Goal: Task Accomplishment & Management: Manage account settings

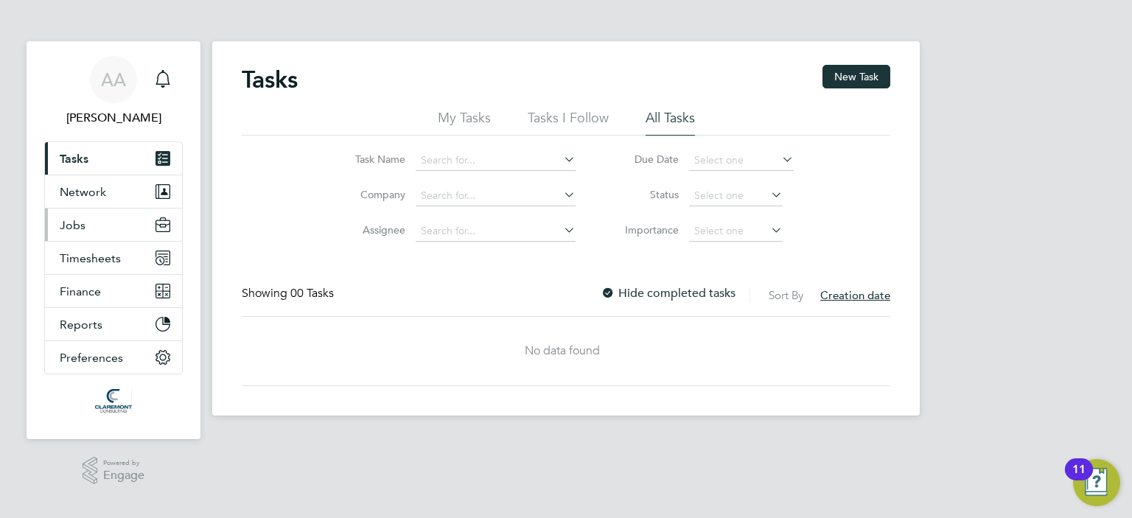
click at [65, 226] on span "Jobs" at bounding box center [73, 225] width 26 height 14
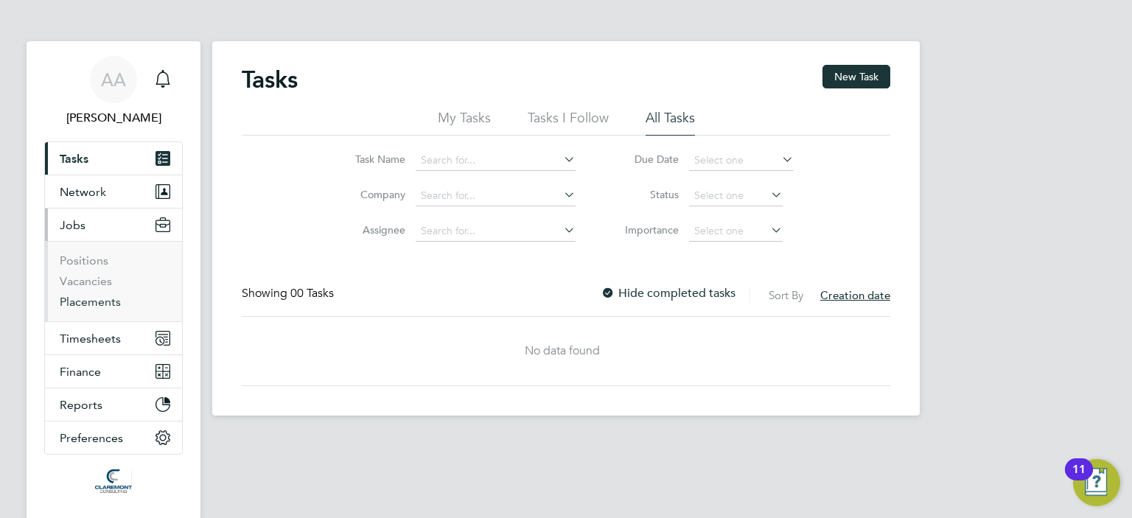
click at [74, 299] on link "Placements" at bounding box center [90, 302] width 61 height 14
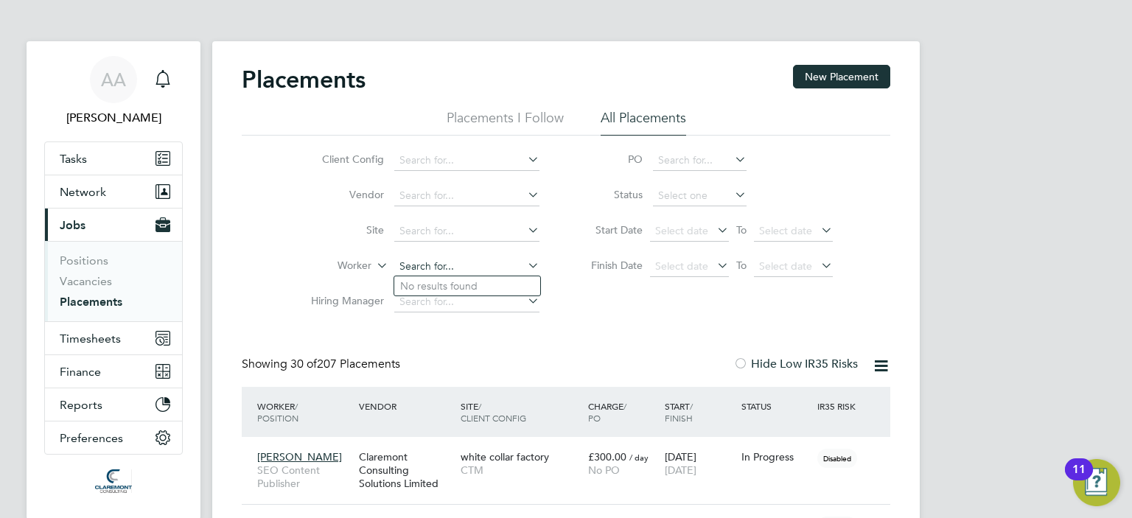
click at [480, 266] on input at bounding box center [466, 266] width 145 height 21
click at [632, 122] on li "All Placements" at bounding box center [643, 122] width 85 height 27
click at [417, 267] on input at bounding box center [466, 266] width 145 height 21
paste input "• Raj Kumar"
click at [419, 269] on input "• Raj Kumar" at bounding box center [466, 266] width 145 height 21
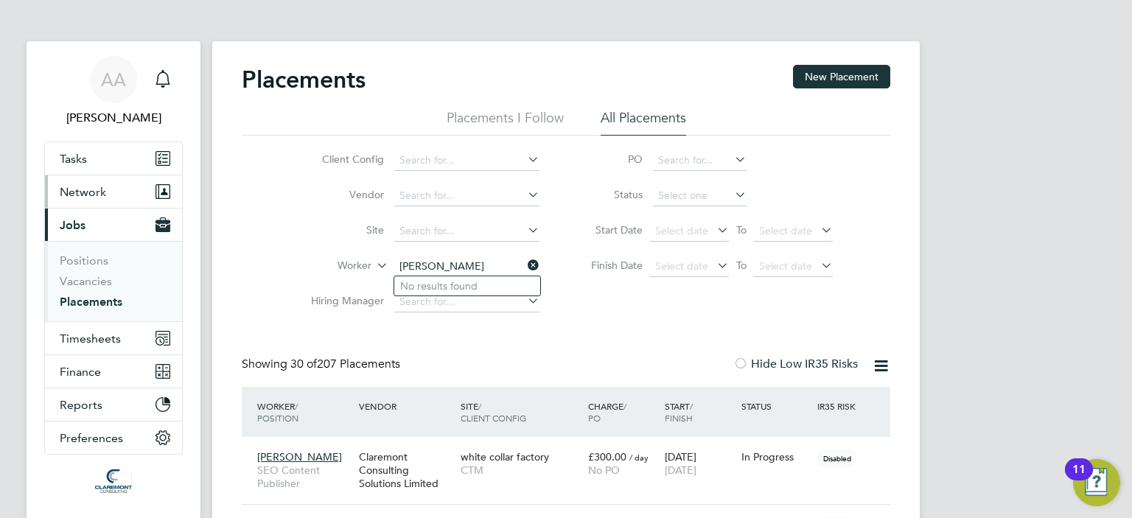
type input "[PERSON_NAME]"
click at [63, 196] on span "Network" at bounding box center [83, 192] width 46 height 14
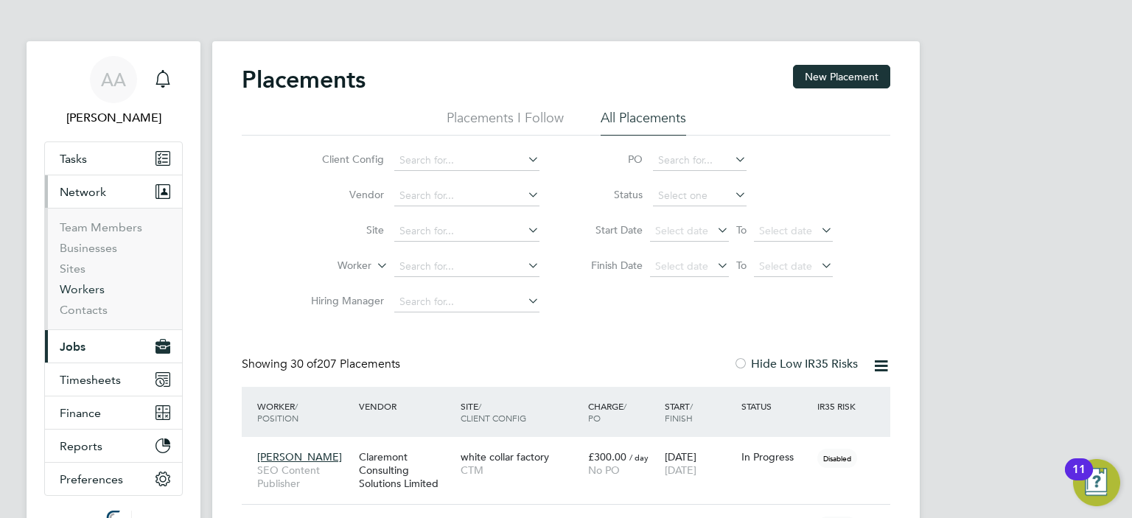
click at [85, 285] on link "Workers" at bounding box center [82, 289] width 45 height 14
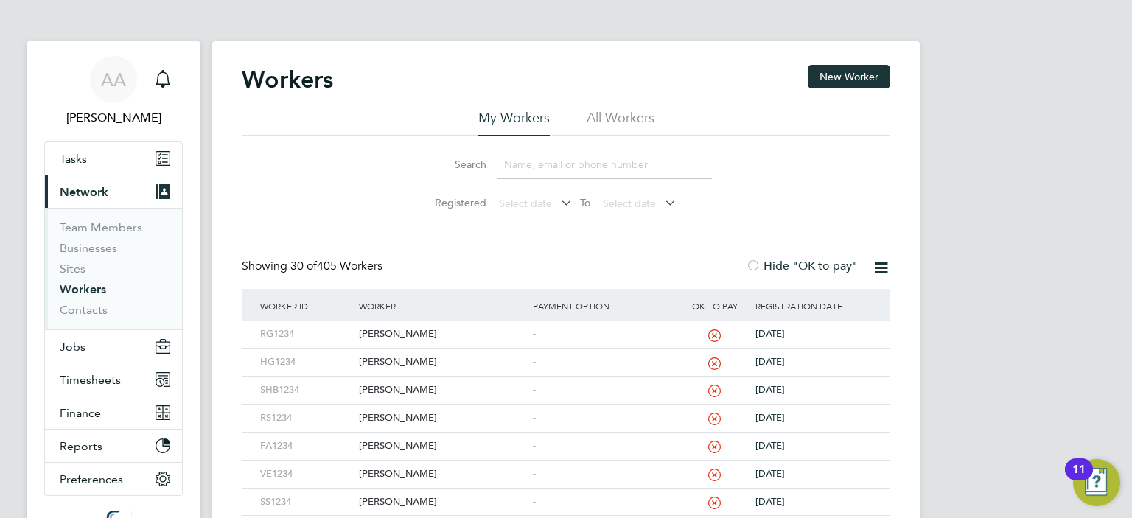
click at [519, 169] on input at bounding box center [604, 164] width 215 height 29
paste input "• Raj Kumar"
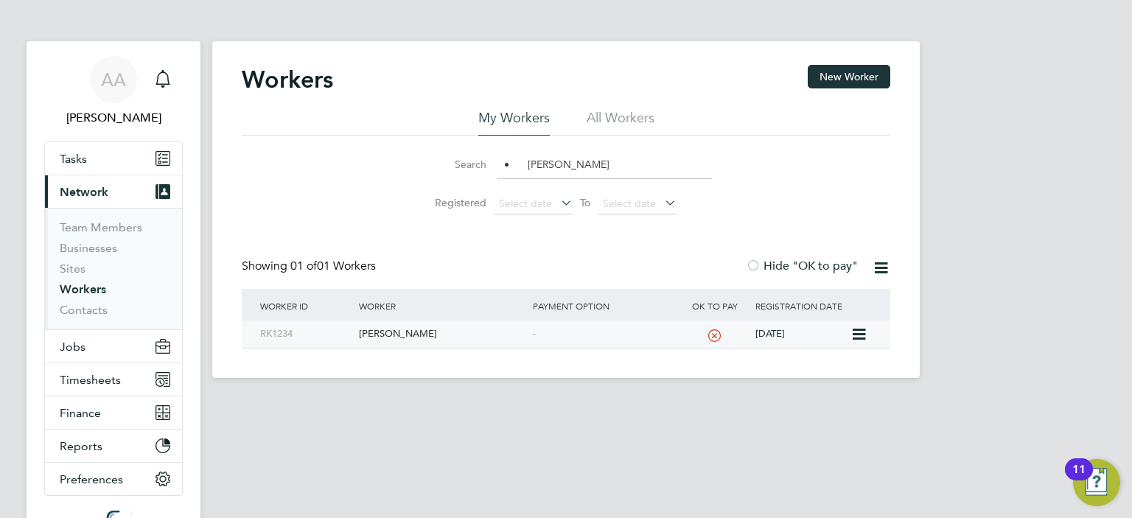
type input "• Raj Kumar"
click at [367, 333] on div "Raj Kumar" at bounding box center [441, 334] width 173 height 27
click at [372, 334] on div "Raj Kumar" at bounding box center [441, 334] width 173 height 27
drag, startPoint x: 581, startPoint y: 165, endPoint x: 402, endPoint y: 155, distance: 180.0
click at [402, 155] on li "Search • Raj Kumar" at bounding box center [566, 164] width 329 height 43
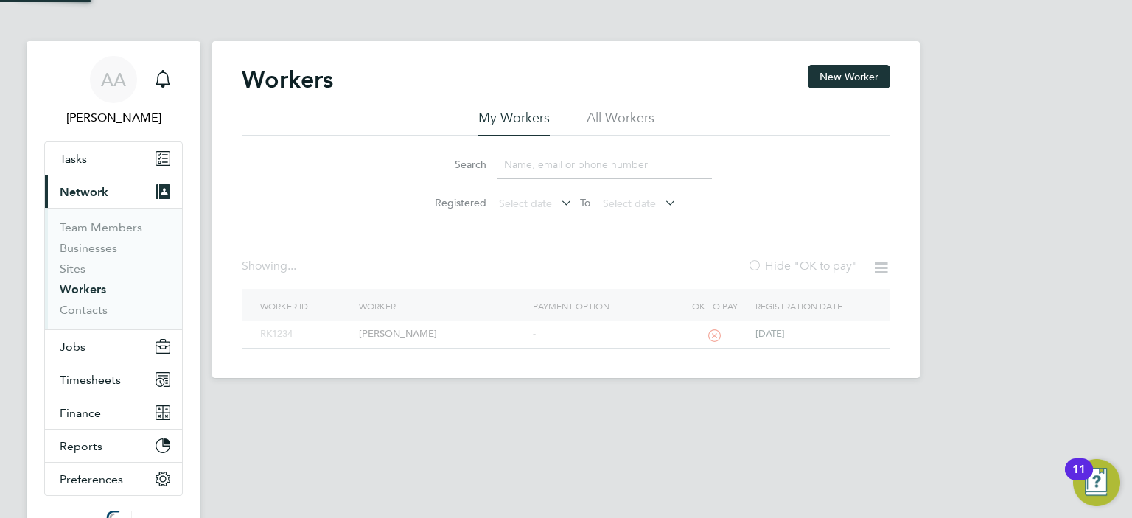
paste input "Sparsh Rawal"
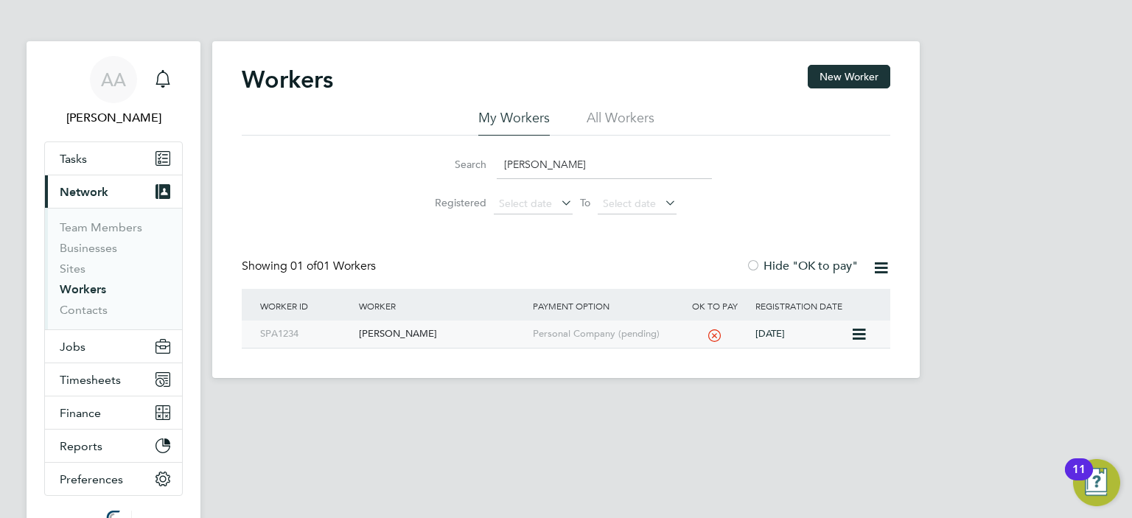
click at [388, 332] on div "Sparsh Rawal" at bounding box center [441, 334] width 173 height 27
click at [378, 332] on div "Sparsh Rawal" at bounding box center [441, 334] width 173 height 27
drag, startPoint x: 575, startPoint y: 164, endPoint x: 360, endPoint y: 170, distance: 215.2
click at [360, 170] on div "Search Sparsh Rawal Registered Select date To Select date" at bounding box center [566, 179] width 648 height 86
paste input "Shitlesh Bakshi"
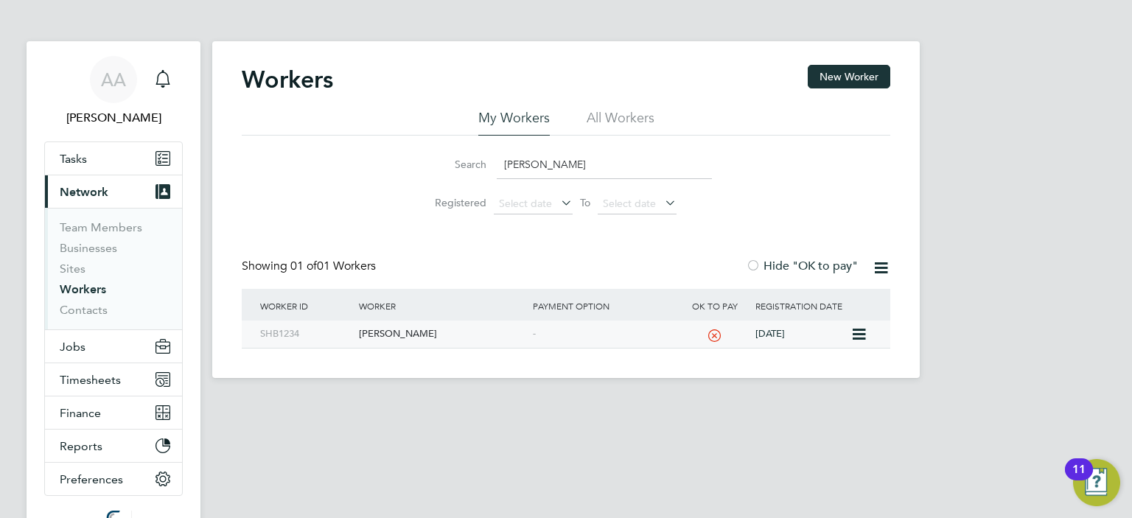
click at [386, 331] on div "Shitlesh Bakshi" at bounding box center [441, 334] width 173 height 27
drag, startPoint x: 545, startPoint y: 168, endPoint x: 352, endPoint y: 150, distance: 193.1
click at [360, 155] on div "Search Shitlesh Bakshi Registered Select date To Select date" at bounding box center [566, 179] width 648 height 86
paste input "Vera Ekimenko"
click at [387, 332] on div "Vera Ekimenko" at bounding box center [441, 334] width 173 height 27
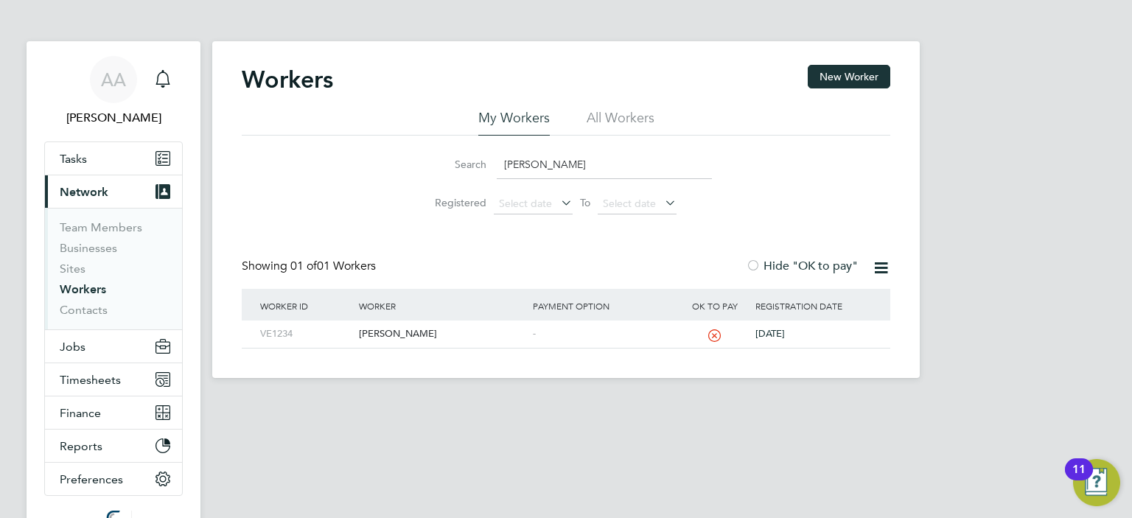
drag, startPoint x: 576, startPoint y: 167, endPoint x: 203, endPoint y: 149, distance: 373.3
click at [217, 152] on div "Workers New Worker My Workers All Workers Search Vera Ekimenko Registered Selec…" at bounding box center [565, 209] width 707 height 337
type input "giles"
click at [376, 333] on div "Mike Giles" at bounding box center [441, 334] width 173 height 27
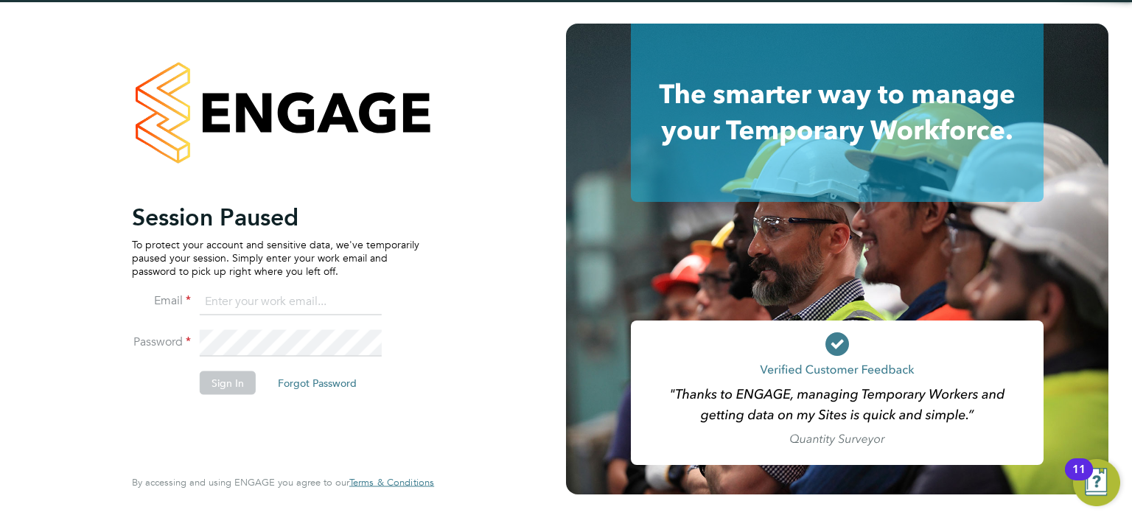
type input "queries@claremontconsulting.com"
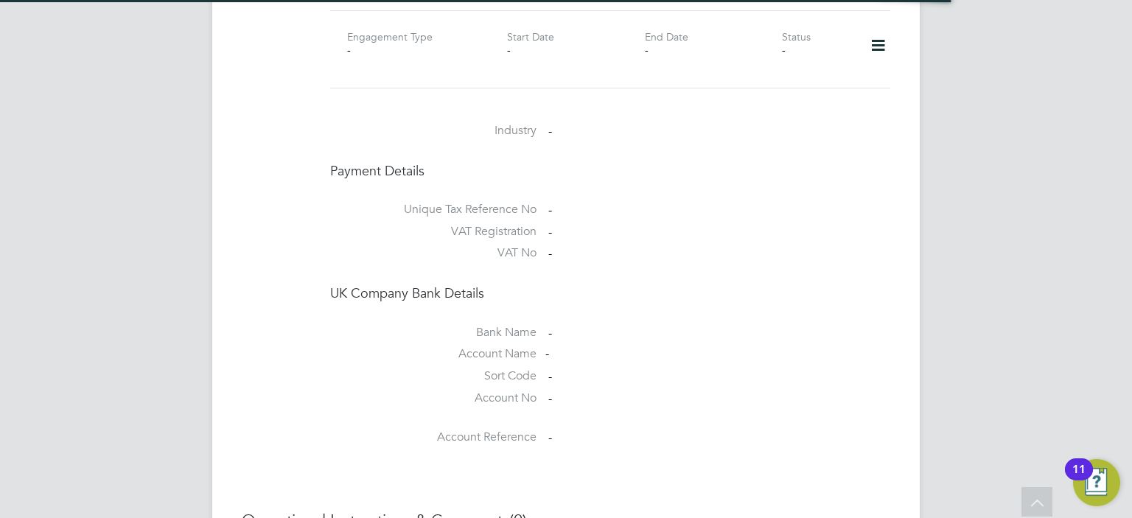
scroll to position [1179, 0]
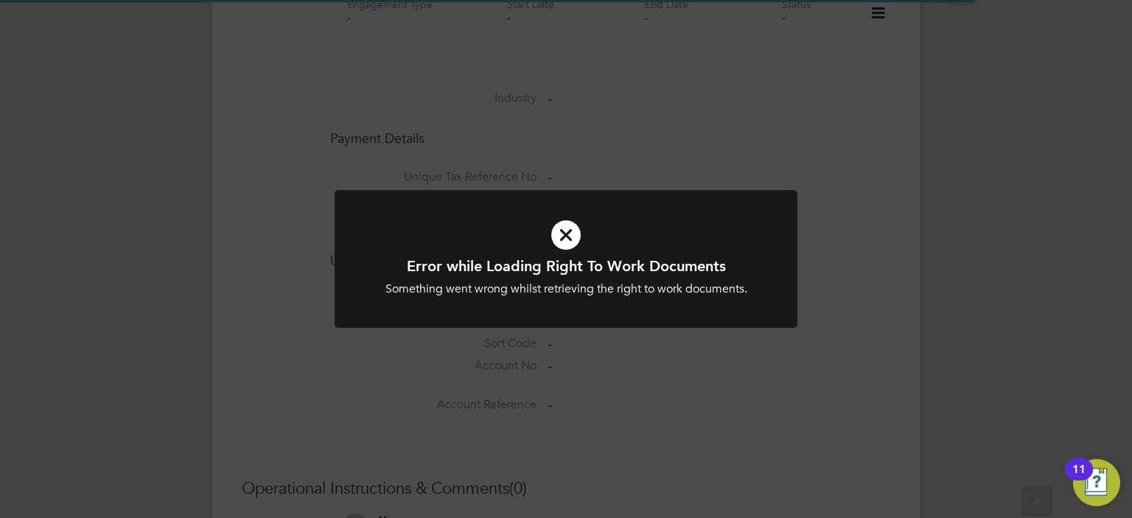
click at [560, 236] on icon at bounding box center [565, 234] width 383 height 57
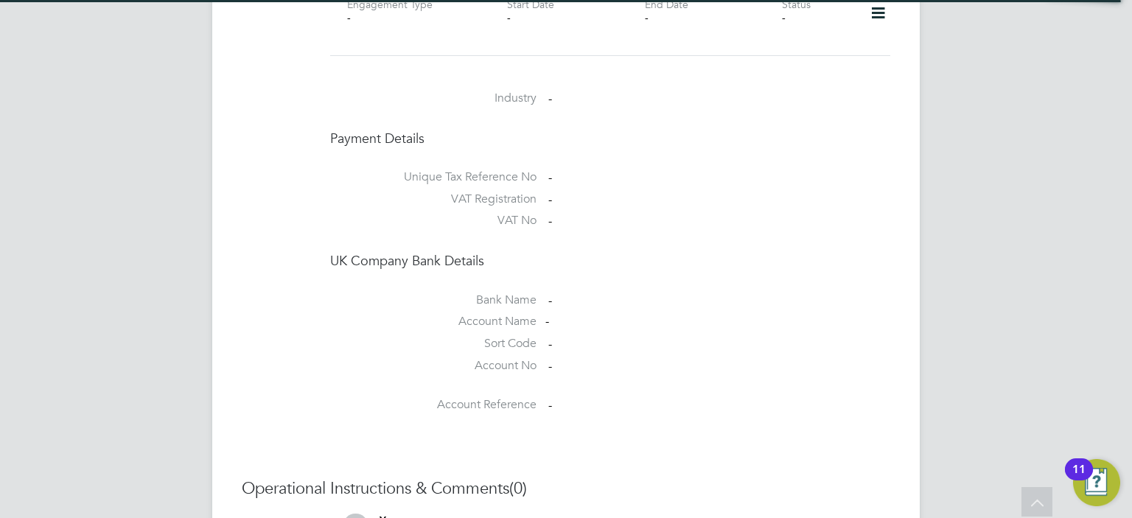
click at [807, 336] on li "Sort Code -" at bounding box center [610, 347] width 560 height 22
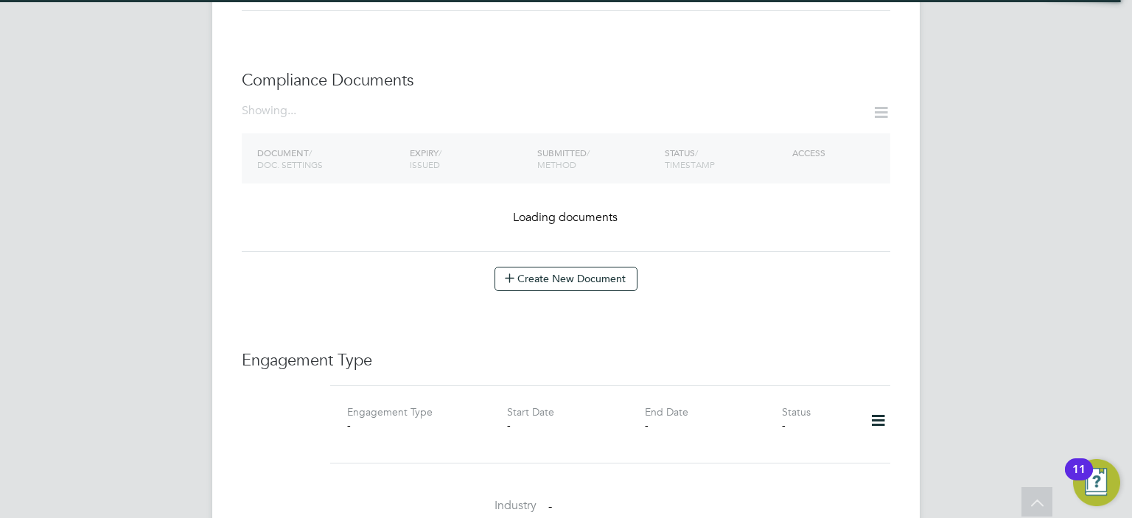
scroll to position [766, 0]
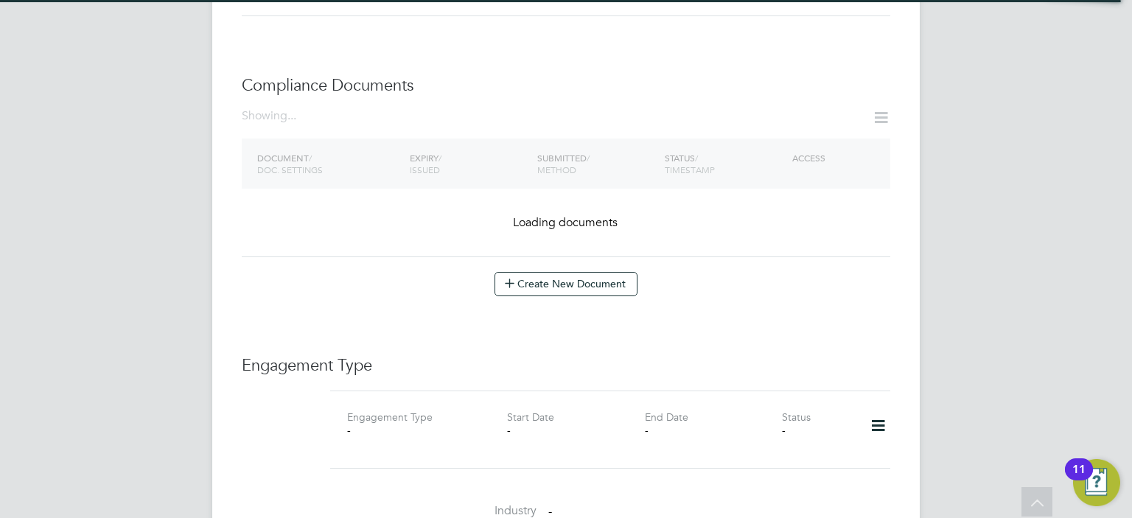
click at [875, 409] on icon at bounding box center [878, 426] width 26 height 34
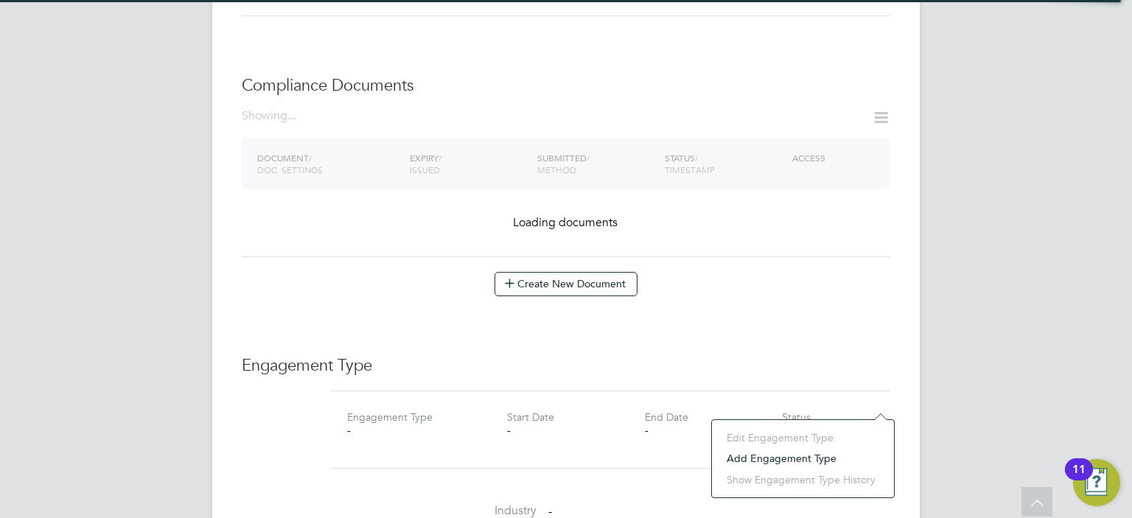
click at [774, 453] on li "Add Engagement Type" at bounding box center [802, 458] width 167 height 21
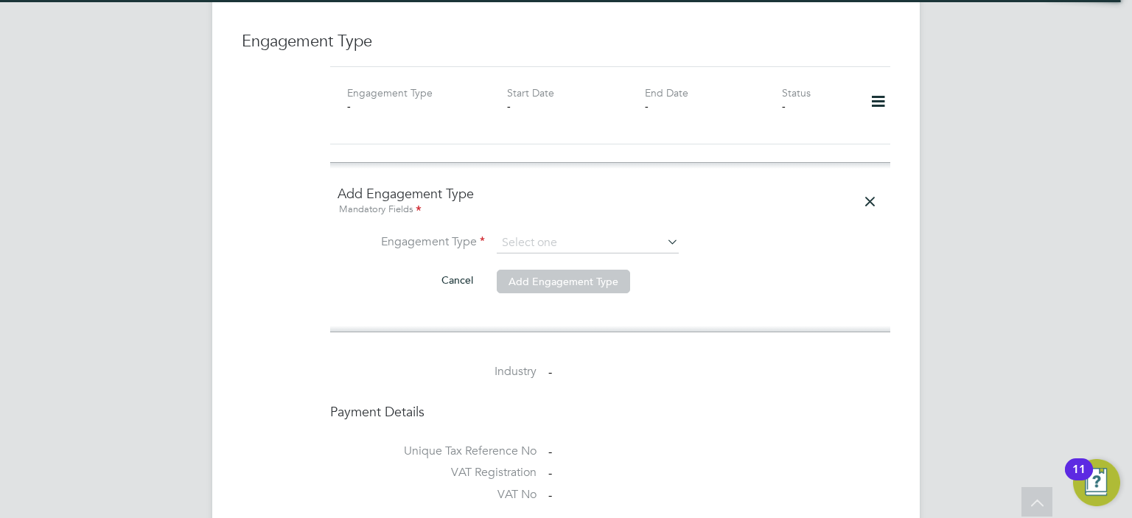
scroll to position [1120, 0]
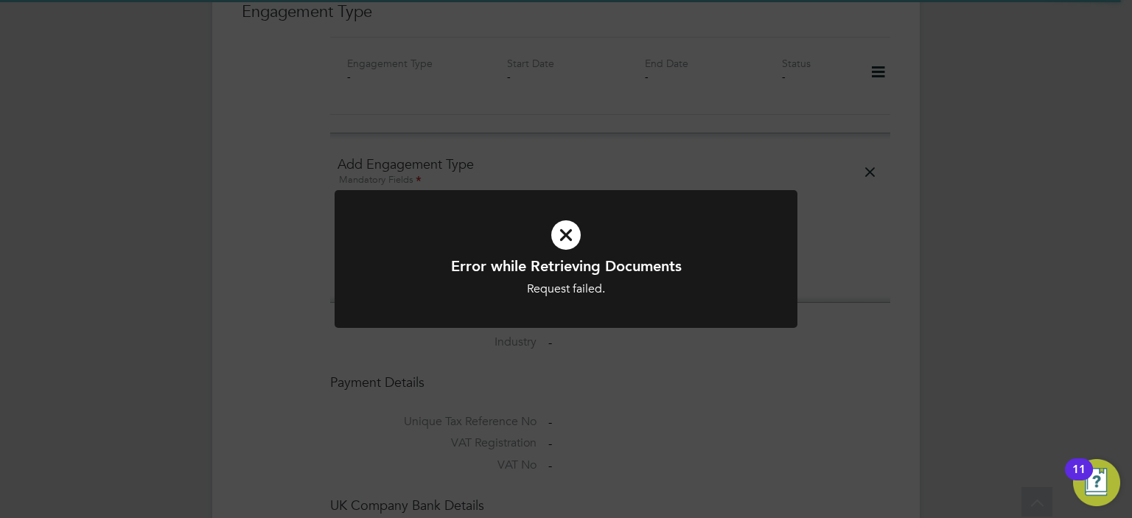
click at [566, 230] on icon at bounding box center [565, 234] width 383 height 57
click at [573, 242] on icon at bounding box center [565, 234] width 383 height 57
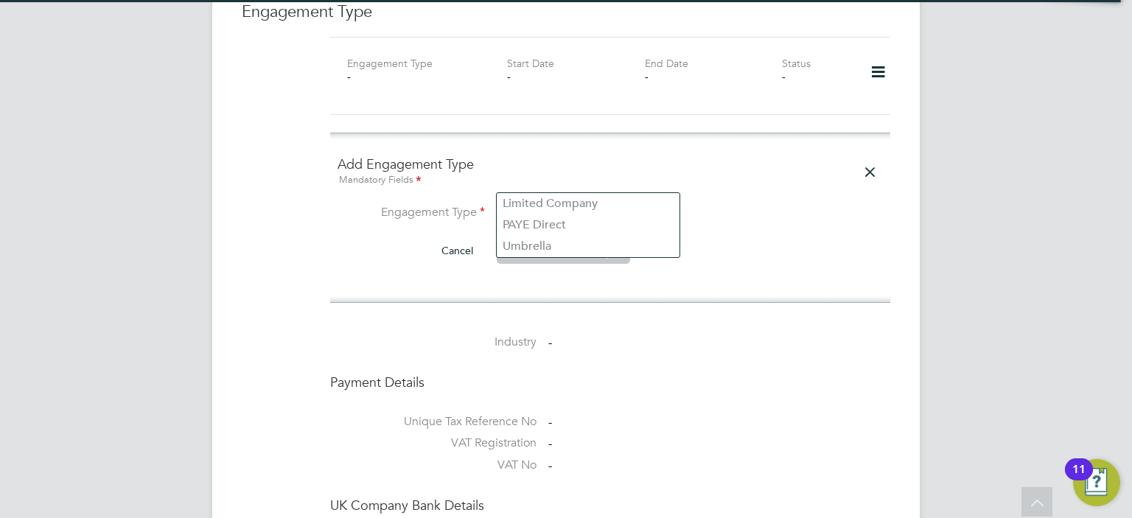
click at [519, 203] on input at bounding box center [588, 213] width 182 height 21
click at [519, 209] on li "Limited Company" at bounding box center [588, 203] width 183 height 21
type input "Limited Company"
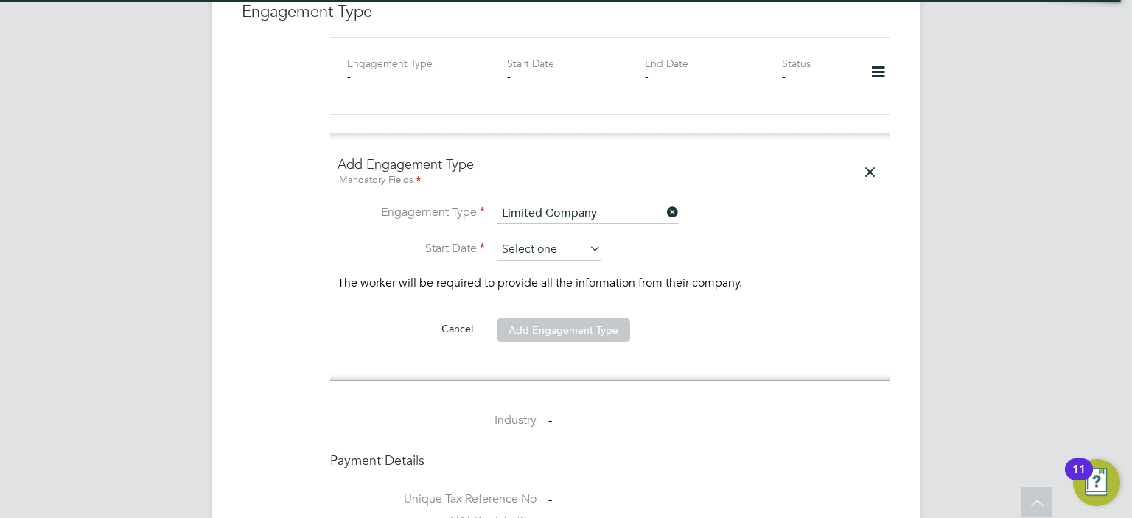
scroll to position [513, 0]
click at [522, 239] on input at bounding box center [549, 250] width 105 height 22
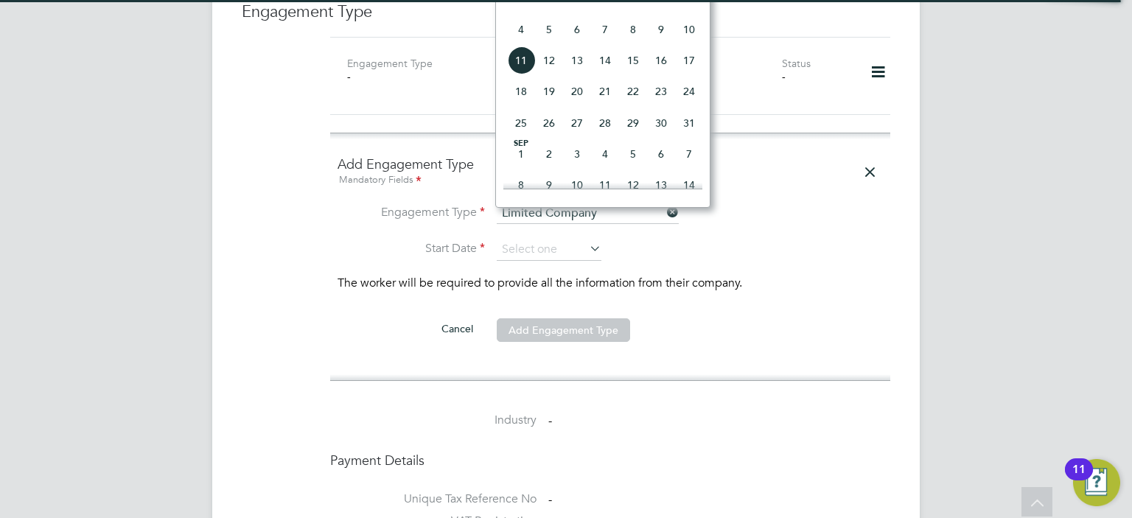
click at [524, 103] on span "18" at bounding box center [521, 91] width 28 height 28
type input "[DATE]"
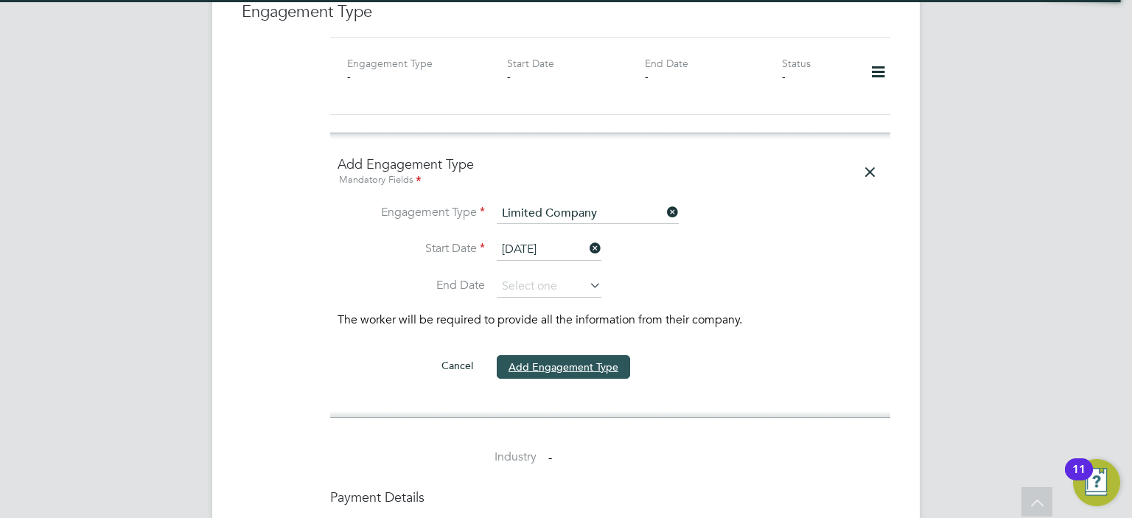
click at [541, 355] on button "Add Engagement Type" at bounding box center [563, 367] width 133 height 24
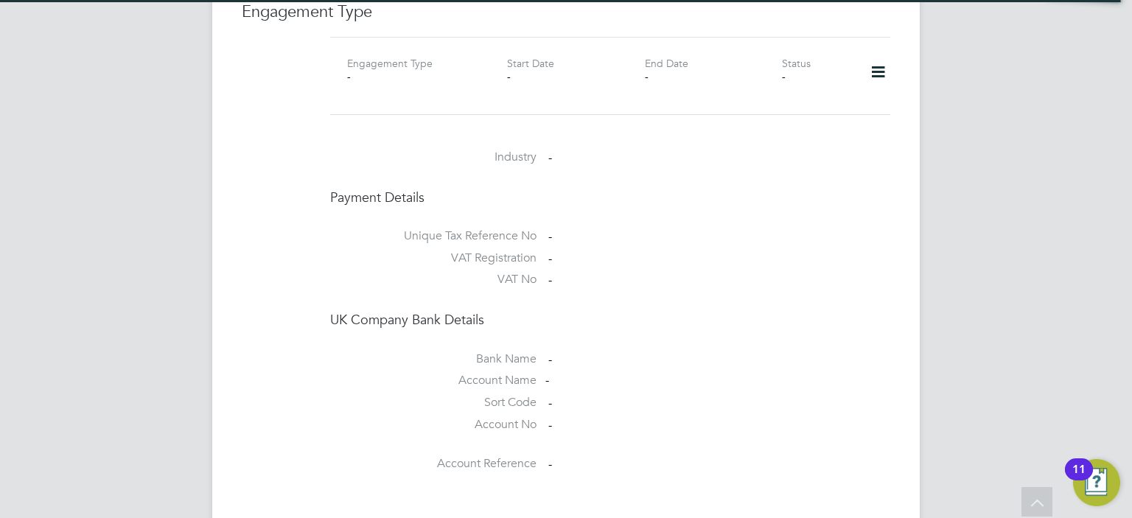
click at [876, 55] on icon at bounding box center [878, 72] width 26 height 34
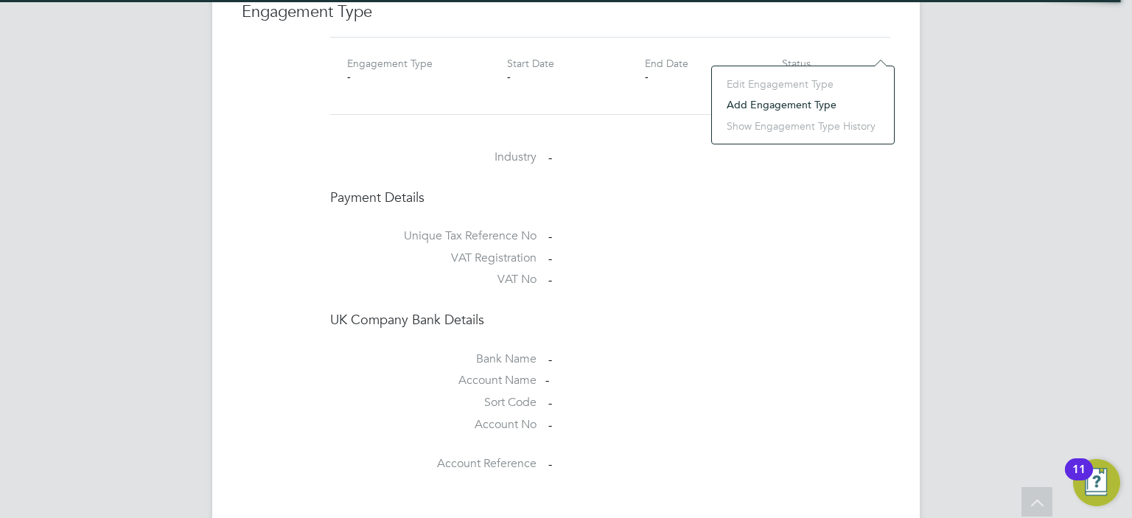
click at [799, 272] on li "VAT No -" at bounding box center [610, 283] width 560 height 22
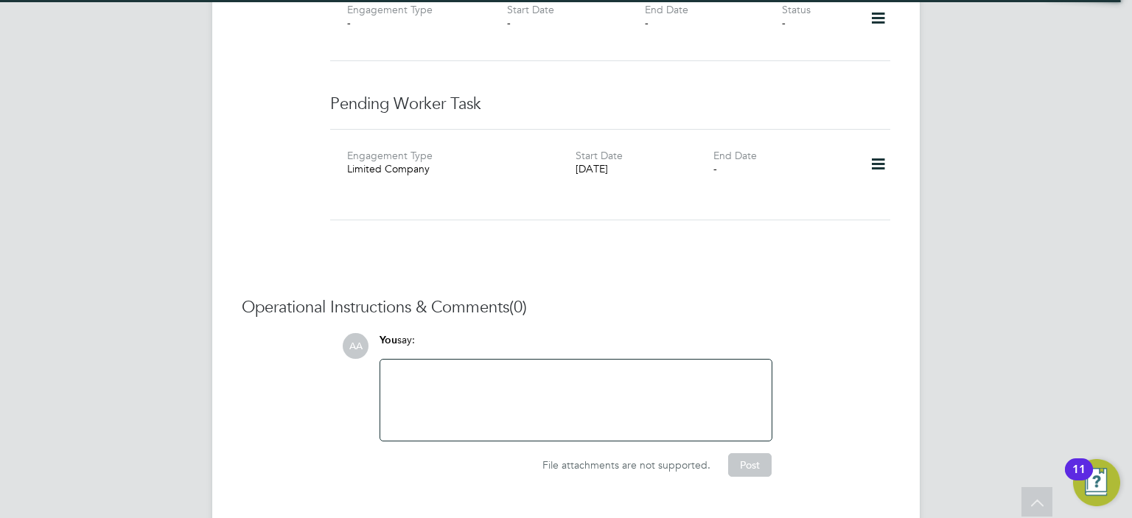
scroll to position [1424, 0]
click at [740, 296] on h3 "Operational Instructions & Comments (0)" at bounding box center [566, 306] width 648 height 21
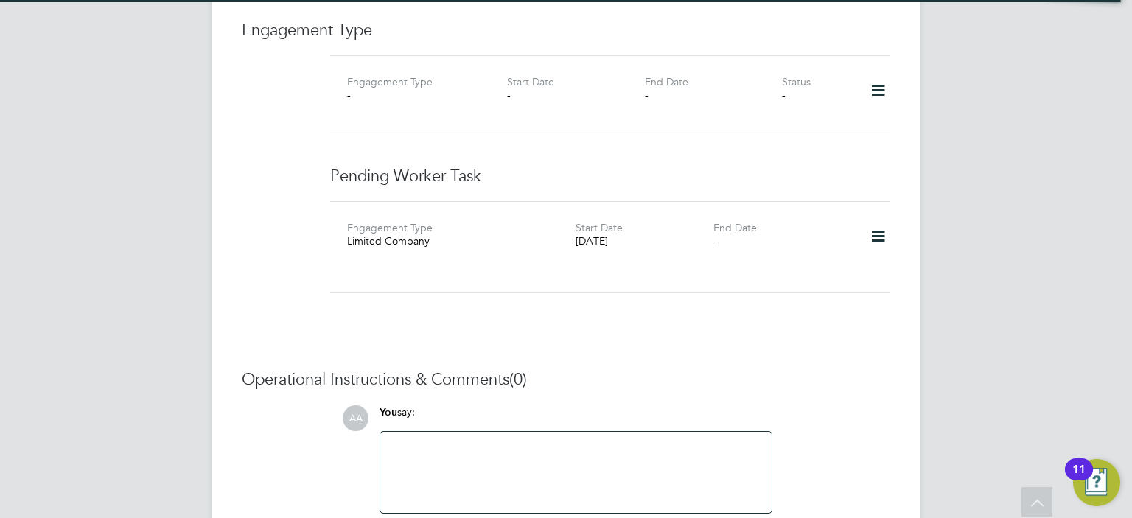
scroll to position [1188, 0]
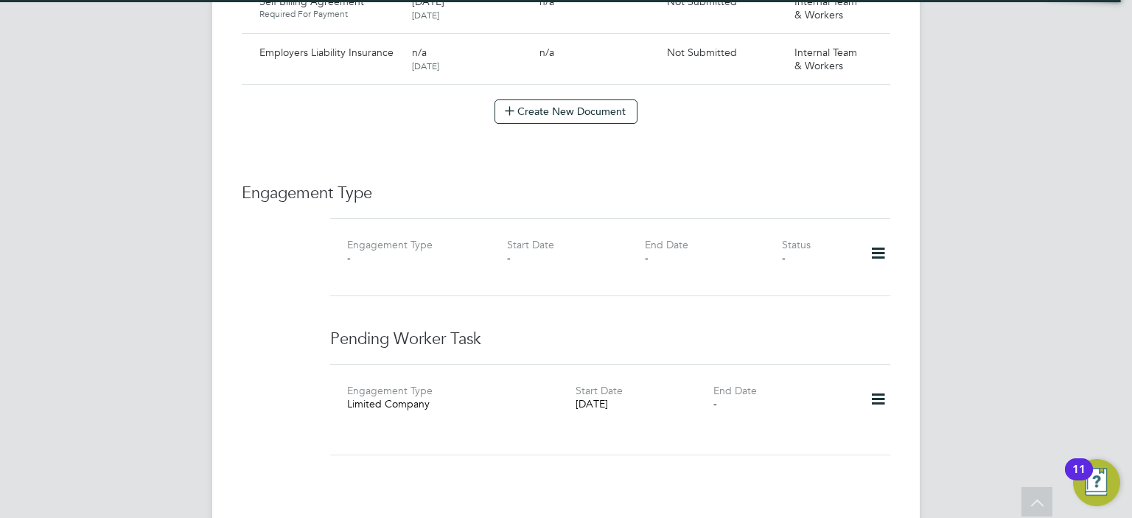
click at [875, 382] on icon at bounding box center [878, 399] width 26 height 34
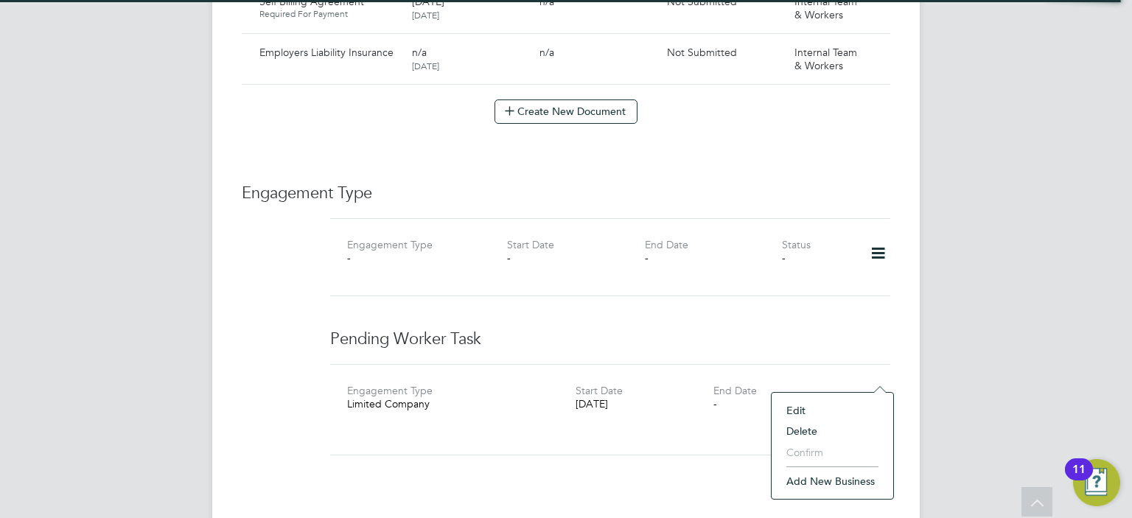
click at [834, 483] on li "Add new business" at bounding box center [832, 481] width 107 height 21
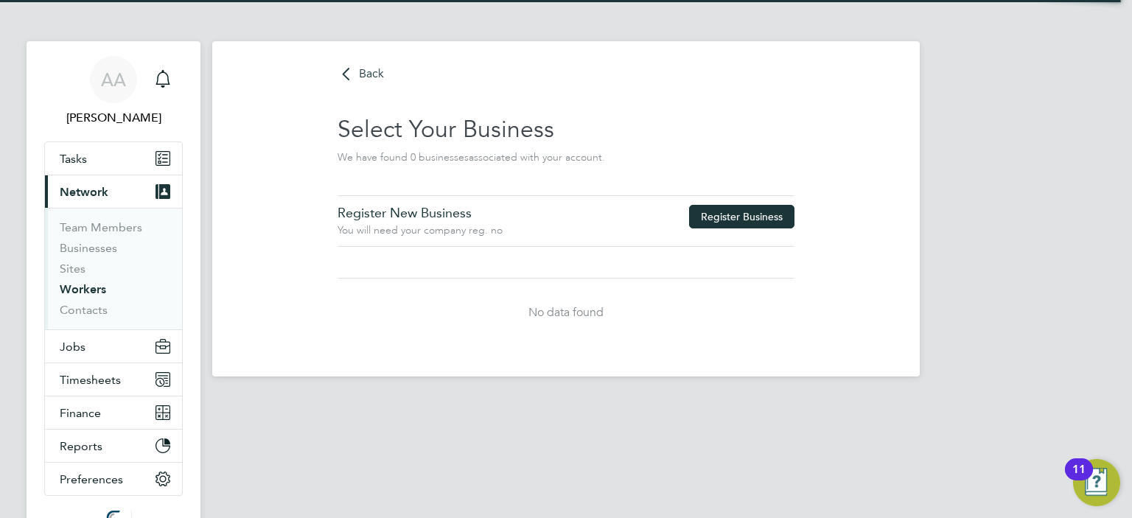
click at [714, 217] on button "Register Business" at bounding box center [741, 217] width 105 height 24
type input "United Kingdom"
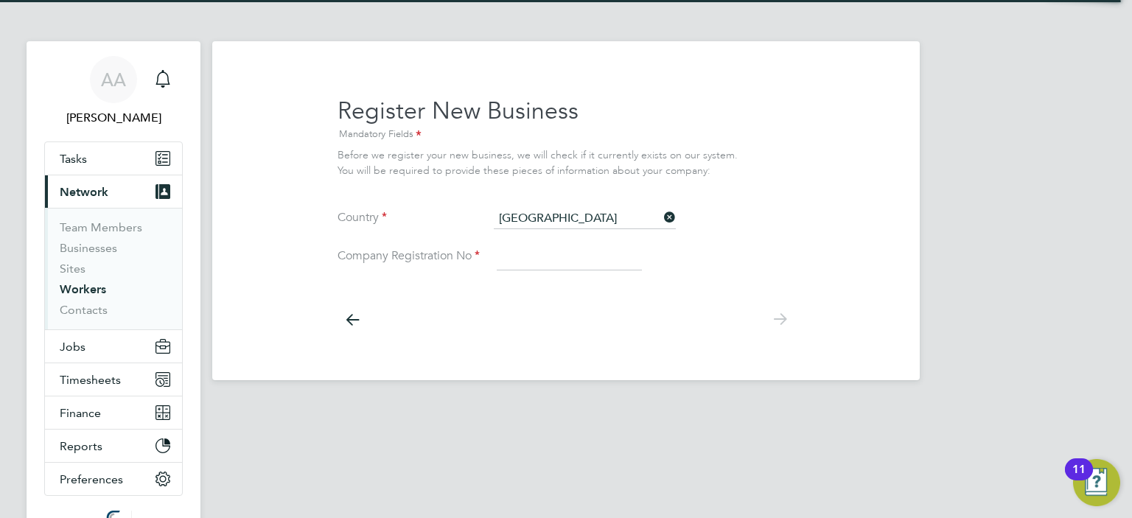
click at [566, 265] on input at bounding box center [569, 257] width 145 height 27
paste input "15944998"
type input "15944998"
click at [777, 316] on icon at bounding box center [779, 319] width 29 height 33
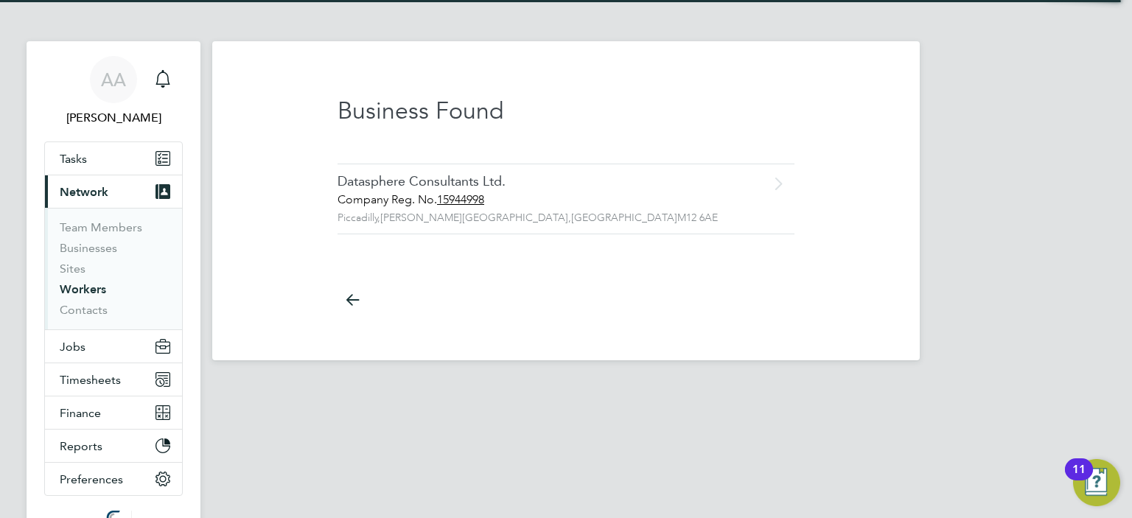
click at [371, 182] on div "Datasphere Consultants Ltd." at bounding box center [534, 181] width 395 height 17
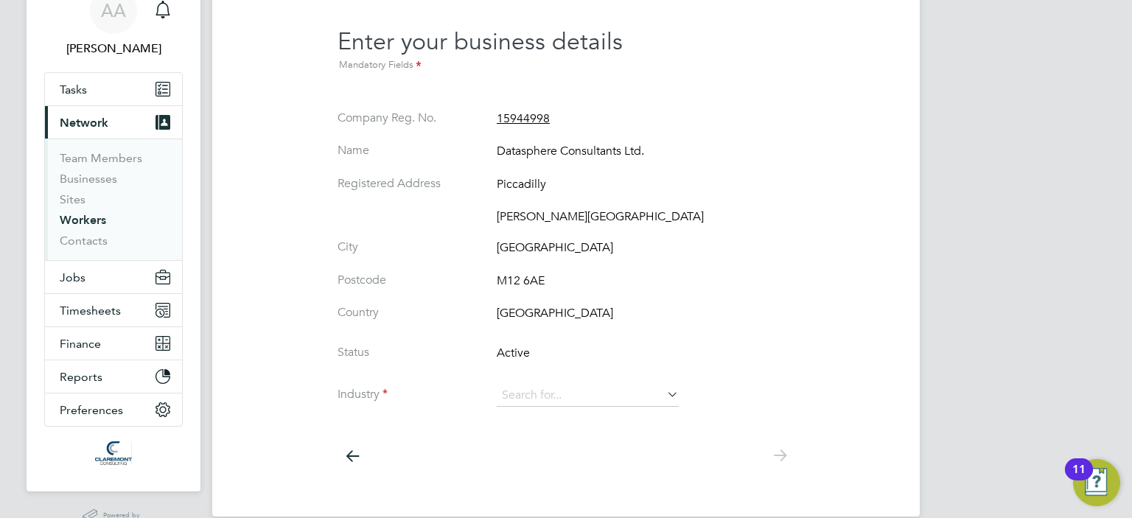
scroll to position [104, 0]
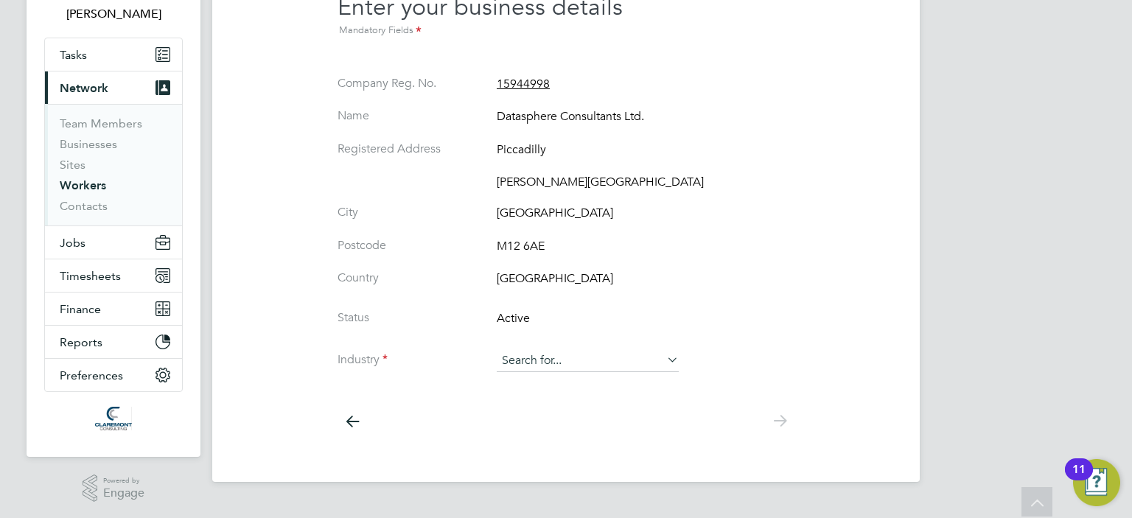
click at [609, 360] on input at bounding box center [588, 361] width 182 height 22
click at [796, 293] on div "Back Select Your Business We have found 0 business es associated with your acco…" at bounding box center [566, 206] width 648 height 491
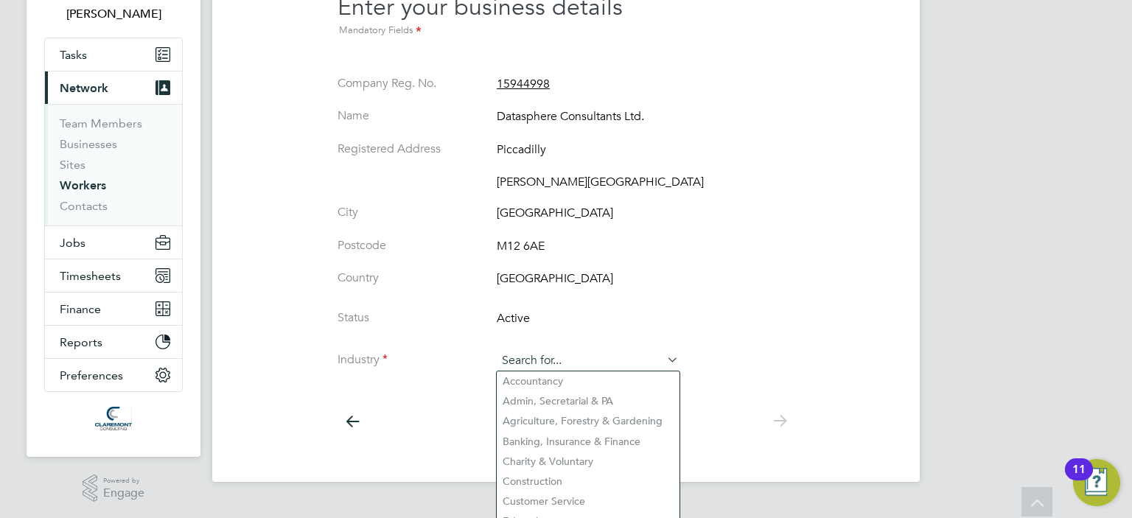
click at [639, 351] on input at bounding box center [588, 361] width 182 height 22
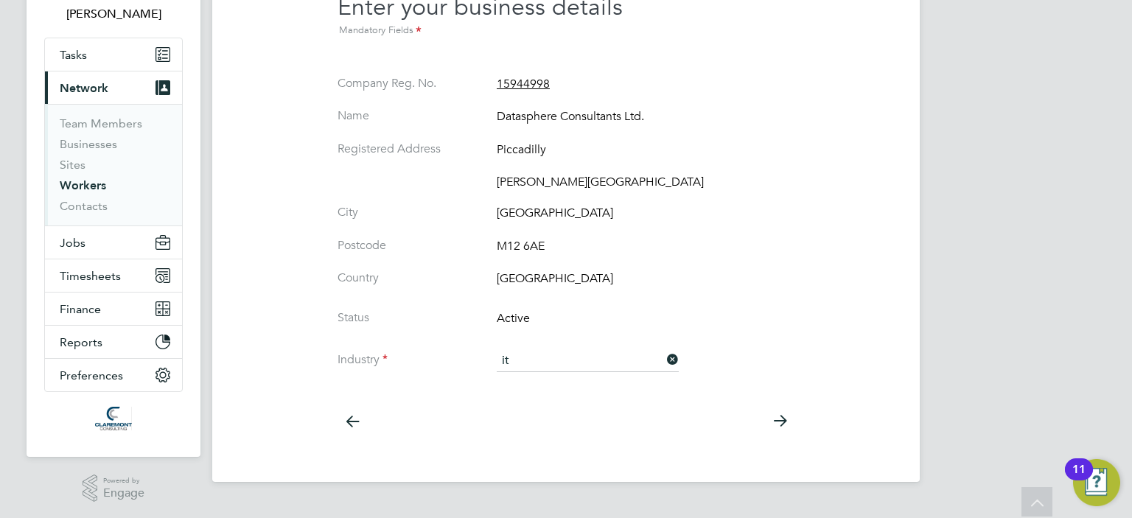
click at [531, 421] on li "IT & Telecom" at bounding box center [588, 421] width 183 height 20
type input "IT & Telecom"
click at [782, 418] on icon at bounding box center [779, 421] width 29 height 33
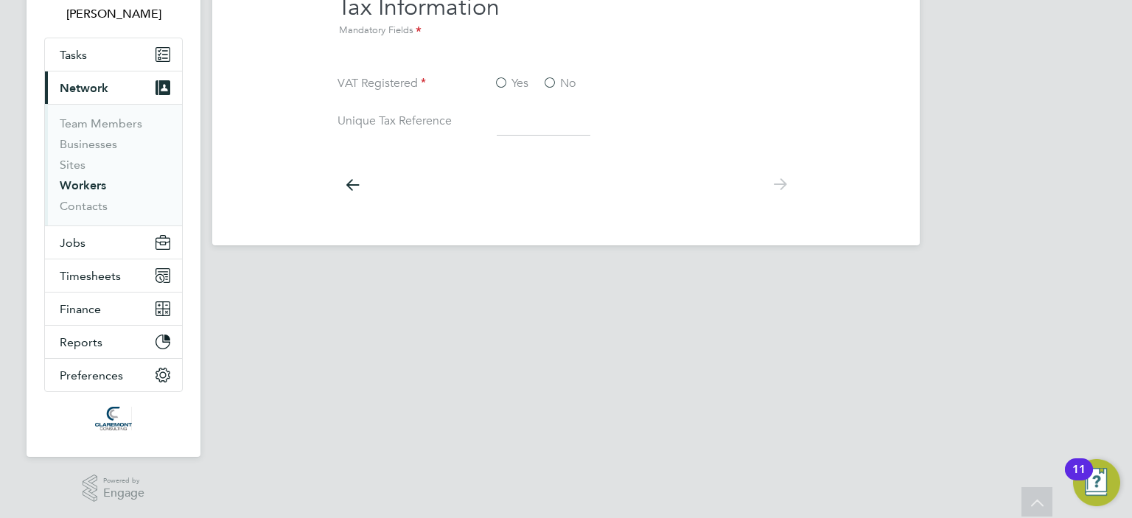
click at [992, 269] on html "AA Afzal Ahmed Notifications Applications: Tasks Current page: Network Team Mem…" at bounding box center [566, 82] width 1132 height 373
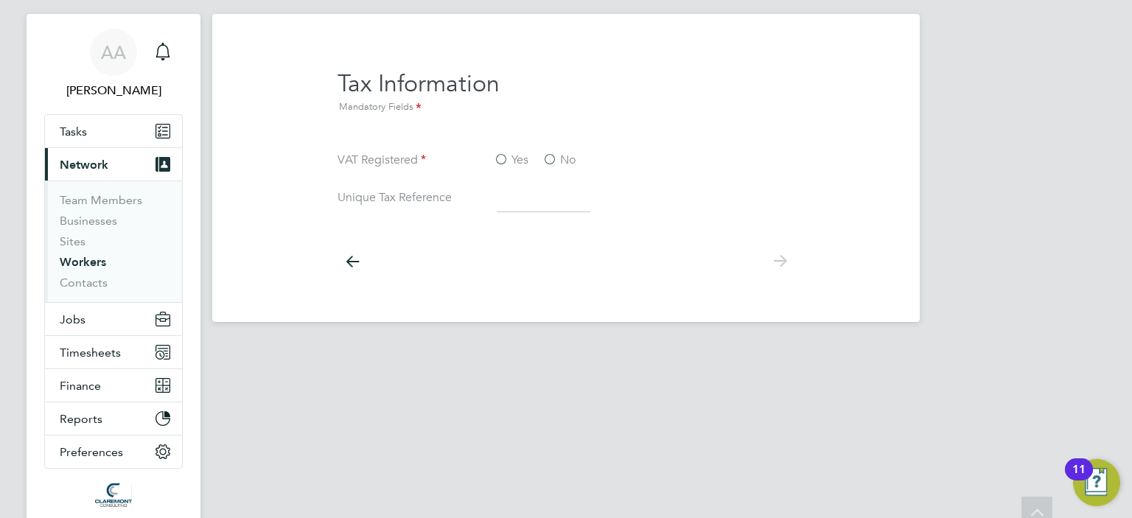
scroll to position [0, 0]
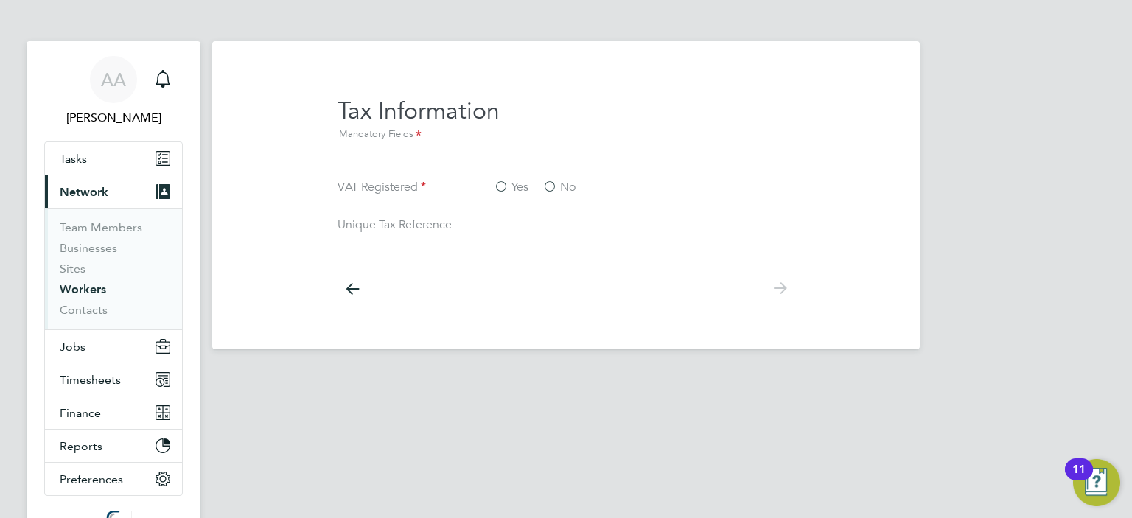
click at [352, 293] on icon at bounding box center [351, 288] width 29 height 33
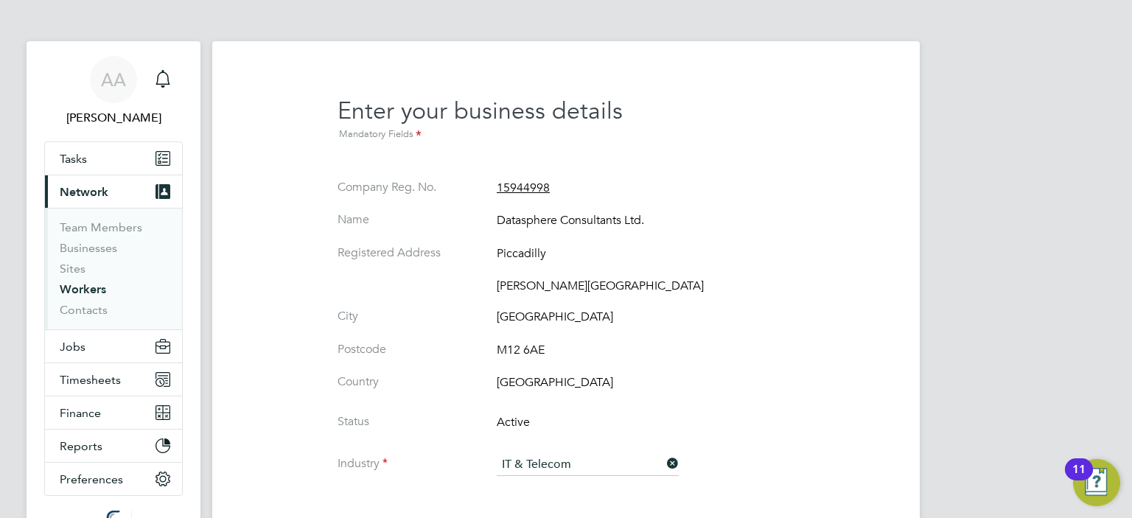
click at [818, 189] on div "Back Select Your Business We have found 0 business es associated with your acco…" at bounding box center [566, 310] width 648 height 491
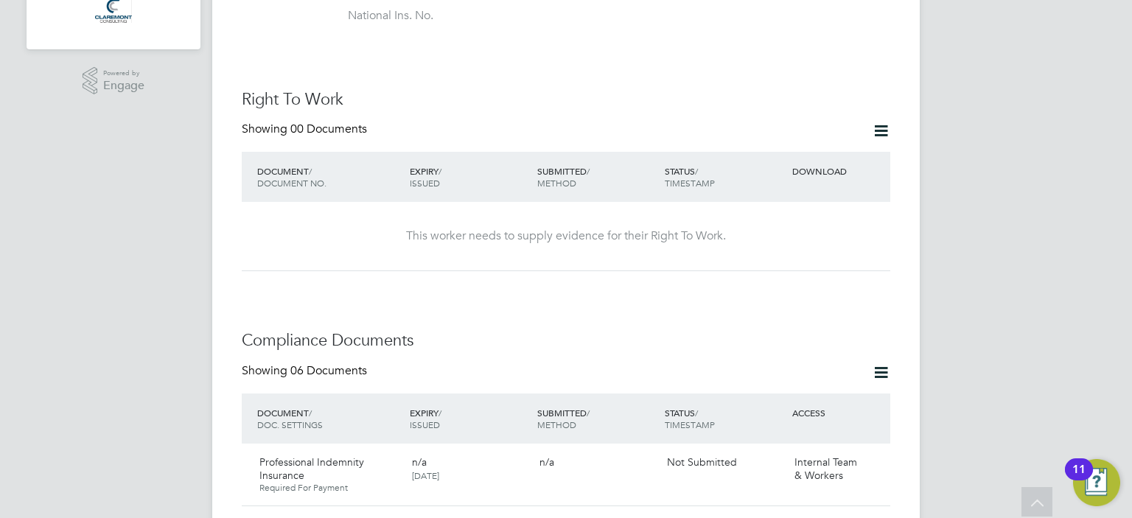
scroll to position [531, 0]
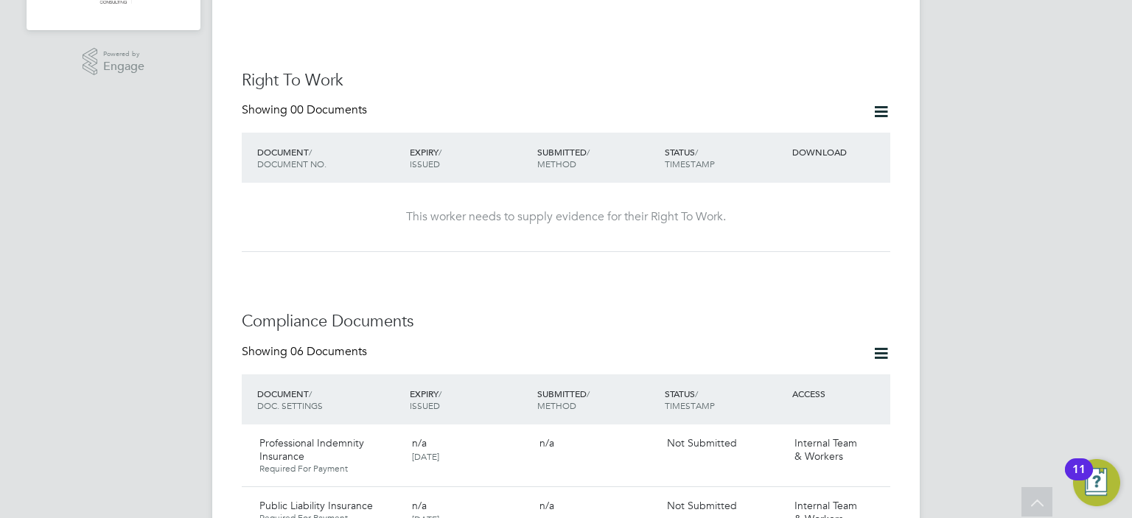
click at [881, 102] on icon at bounding box center [881, 111] width 18 height 18
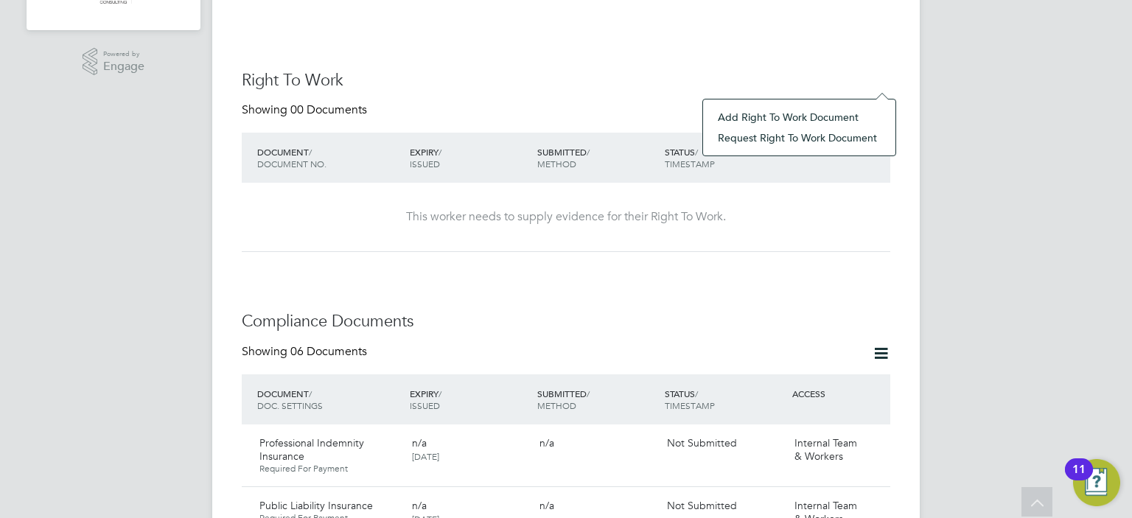
click at [831, 141] on li "Request Right To Work Document" at bounding box center [799, 137] width 178 height 21
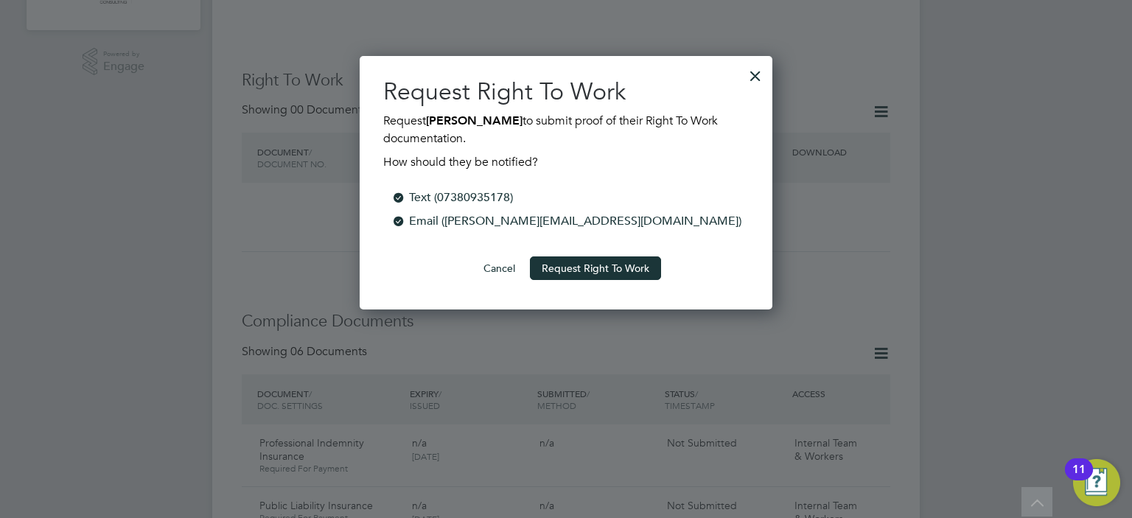
scroll to position [253, 413]
click at [614, 270] on button "Request Right To Work" at bounding box center [595, 268] width 131 height 24
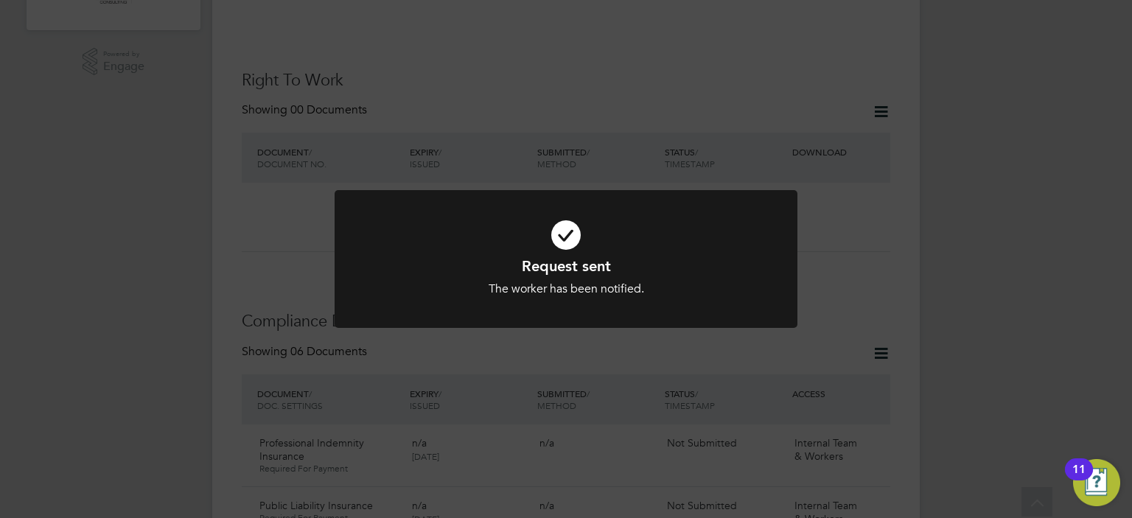
click at [882, 319] on div "Request sent The worker has been notified. Cancel Okay" at bounding box center [566, 259] width 1132 height 518
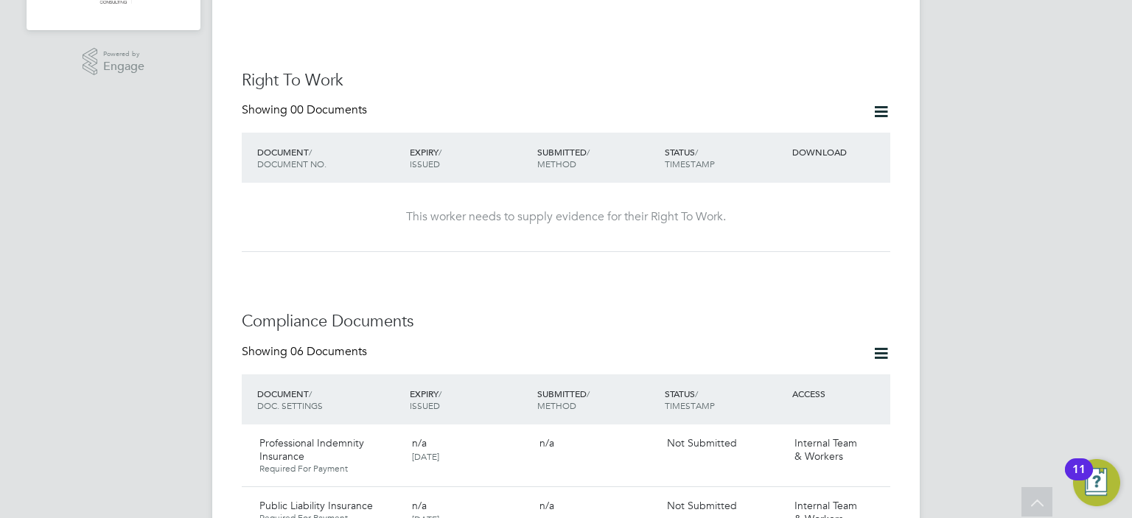
click at [882, 344] on icon at bounding box center [881, 353] width 18 height 18
click at [838, 216] on div "This worker needs to supply evidence for their Right To Work." at bounding box center [565, 217] width 619 height 69
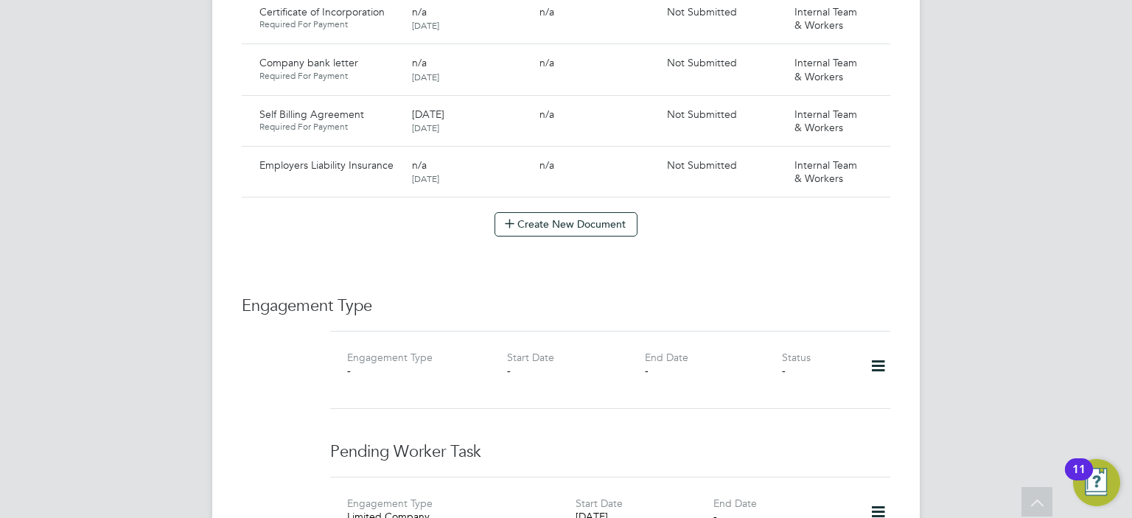
scroll to position [1120, 0]
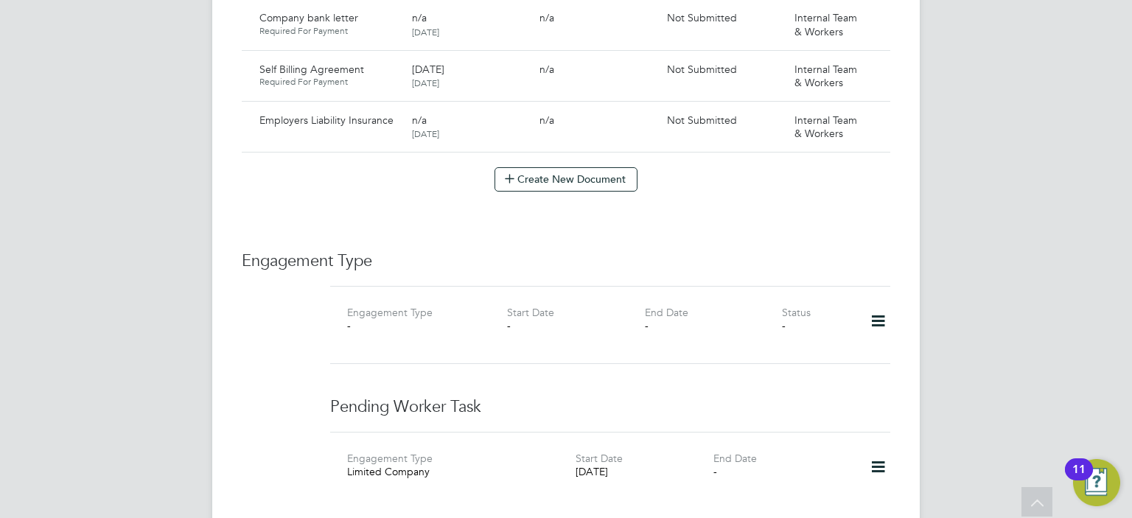
click at [876, 450] on icon at bounding box center [878, 467] width 26 height 34
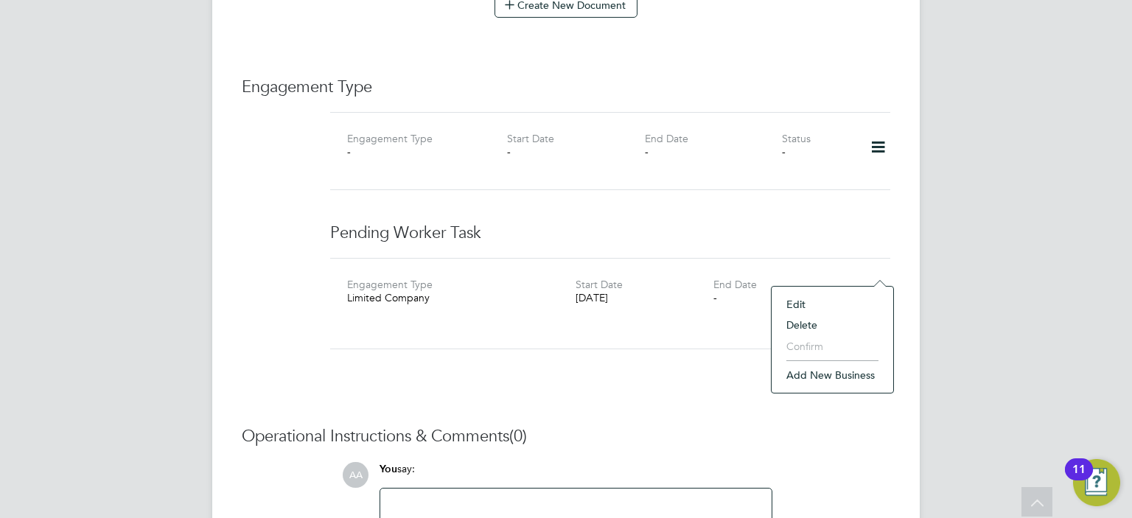
scroll to position [1297, 0]
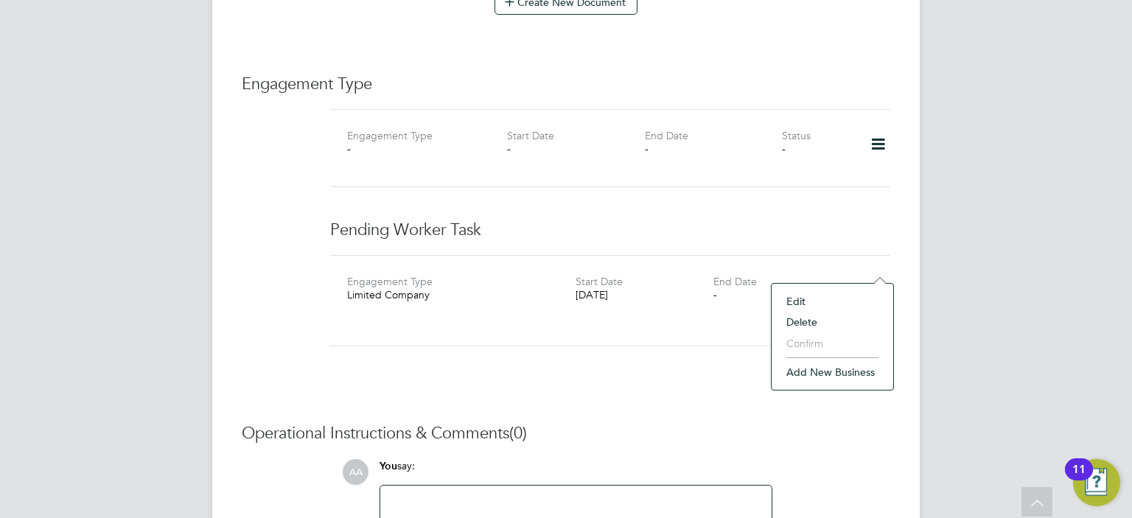
click at [884, 127] on icon at bounding box center [878, 144] width 26 height 34
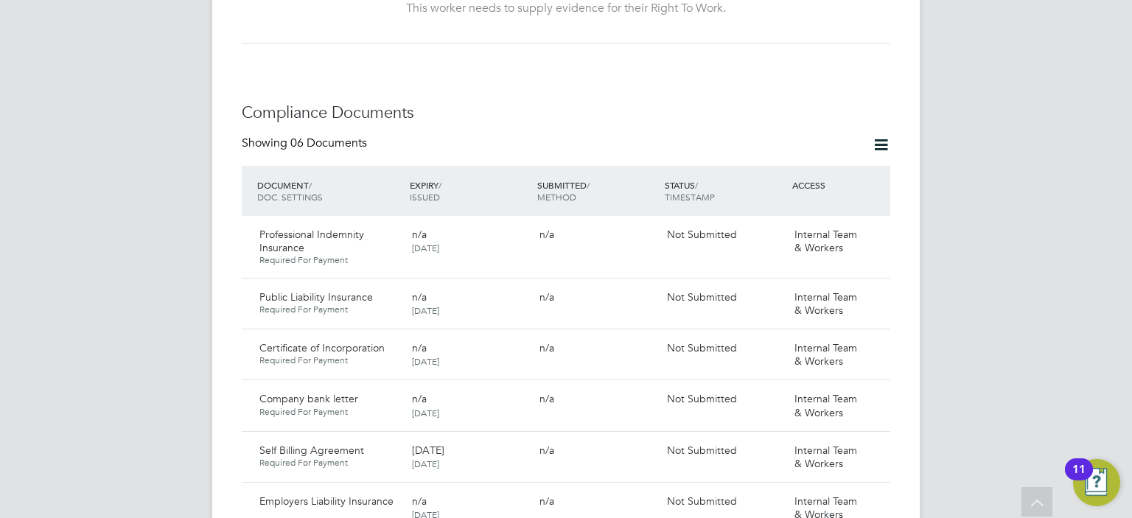
scroll to position [707, 0]
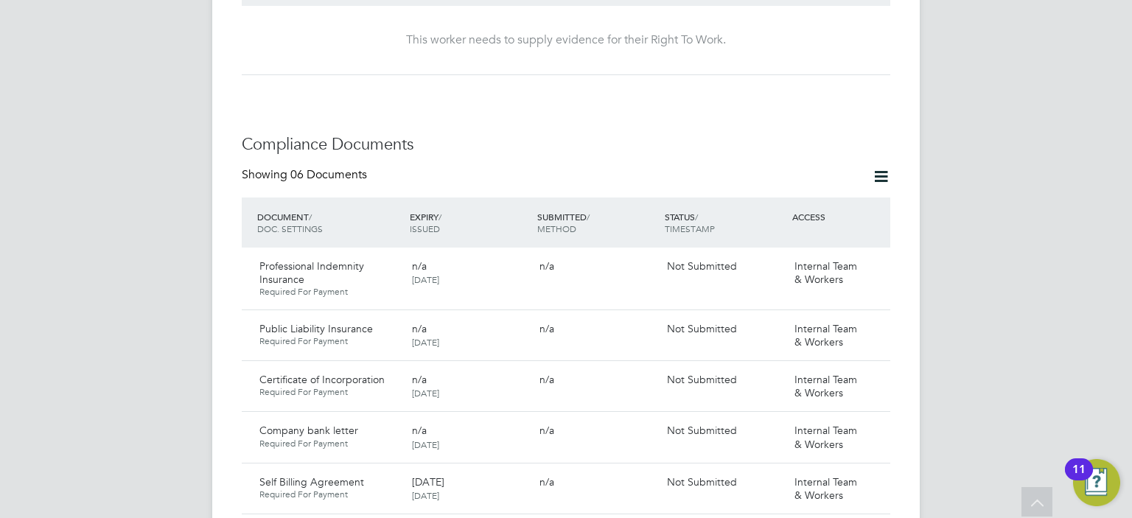
click at [884, 167] on icon at bounding box center [881, 176] width 18 height 18
click at [878, 167] on icon at bounding box center [881, 176] width 18 height 18
click at [822, 182] on li "Document Settings" at bounding box center [834, 181] width 108 height 21
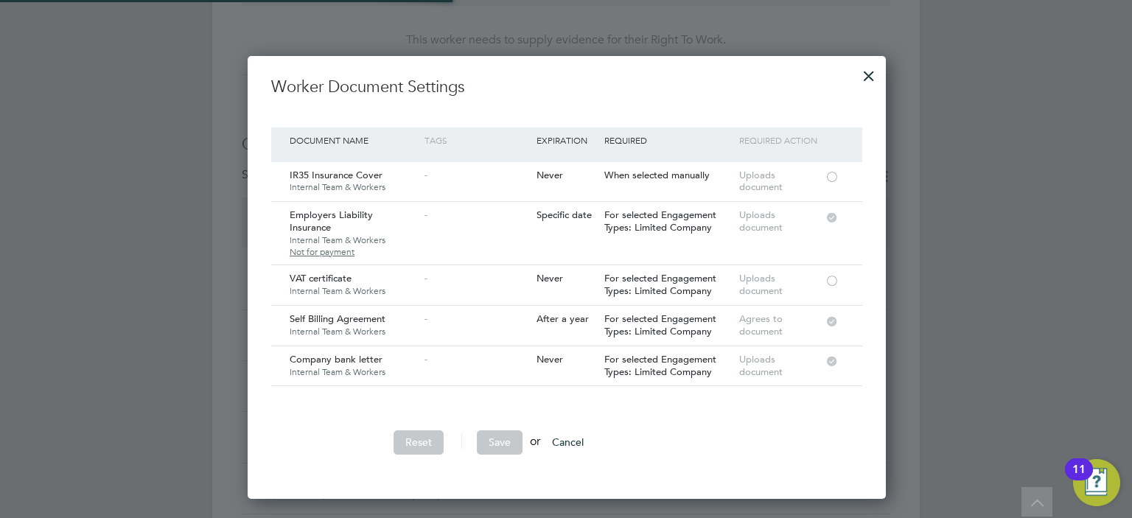
scroll to position [442, 637]
click at [824, 178] on div at bounding box center [831, 175] width 15 height 11
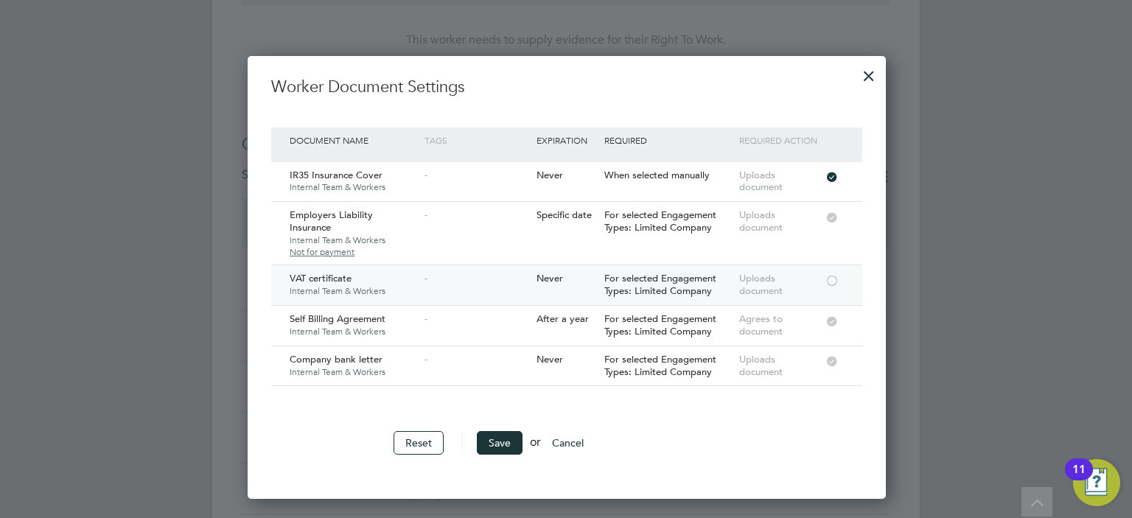
click at [828, 274] on div at bounding box center [831, 279] width 15 height 11
click at [510, 441] on button "Save" at bounding box center [500, 443] width 46 height 24
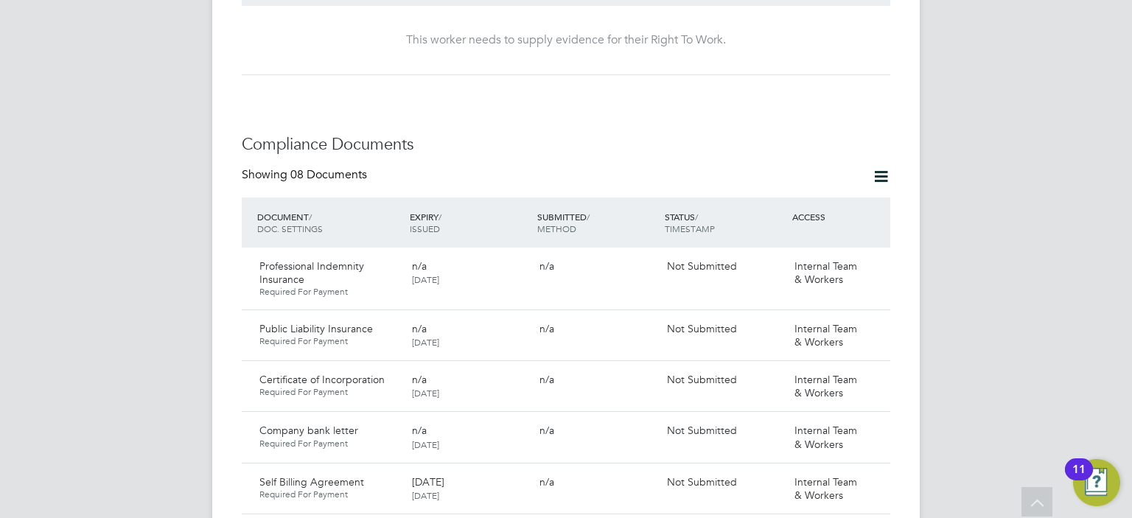
click at [1014, 175] on div "AA [PERSON_NAME] Notifications Applications: Tasks Current page: Network Team M…" at bounding box center [566, 331] width 1132 height 2077
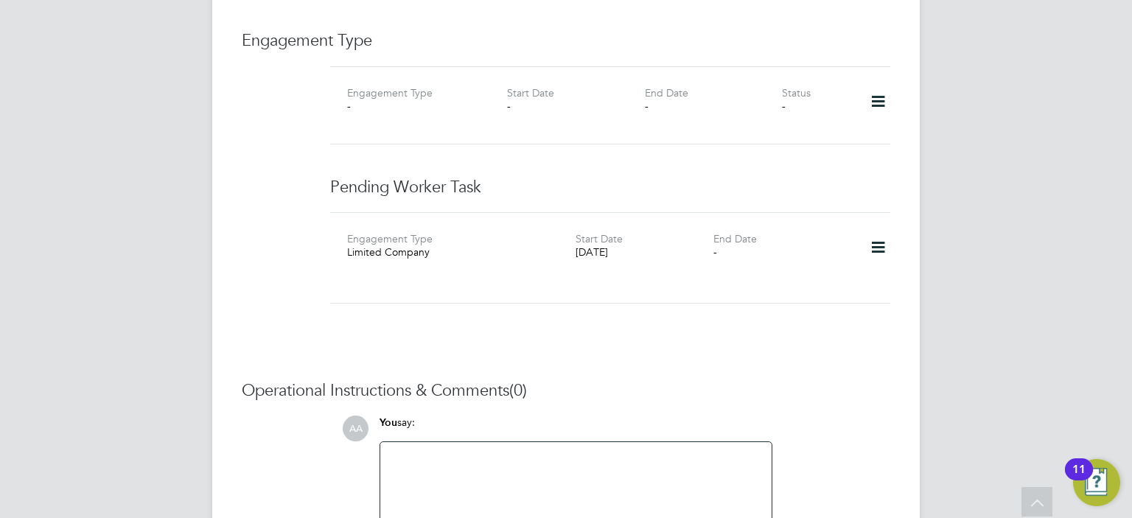
scroll to position [1379, 0]
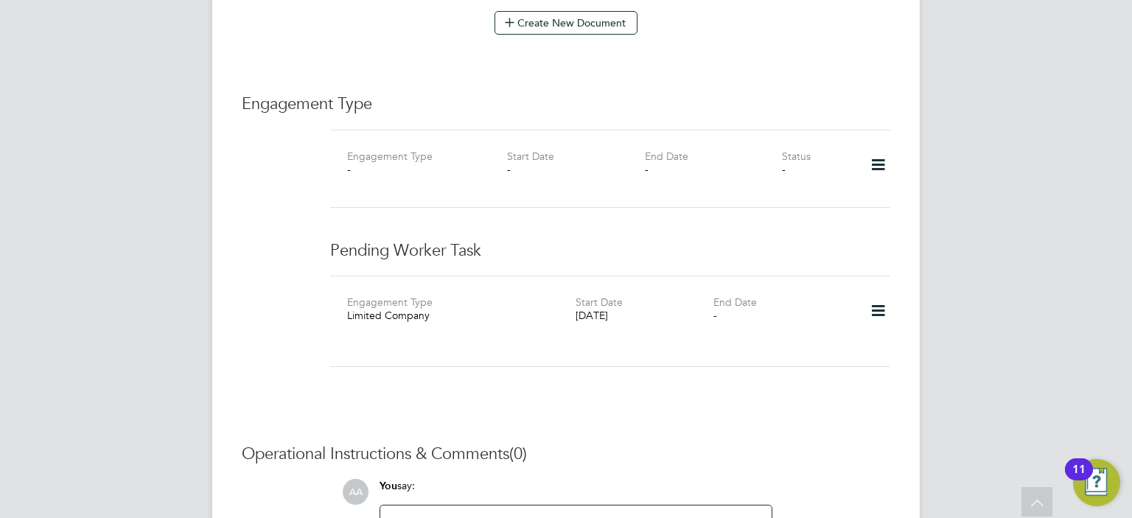
click at [878, 148] on icon at bounding box center [878, 165] width 26 height 34
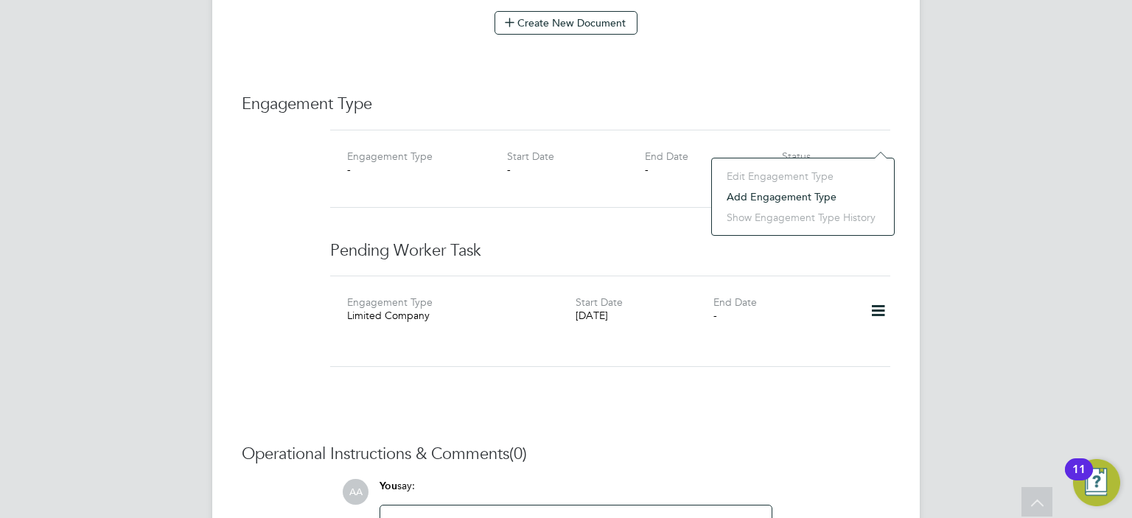
click at [830, 94] on h3 "Engagement Type" at bounding box center [566, 104] width 648 height 21
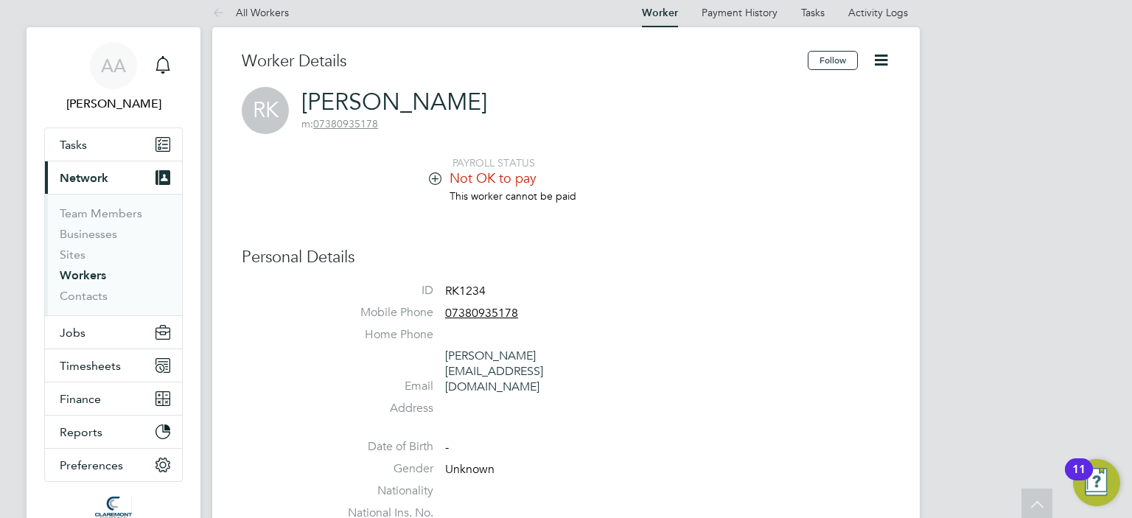
scroll to position [0, 0]
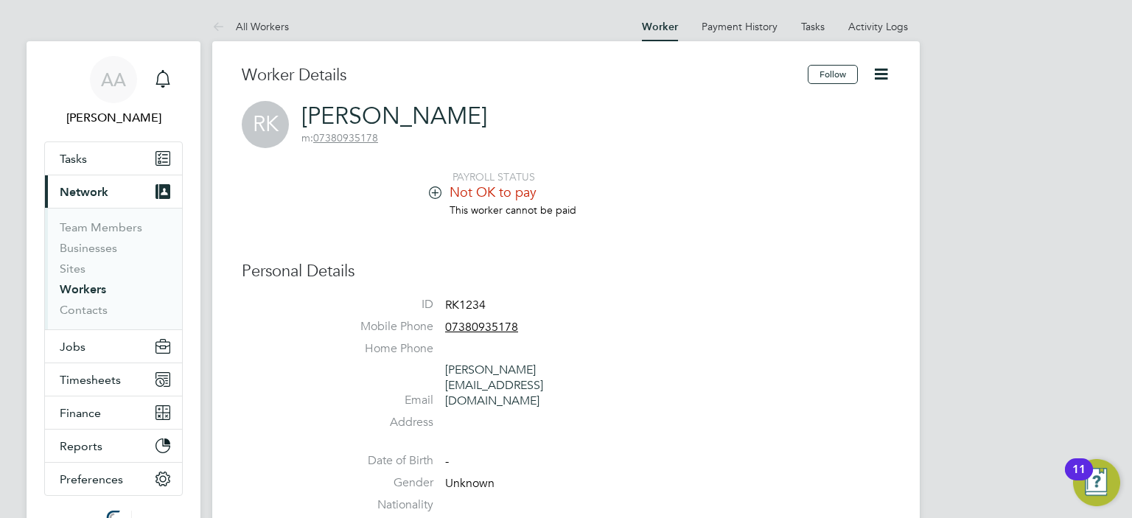
click at [880, 70] on icon at bounding box center [881, 74] width 18 height 18
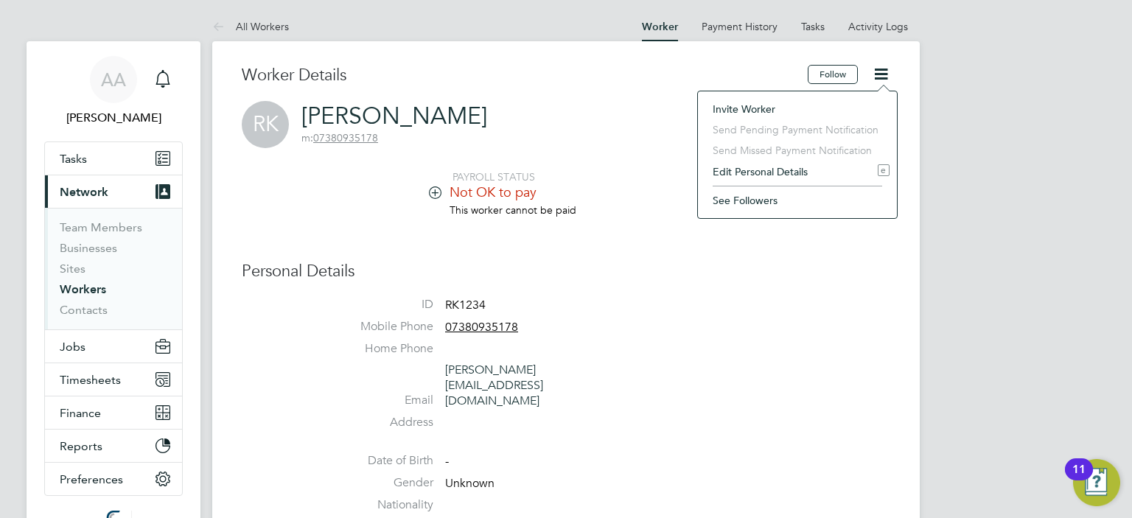
click at [770, 110] on li "Invite Worker" at bounding box center [797, 109] width 184 height 21
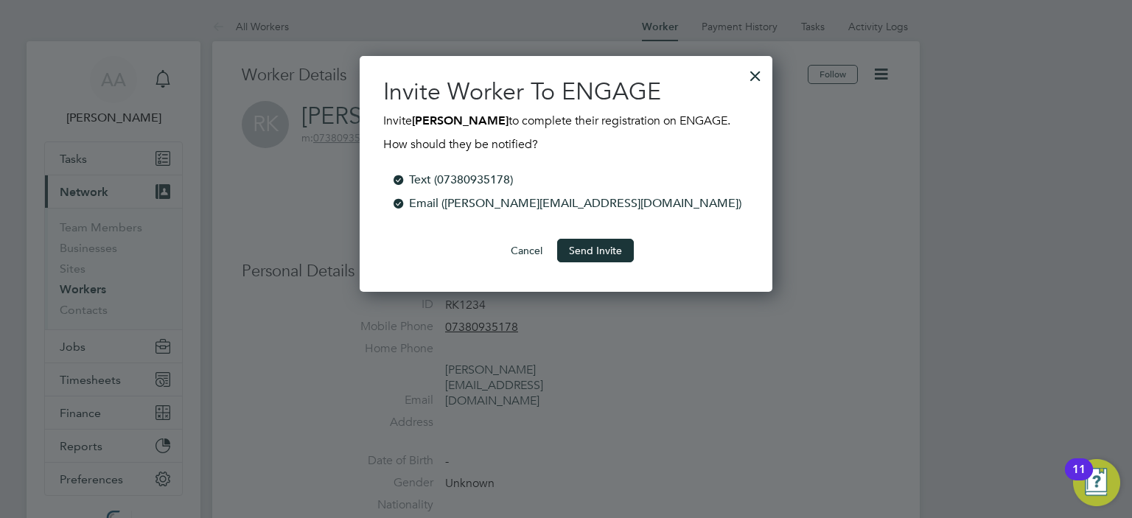
scroll to position [236, 413]
click at [586, 249] on button "Send Invite" at bounding box center [595, 251] width 77 height 24
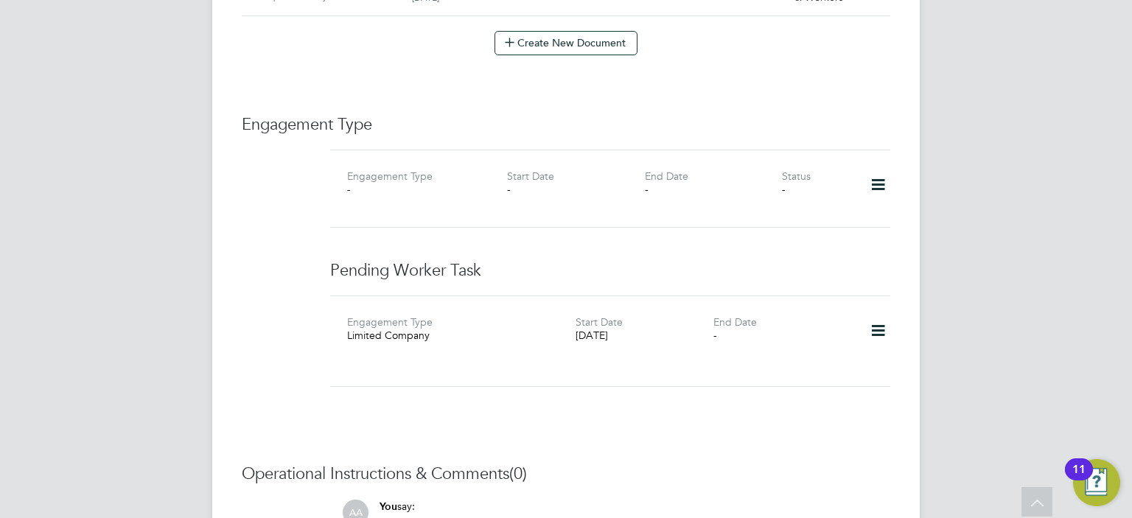
scroll to position [1412, 0]
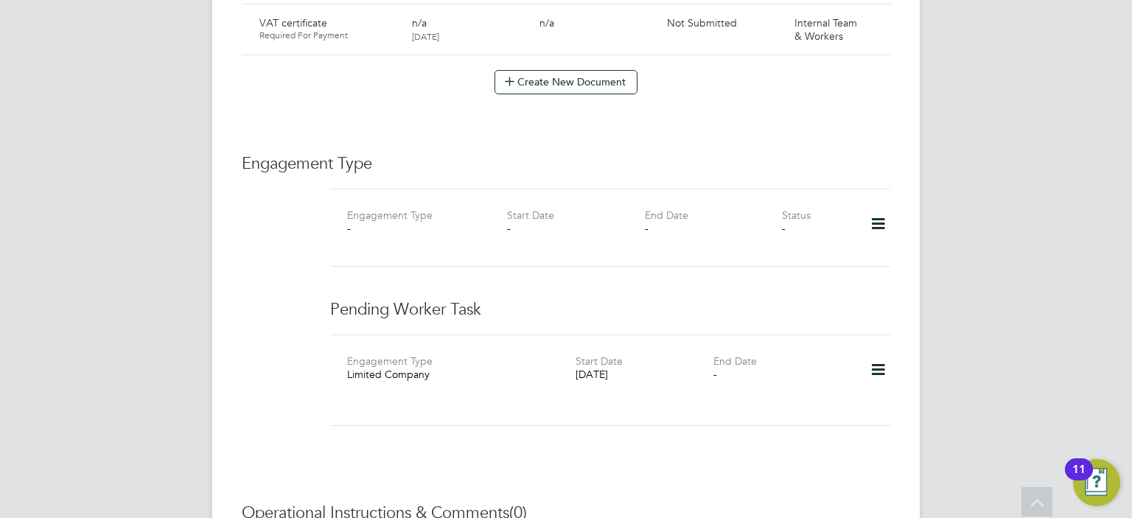
click at [875, 353] on icon at bounding box center [878, 370] width 26 height 34
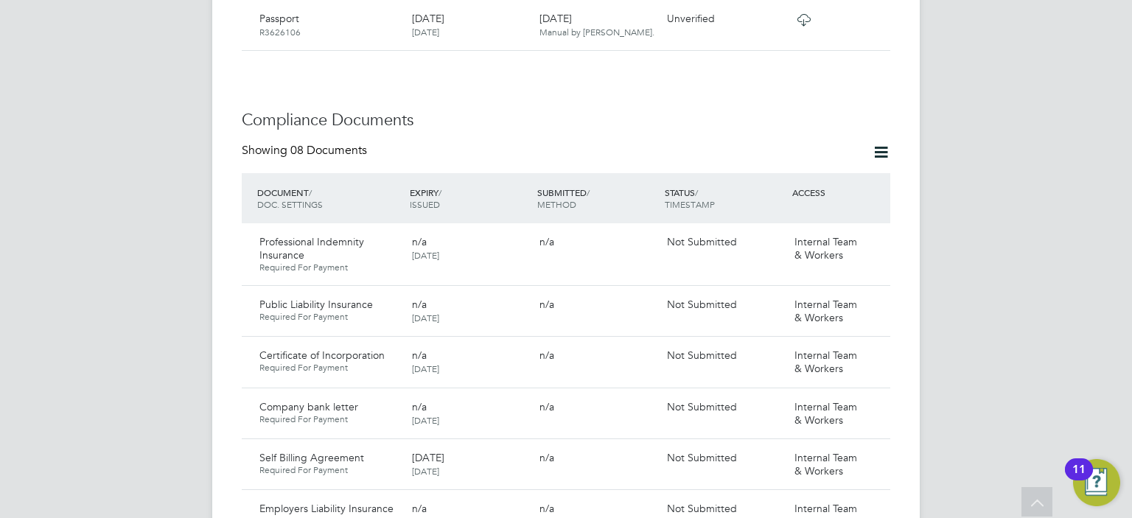
scroll to position [823, 0]
click at [875, 144] on icon at bounding box center [881, 153] width 18 height 18
click at [822, 156] on li "Document Settings" at bounding box center [834, 158] width 108 height 21
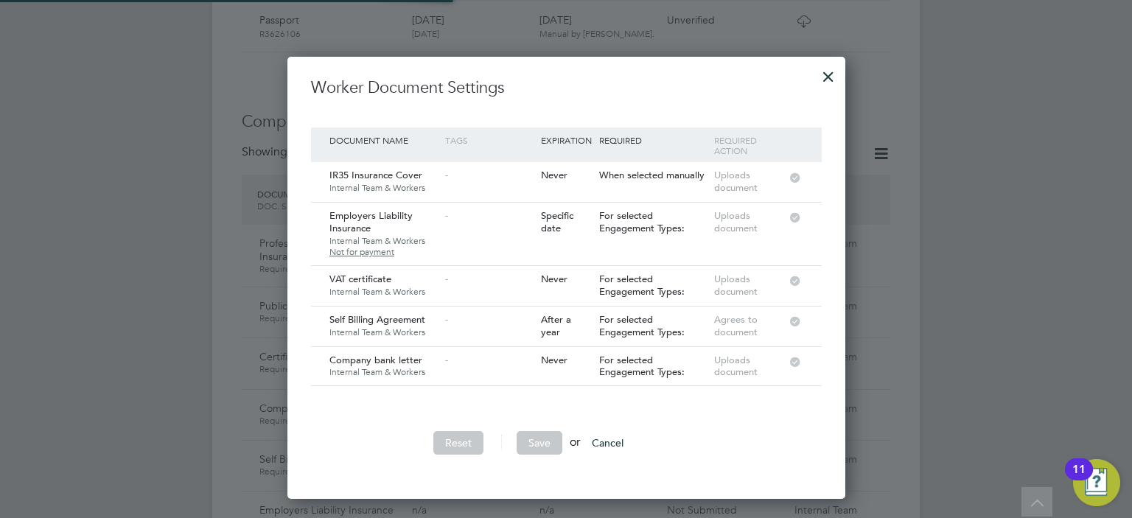
scroll to position [442, 637]
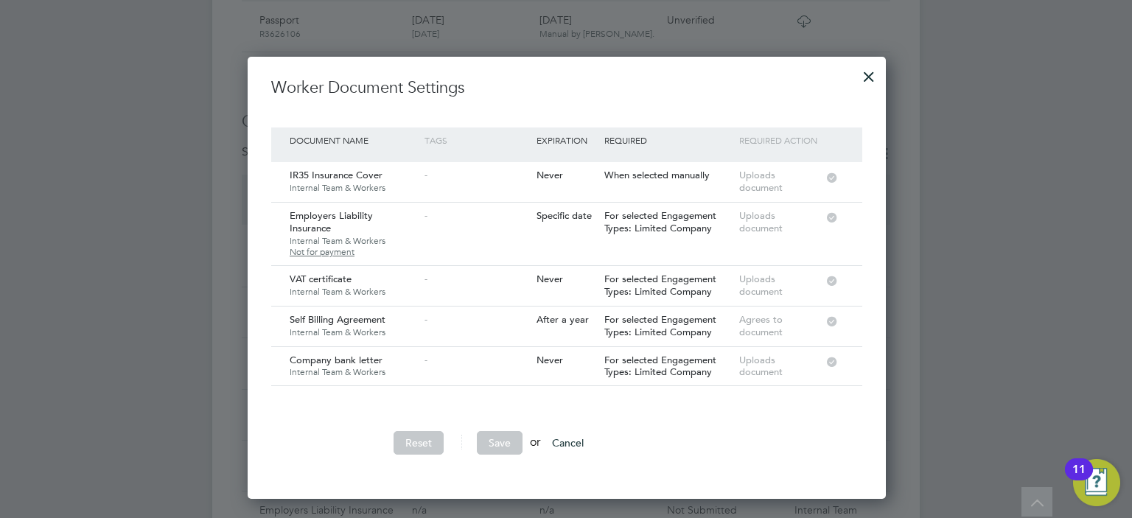
click at [867, 74] on div at bounding box center [868, 73] width 27 height 27
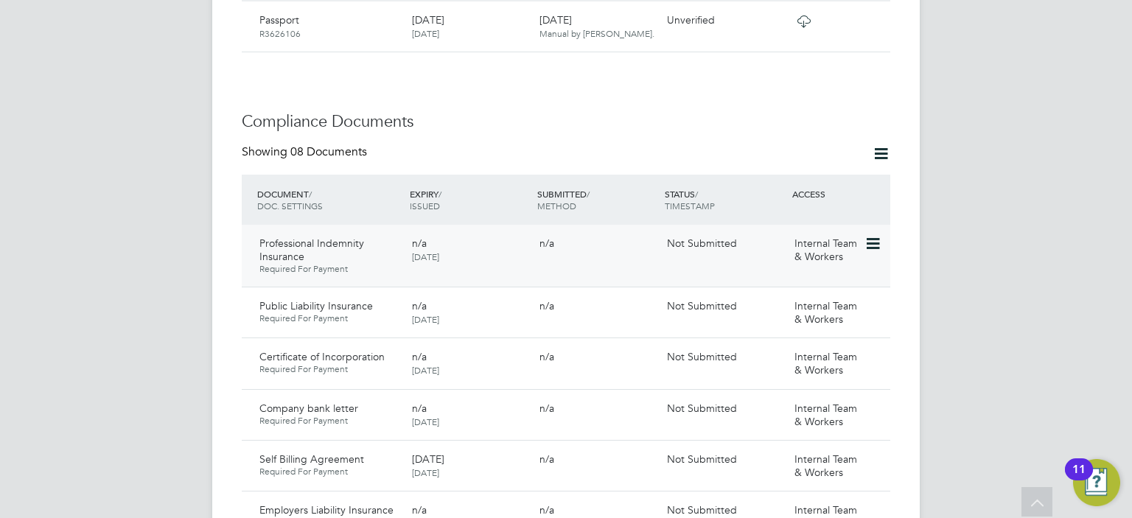
click at [872, 235] on icon at bounding box center [871, 244] width 15 height 18
click at [792, 290] on li "Request Document" at bounding box center [825, 290] width 109 height 21
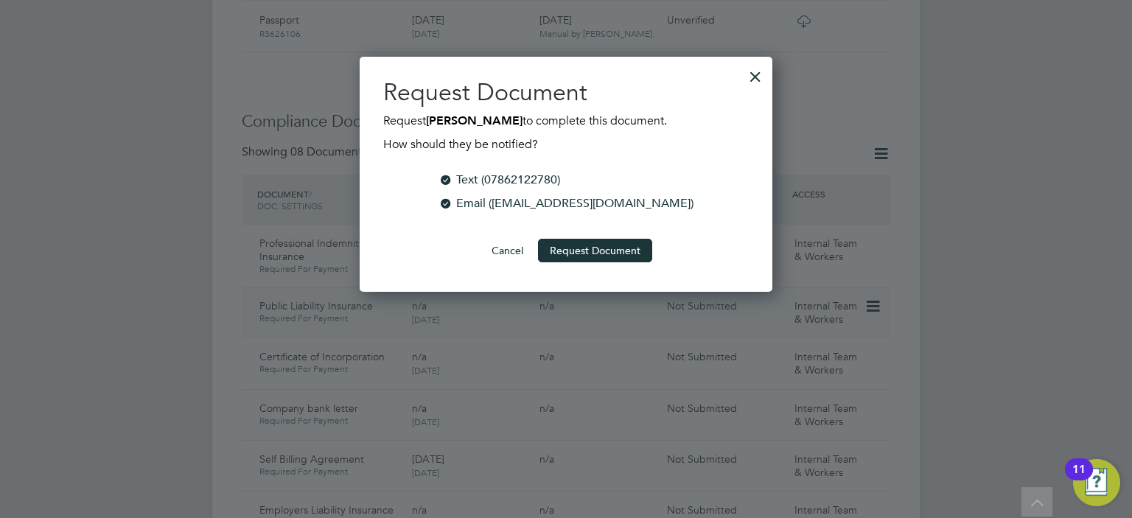
scroll to position [236, 413]
click at [598, 256] on button "Request Document" at bounding box center [595, 251] width 114 height 24
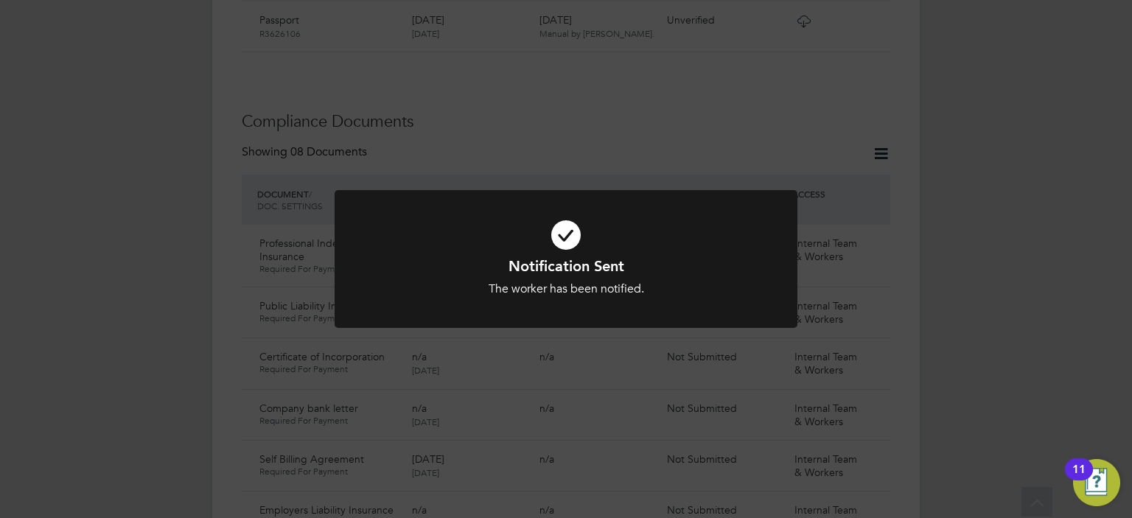
click at [866, 287] on div "Notification Sent The worker has been notified. Cancel Okay" at bounding box center [566, 259] width 1132 height 518
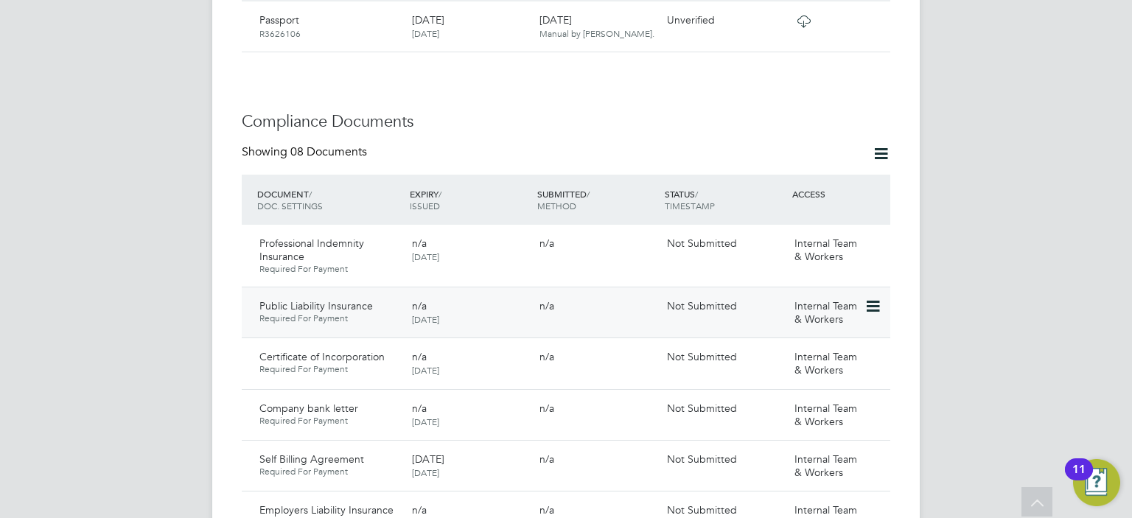
click at [875, 298] on icon at bounding box center [871, 307] width 15 height 18
click at [819, 354] on li "Request Document" at bounding box center [825, 353] width 109 height 21
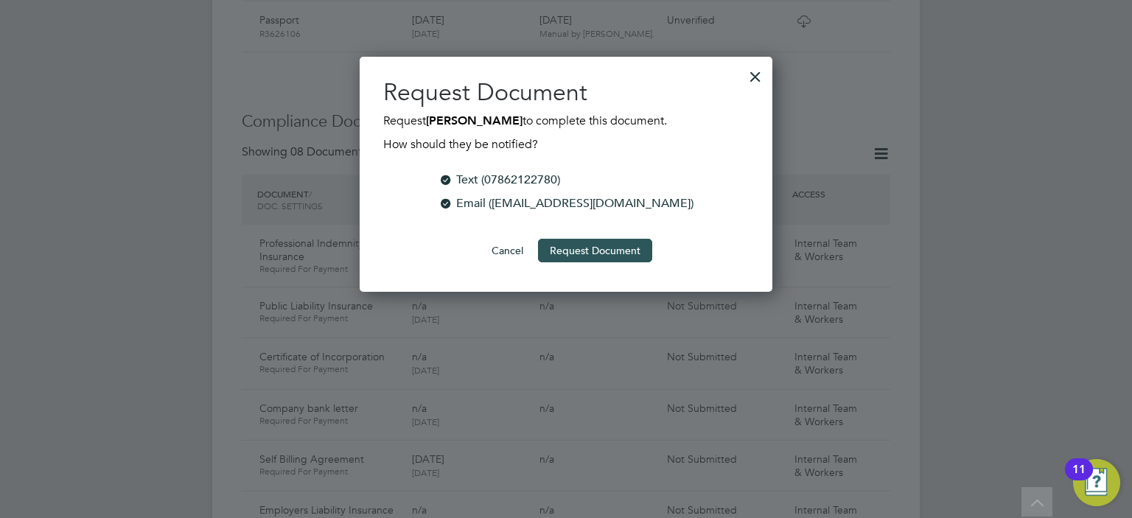
click at [611, 248] on button "Request Document" at bounding box center [595, 251] width 114 height 24
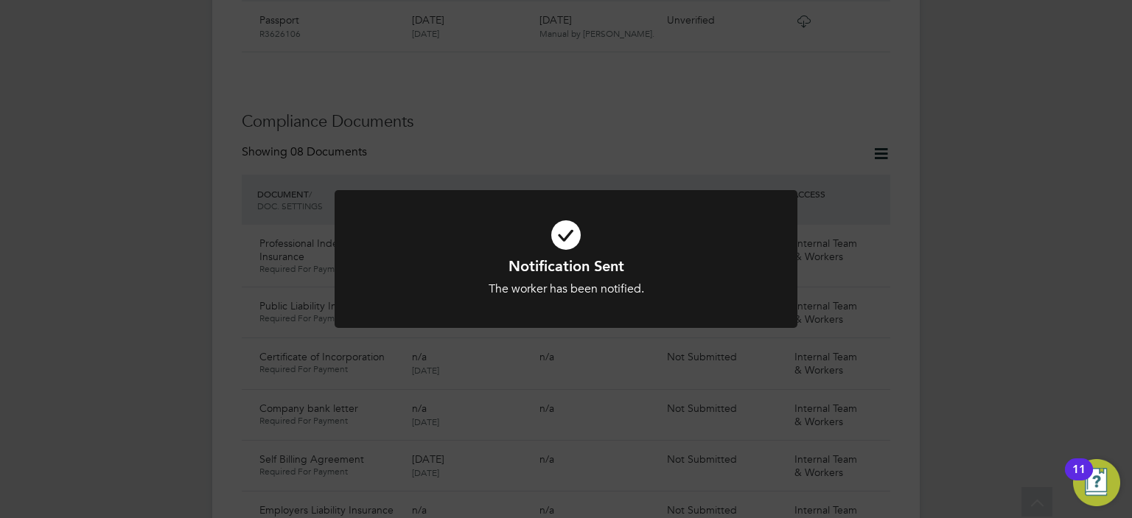
click at [932, 256] on div "Notification Sent The worker has been notified. Cancel Okay" at bounding box center [566, 259] width 1132 height 518
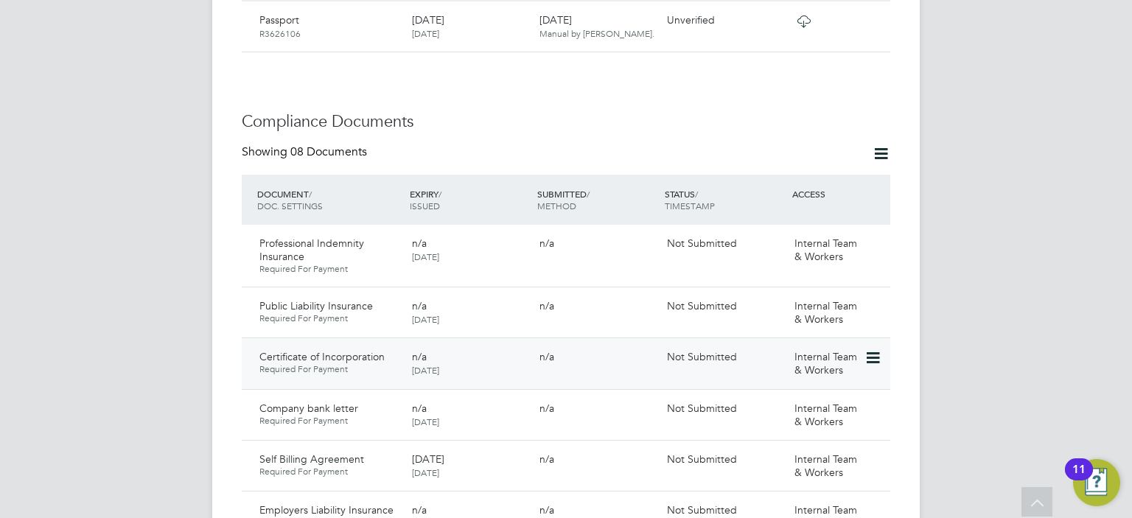
click at [874, 349] on icon at bounding box center [871, 358] width 15 height 18
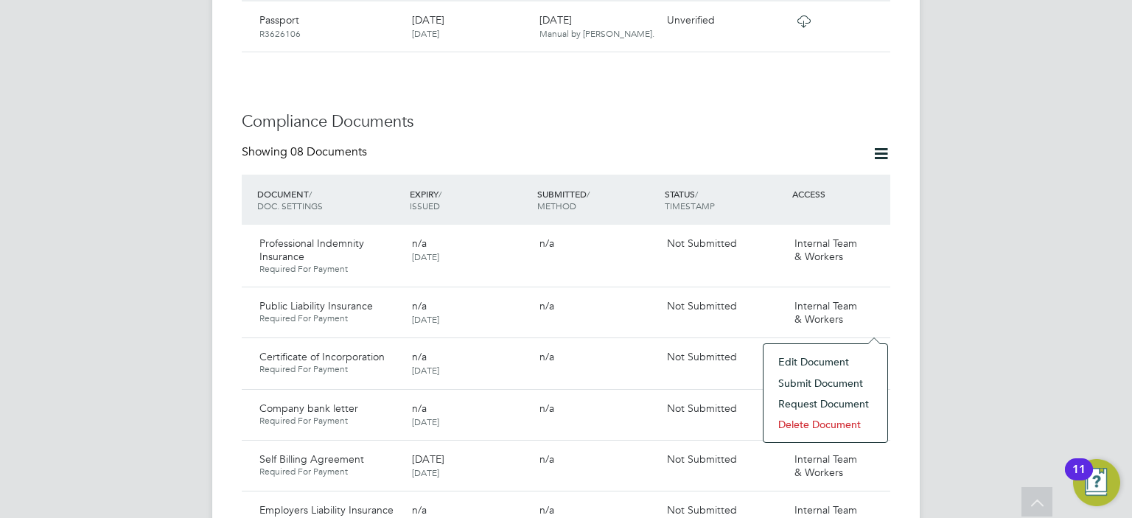
click at [837, 406] on li "Request Document" at bounding box center [825, 403] width 109 height 21
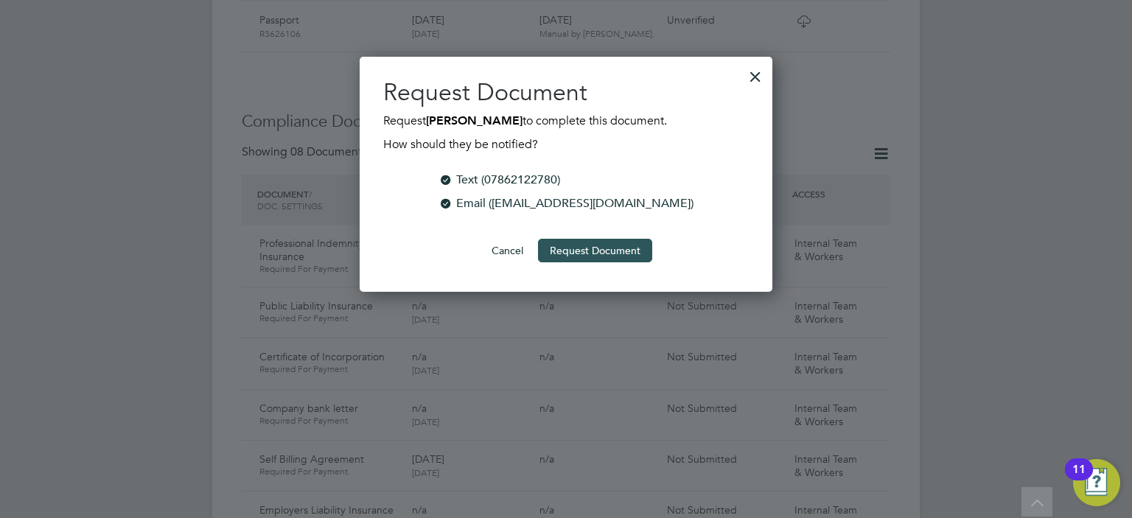
click at [599, 247] on button "Request Document" at bounding box center [595, 251] width 114 height 24
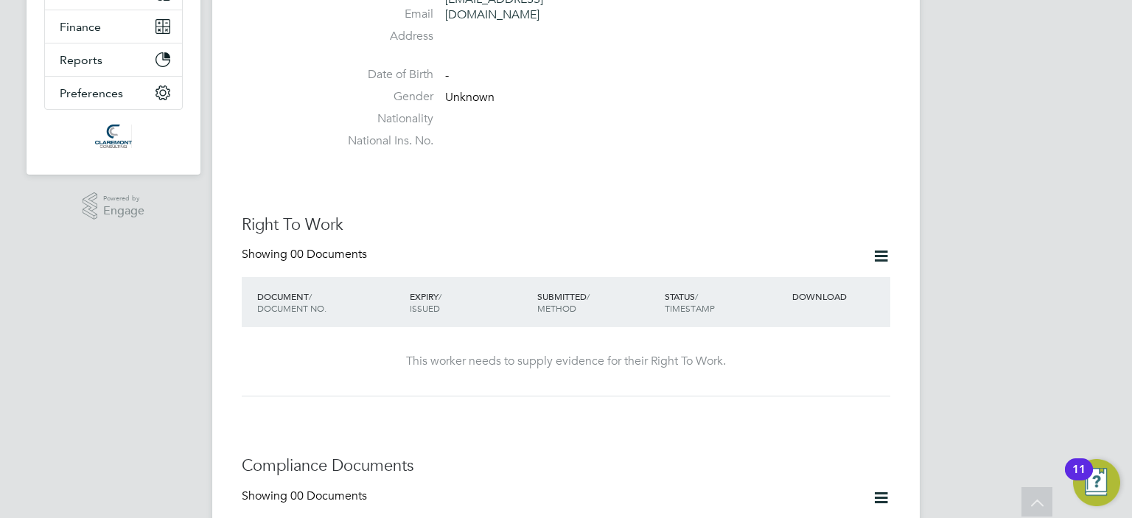
scroll to position [560, 0]
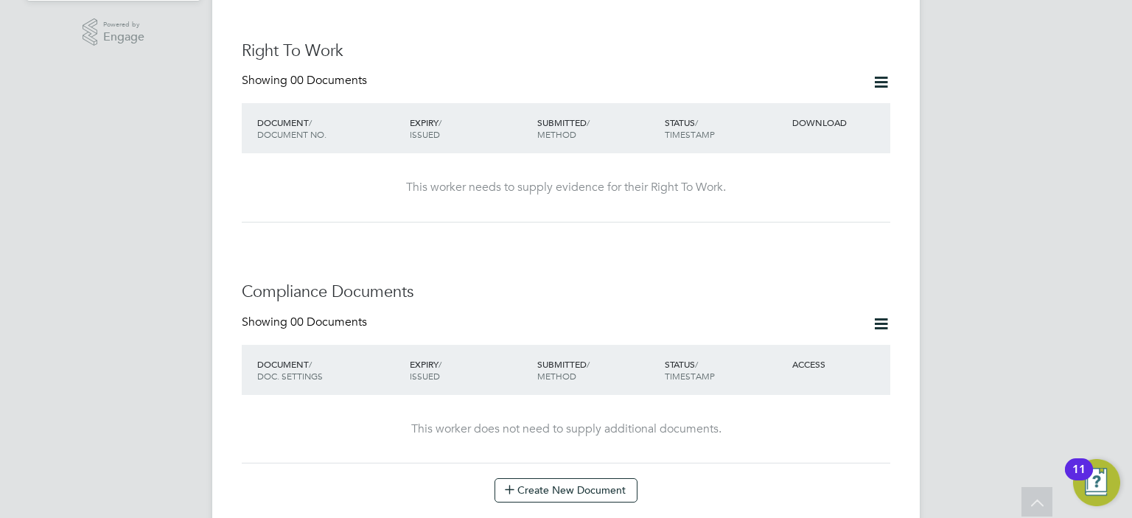
click at [875, 73] on icon at bounding box center [881, 82] width 18 height 18
click at [788, 106] on li "Request Right To Work Document" at bounding box center [799, 108] width 178 height 21
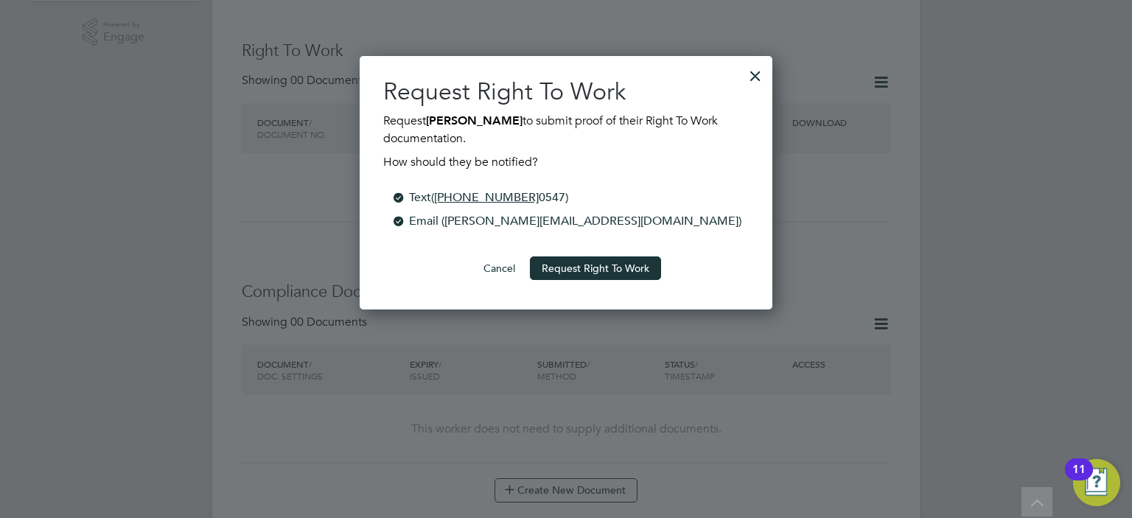
scroll to position [253, 413]
click at [613, 273] on button "Request Right To Work" at bounding box center [595, 268] width 131 height 24
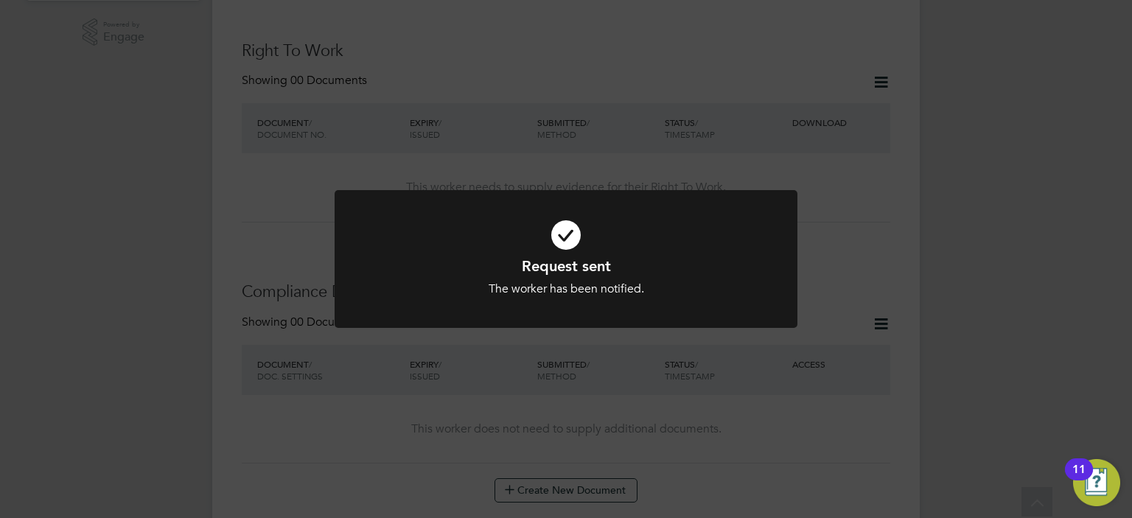
click at [955, 289] on div "Request sent The worker has been notified. Cancel Okay" at bounding box center [566, 259] width 1132 height 518
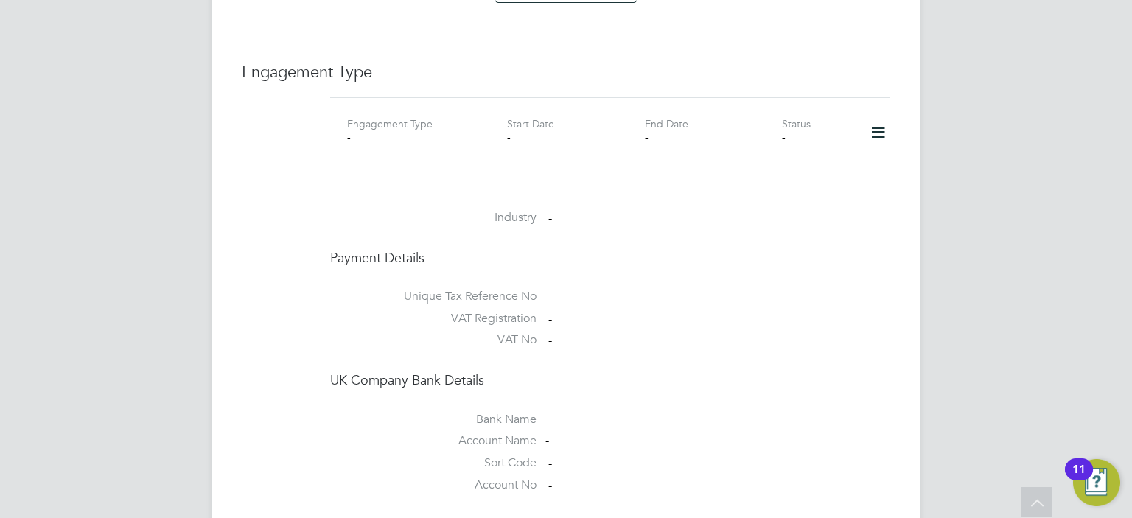
scroll to position [1061, 0]
click at [869, 114] on icon at bounding box center [878, 131] width 26 height 34
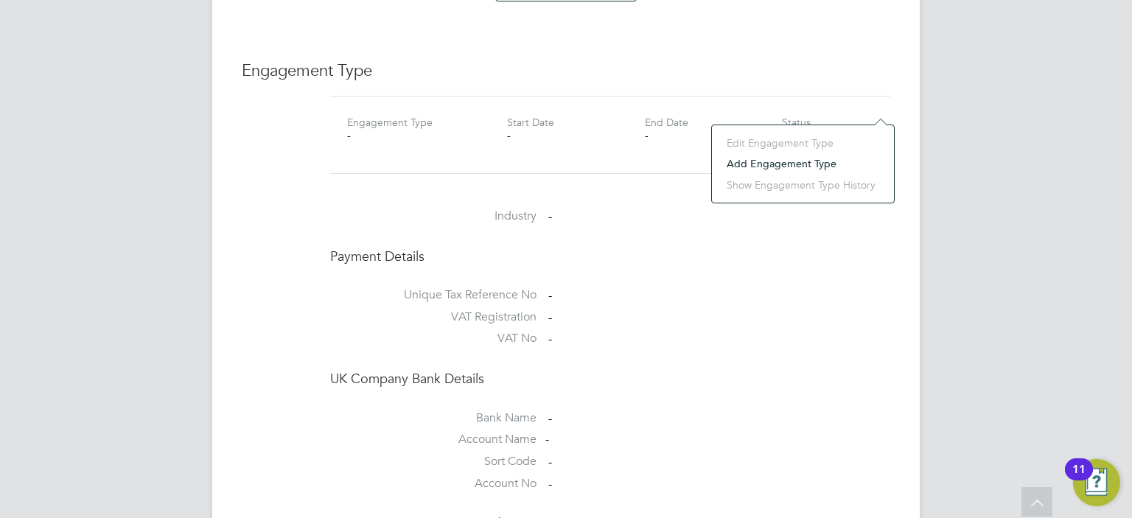
click at [811, 164] on li "Add Engagement Type" at bounding box center [802, 163] width 167 height 21
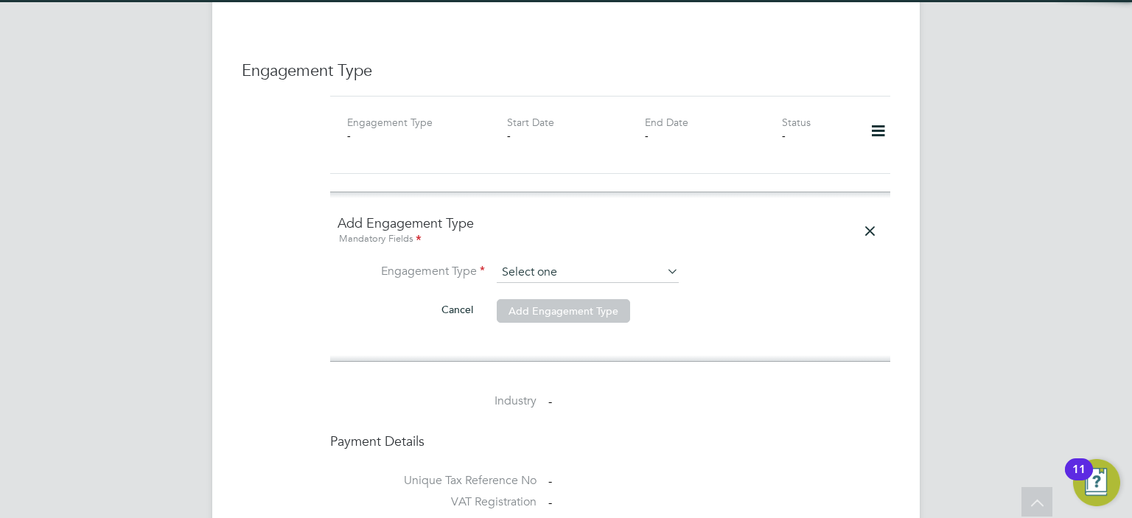
click at [574, 262] on input at bounding box center [588, 272] width 182 height 21
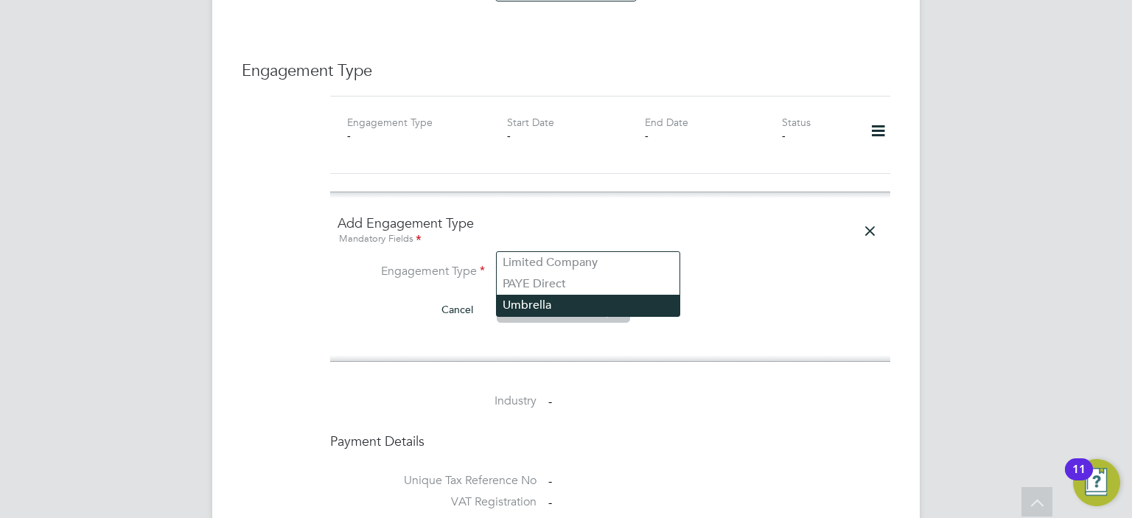
click at [559, 304] on li "Umbrella" at bounding box center [588, 305] width 183 height 21
type input "Umbrella"
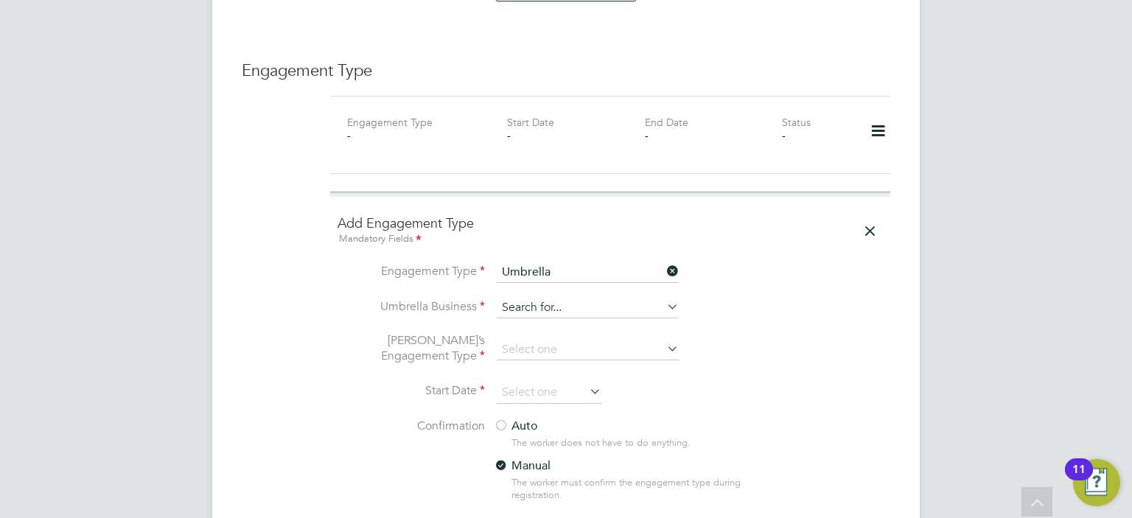
click at [547, 298] on input at bounding box center [588, 308] width 182 height 21
click at [543, 300] on li "Fair Pay Services Limited" at bounding box center [596, 297] width 199 height 21
type input "Fair Pay Services Limited"
click at [546, 340] on input at bounding box center [588, 350] width 182 height 21
click at [541, 424] on li "PAYE Umbrella" at bounding box center [588, 424] width 183 height 21
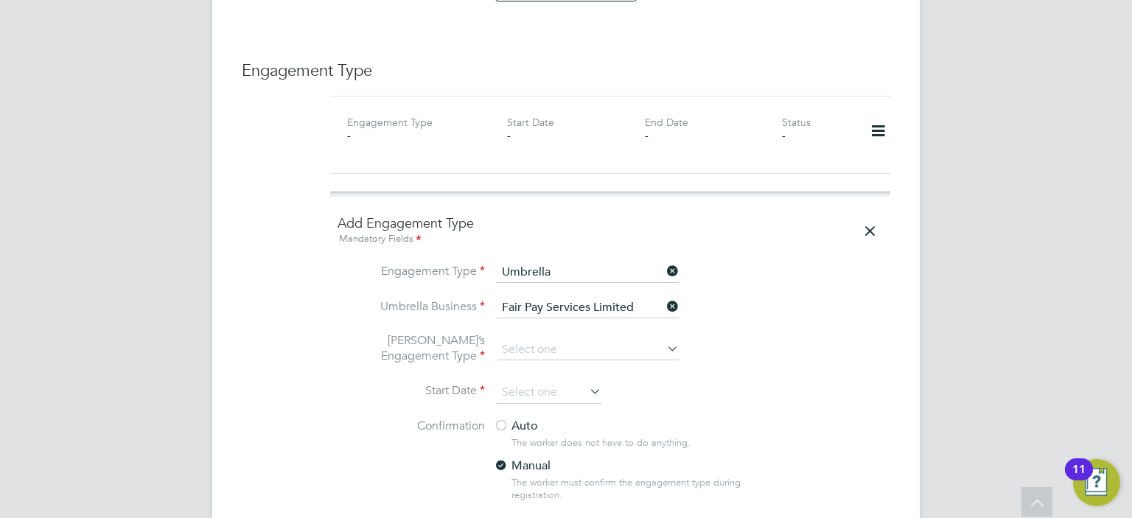
type input "PAYE Umbrella"
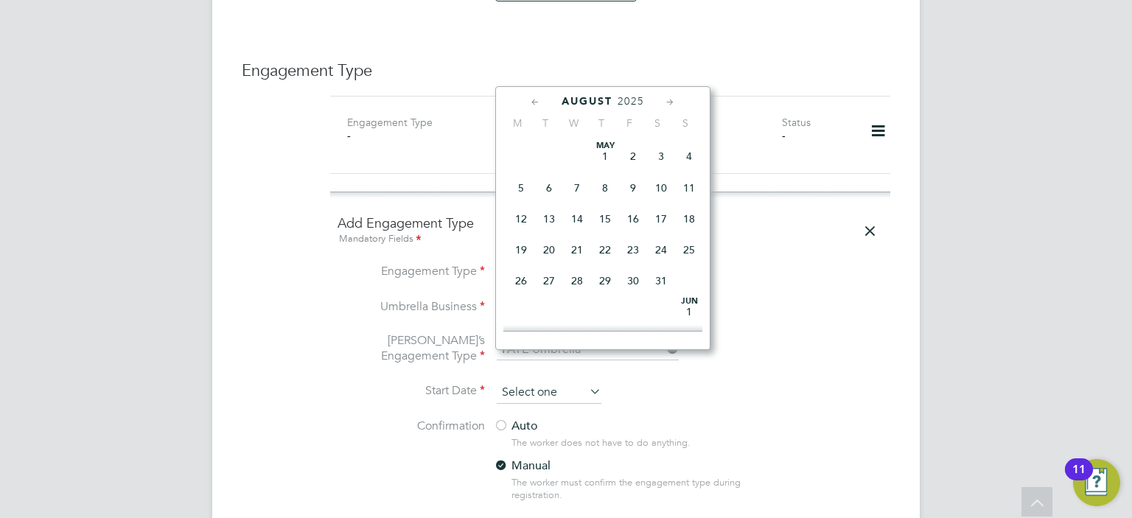
click at [522, 382] on input at bounding box center [549, 393] width 105 height 22
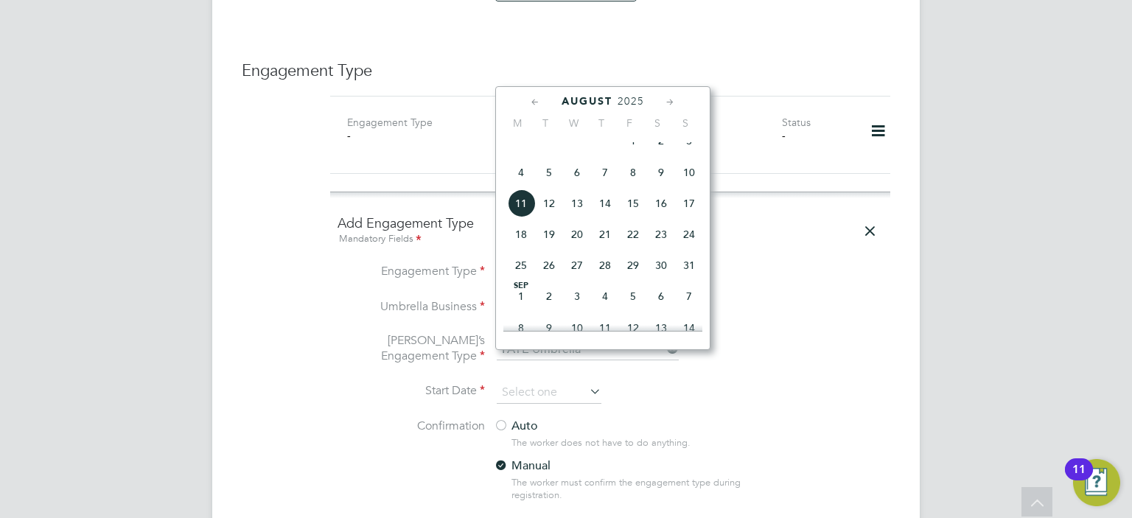
click at [519, 245] on span "18" at bounding box center [521, 234] width 28 height 28
type input "18 Aug 2025"
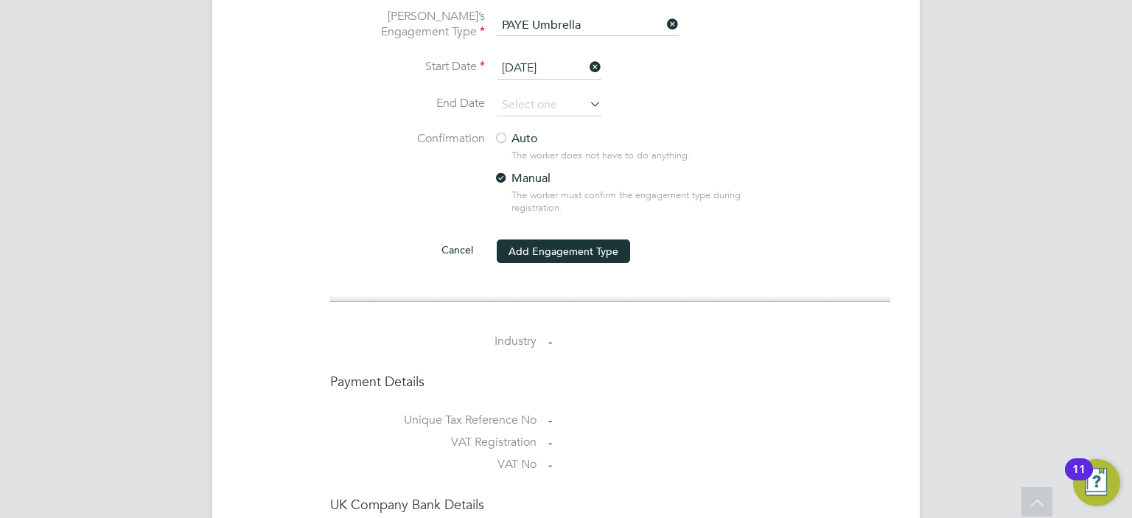
scroll to position [1415, 0]
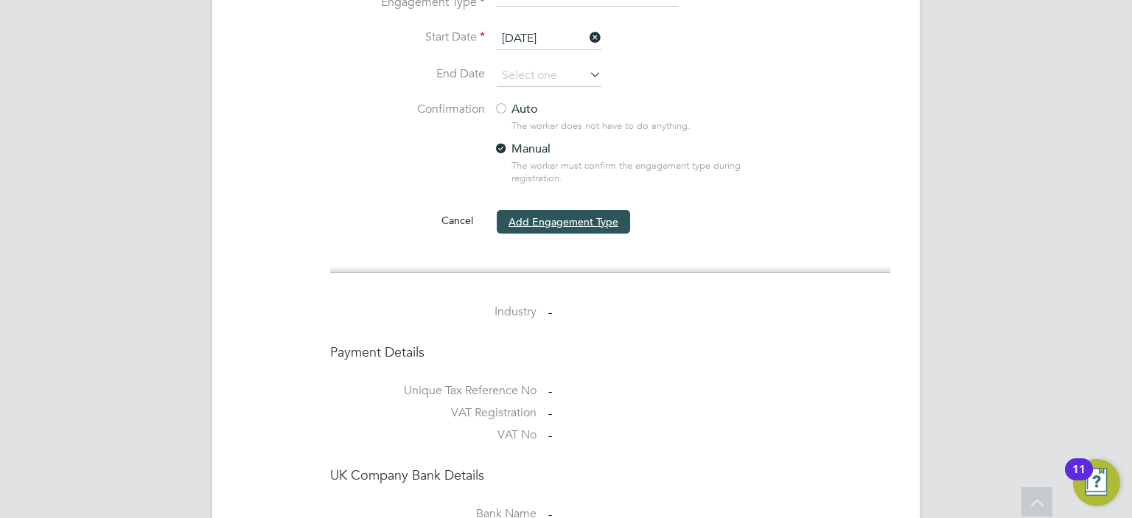
click at [572, 210] on button "Add Engagement Type" at bounding box center [563, 222] width 133 height 24
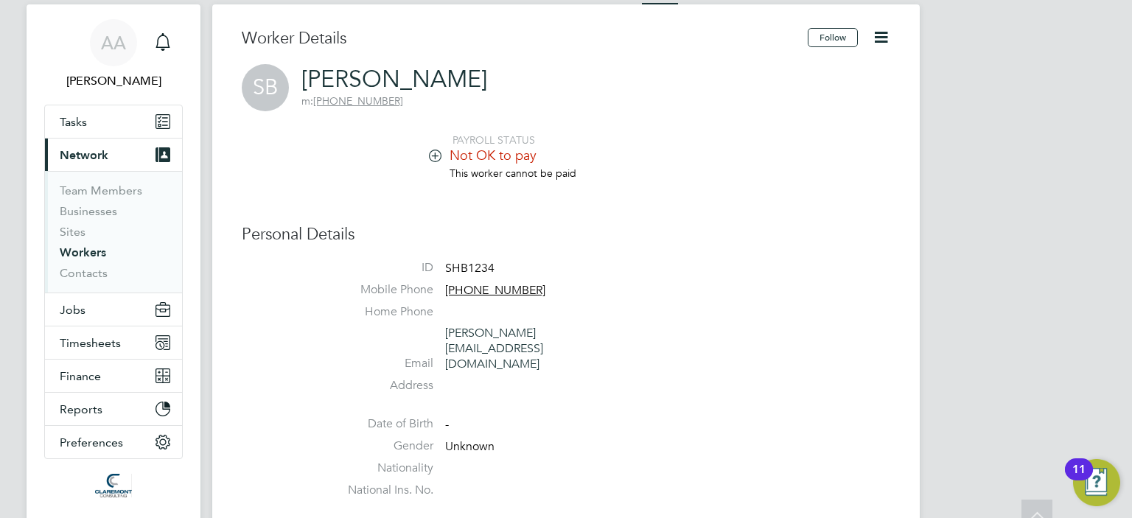
scroll to position [0, 0]
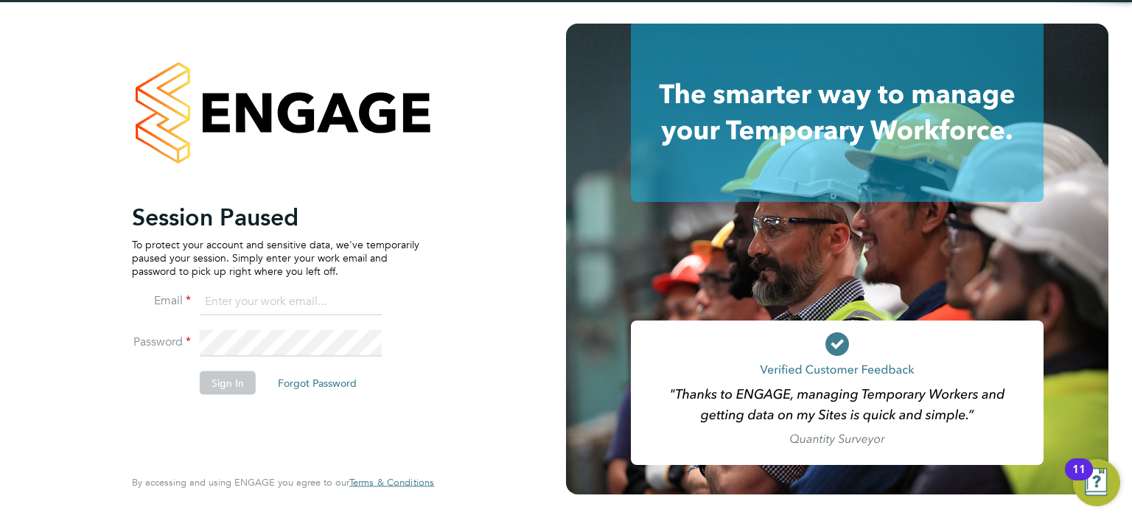
type input "[EMAIL_ADDRESS][DOMAIN_NAME]"
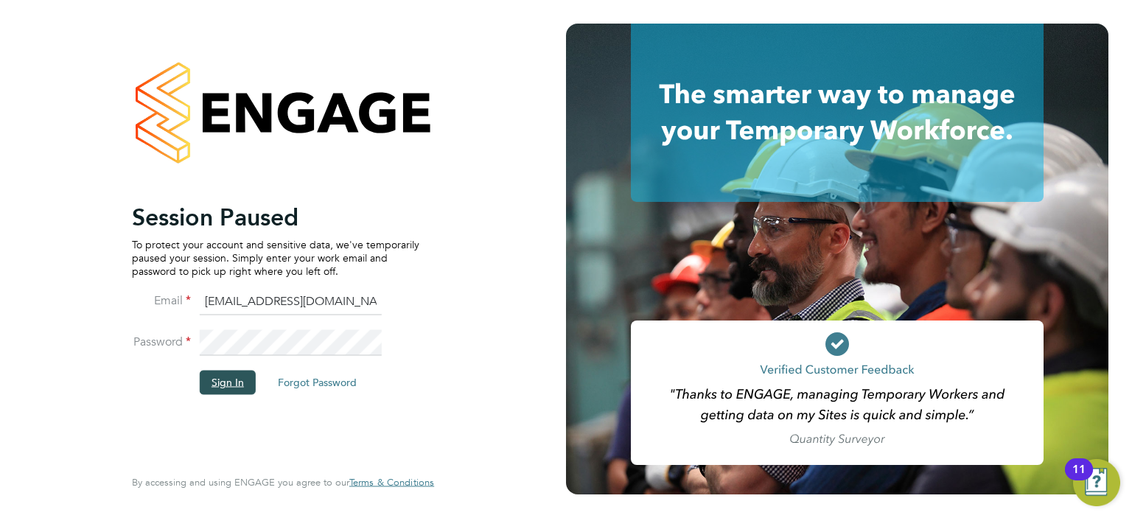
click at [221, 381] on button "Sign In" at bounding box center [228, 383] width 56 height 24
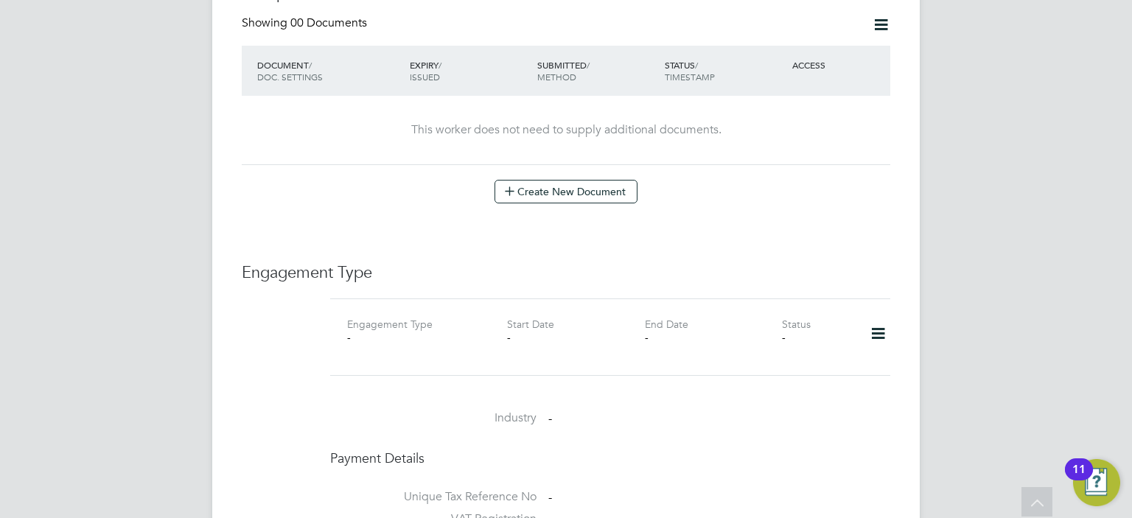
scroll to position [1090, 0]
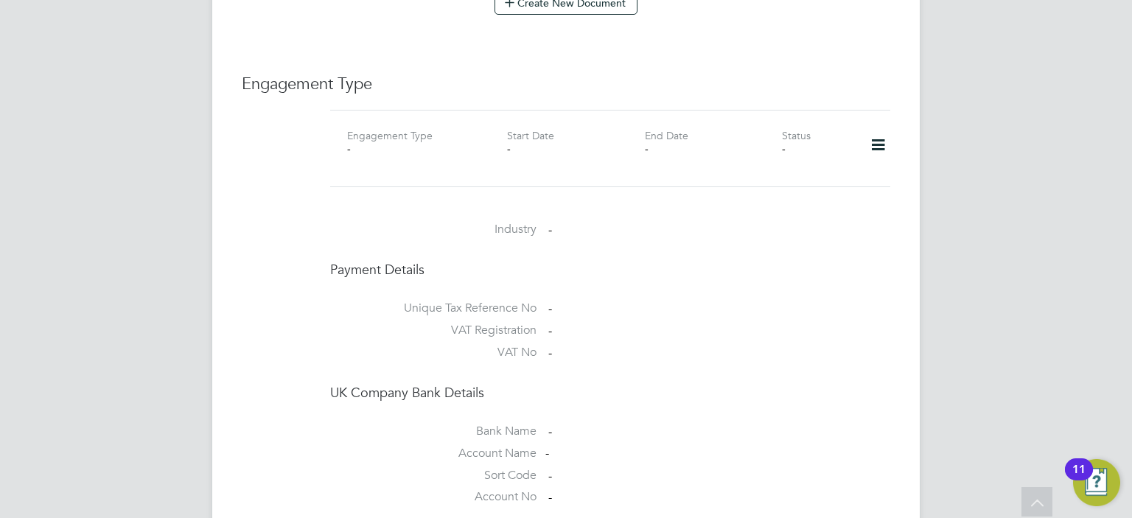
click at [875, 128] on icon at bounding box center [878, 145] width 26 height 34
click at [808, 191] on li "Add Engagement Type" at bounding box center [802, 193] width 167 height 21
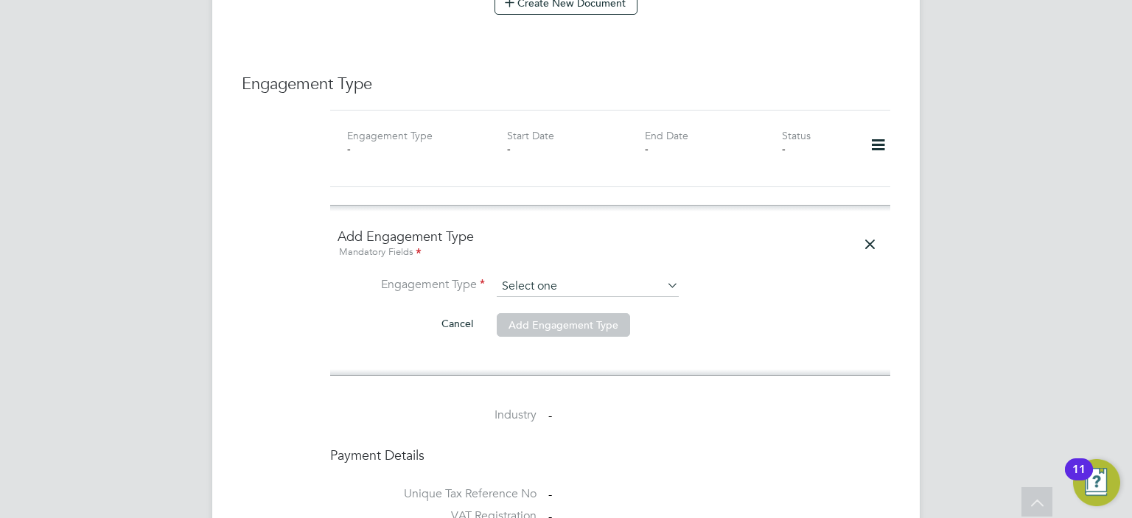
click at [581, 276] on input at bounding box center [588, 286] width 182 height 21
click at [548, 293] on li "Limited Company" at bounding box center [588, 291] width 183 height 21
type input "Limited Company"
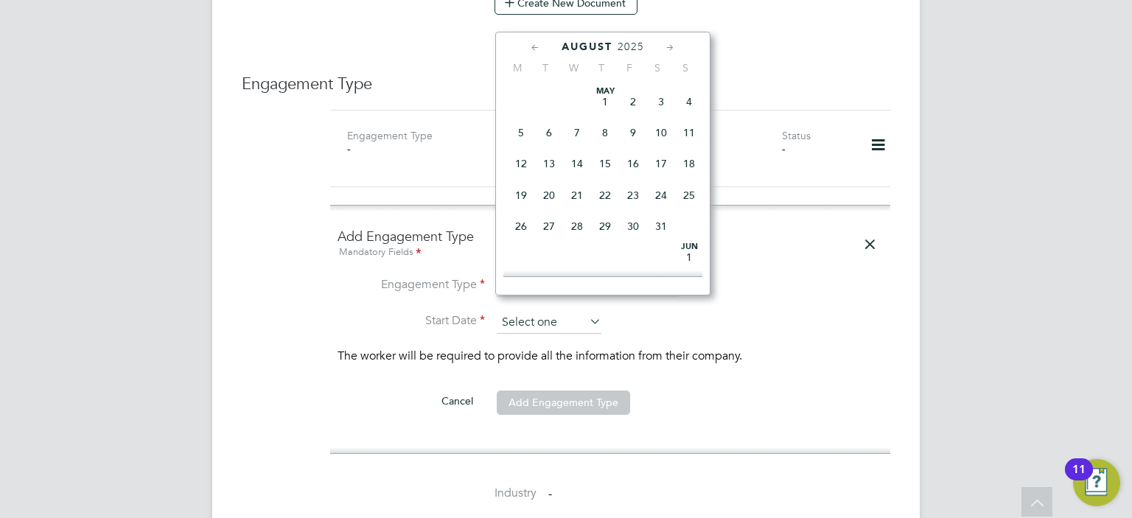
scroll to position [513, 0]
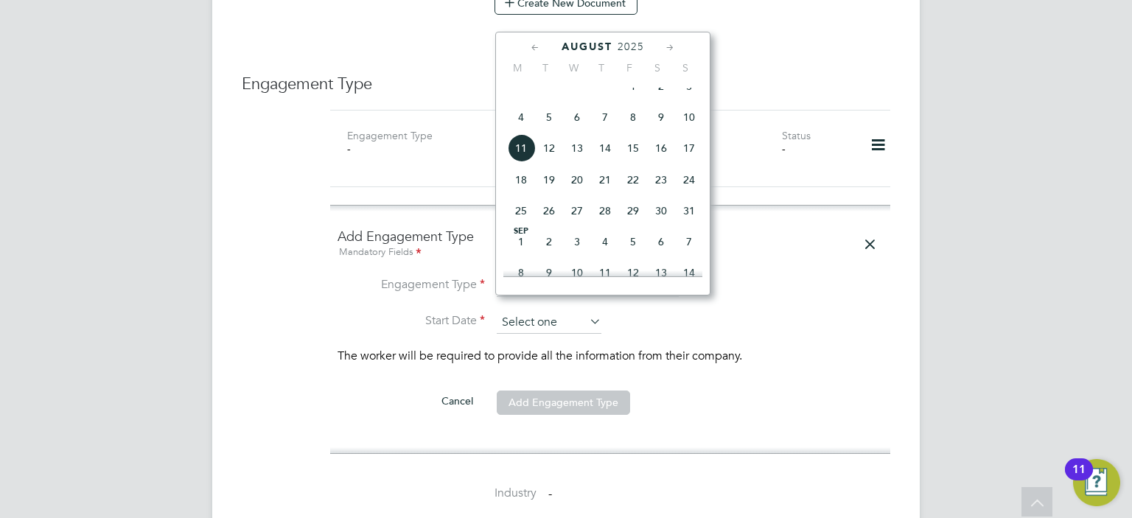
click at [547, 312] on input at bounding box center [549, 323] width 105 height 22
click at [522, 194] on span "18" at bounding box center [521, 180] width 28 height 28
type input "18 Aug 2025"
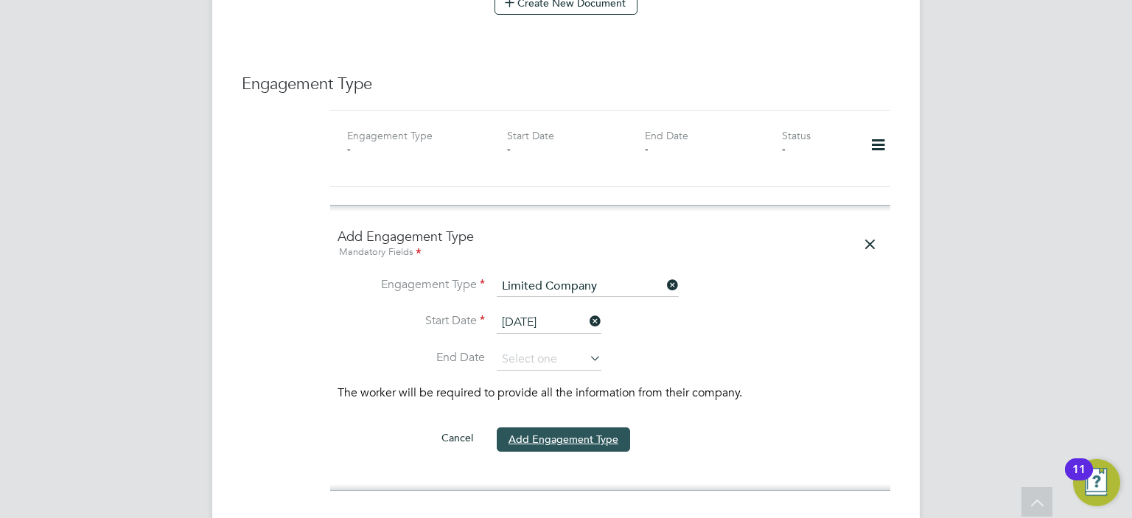
click at [558, 427] on button "Add Engagement Type" at bounding box center [563, 439] width 133 height 24
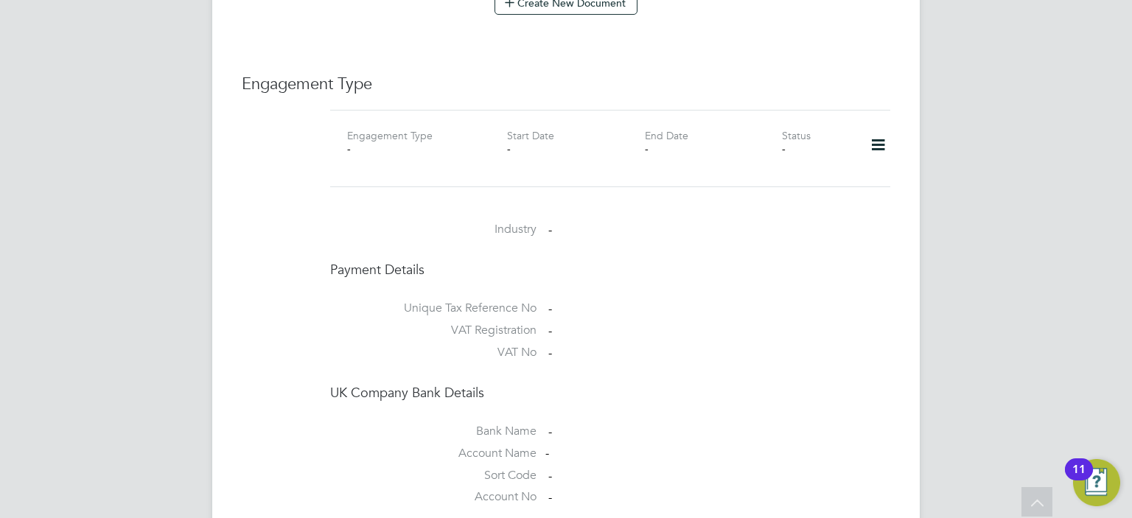
click at [880, 128] on icon at bounding box center [878, 145] width 26 height 34
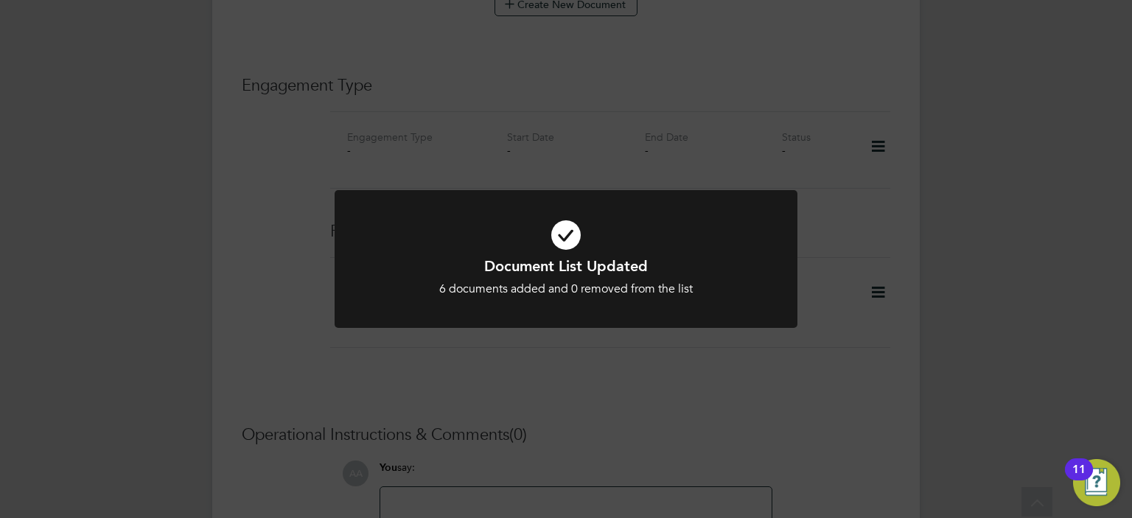
click at [815, 306] on div "Document List Updated 6 documents added and 0 removed from the list Cancel Okay" at bounding box center [566, 259] width 1132 height 518
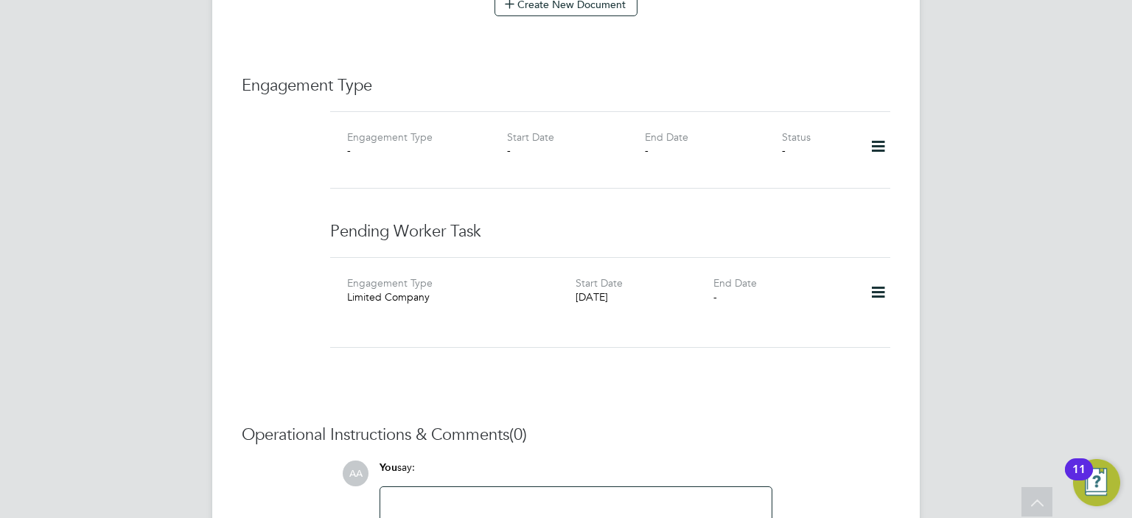
click at [878, 276] on icon at bounding box center [878, 293] width 26 height 34
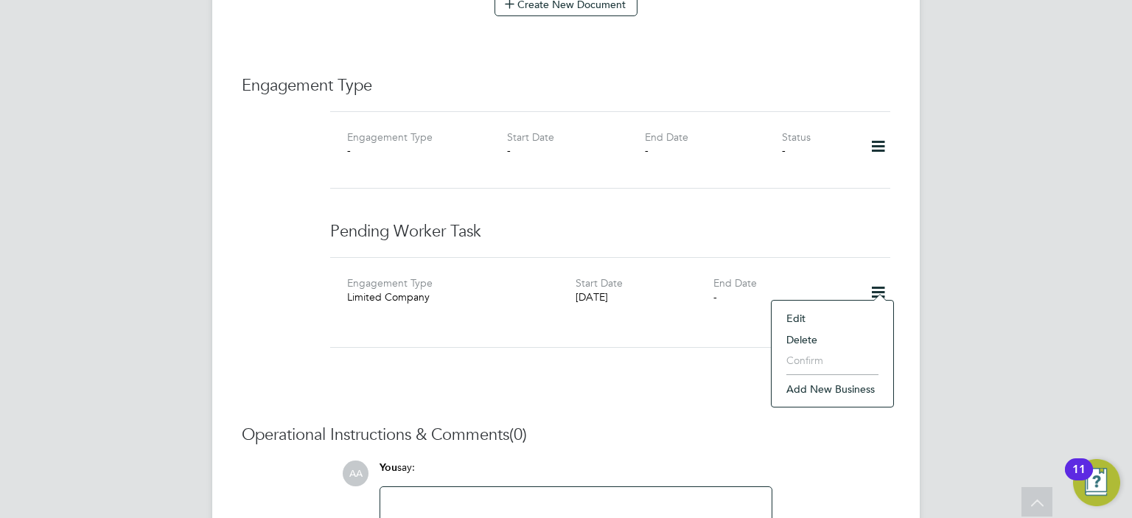
click at [844, 388] on li "Add new business" at bounding box center [832, 389] width 107 height 21
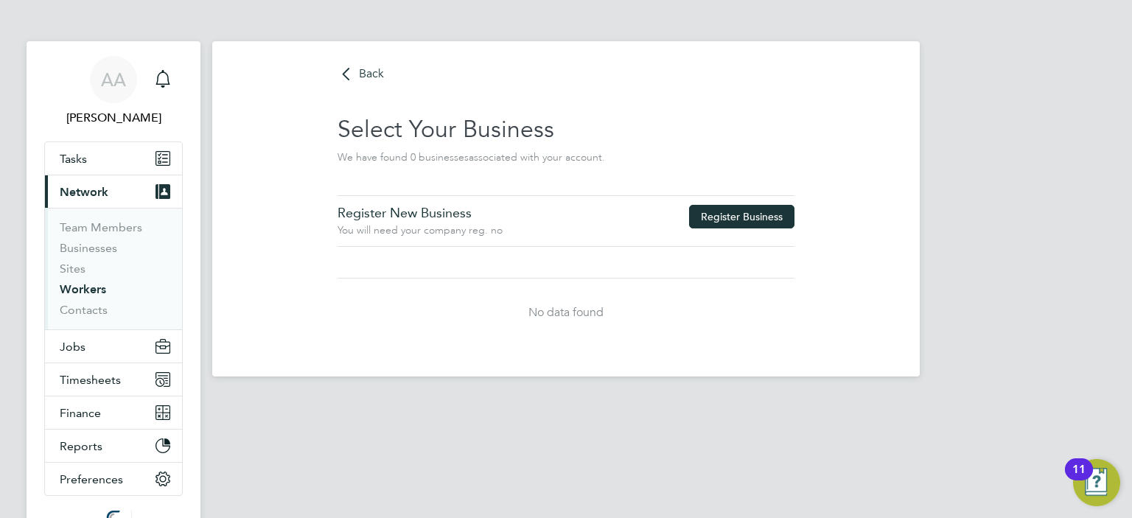
click at [725, 209] on button "Register Business" at bounding box center [741, 217] width 105 height 24
type input "United Kingdom"
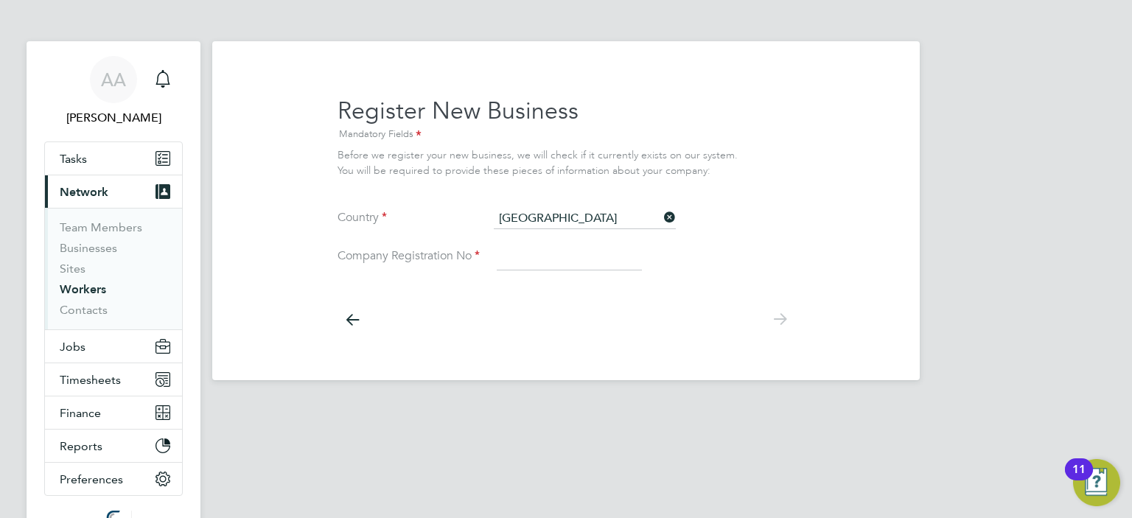
click at [555, 263] on input at bounding box center [569, 257] width 145 height 27
paste input "7521046"
click at [555, 263] on input "7521046" at bounding box center [569, 257] width 145 height 27
click at [504, 312] on div at bounding box center [565, 318] width 457 height 66
click at [506, 262] on input "7521046" at bounding box center [569, 257] width 145 height 27
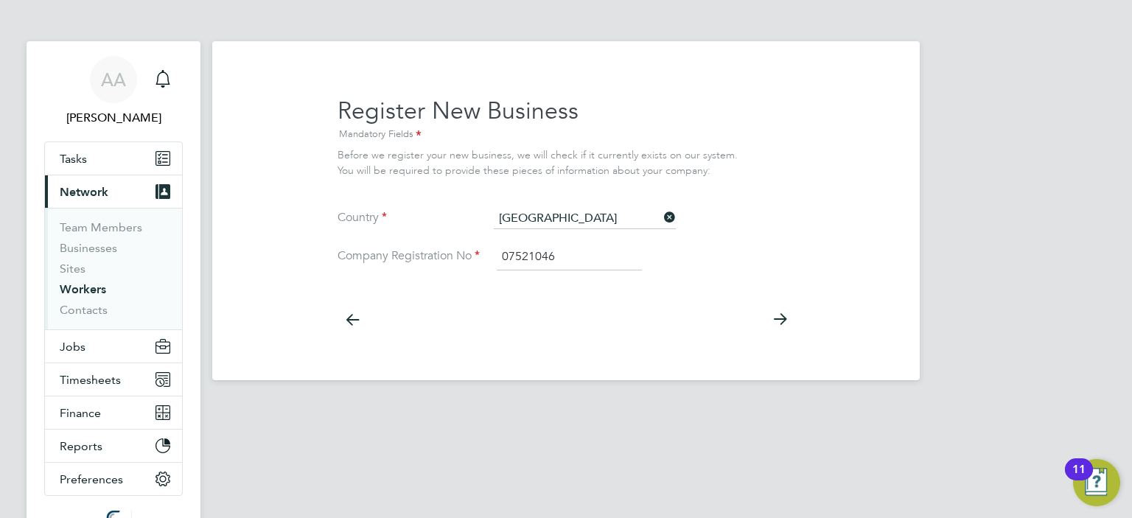
type input "07521046"
click at [780, 318] on icon at bounding box center [779, 319] width 29 height 33
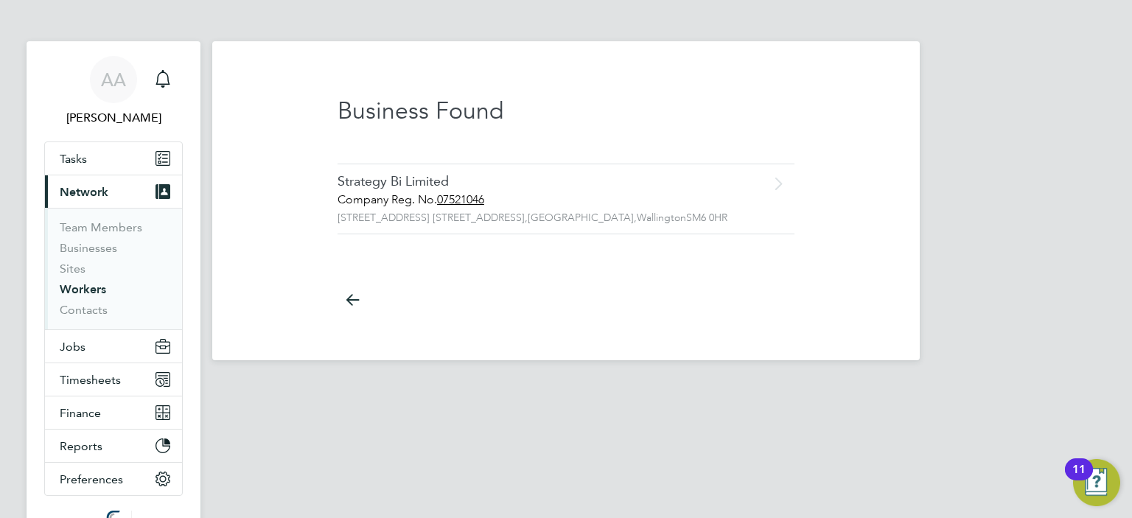
click at [419, 187] on div "Strategy Bi Limited" at bounding box center [534, 181] width 395 height 17
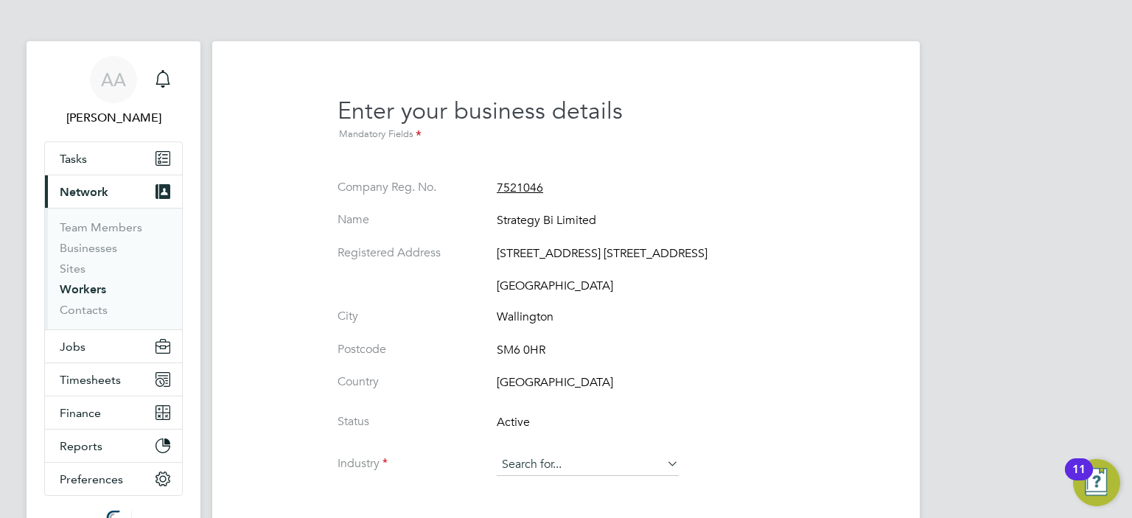
click at [657, 469] on input at bounding box center [588, 465] width 182 height 22
type input "it"
click at [1077, 220] on div "AA Afzal Ahmed Notifications Applications: Tasks Current page: Network Team Mem…" at bounding box center [566, 304] width 1132 height 609
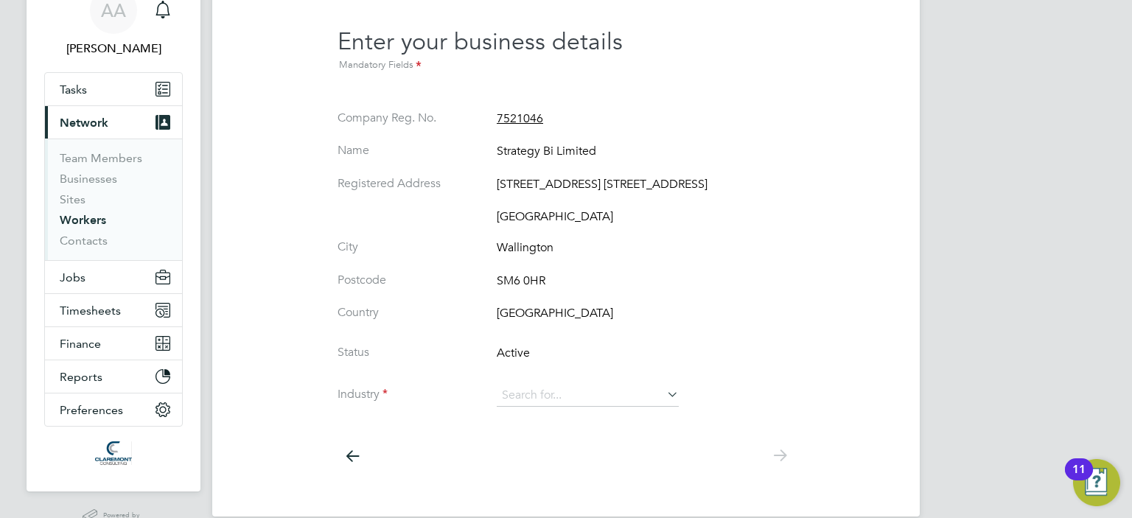
scroll to position [88, 0]
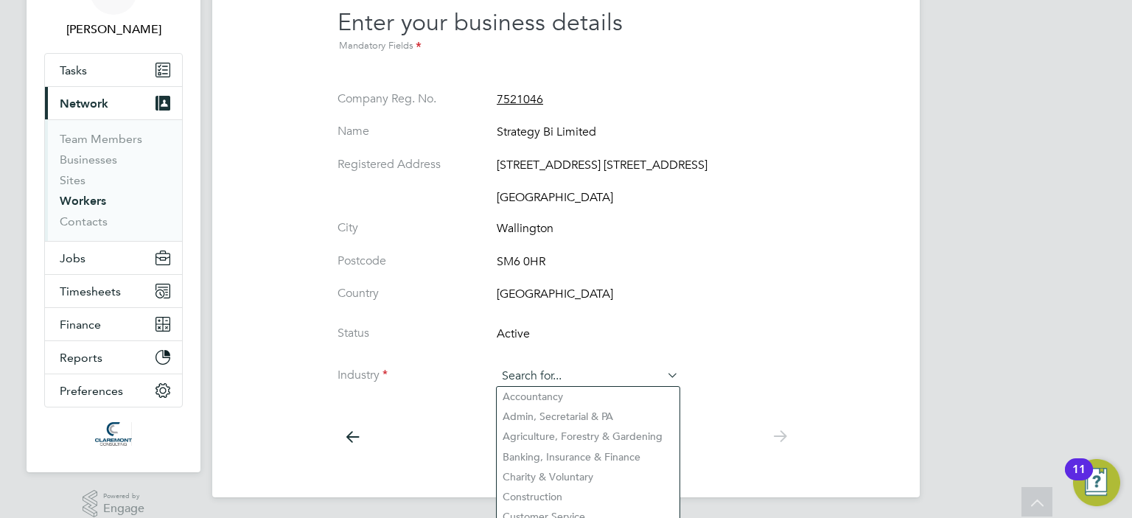
click at [615, 374] on input at bounding box center [588, 376] width 182 height 22
click at [584, 377] on input at bounding box center [588, 376] width 182 height 22
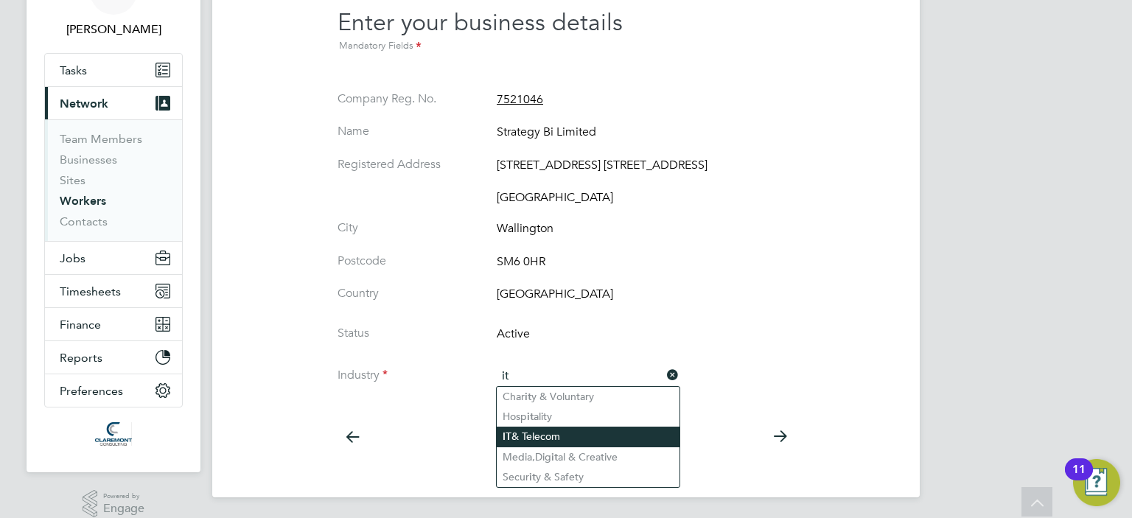
click at [551, 435] on li "IT & Telecom" at bounding box center [588, 437] width 183 height 20
type input "IT & Telecom"
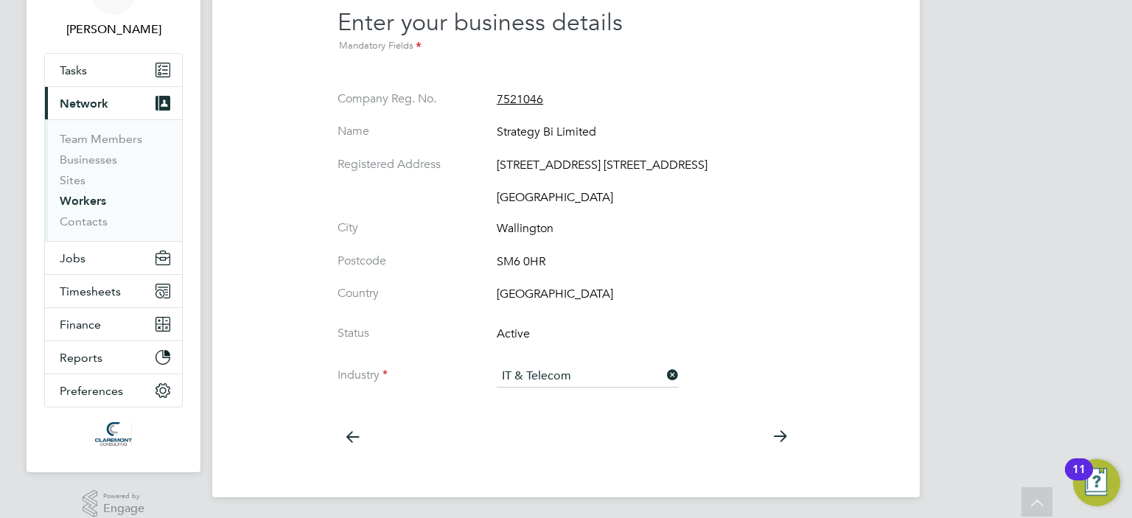
click at [779, 224] on li "City Wallington" at bounding box center [565, 236] width 457 height 33
click at [777, 435] on icon at bounding box center [779, 436] width 29 height 33
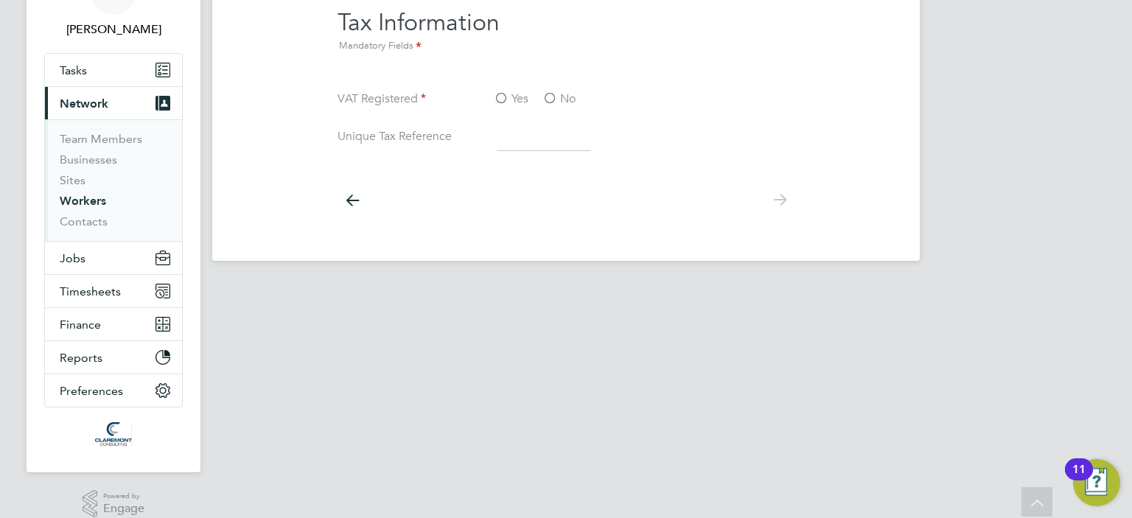
click at [498, 101] on label "Yes" at bounding box center [511, 98] width 35 height 15
click at [0, 0] on input "Yes" at bounding box center [0, 0] width 0 height 0
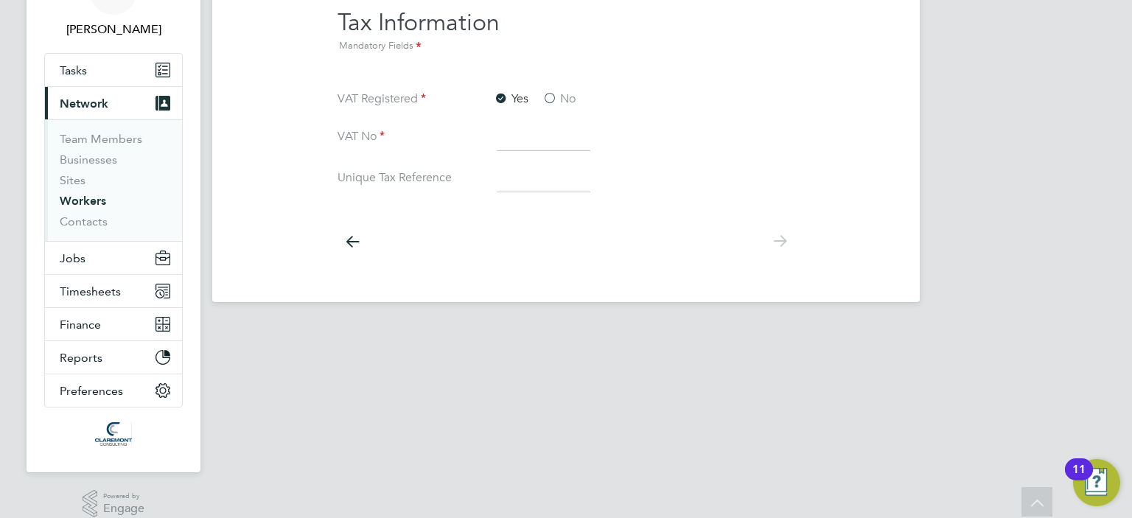
click at [507, 138] on input at bounding box center [544, 138] width 94 height 27
paste input "467624462"
type input "467624462"
click at [781, 239] on icon at bounding box center [779, 241] width 29 height 33
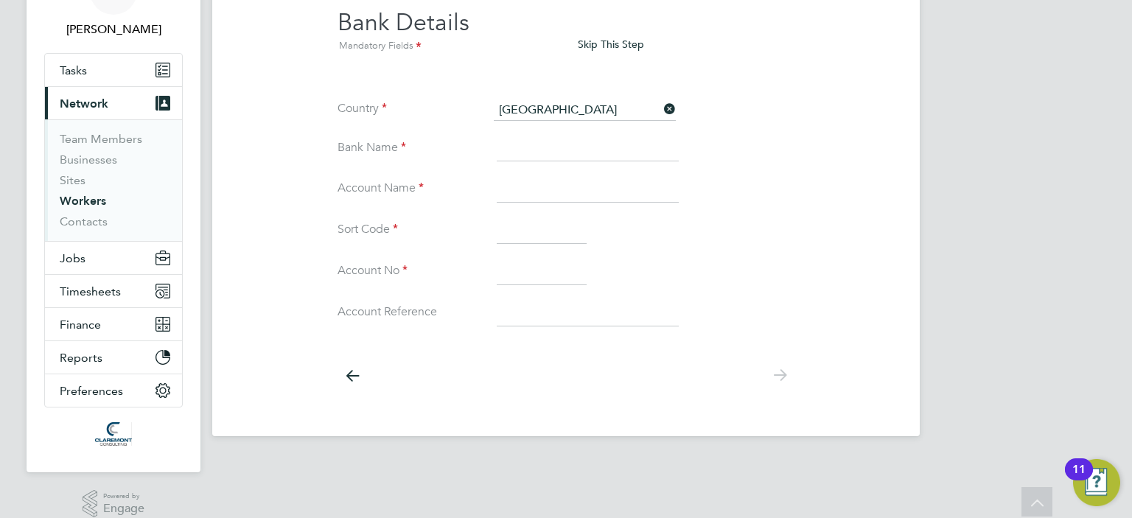
click at [619, 43] on button "Skip This Step" at bounding box center [611, 44] width 90 height 24
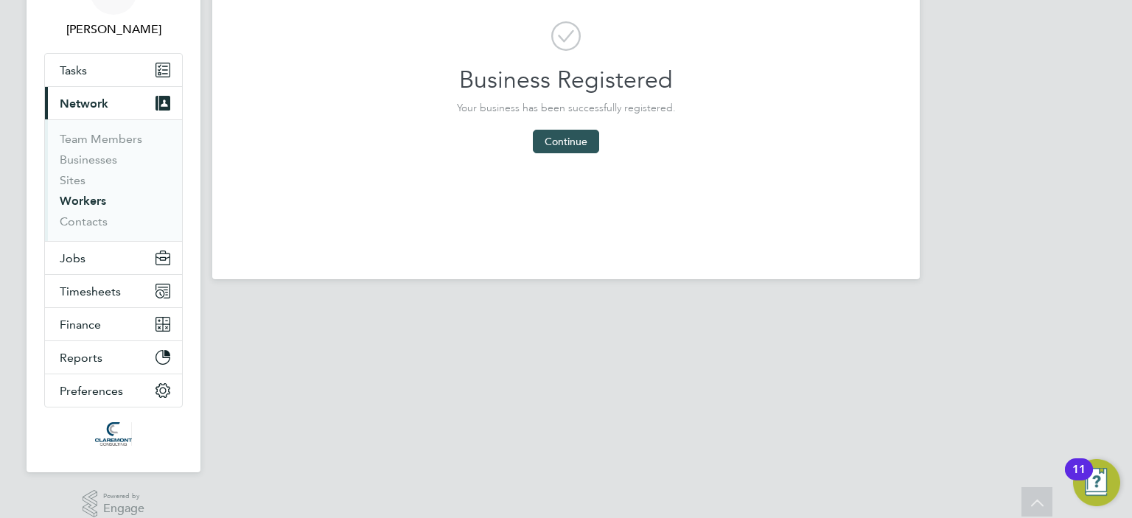
click at [570, 141] on button "Continue" at bounding box center [566, 142] width 66 height 24
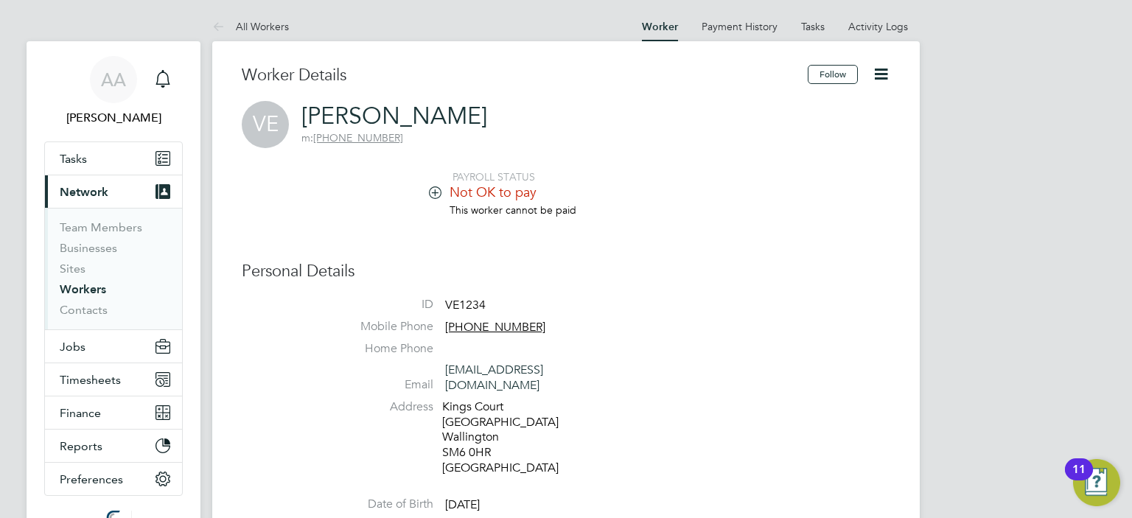
click at [887, 73] on icon at bounding box center [881, 74] width 18 height 18
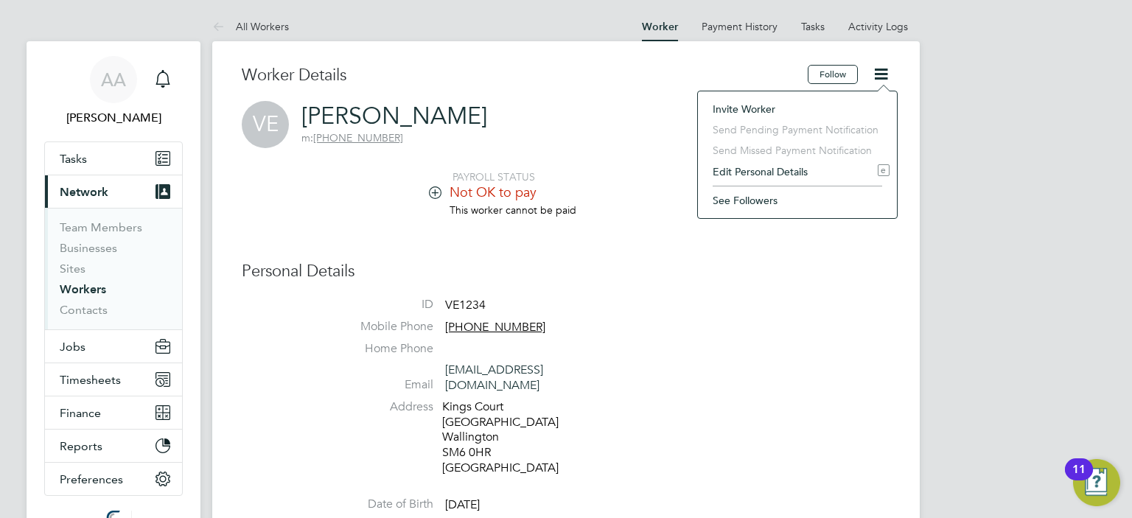
click at [743, 102] on li "Invite Worker" at bounding box center [797, 109] width 184 height 21
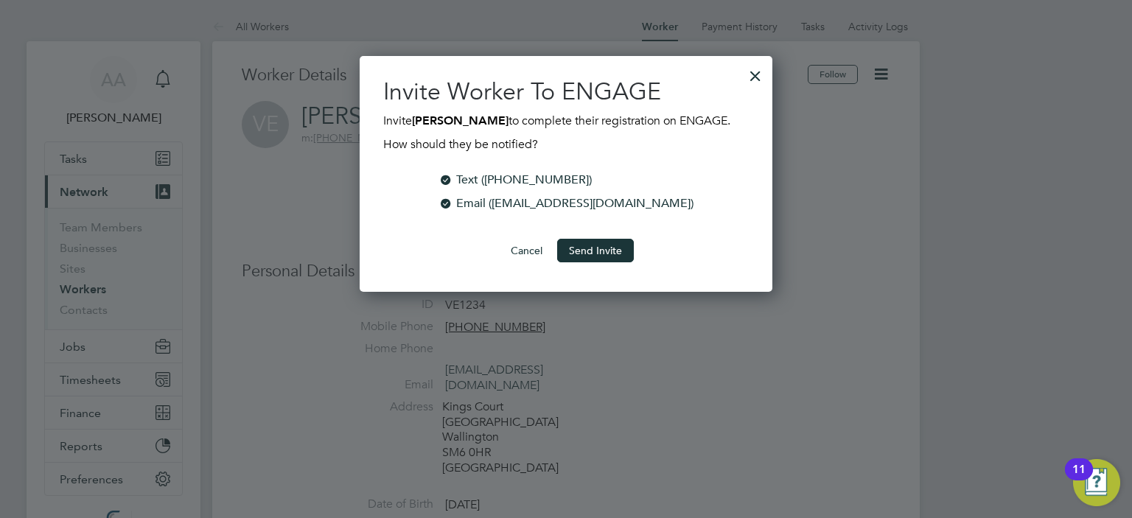
scroll to position [236, 413]
click at [584, 248] on button "Send Invite" at bounding box center [595, 251] width 77 height 24
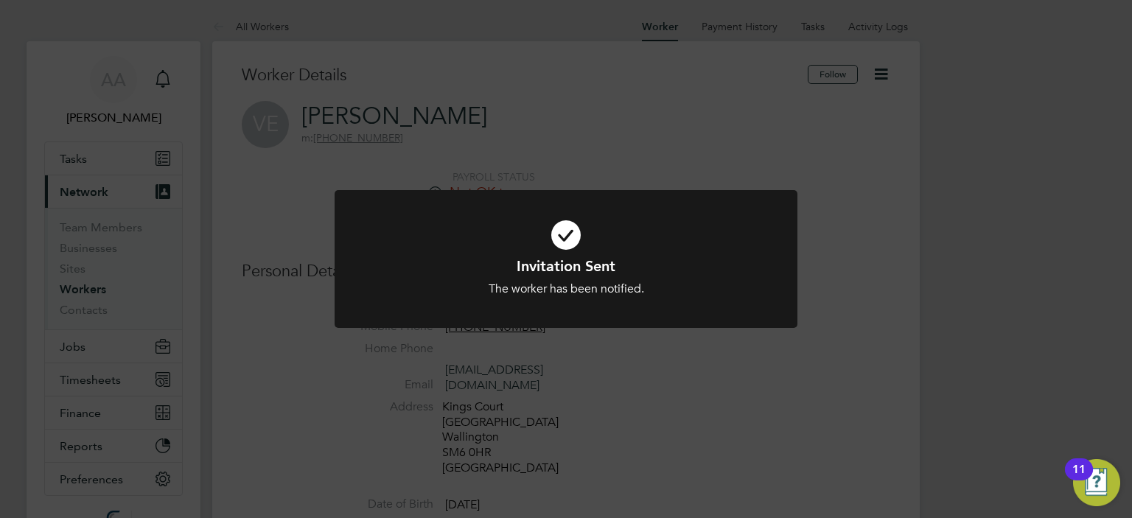
click at [875, 247] on div "Invitation Sent The worker has been notified. Cancel Okay" at bounding box center [566, 259] width 1132 height 518
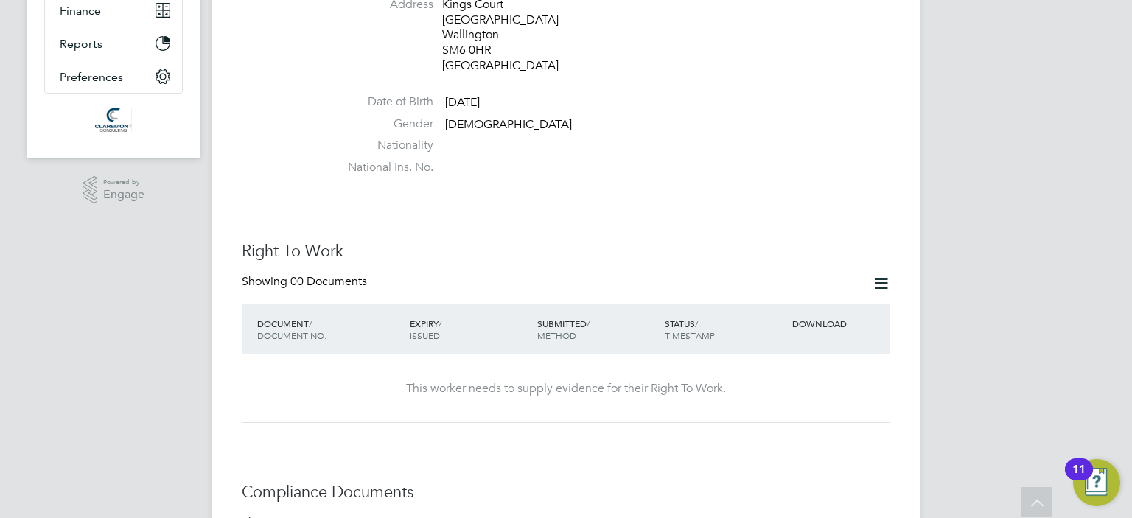
scroll to position [589, 0]
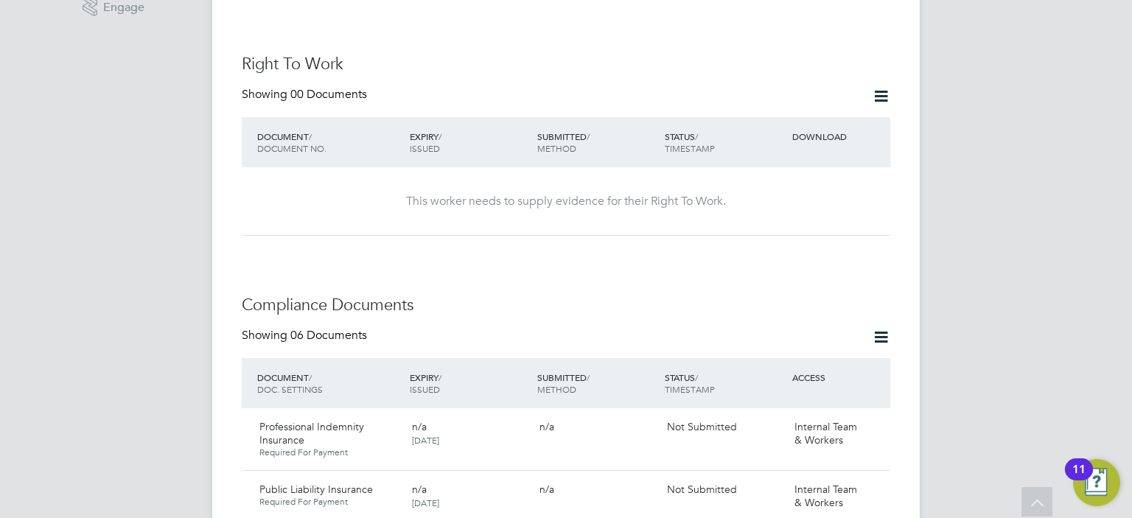
click at [880, 87] on icon at bounding box center [881, 96] width 18 height 18
click at [808, 135] on li "Request Right To Work Document" at bounding box center [799, 137] width 178 height 21
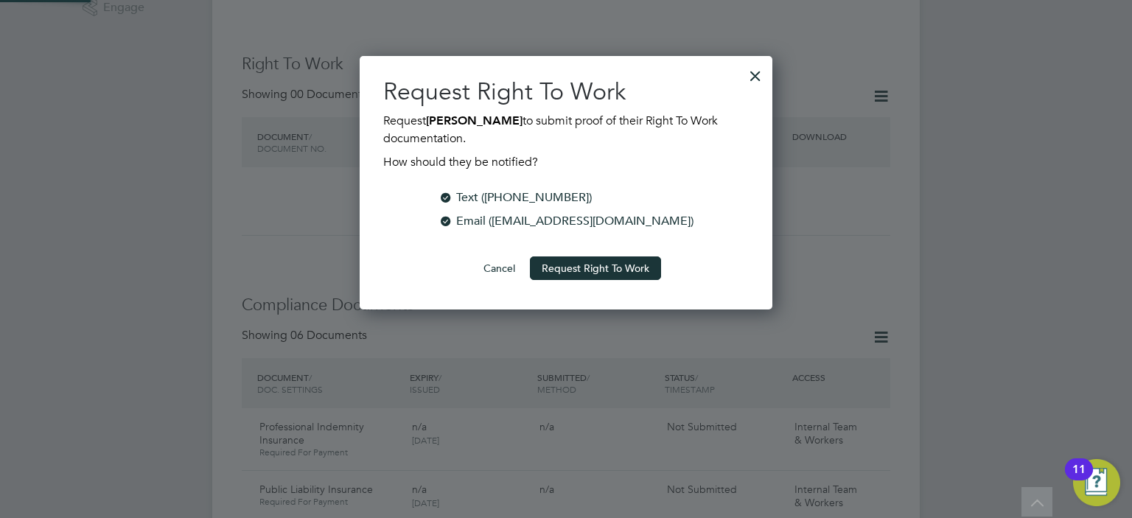
scroll to position [253, 413]
click at [629, 264] on button "Request Right To Work" at bounding box center [595, 268] width 131 height 24
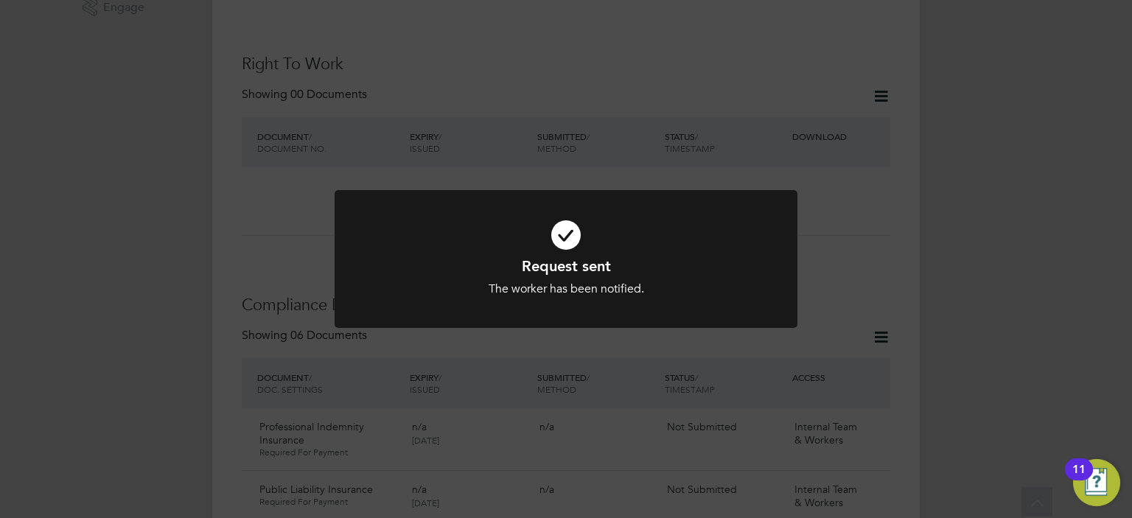
click at [878, 316] on div "Request sent The worker has been notified. Cancel Okay" at bounding box center [566, 259] width 1132 height 518
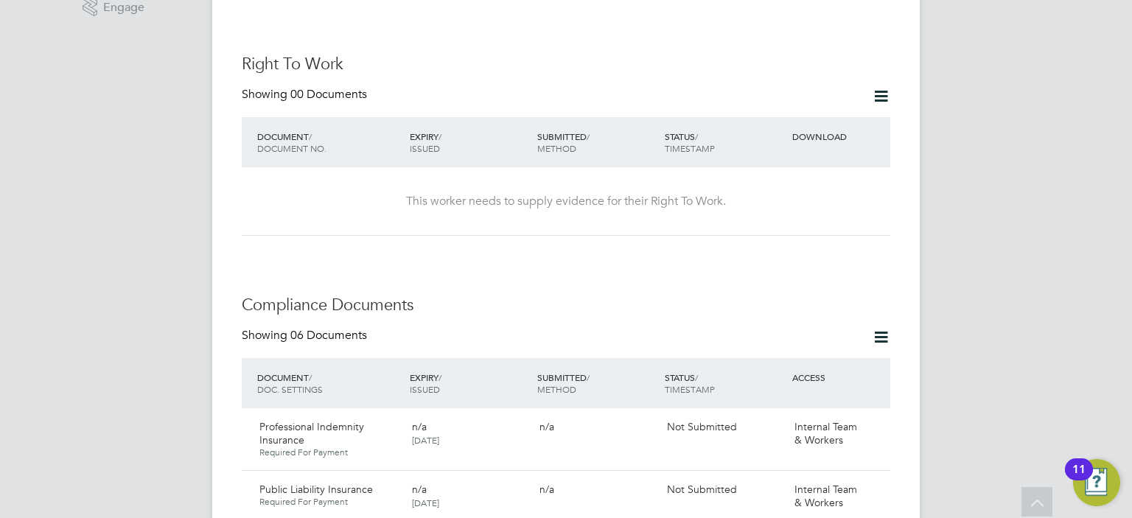
click at [878, 328] on icon at bounding box center [881, 337] width 18 height 18
click at [830, 355] on li "Document Settings" at bounding box center [834, 357] width 108 height 21
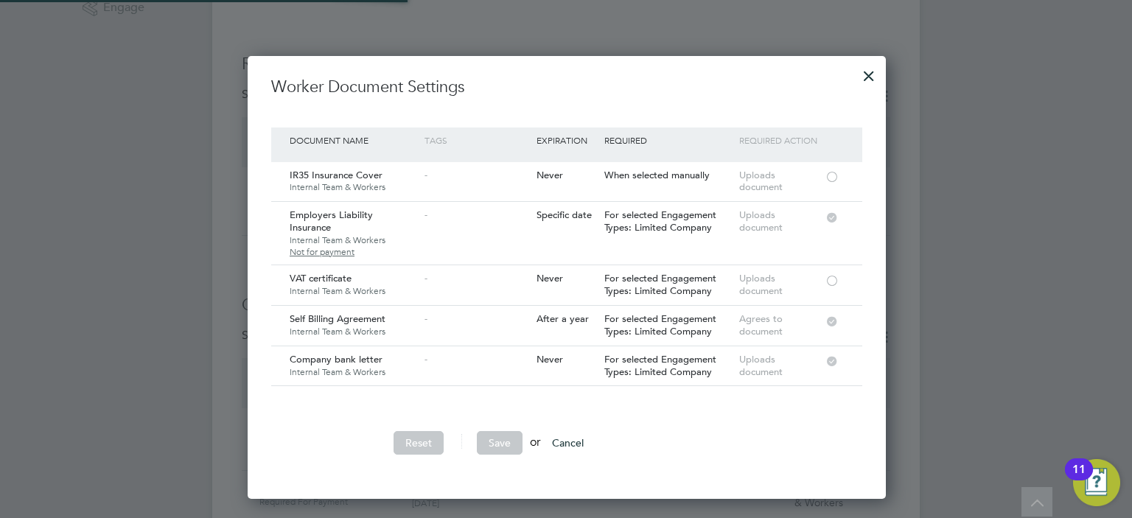
scroll to position [442, 637]
click at [828, 176] on div at bounding box center [831, 175] width 15 height 11
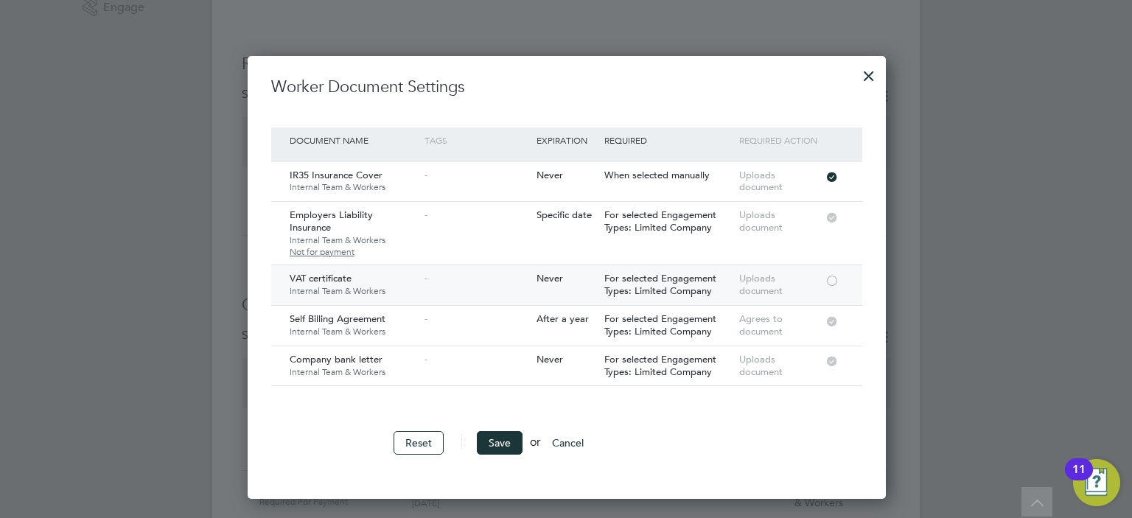
click at [830, 274] on div at bounding box center [831, 279] width 15 height 11
click at [505, 441] on button "Save" at bounding box center [500, 443] width 46 height 24
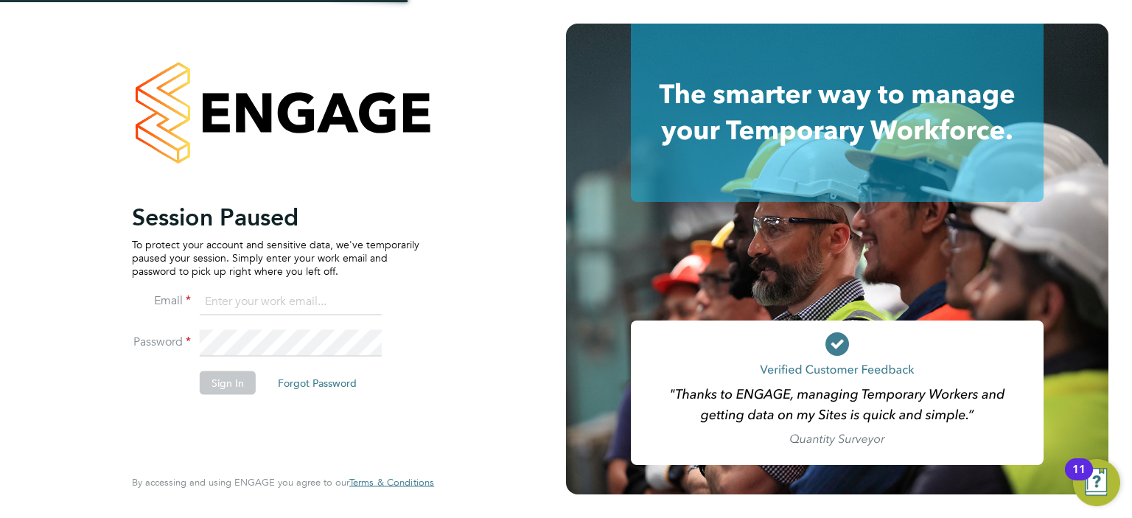
type input "queries@claremontconsulting.com"
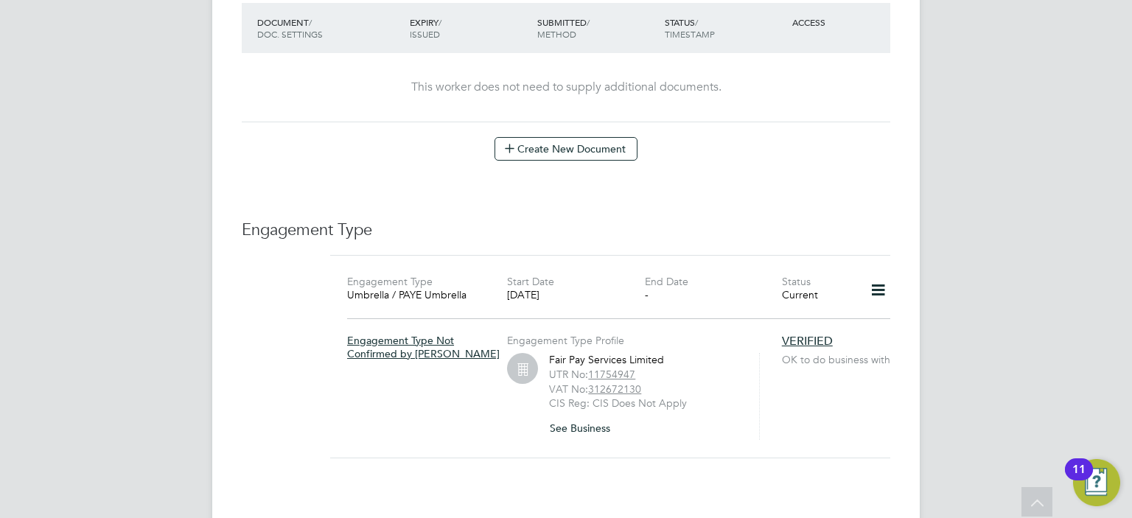
scroll to position [943, 0]
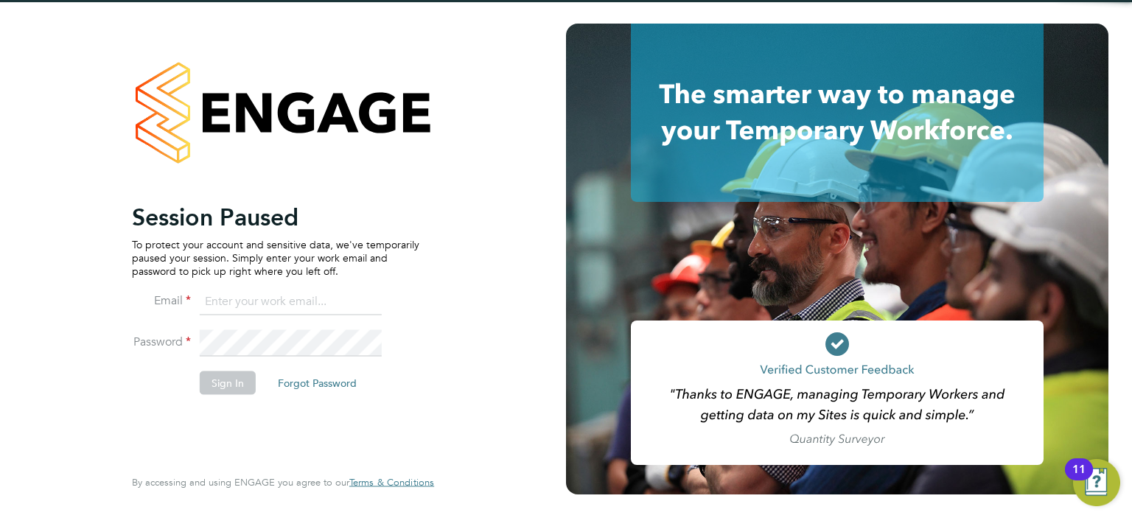
type input "[EMAIL_ADDRESS][DOMAIN_NAME]"
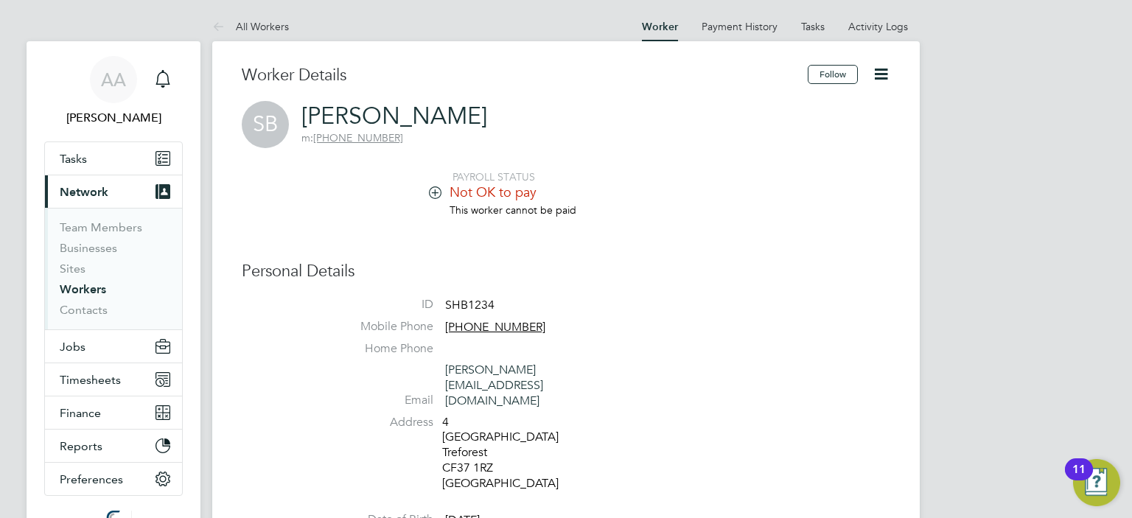
click at [836, 197] on li "Not OK to pay" at bounding box center [610, 193] width 560 height 20
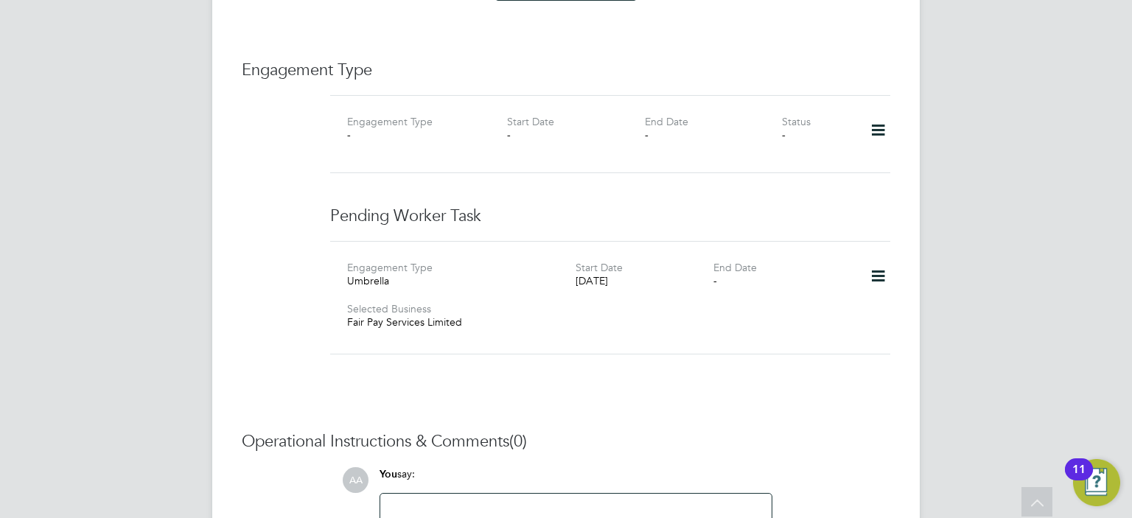
scroll to position [1149, 0]
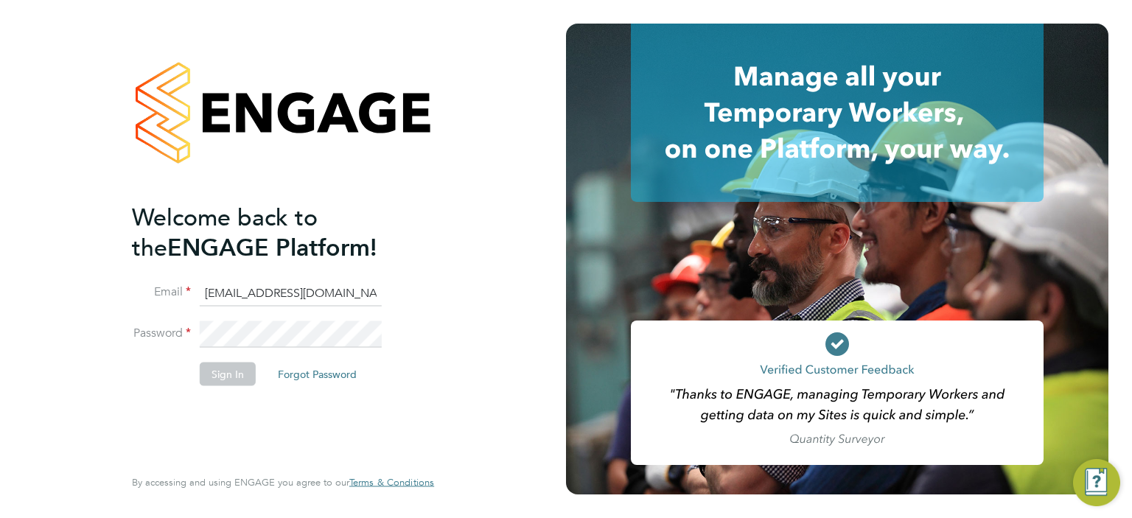
click at [223, 382] on button "Sign In" at bounding box center [228, 374] width 56 height 24
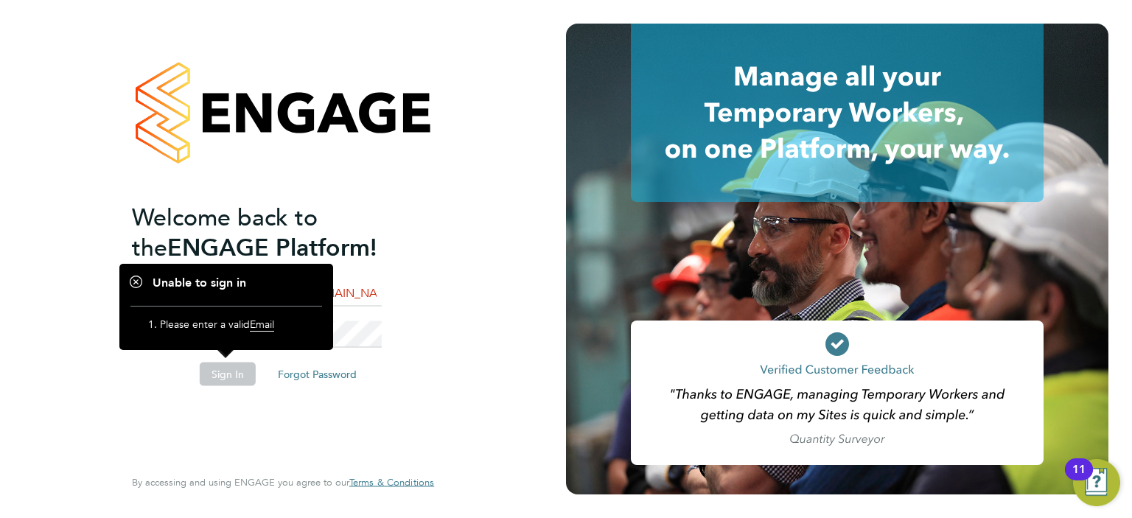
click at [468, 382] on div "Welcome back to the ENGAGE Platform! Email queries@claremontconsulting.com Pass…" at bounding box center [283, 259] width 566 height 518
click at [388, 330] on li "Password" at bounding box center [275, 341] width 287 height 41
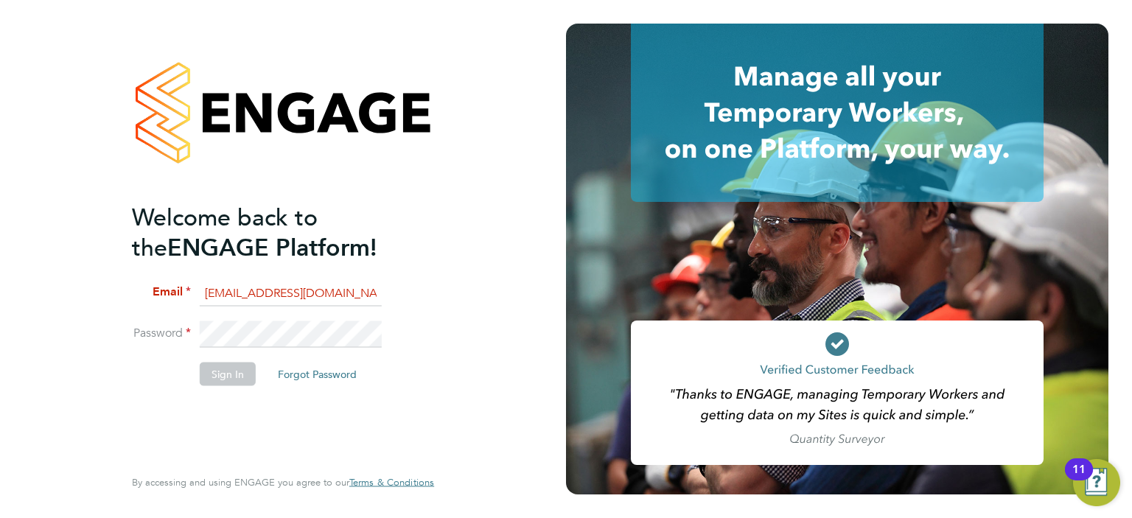
click at [340, 290] on input "queries@claremontconsulting.com" at bounding box center [291, 293] width 182 height 27
click at [211, 377] on button "Sign In" at bounding box center [228, 374] width 56 height 24
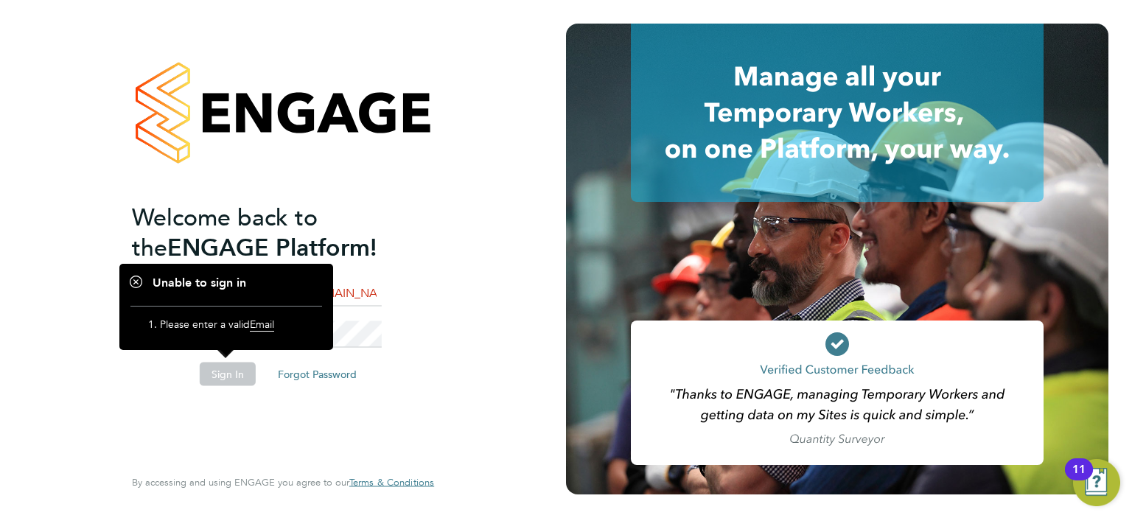
click at [517, 368] on div "Welcome back to the ENGAGE Platform! Email queries@claremontconsulting.com Pass…" at bounding box center [283, 259] width 566 height 518
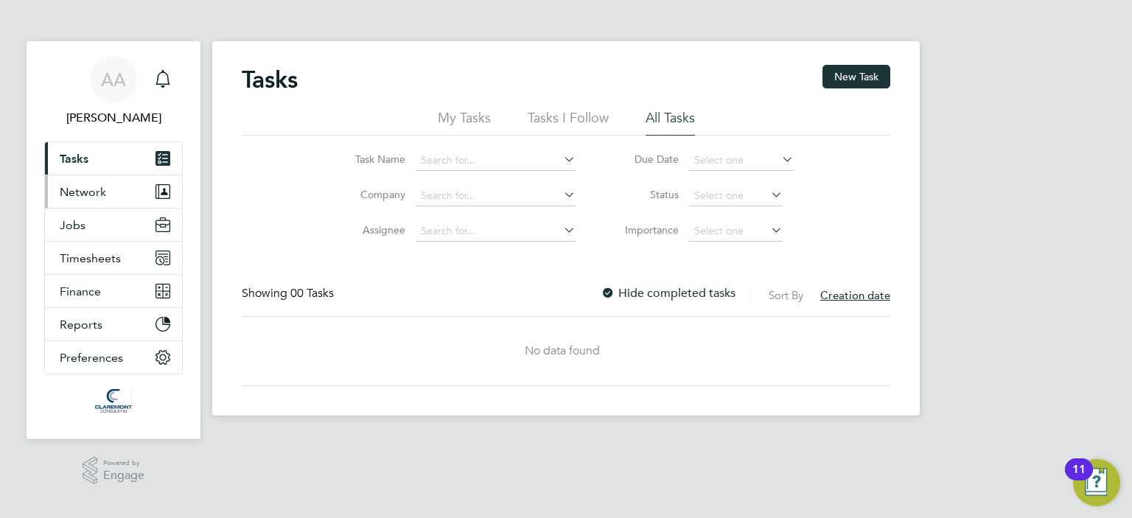
click at [85, 197] on span "Network" at bounding box center [83, 192] width 46 height 14
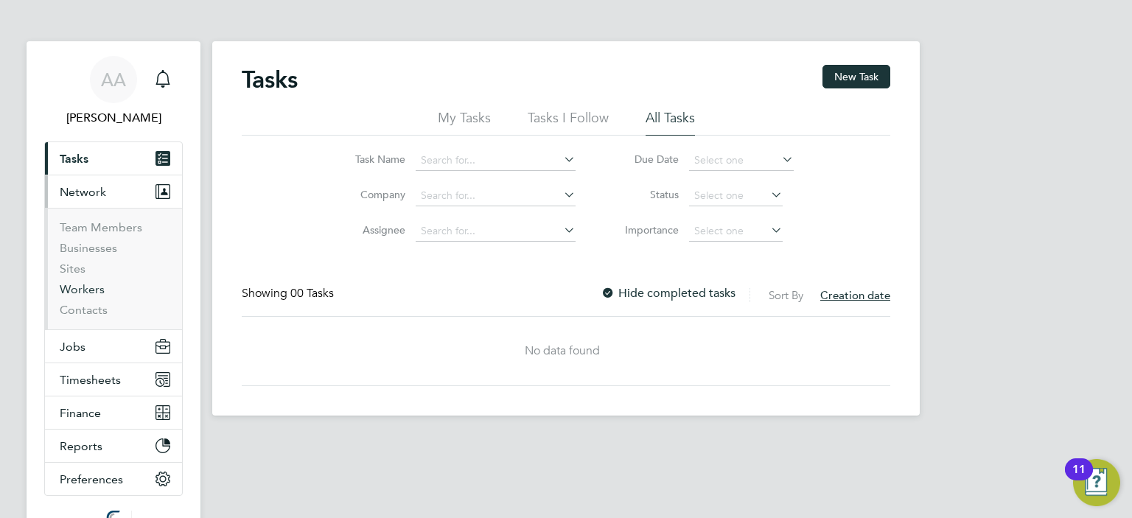
click at [83, 293] on link "Workers" at bounding box center [82, 289] width 45 height 14
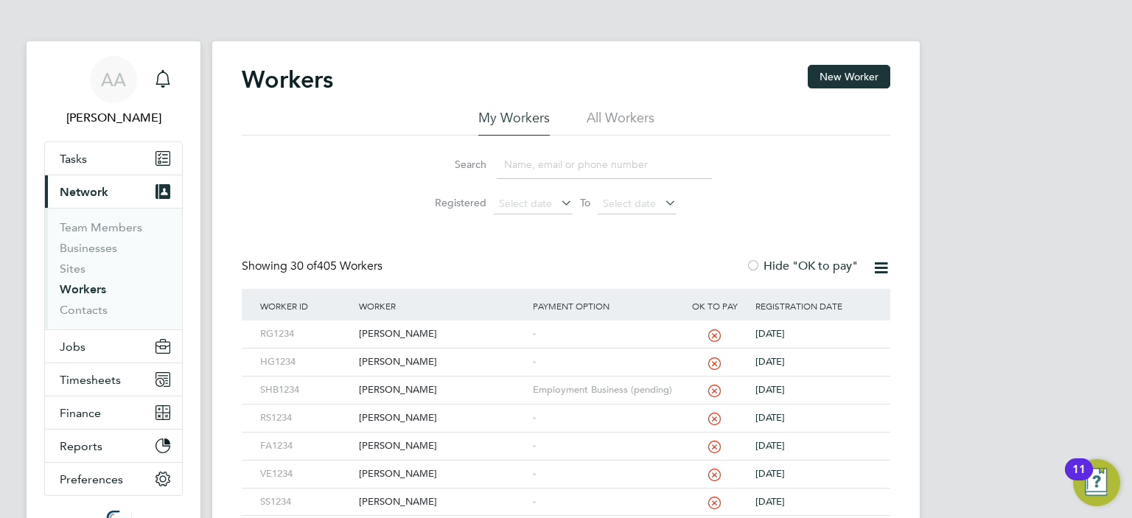
click at [604, 119] on li "All Workers" at bounding box center [621, 122] width 68 height 27
click at [596, 155] on input at bounding box center [604, 164] width 215 height 29
paste input "Lingesh Radjou"
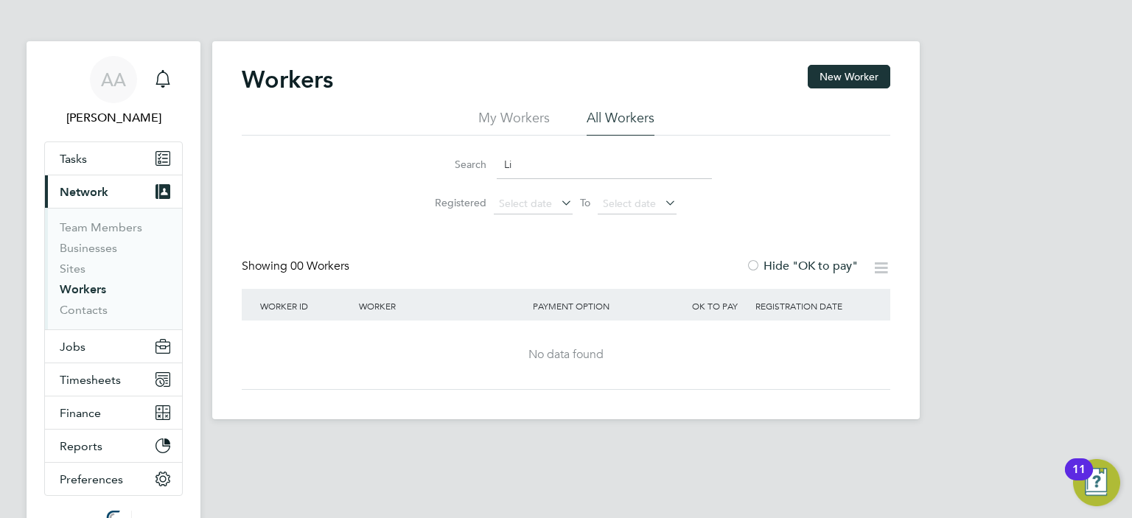
type input "L"
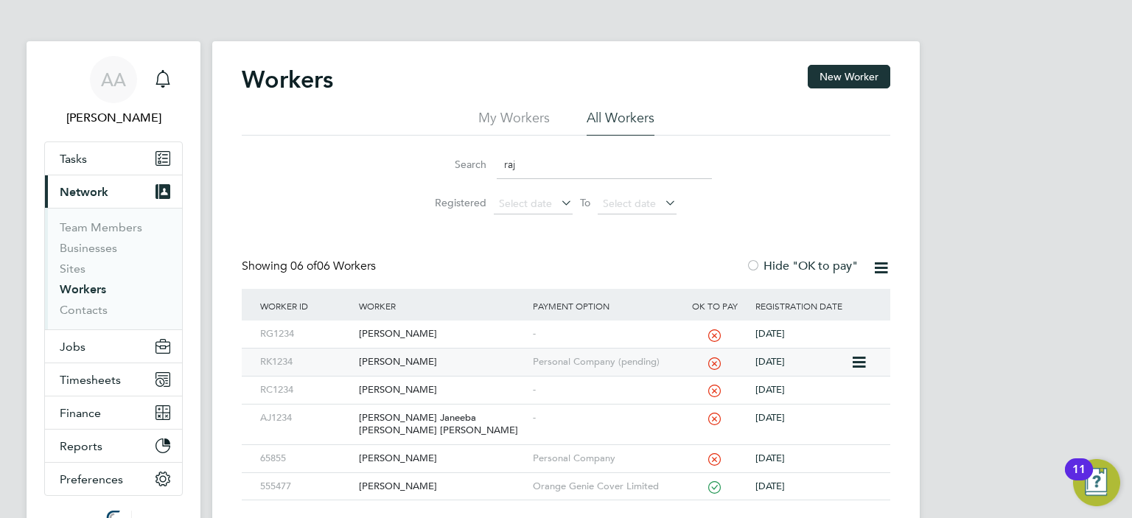
click at [368, 360] on div "[PERSON_NAME]" at bounding box center [441, 362] width 173 height 27
click at [603, 111] on li "All Workers" at bounding box center [621, 122] width 68 height 27
click at [545, 158] on input "raj" at bounding box center [604, 164] width 215 height 29
type input "r"
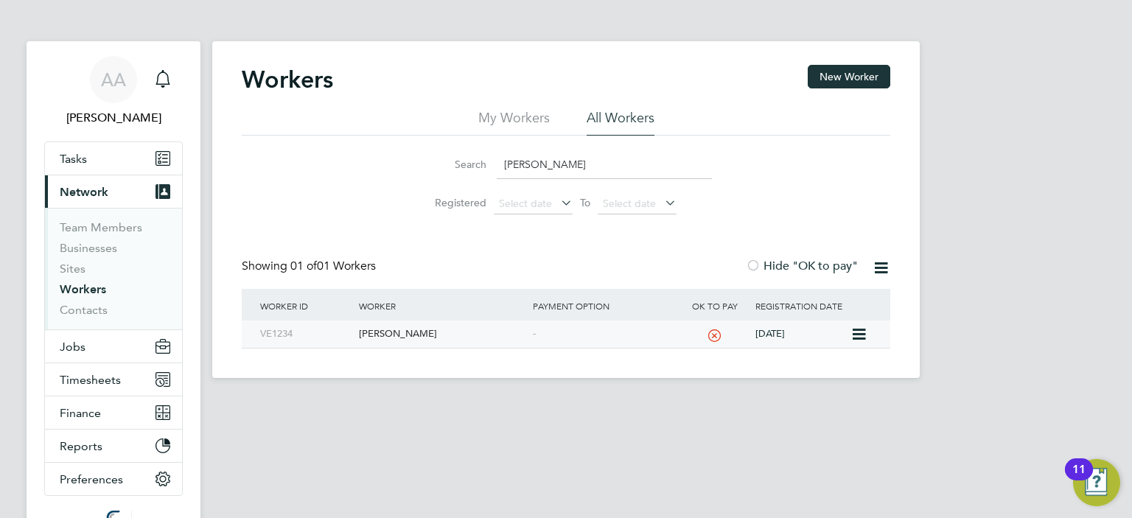
click at [369, 335] on div "Vera Ekimenko" at bounding box center [441, 334] width 173 height 27
drag, startPoint x: 550, startPoint y: 164, endPoint x: 365, endPoint y: 153, distance: 186.0
click at [368, 153] on div "Search vera Registered Select date To Select date" at bounding box center [566, 179] width 648 height 86
paste input "Raj"
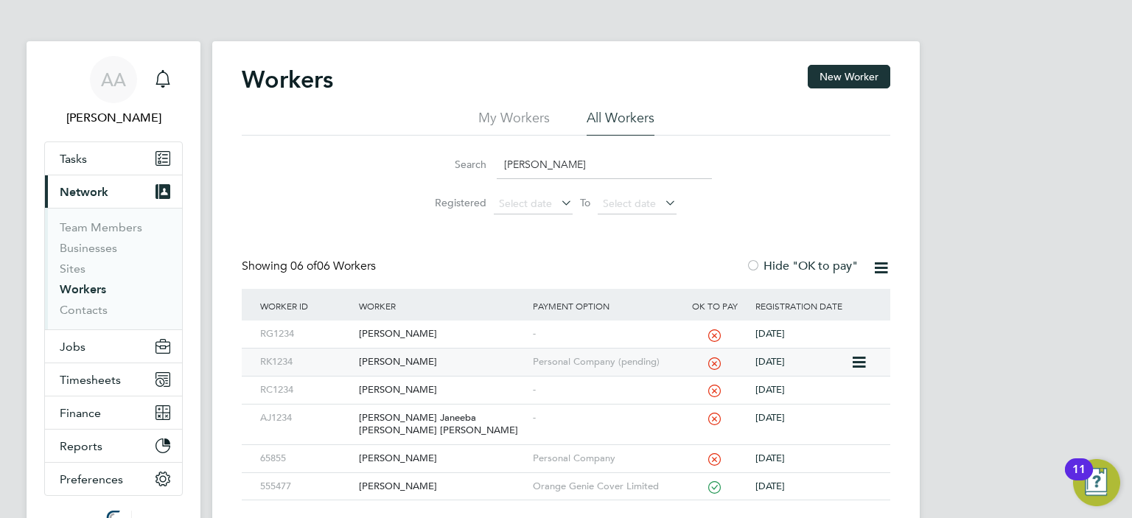
click at [375, 360] on div "Raj Kumar" at bounding box center [441, 362] width 173 height 27
drag, startPoint x: 533, startPoint y: 159, endPoint x: 336, endPoint y: 141, distance: 197.5
click at [382, 144] on div "Search Raj Registered Select date To Select date" at bounding box center [566, 179] width 648 height 86
paste input "Sparsh"
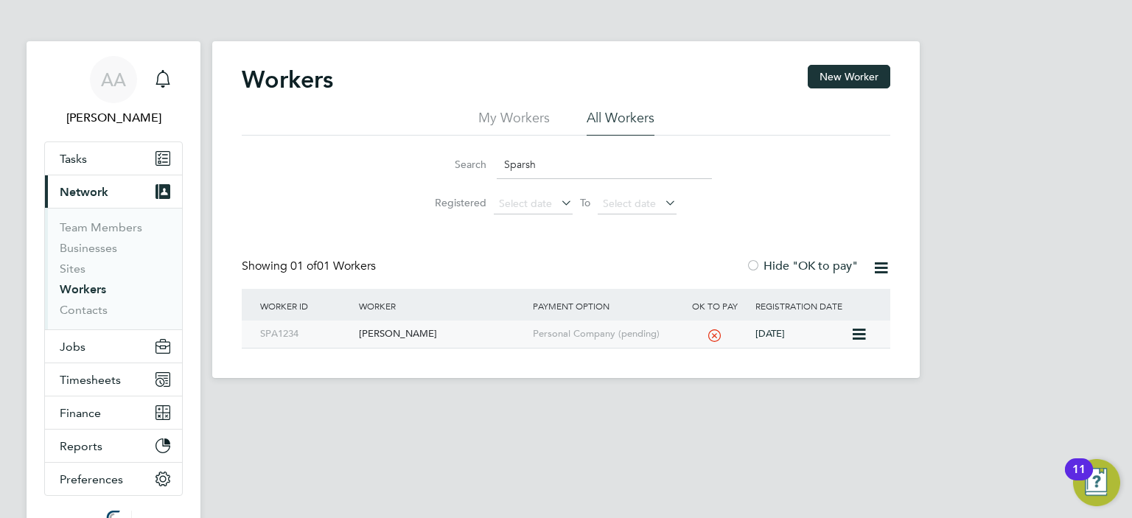
click at [363, 331] on div "Sparsh Rawal" at bounding box center [441, 334] width 173 height 27
drag, startPoint x: 500, startPoint y: 163, endPoint x: 422, endPoint y: 158, distance: 78.2
click at [430, 161] on div "Search Sparsh" at bounding box center [566, 164] width 292 height 29
paste input "hitlesh"
click at [388, 332] on div "Shitlesh Bakshi" at bounding box center [441, 334] width 173 height 27
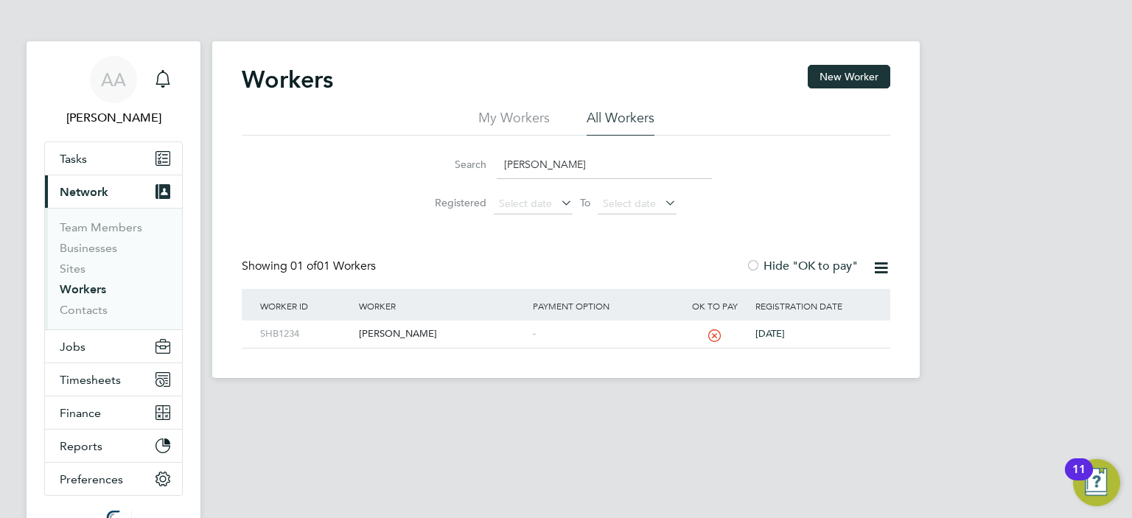
click at [570, 170] on input "Shitlesh" at bounding box center [604, 164] width 215 height 29
type input "S"
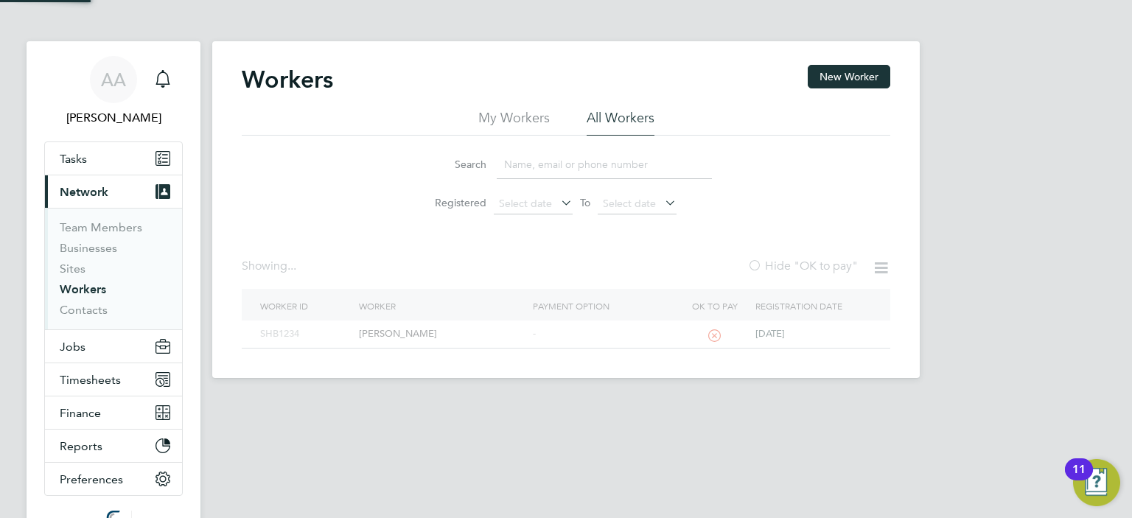
paste input "Sparsh"
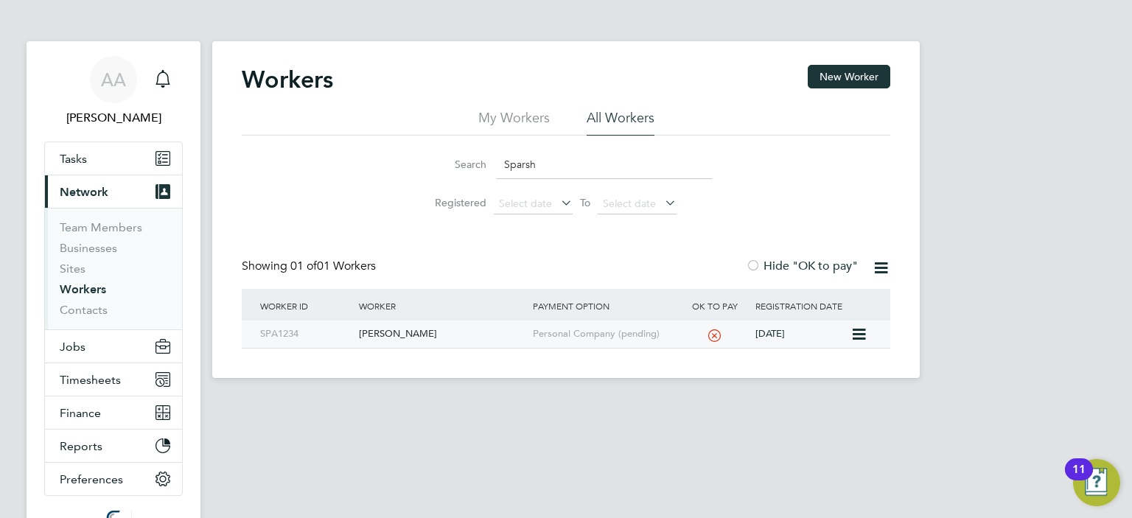
type input "Sparsh"
click at [389, 332] on div "Sparsh Rawal" at bounding box center [441, 334] width 173 height 27
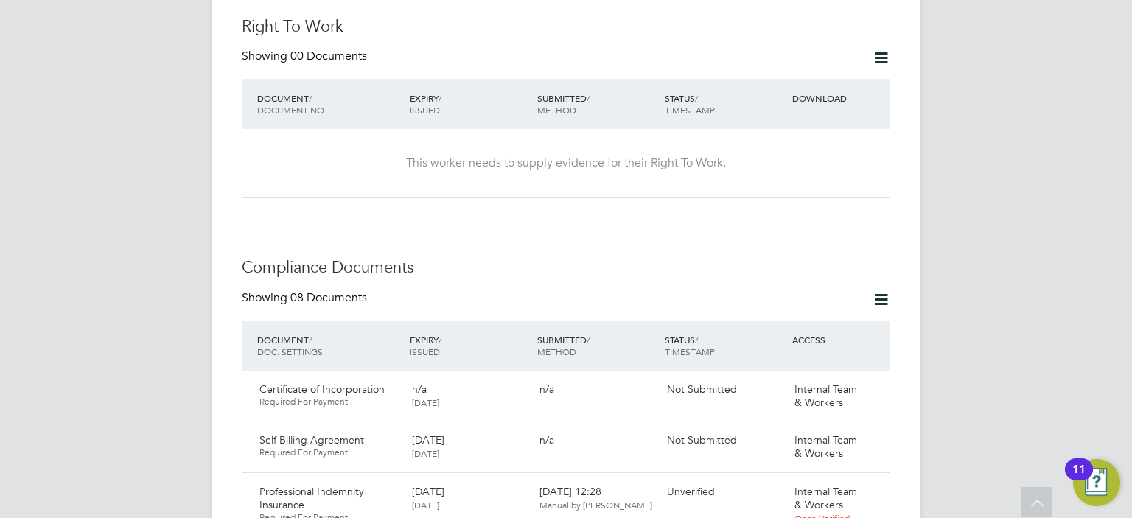
scroll to position [589, 0]
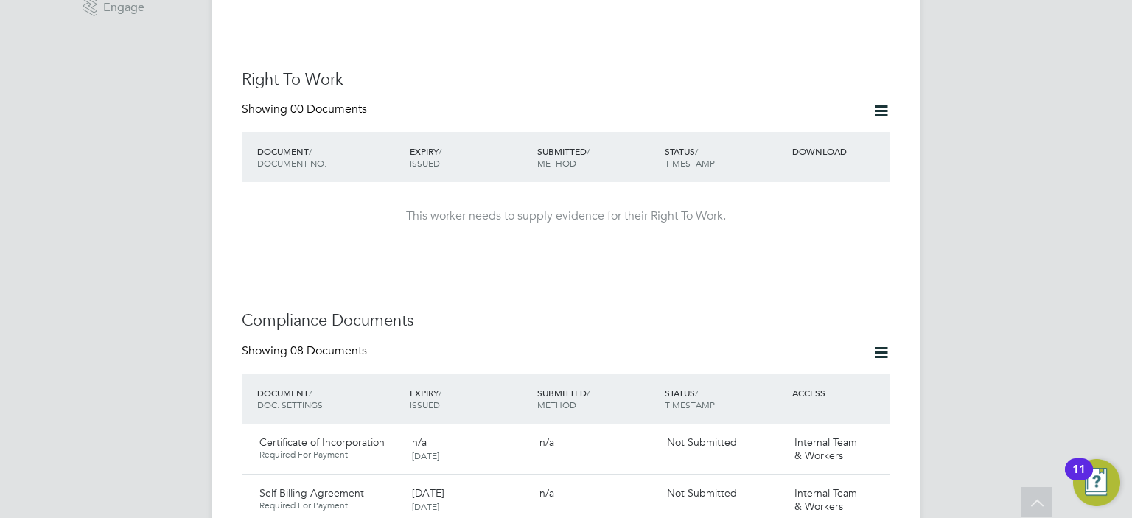
click at [880, 102] on icon at bounding box center [881, 111] width 18 height 18
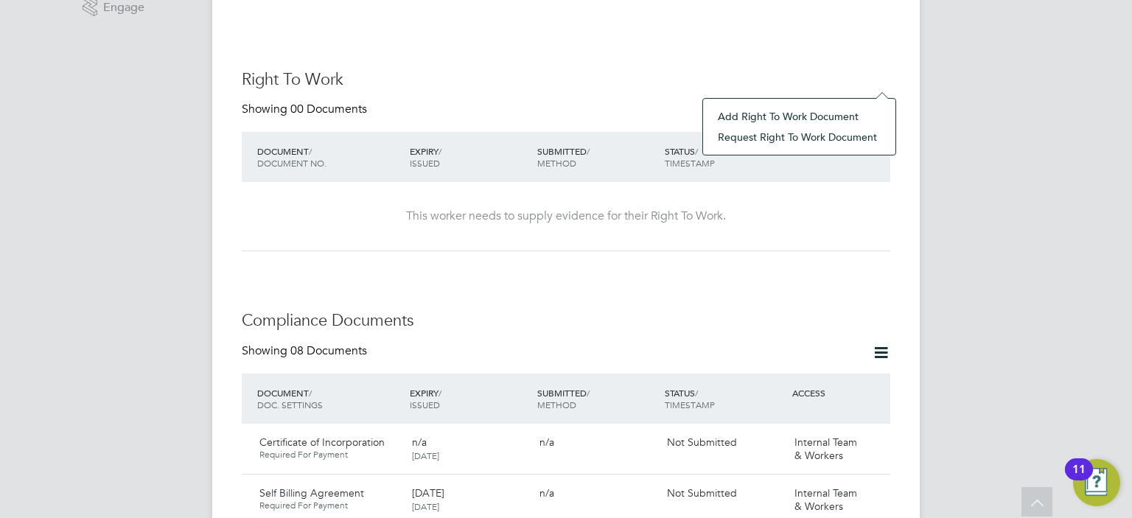
click at [801, 135] on li "Request Right To Work Document" at bounding box center [799, 137] width 178 height 21
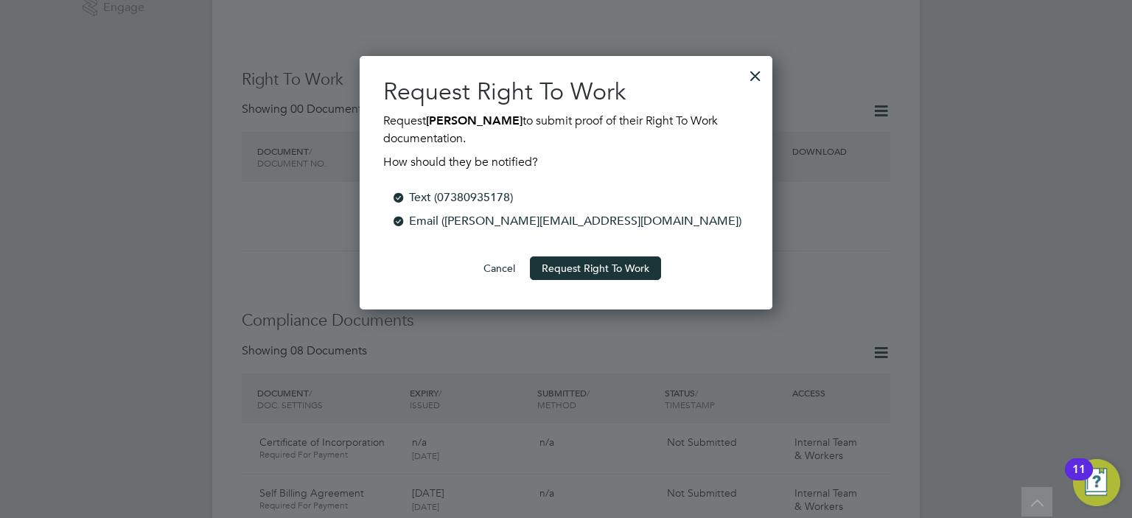
scroll to position [253, 413]
click at [627, 263] on button "Request Right To Work" at bounding box center [595, 268] width 131 height 24
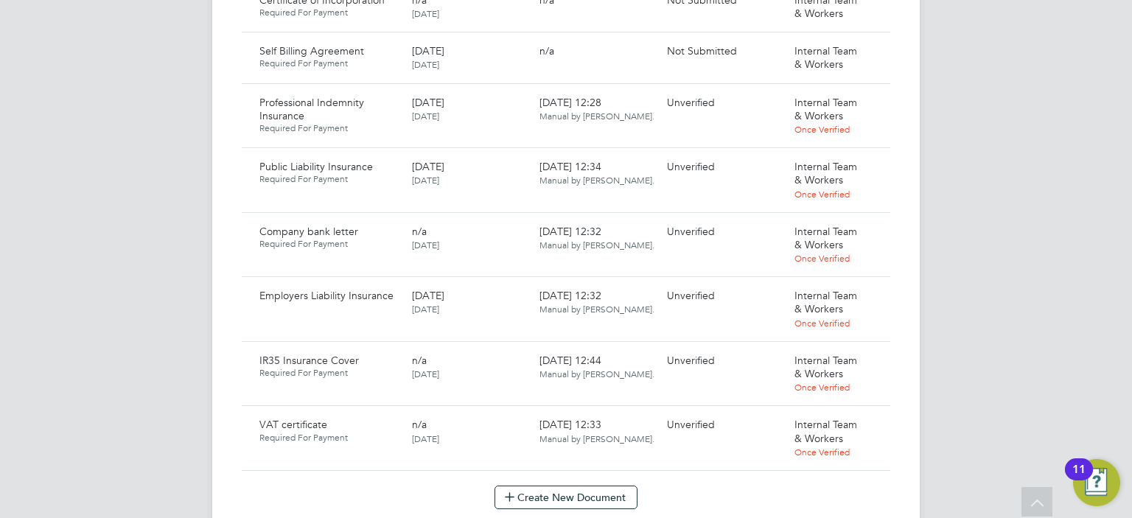
scroll to position [1061, 0]
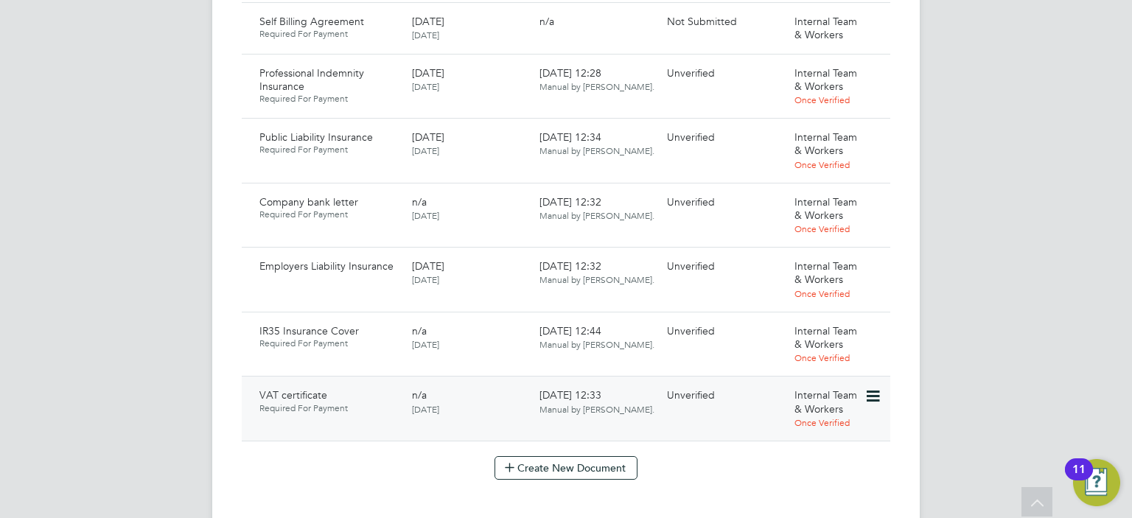
click at [866, 388] on icon at bounding box center [871, 397] width 15 height 18
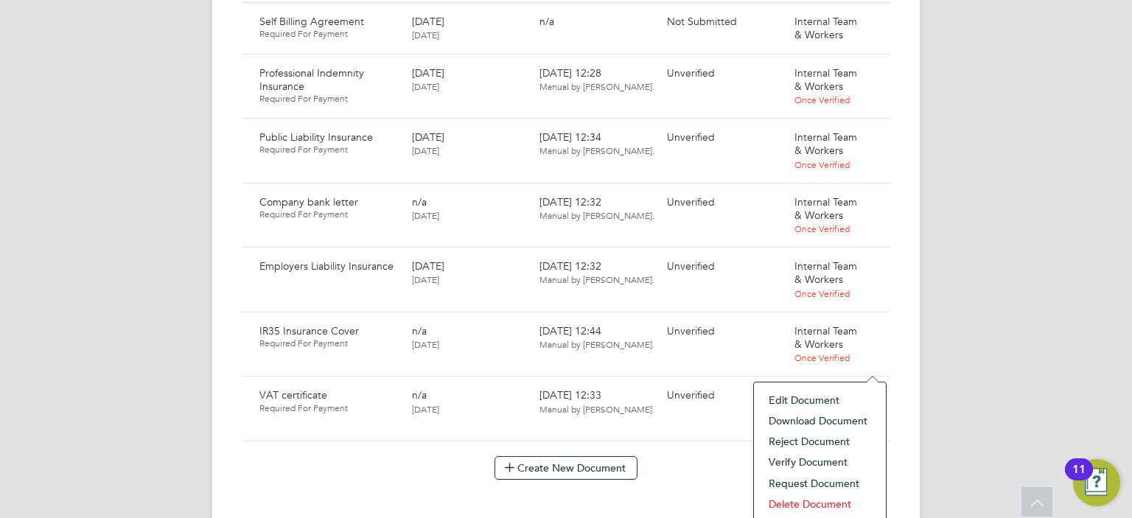
click at [785, 421] on li "Download Document" at bounding box center [819, 420] width 117 height 21
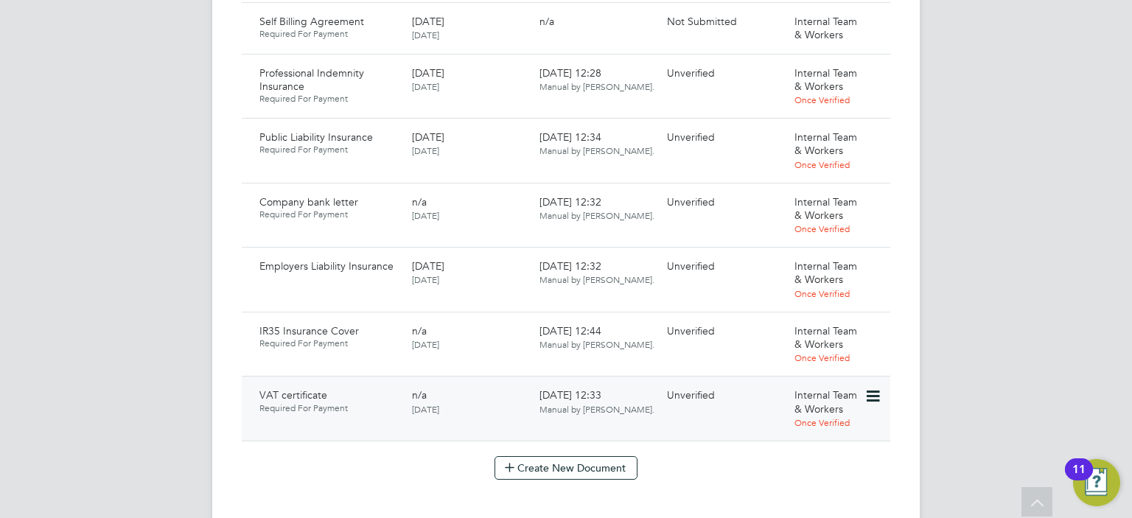
click at [869, 388] on icon at bounding box center [871, 397] width 15 height 18
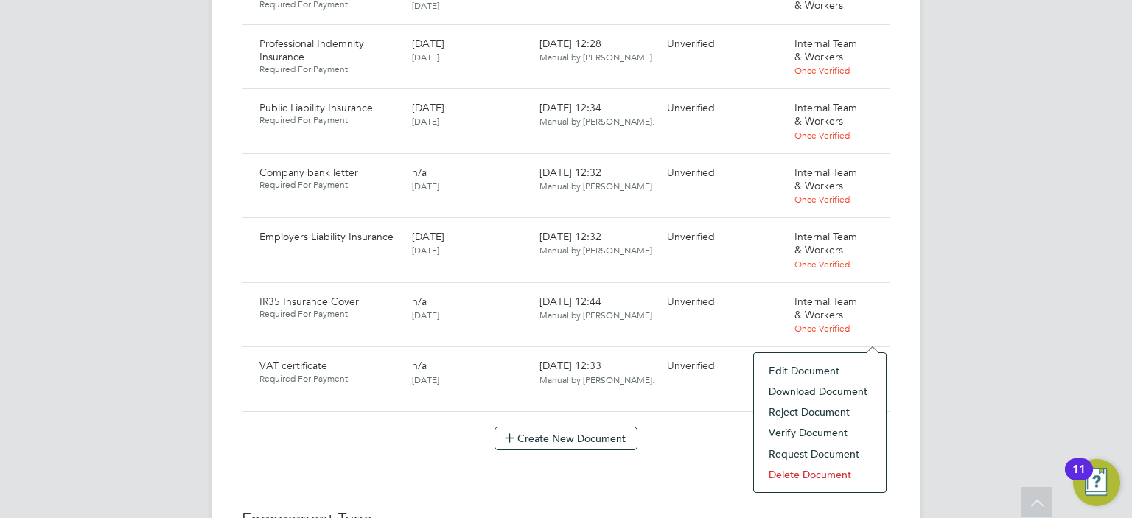
scroll to position [1120, 0]
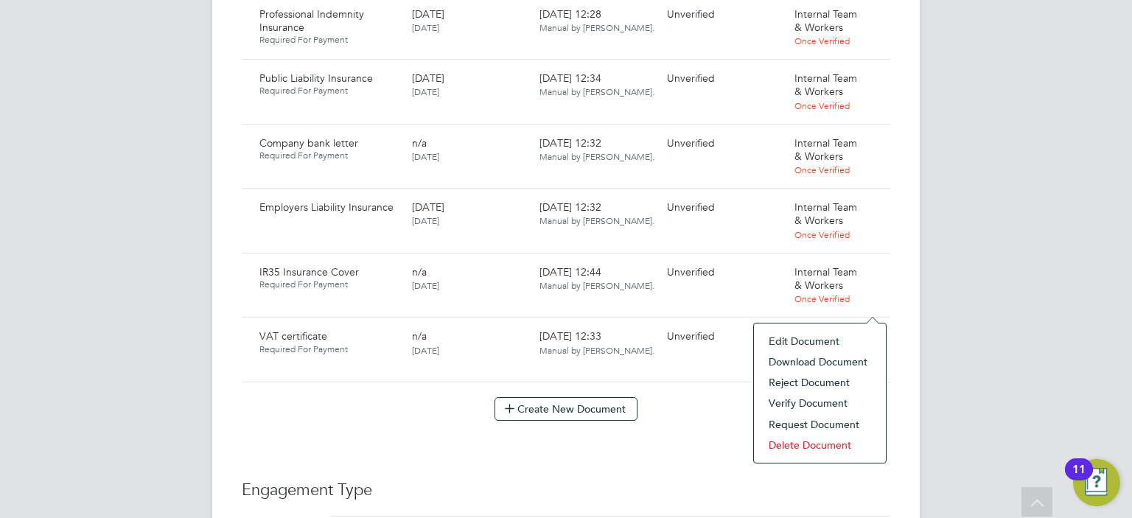
click at [788, 400] on li "Verify Document" at bounding box center [819, 403] width 117 height 21
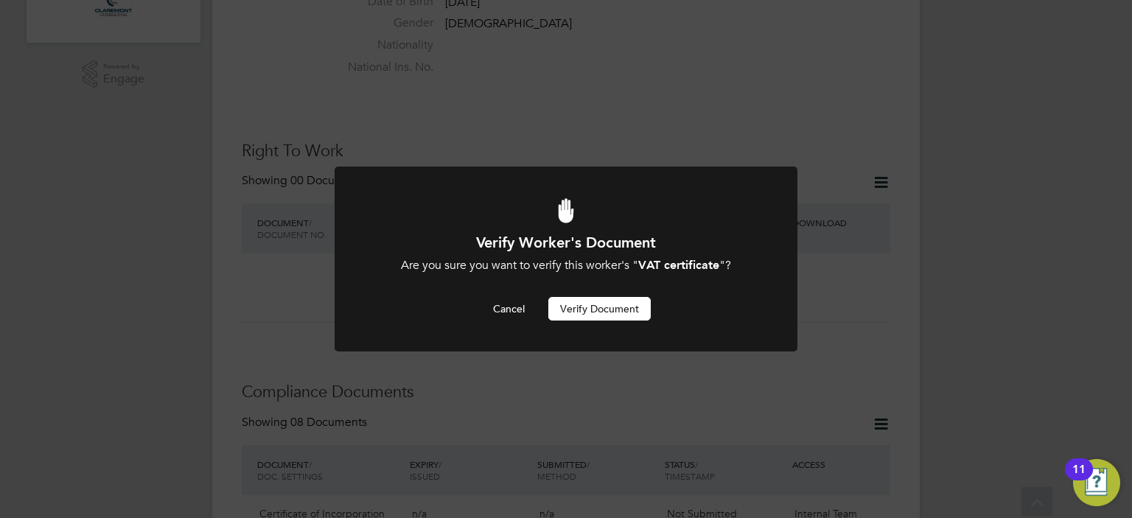
click at [617, 307] on button "Verify Document" at bounding box center [599, 309] width 102 height 24
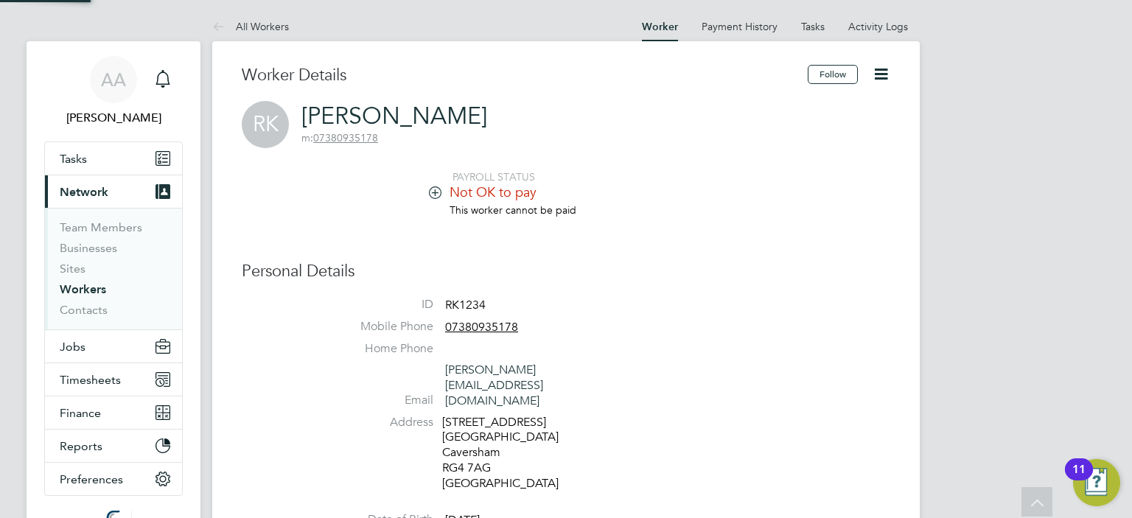
scroll to position [518, 0]
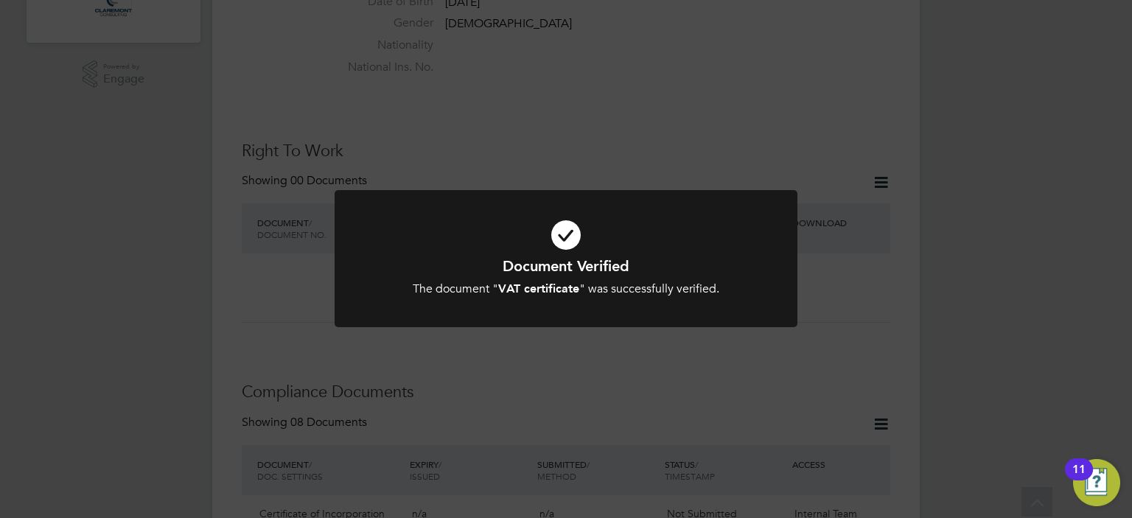
click at [864, 301] on div "Document Verified The document " VAT certificate " was successfully verified. C…" at bounding box center [566, 259] width 1132 height 518
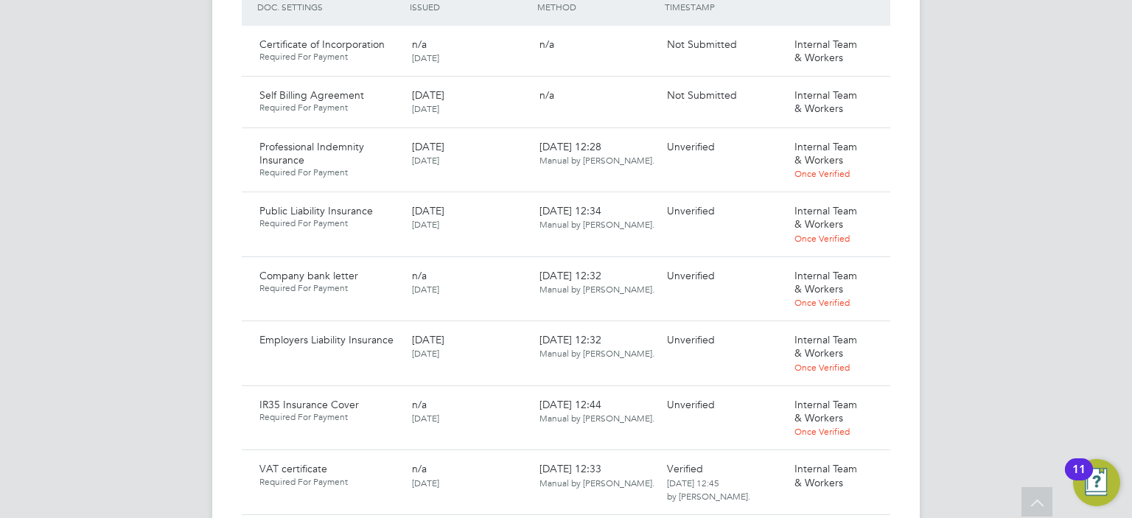
scroll to position [990, 0]
click at [875, 395] on icon at bounding box center [871, 404] width 15 height 18
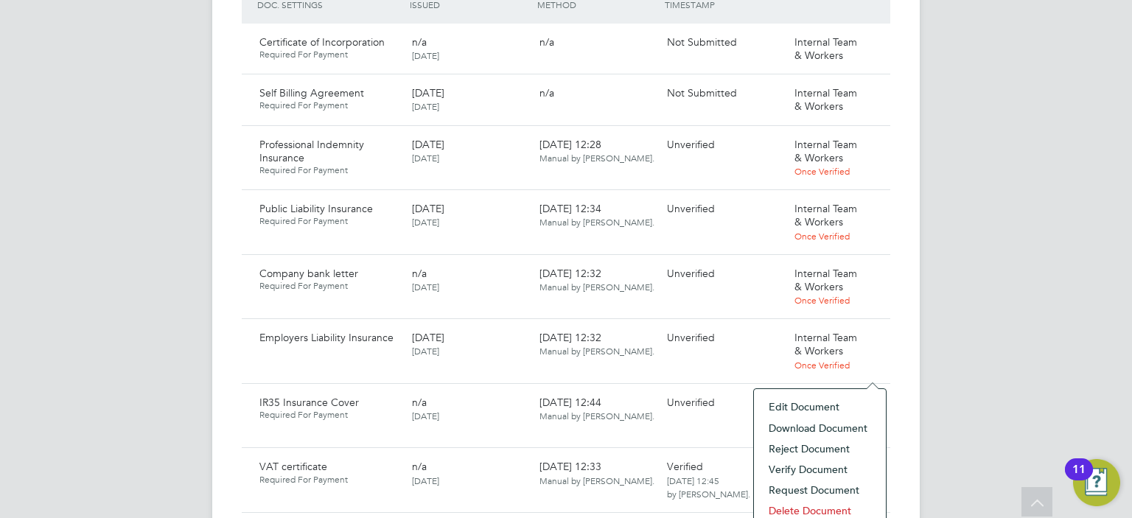
click at [834, 421] on li "Download Document" at bounding box center [819, 428] width 117 height 21
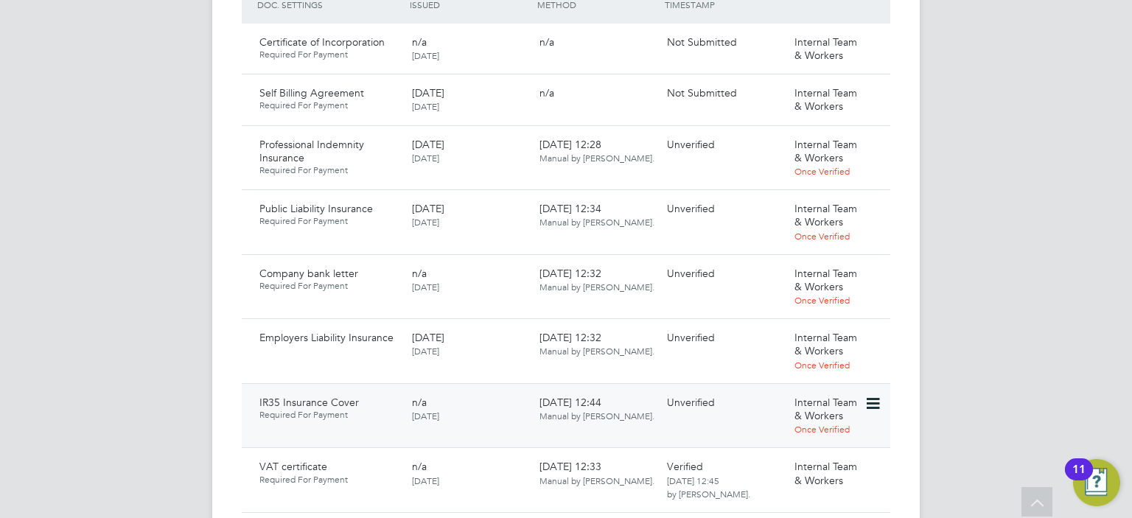
click at [872, 395] on icon at bounding box center [871, 404] width 15 height 18
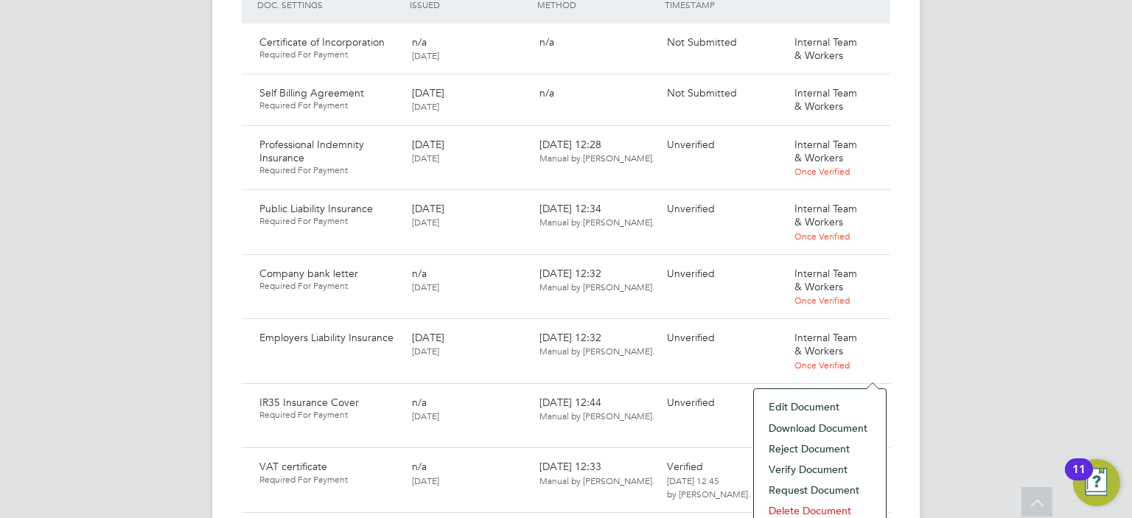
click at [842, 424] on li "Download Document" at bounding box center [819, 428] width 117 height 21
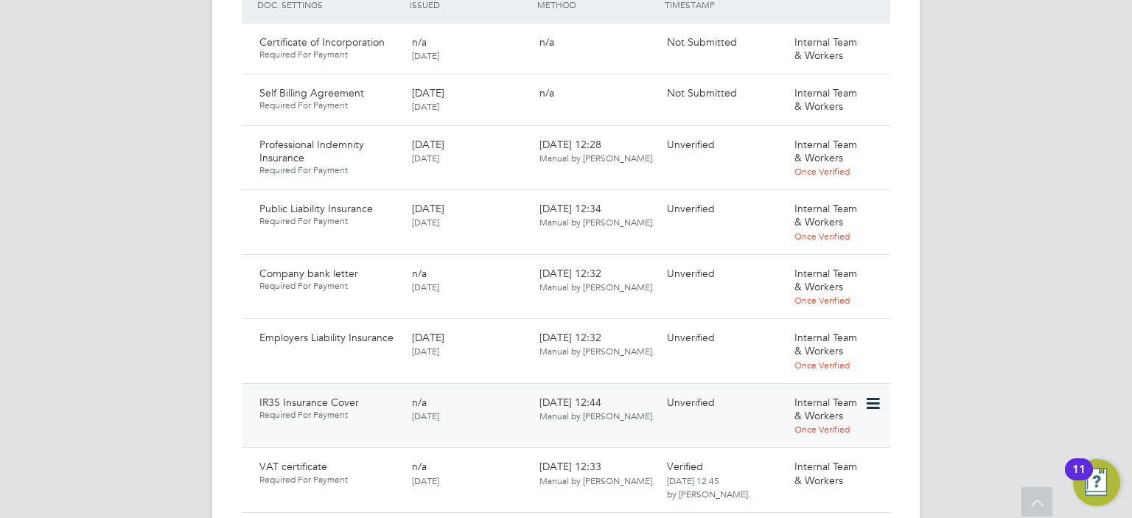
click at [873, 395] on icon at bounding box center [871, 404] width 15 height 18
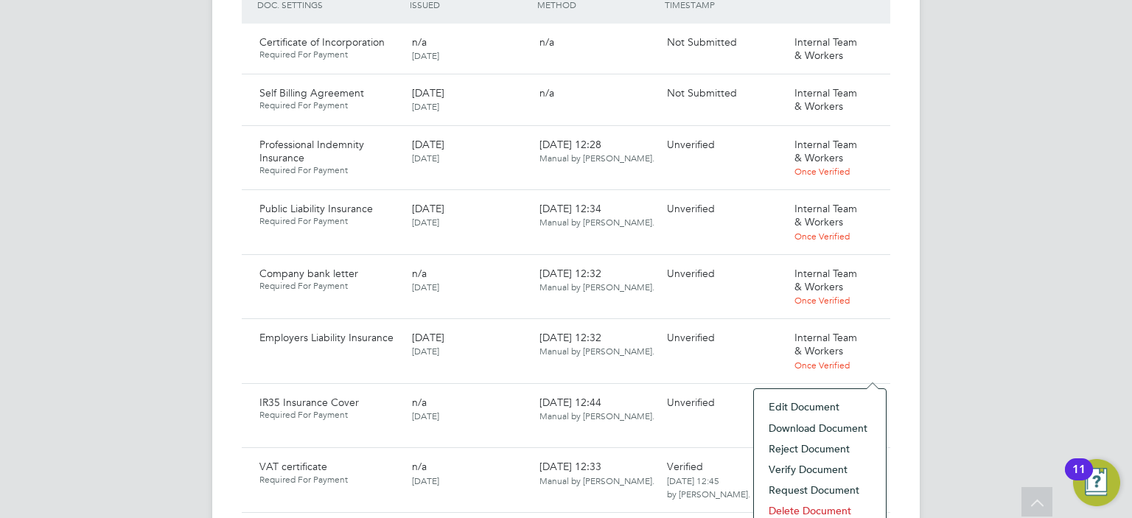
click at [833, 445] on li "Reject Document" at bounding box center [819, 448] width 117 height 21
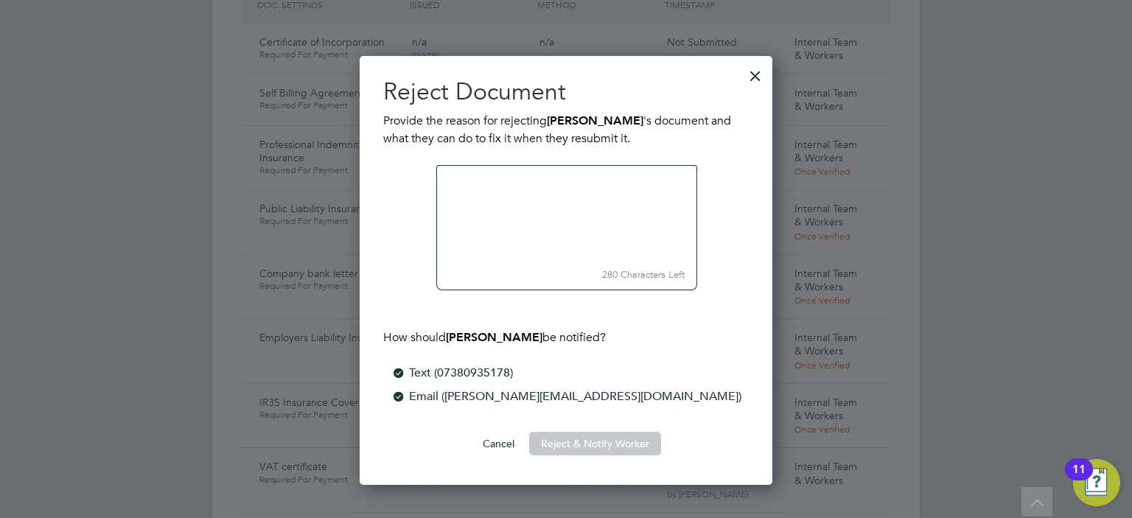
scroll to position [430, 413]
type textarea "T"
type textarea "IR35 Insurance Certificate Required"
click at [584, 446] on button "Reject & Notify Worker" at bounding box center [595, 444] width 132 height 24
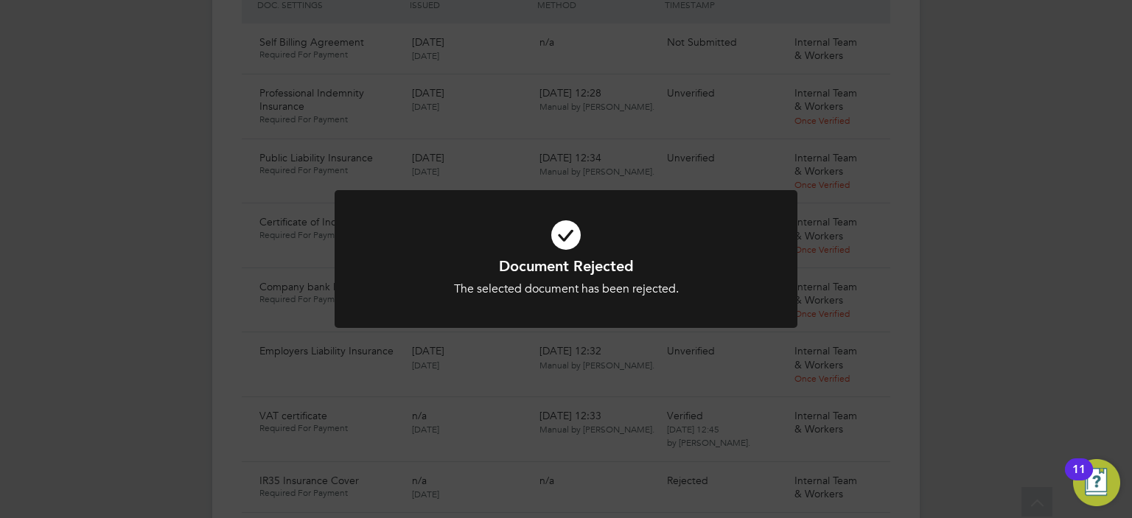
scroll to position [1004, 0]
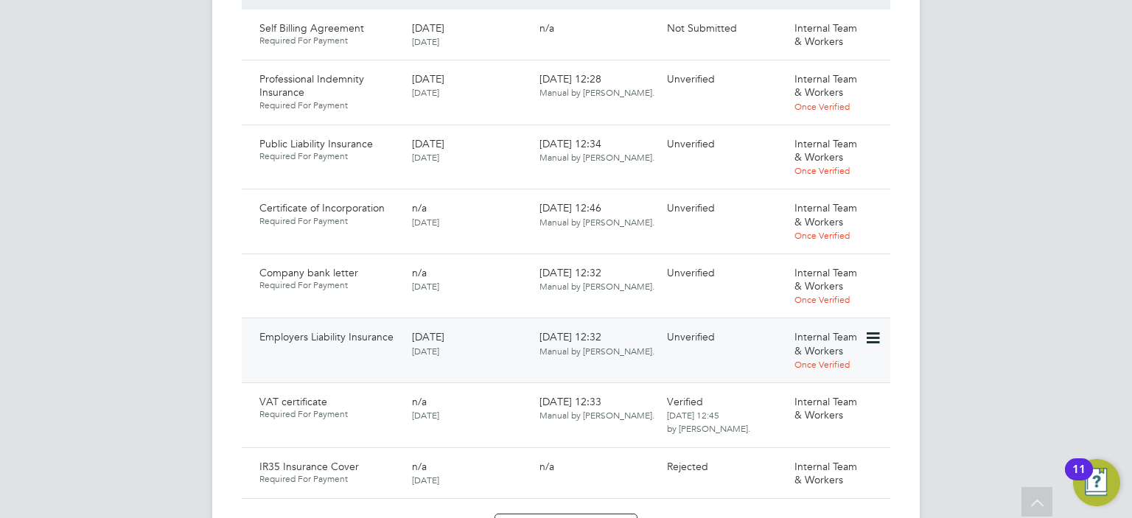
click at [867, 329] on icon at bounding box center [871, 338] width 15 height 18
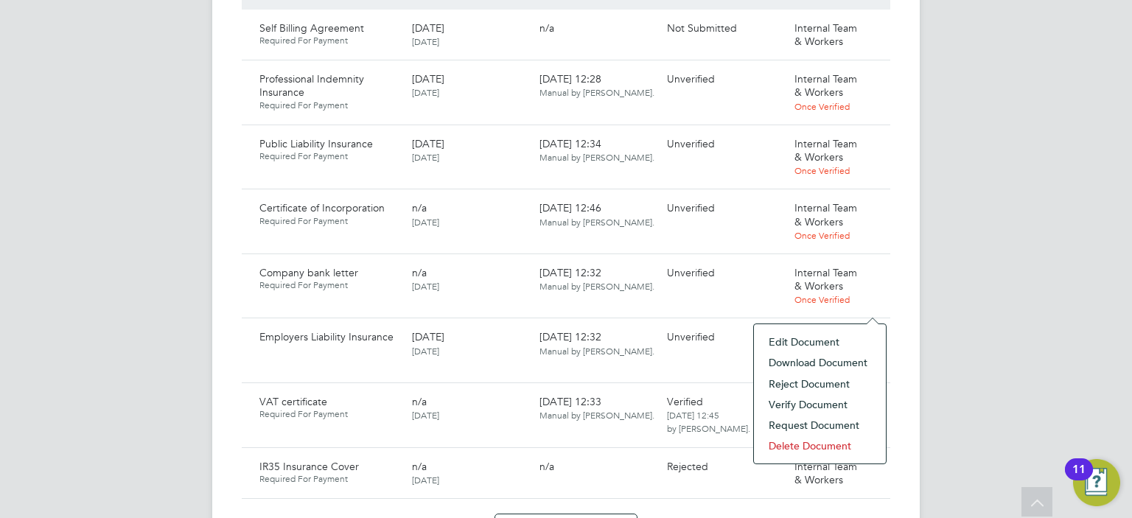
click at [813, 361] on li "Download Document" at bounding box center [819, 362] width 117 height 21
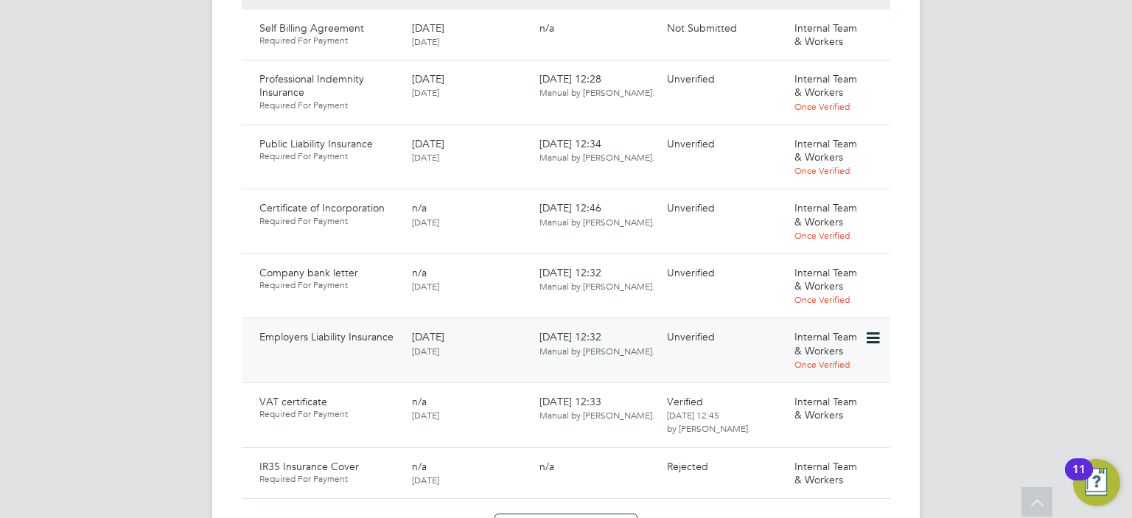
click at [873, 329] on icon at bounding box center [871, 338] width 15 height 18
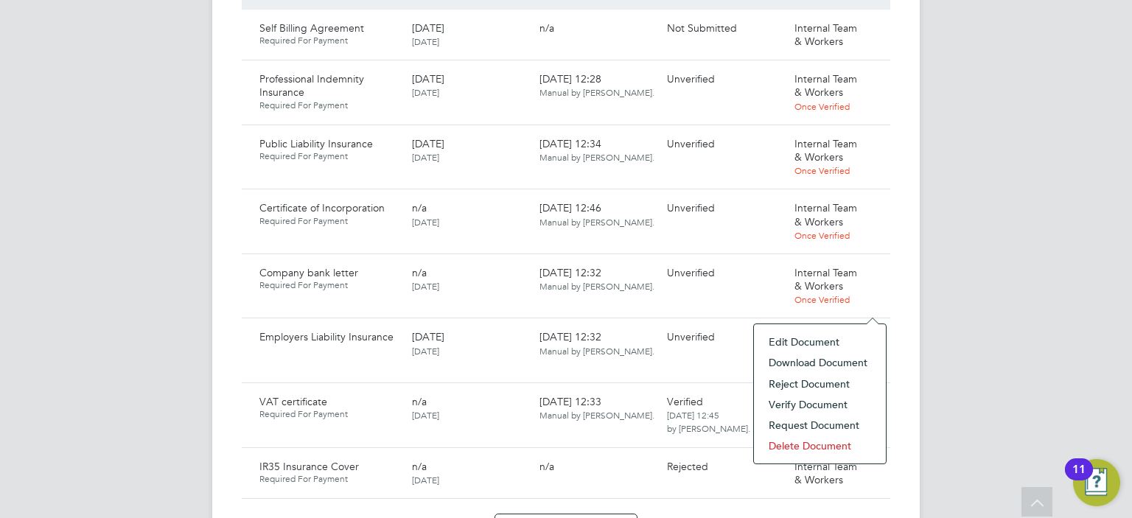
click at [813, 403] on li "Verify Document" at bounding box center [819, 404] width 117 height 21
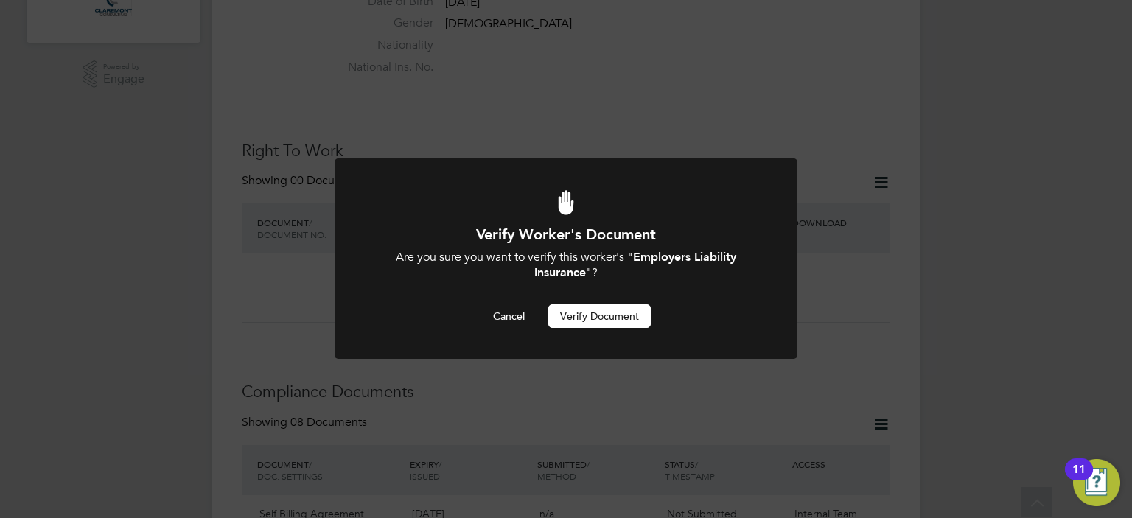
scroll to position [0, 0]
click at [601, 319] on button "Verify Document" at bounding box center [599, 316] width 102 height 24
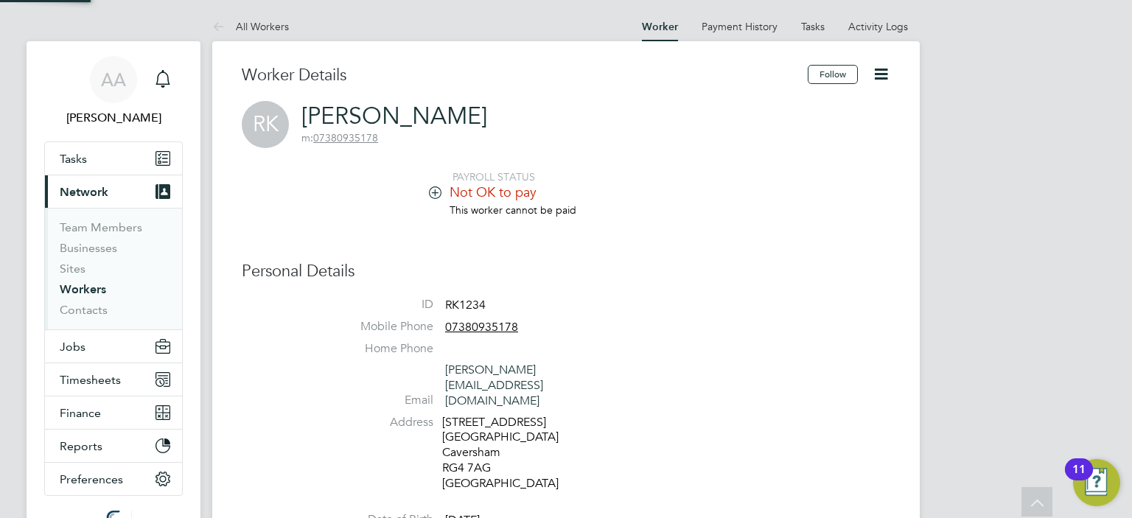
scroll to position [518, 0]
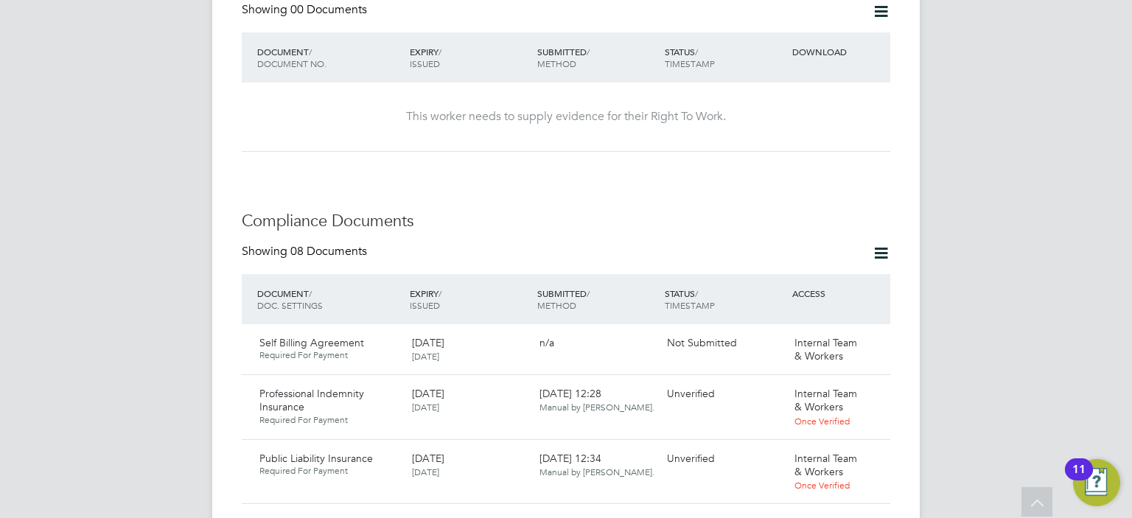
scroll to position [695, 0]
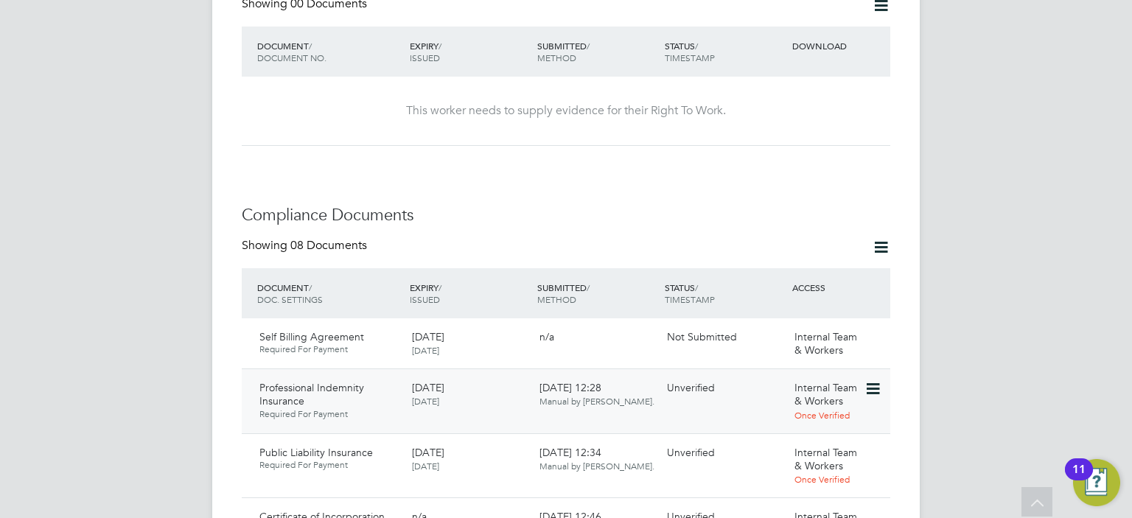
click at [869, 380] on icon at bounding box center [871, 389] width 15 height 18
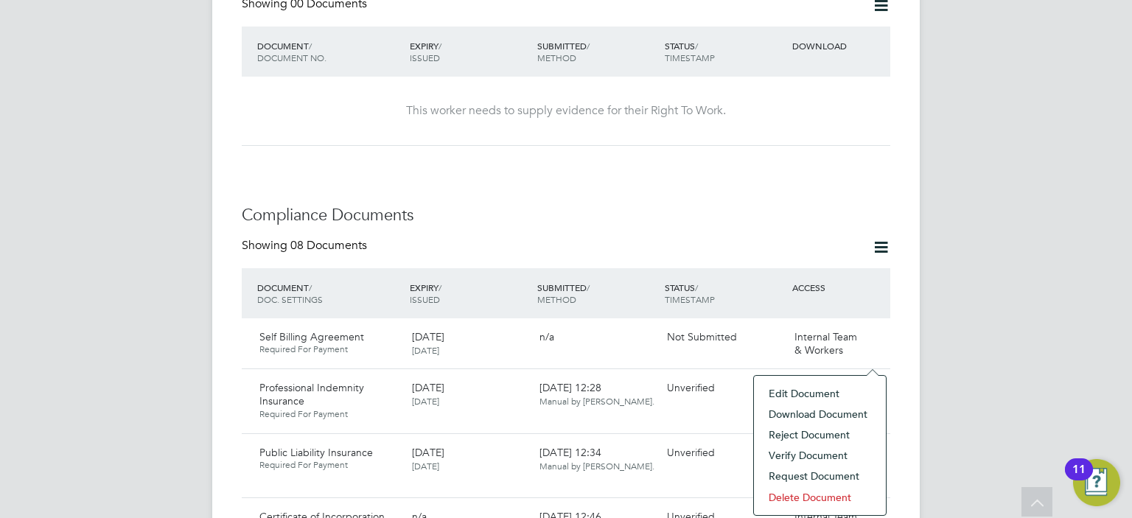
click at [807, 410] on li "Download Document" at bounding box center [819, 414] width 117 height 21
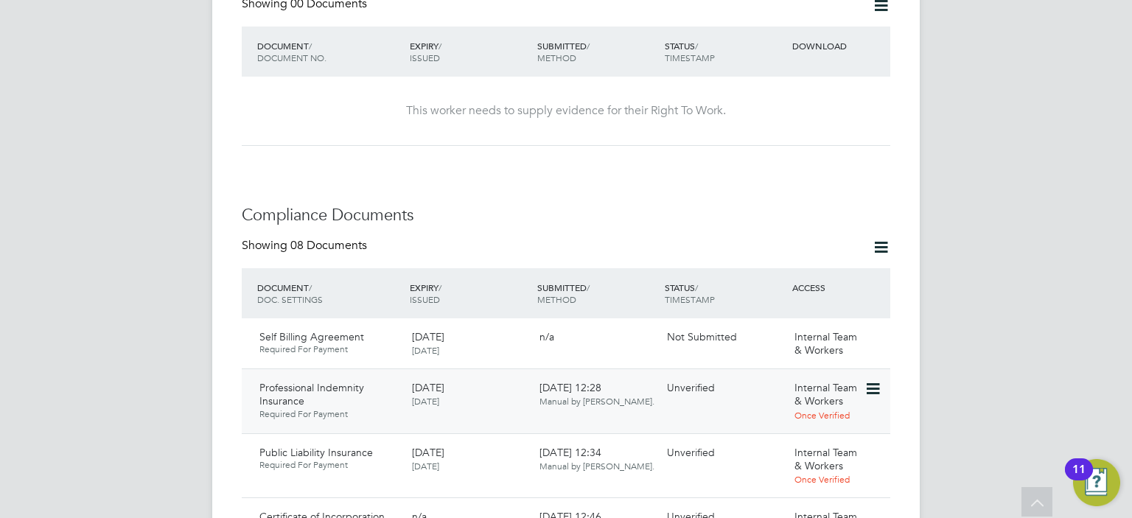
click at [870, 380] on icon at bounding box center [871, 389] width 15 height 18
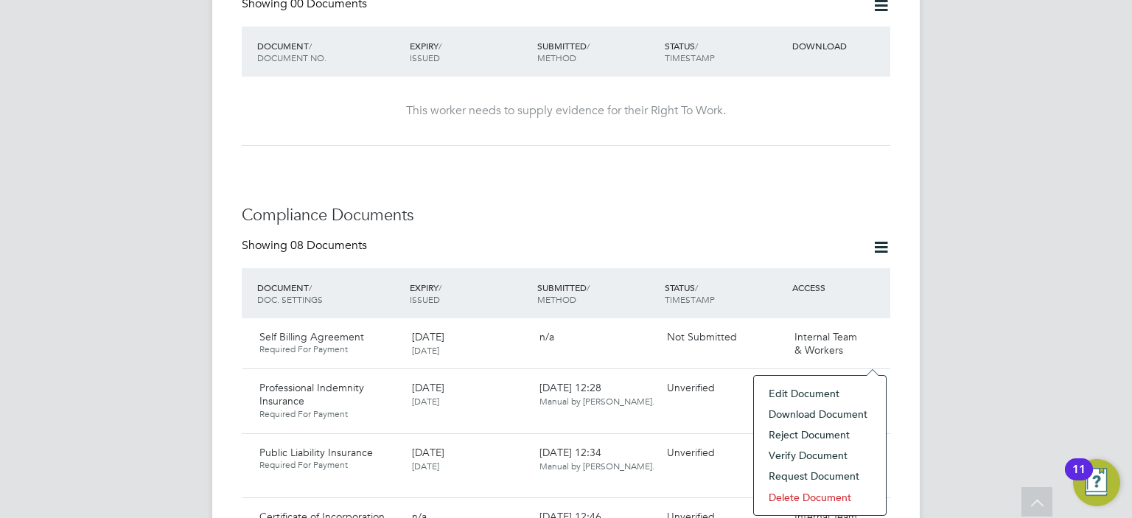
click at [816, 452] on li "Verify Document" at bounding box center [819, 455] width 117 height 21
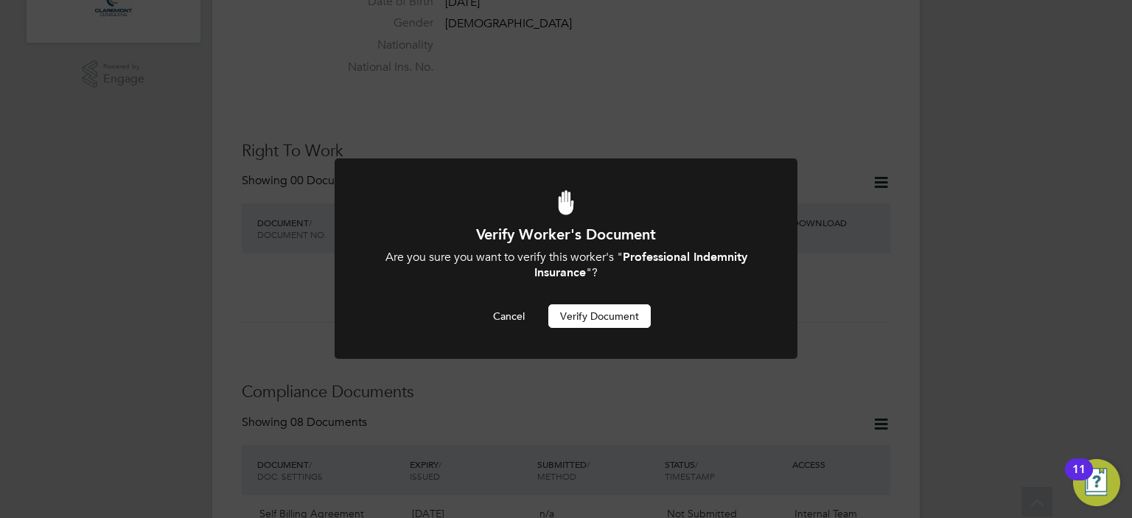
click at [595, 317] on button "Verify Document" at bounding box center [599, 316] width 102 height 24
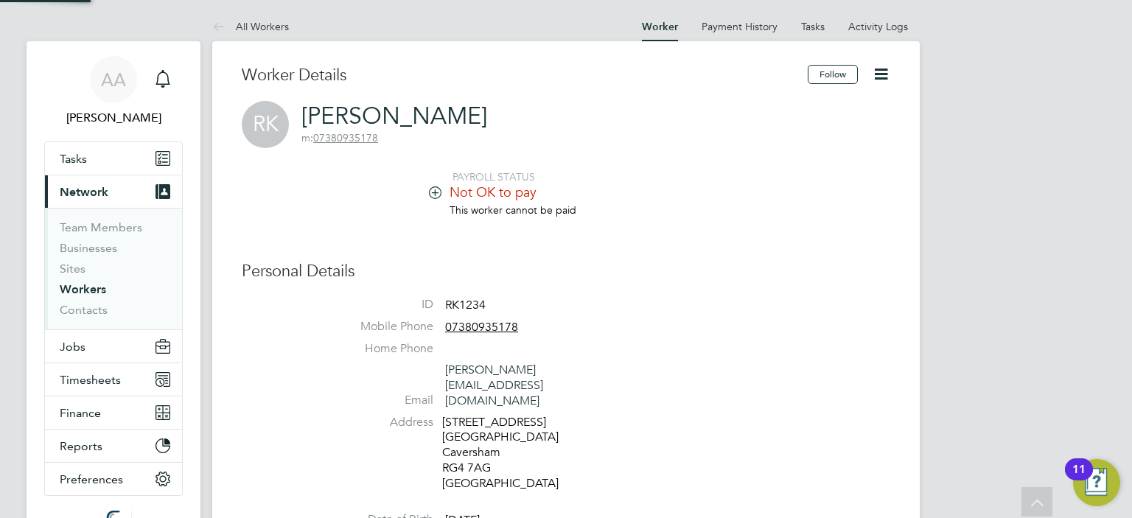
scroll to position [518, 0]
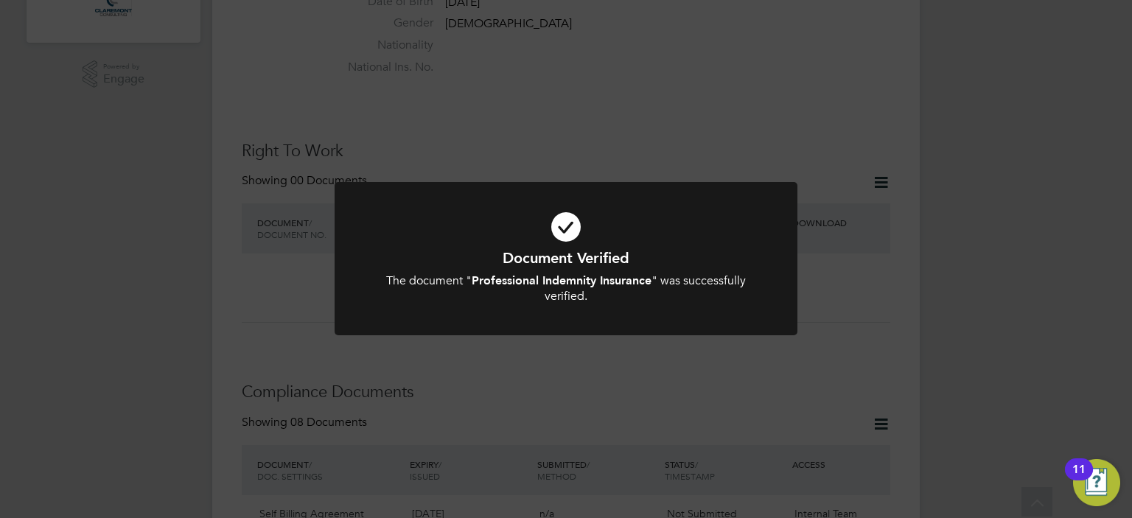
click at [868, 325] on div "Document Verified The document " Professional Indemnity Insurance " was success…" at bounding box center [566, 259] width 1132 height 518
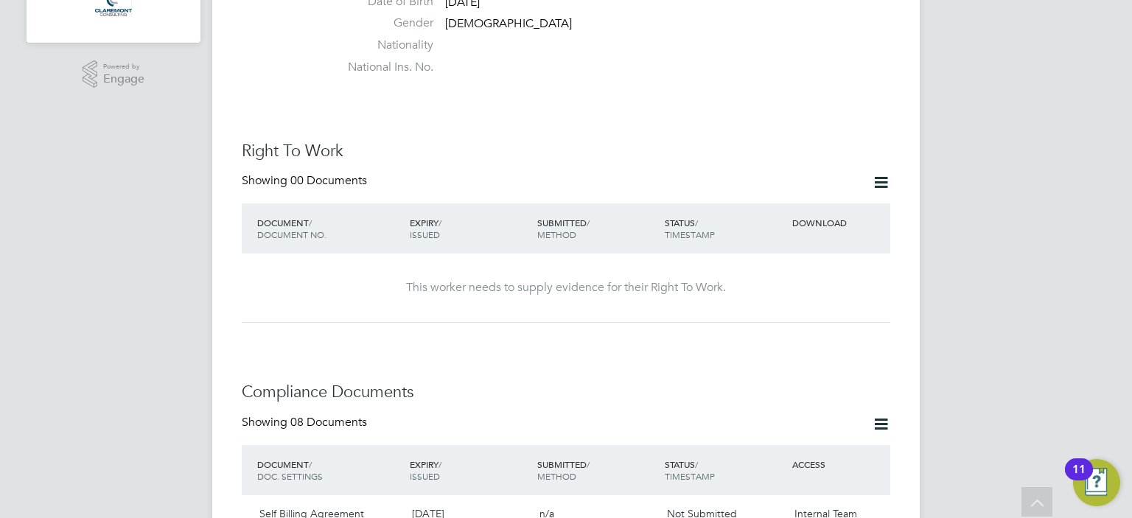
click at [855, 266] on div "This worker needs to supply evidence for their Right To Work." at bounding box center [565, 287] width 619 height 69
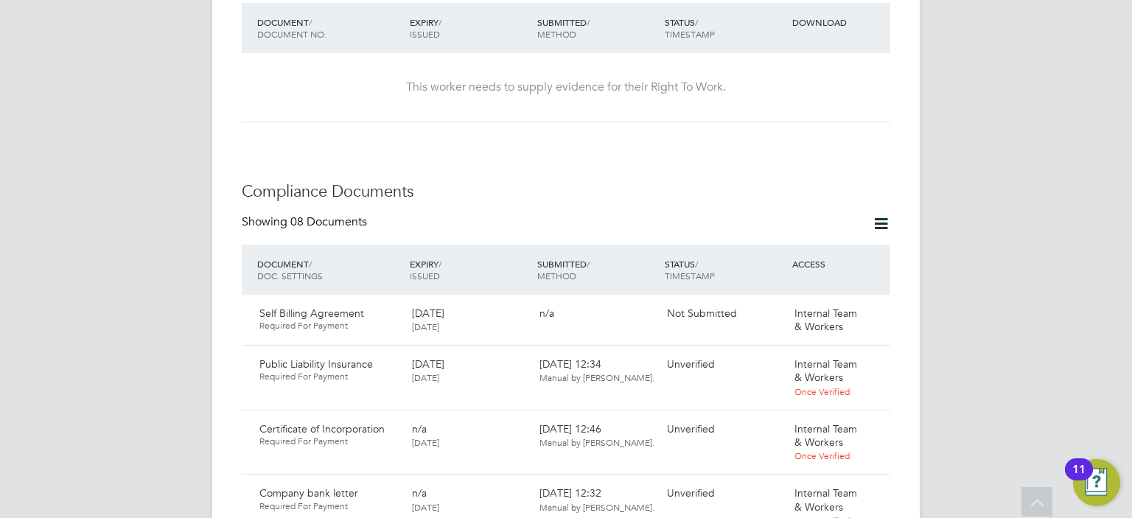
scroll to position [842, 0]
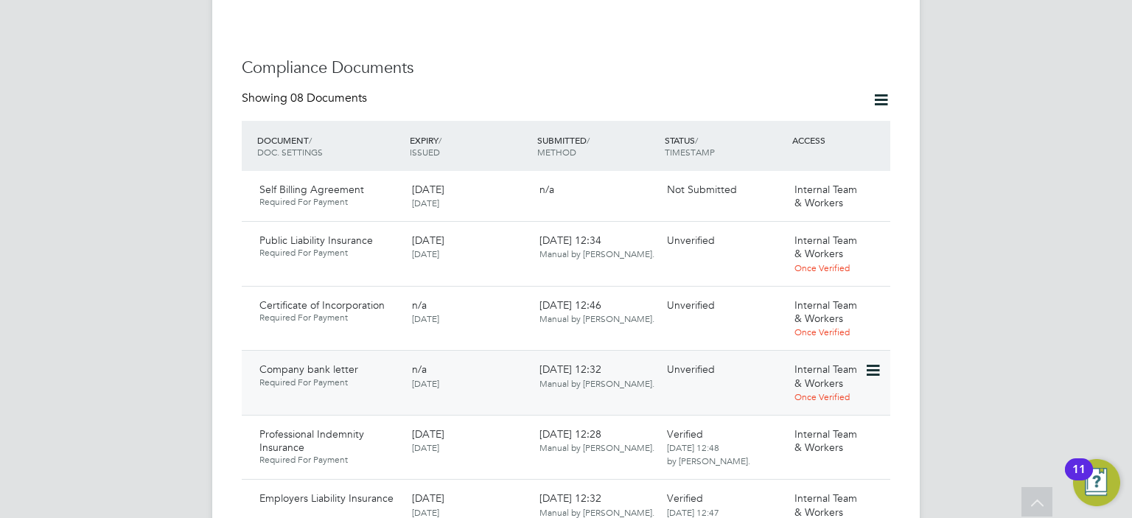
click at [870, 362] on icon at bounding box center [871, 371] width 15 height 18
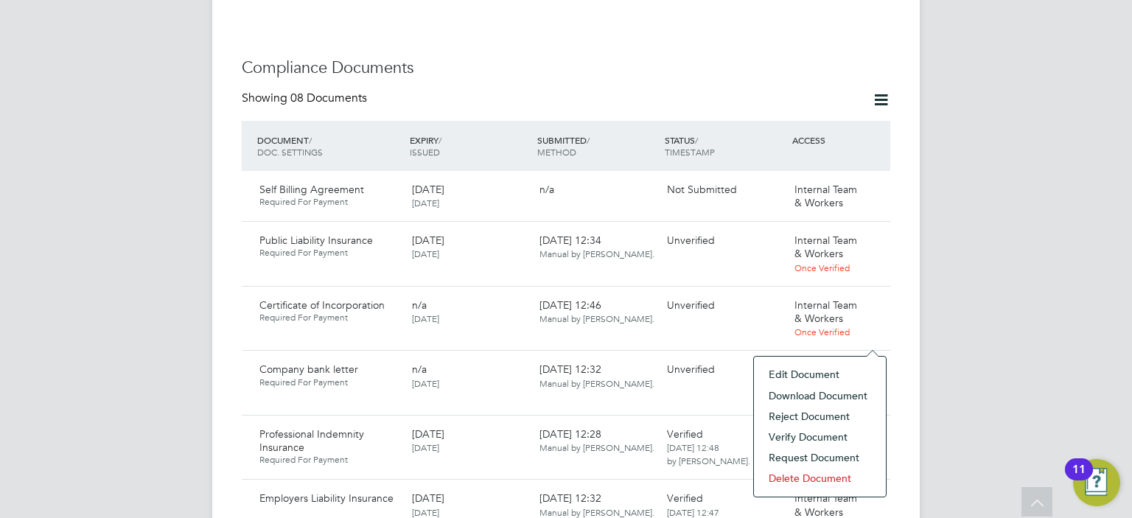
click at [804, 394] on li "Download Document" at bounding box center [819, 395] width 117 height 21
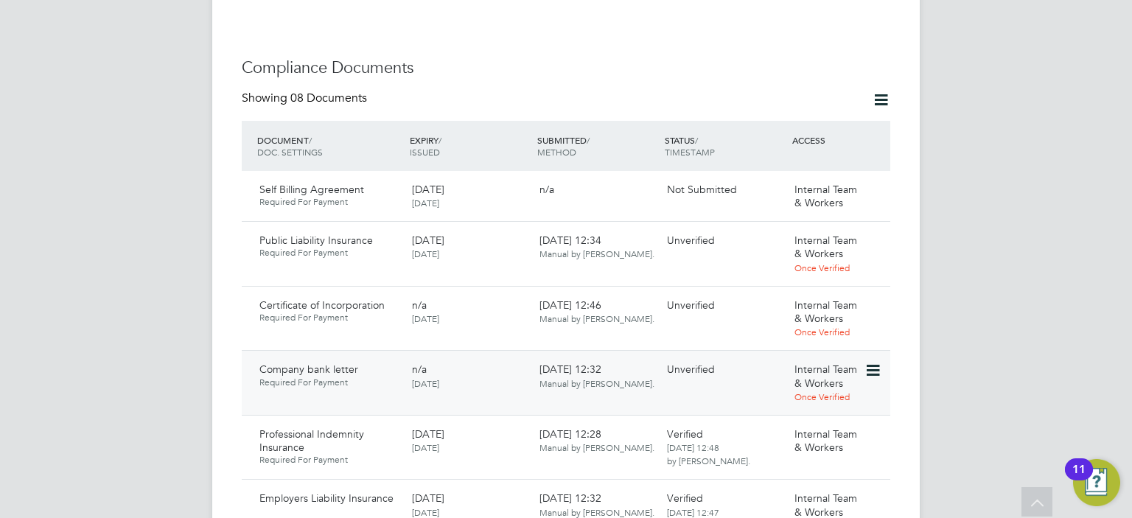
click at [869, 362] on icon at bounding box center [871, 371] width 15 height 18
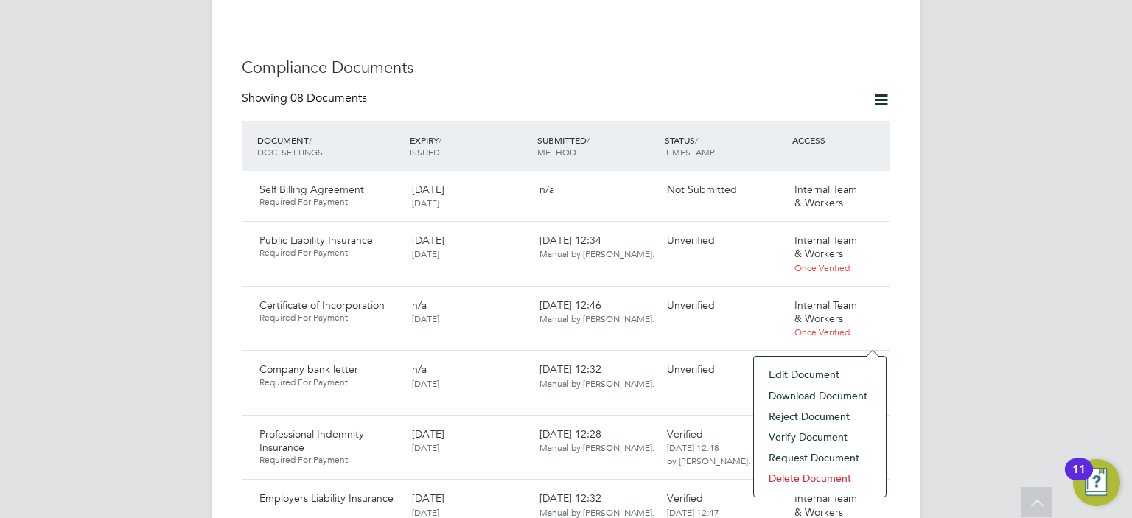
click at [791, 436] on li "Verify Document" at bounding box center [819, 437] width 117 height 21
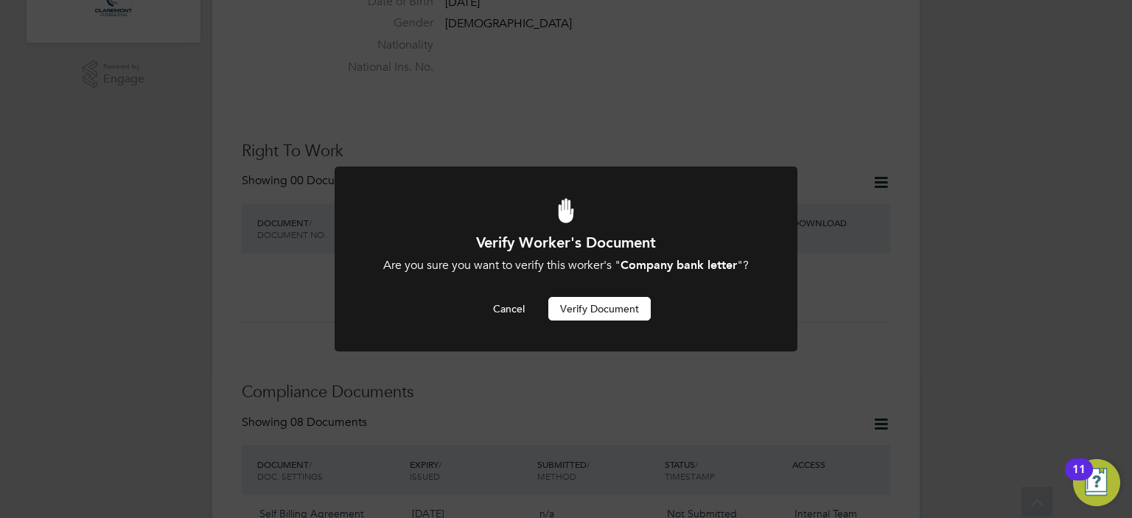
scroll to position [0, 0]
click at [590, 309] on button "Verify Document" at bounding box center [599, 309] width 102 height 24
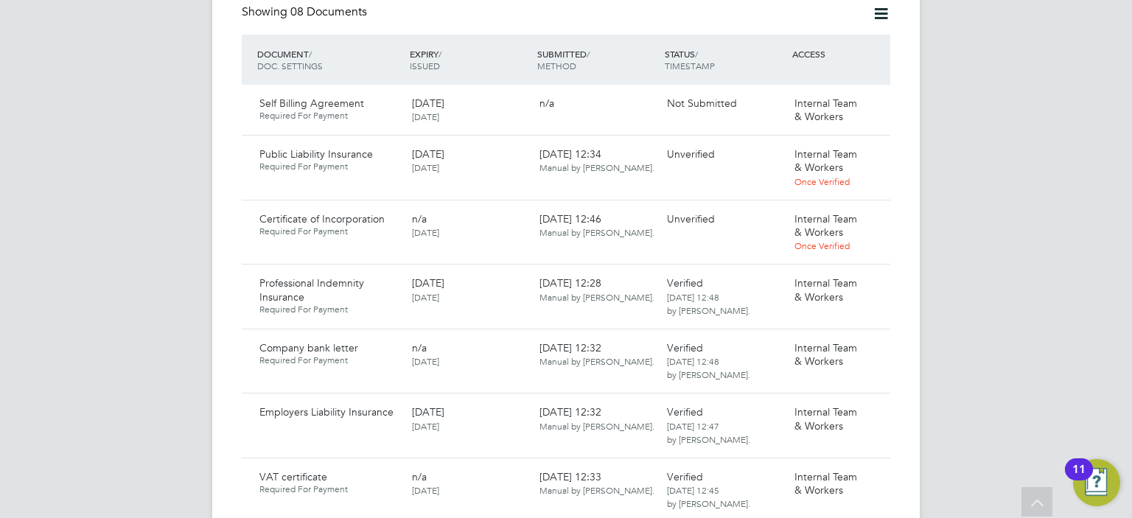
scroll to position [931, 0]
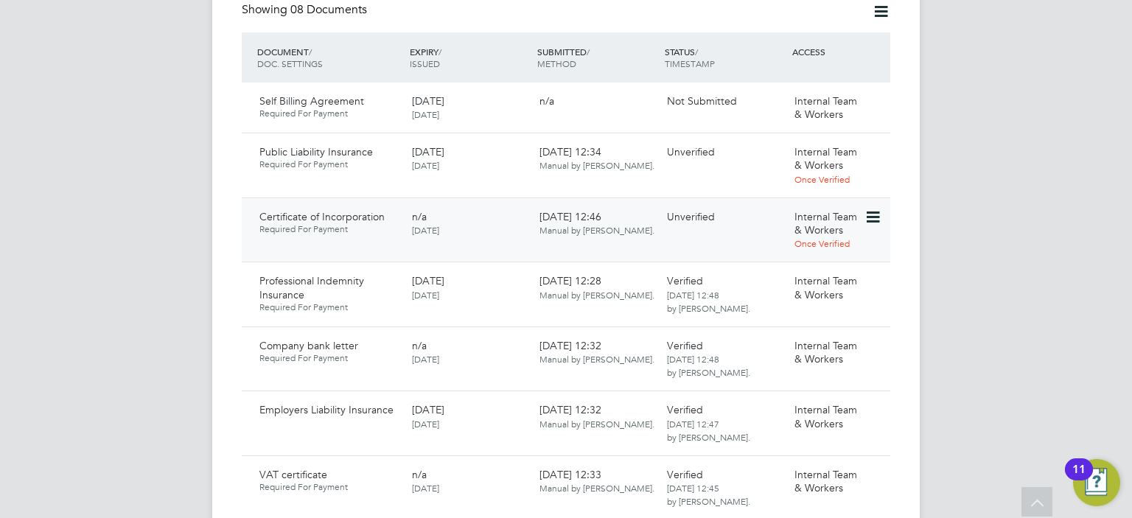
click at [875, 209] on icon at bounding box center [871, 218] width 15 height 18
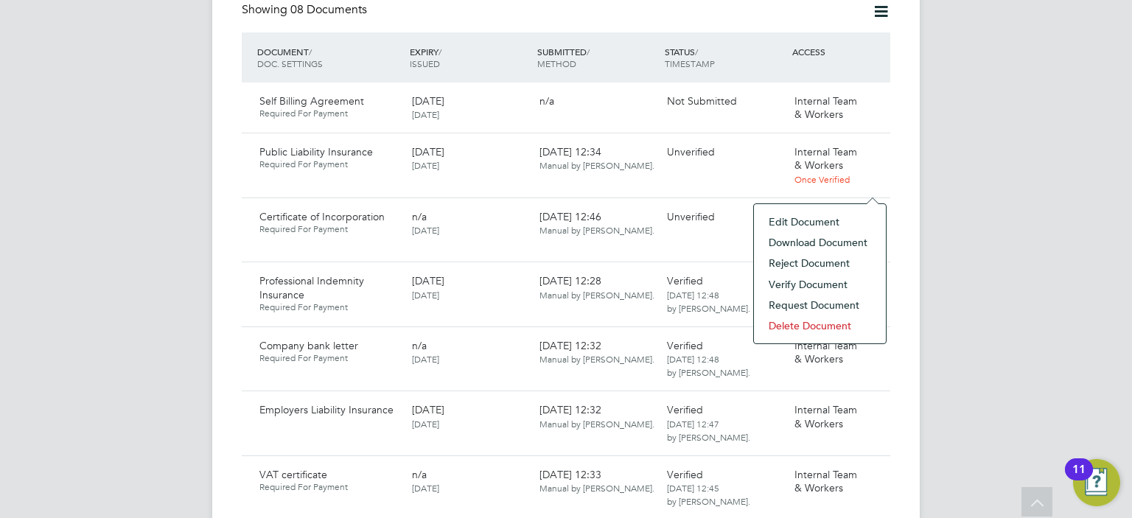
click at [808, 241] on li "Download Document" at bounding box center [819, 242] width 117 height 21
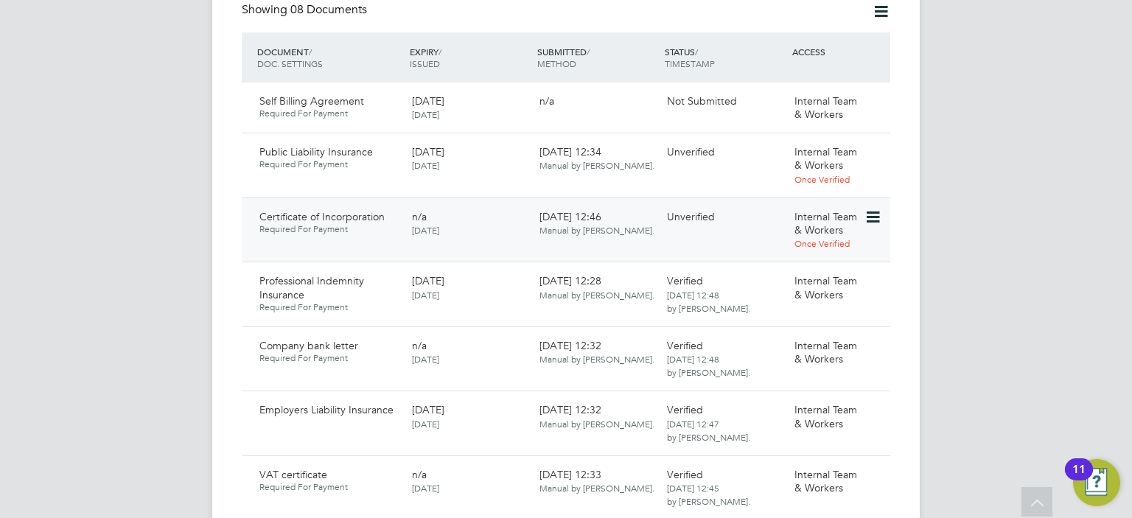
click at [872, 209] on icon at bounding box center [871, 218] width 15 height 18
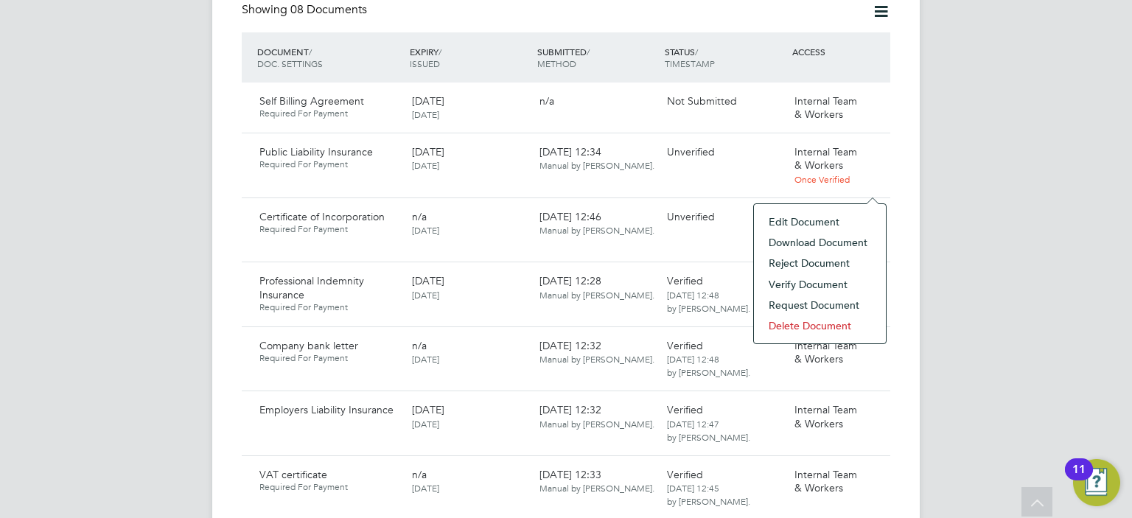
click at [808, 287] on li "Verify Document" at bounding box center [819, 284] width 117 height 21
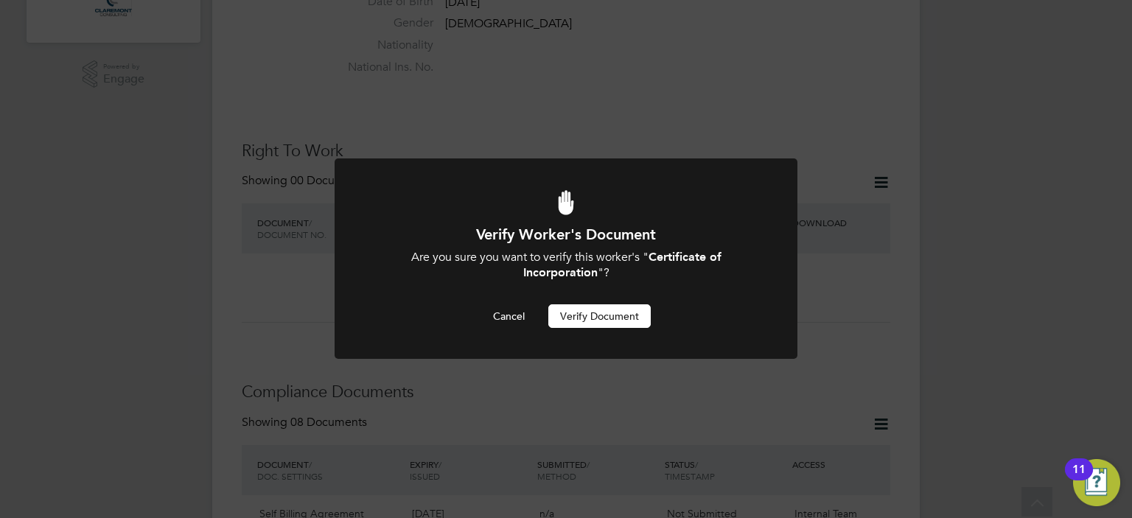
scroll to position [0, 0]
click at [616, 309] on button "Verify Document" at bounding box center [599, 316] width 102 height 24
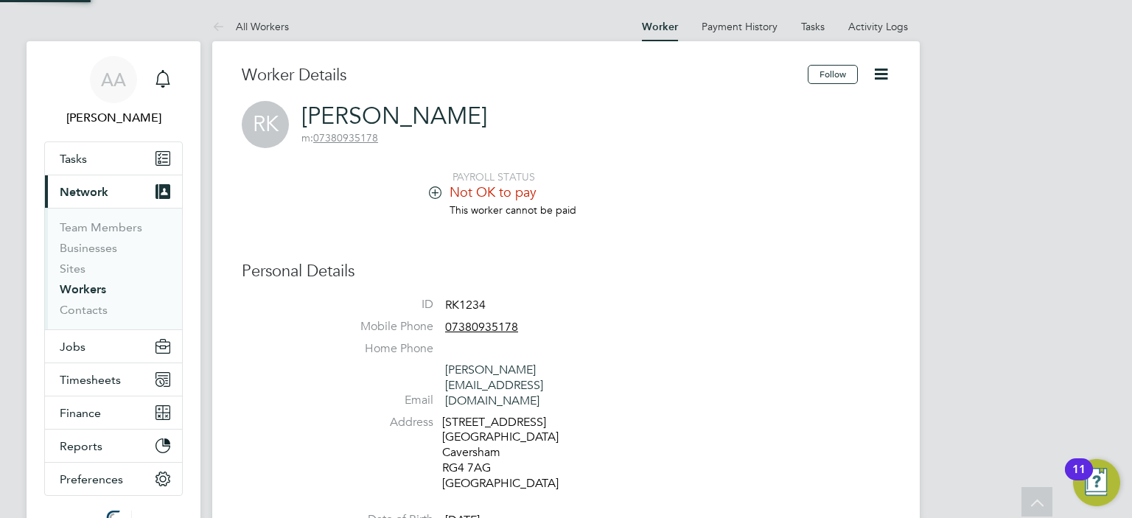
scroll to position [518, 0]
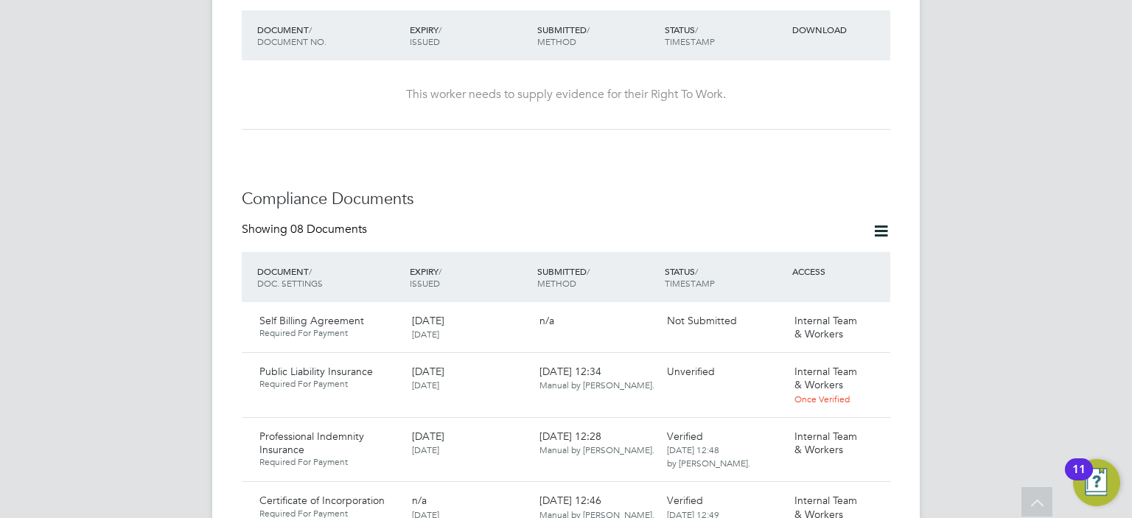
scroll to position [813, 0]
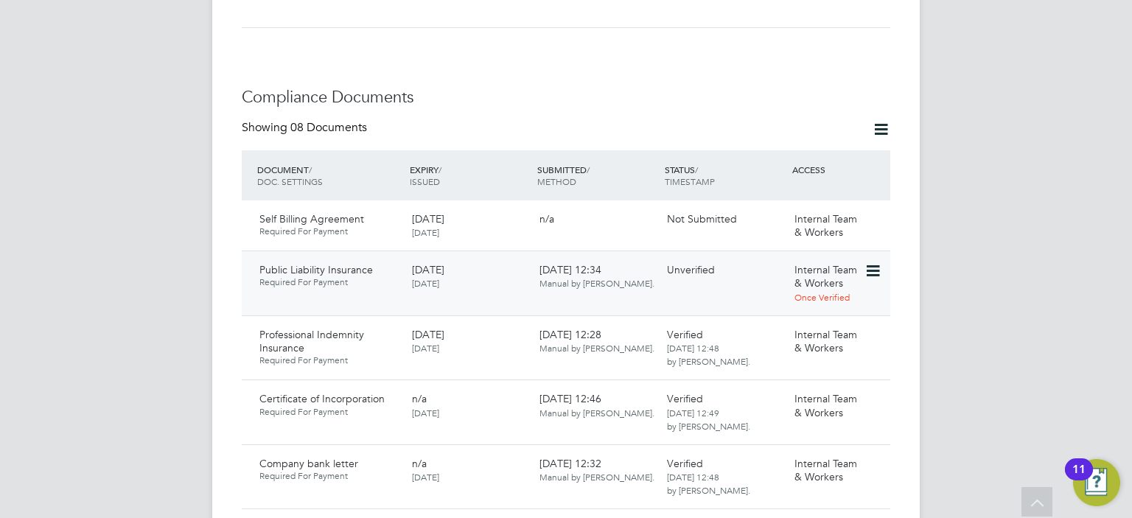
click at [869, 262] on icon at bounding box center [871, 271] width 15 height 18
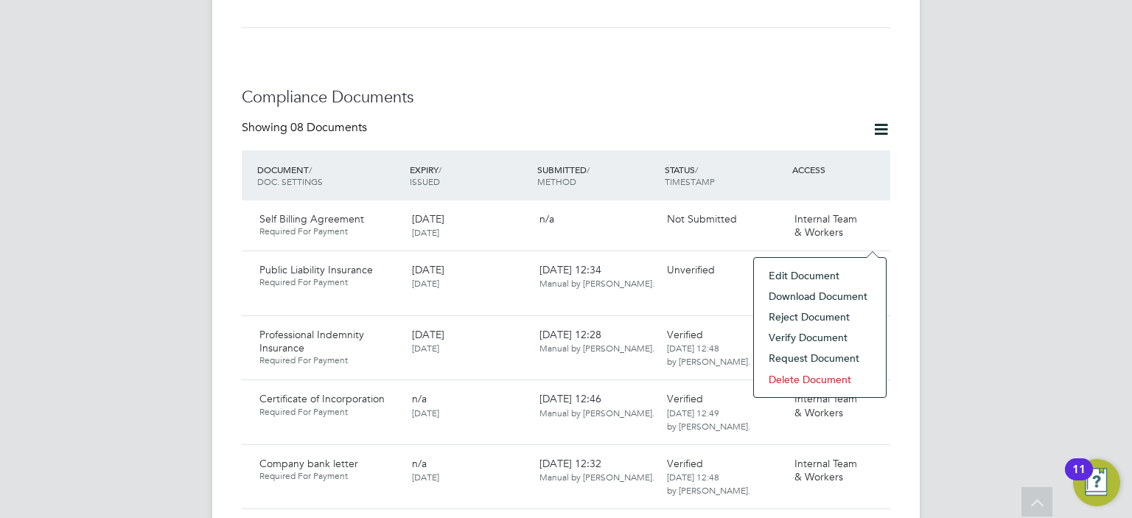
click at [816, 296] on li "Download Document" at bounding box center [819, 296] width 117 height 21
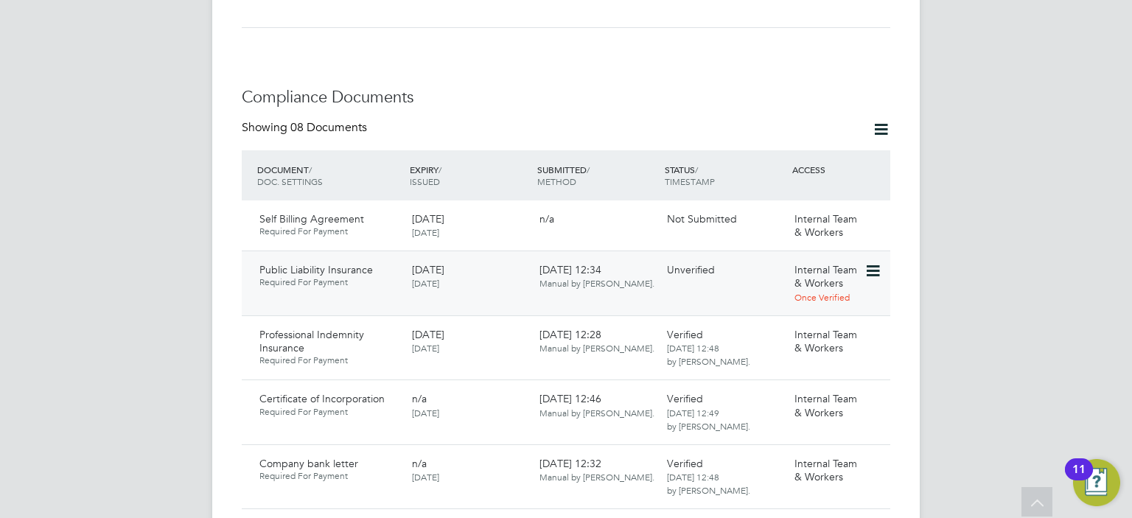
click at [872, 262] on icon at bounding box center [871, 271] width 15 height 18
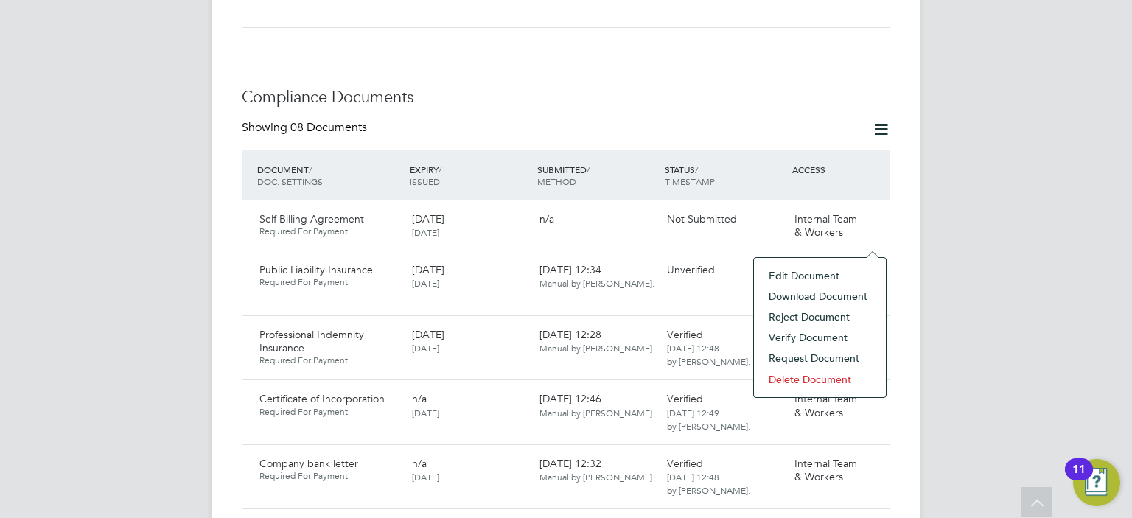
click at [813, 336] on li "Verify Document" at bounding box center [819, 337] width 117 height 21
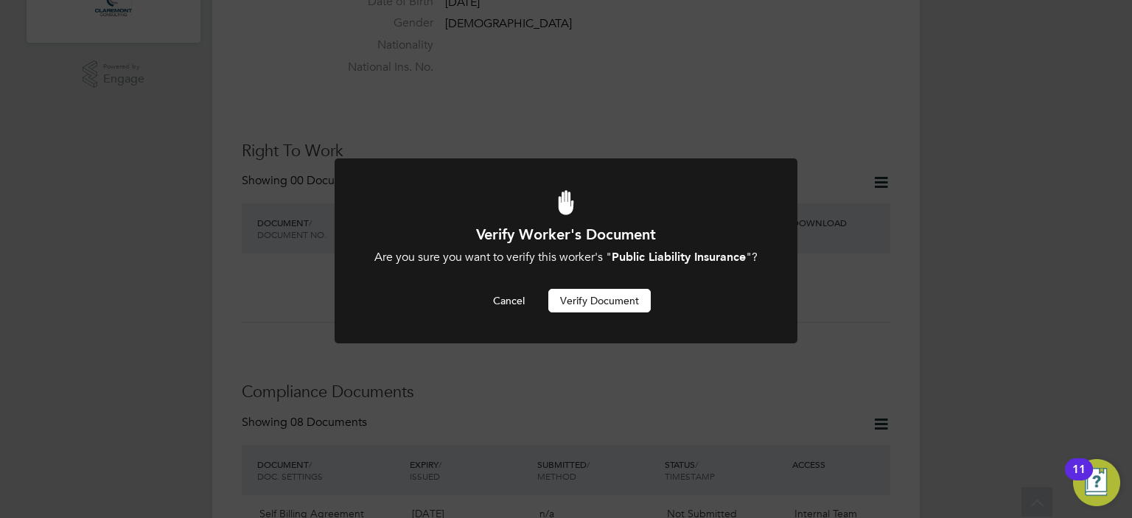
click at [605, 312] on button "Verify Document" at bounding box center [599, 301] width 102 height 24
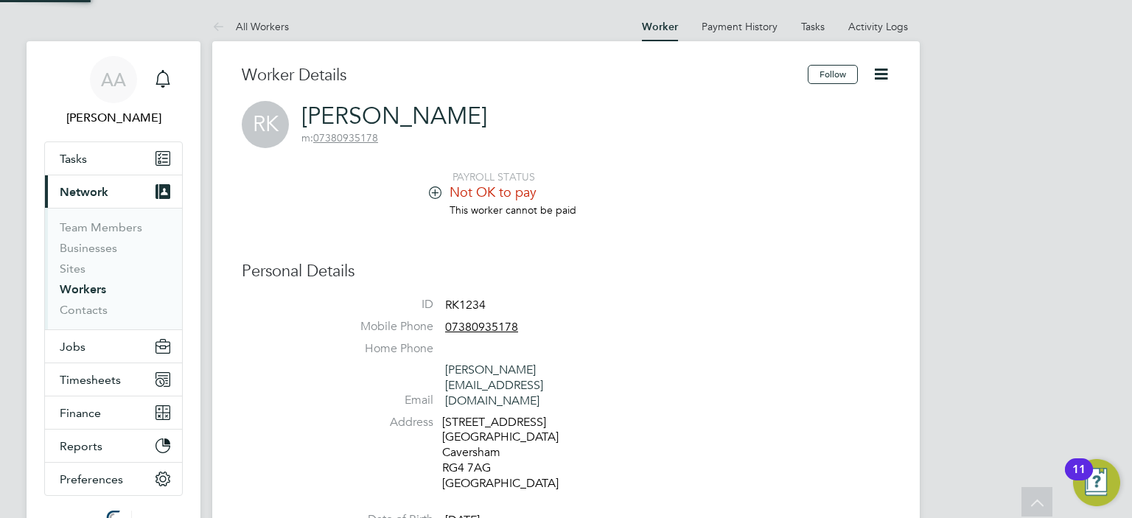
scroll to position [518, 0]
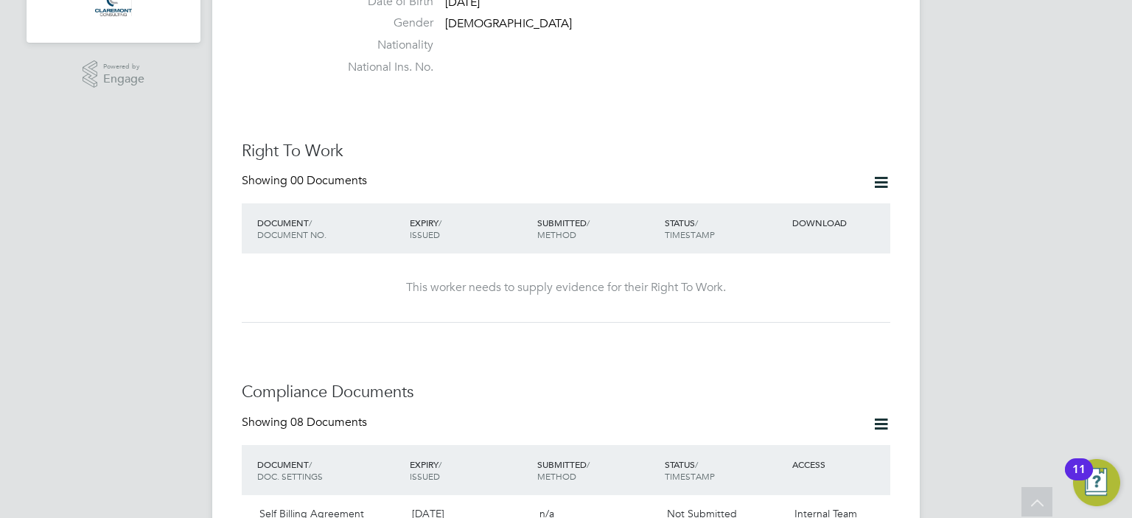
click at [585, 141] on div "Right To Work Showing 00 Documents DOCUMENT / DOCUMENT NO. EXPIRY / ISSUED SUBM…" at bounding box center [566, 232] width 648 height 182
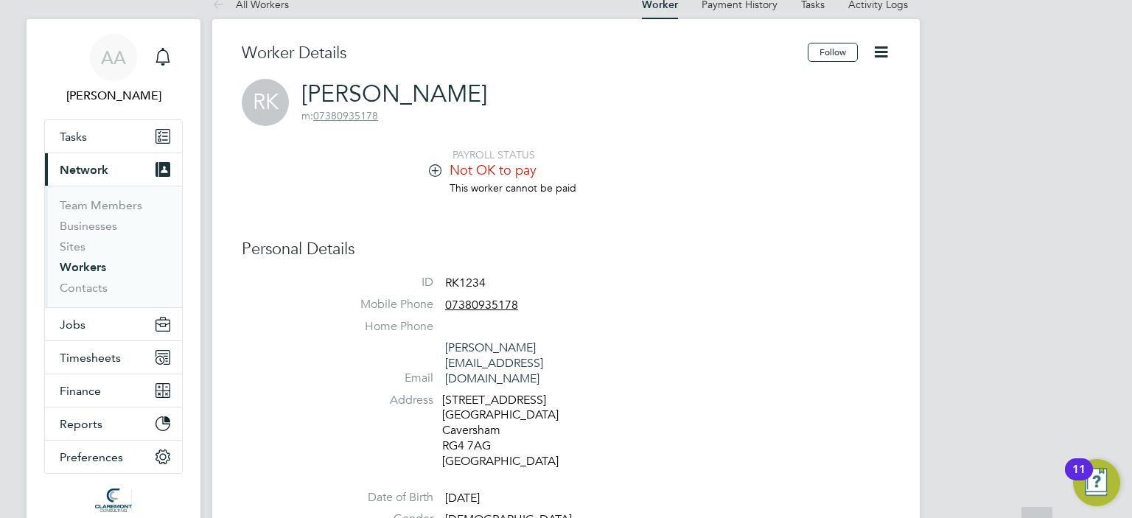
scroll to position [0, 0]
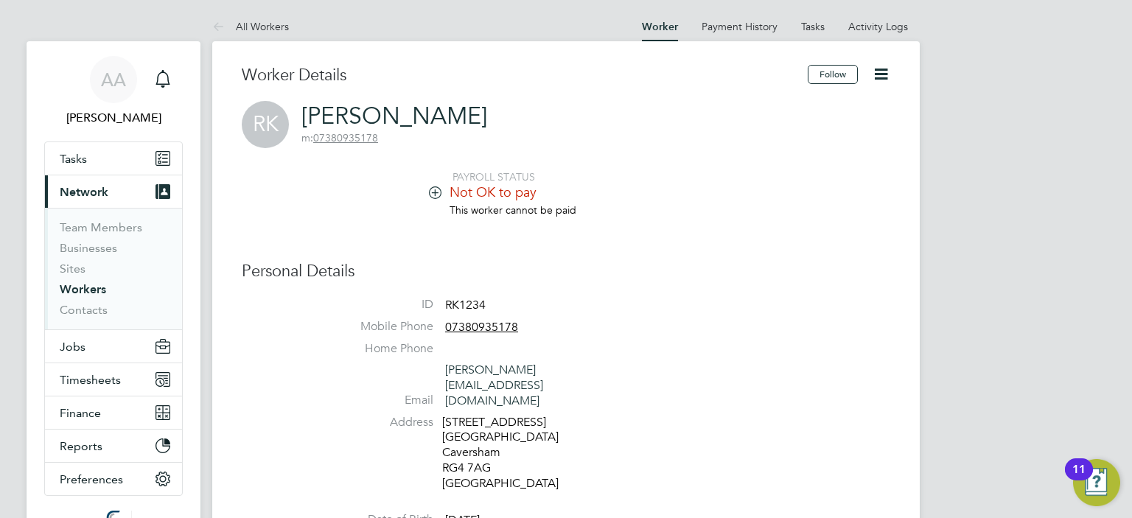
click at [430, 197] on icon at bounding box center [435, 191] width 11 height 11
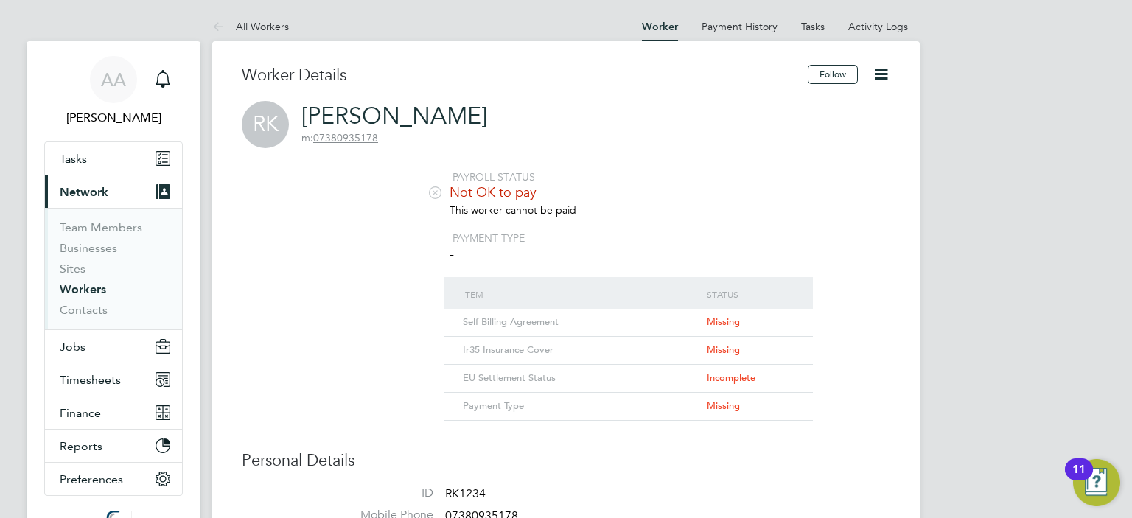
click at [734, 108] on div "RK Raj Kumar m: 07380935178" at bounding box center [566, 124] width 648 height 47
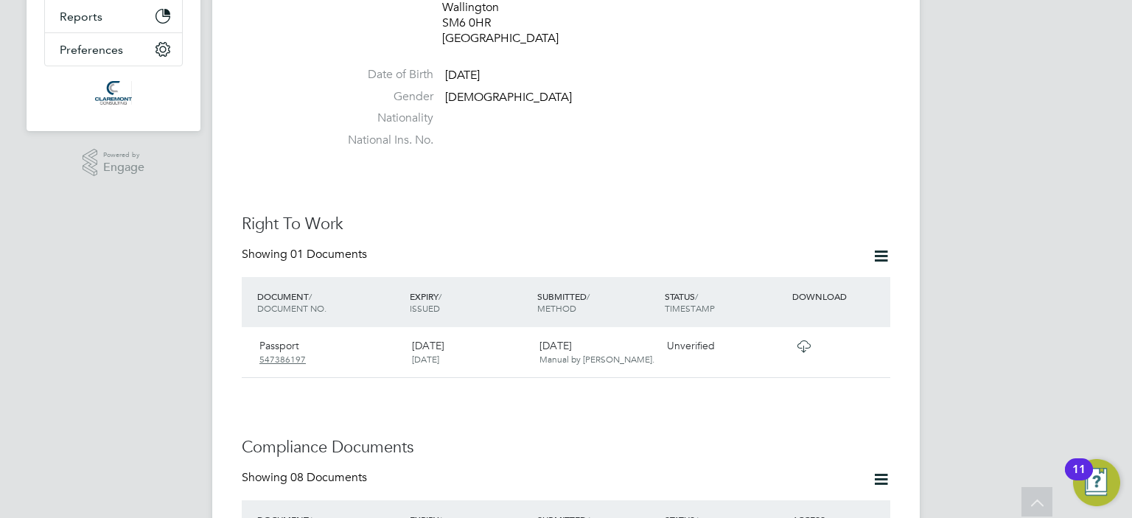
scroll to position [472, 0]
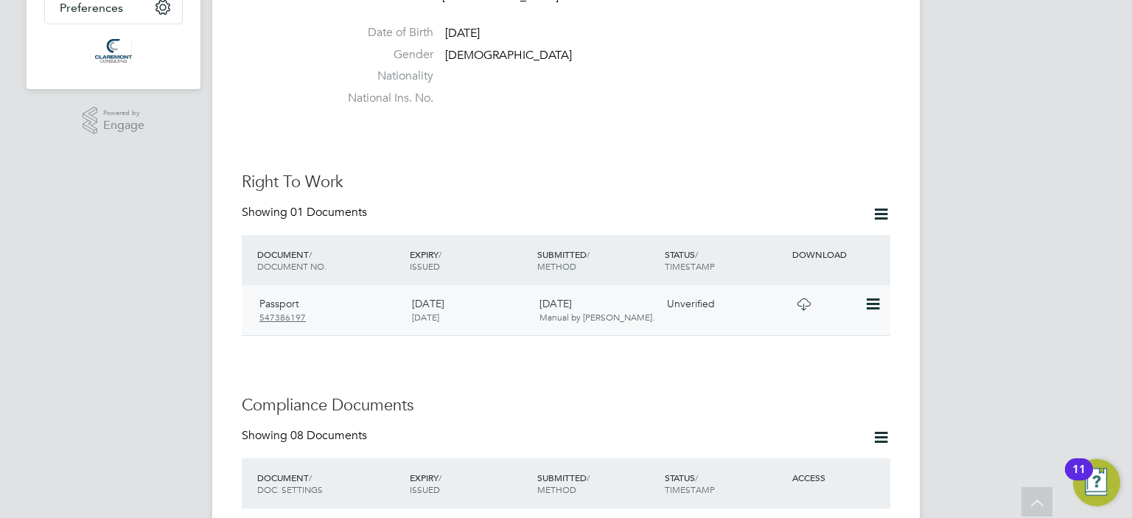
click at [802, 298] on icon at bounding box center [803, 304] width 18 height 12
click at [869, 295] on icon at bounding box center [871, 304] width 15 height 18
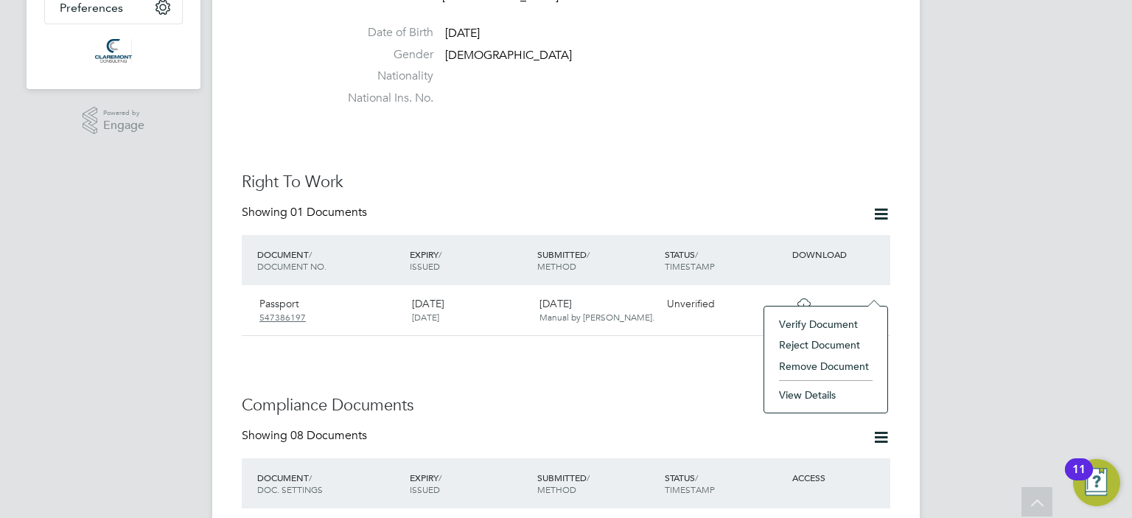
click at [822, 323] on li "Verify Document" at bounding box center [825, 324] width 108 height 21
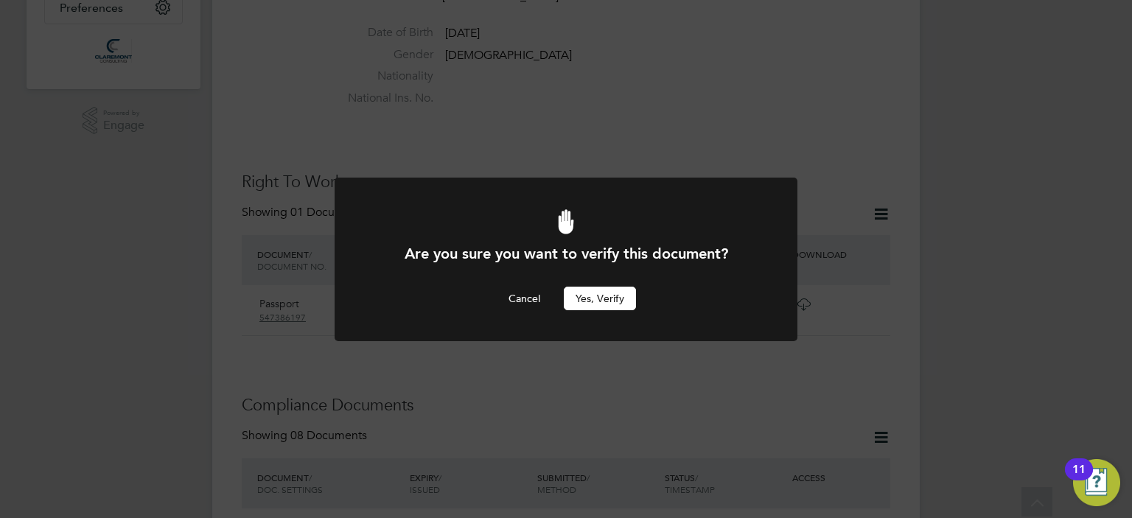
scroll to position [0, 0]
click at [607, 289] on button "Yes, verify" at bounding box center [600, 299] width 72 height 24
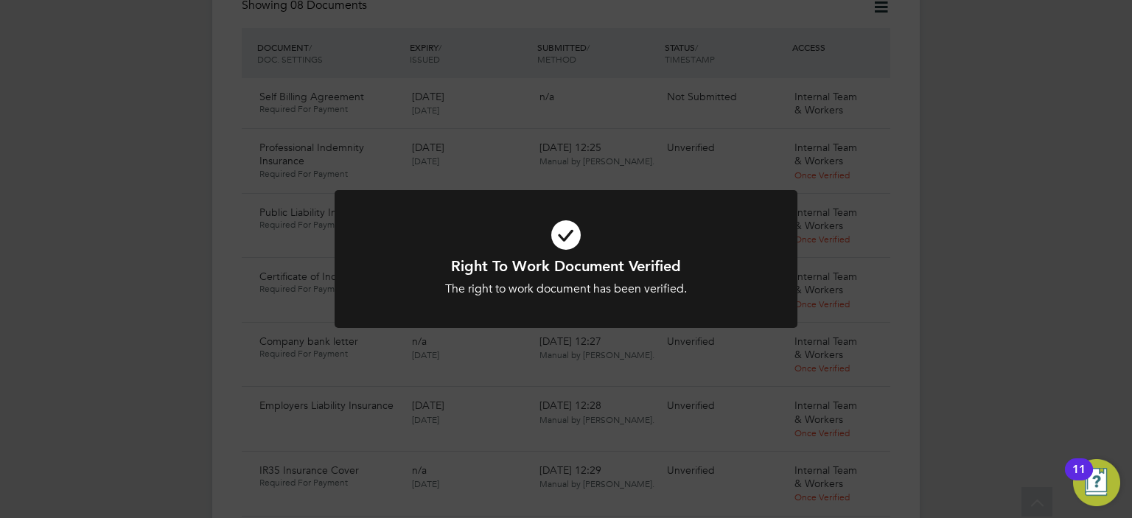
scroll to position [943, 0]
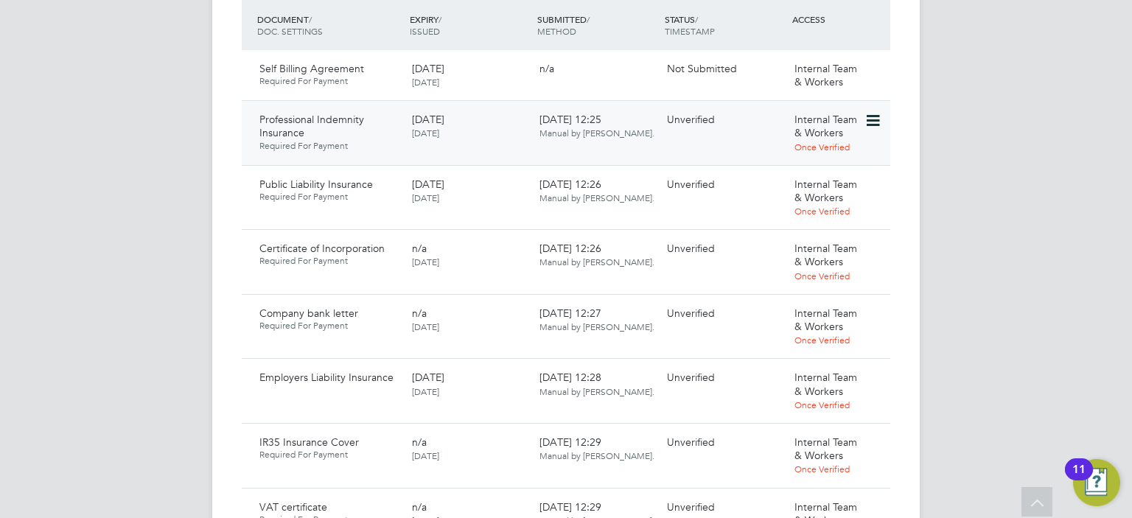
click at [872, 112] on icon at bounding box center [871, 121] width 15 height 18
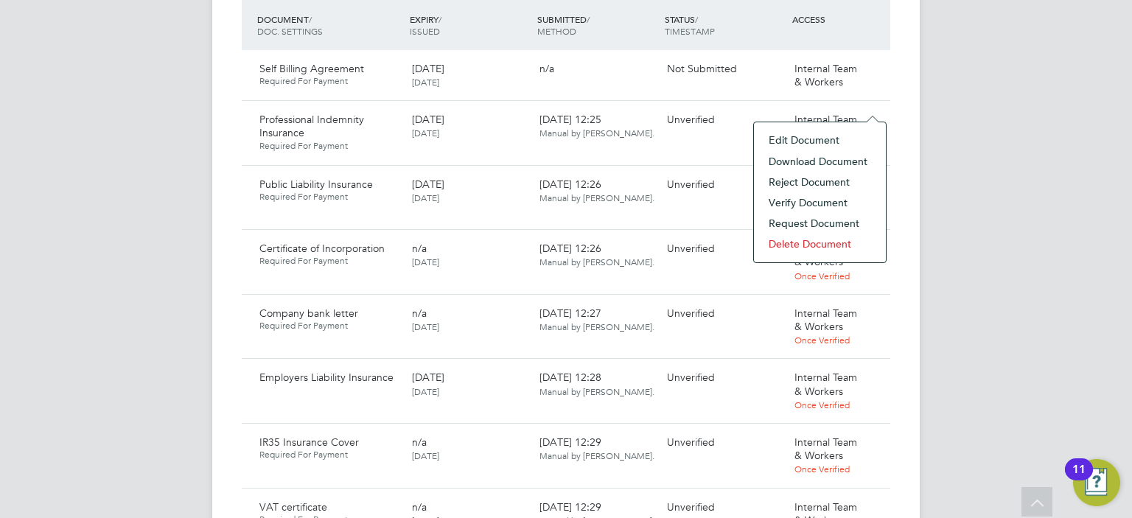
click at [813, 162] on li "Download Document" at bounding box center [819, 161] width 117 height 21
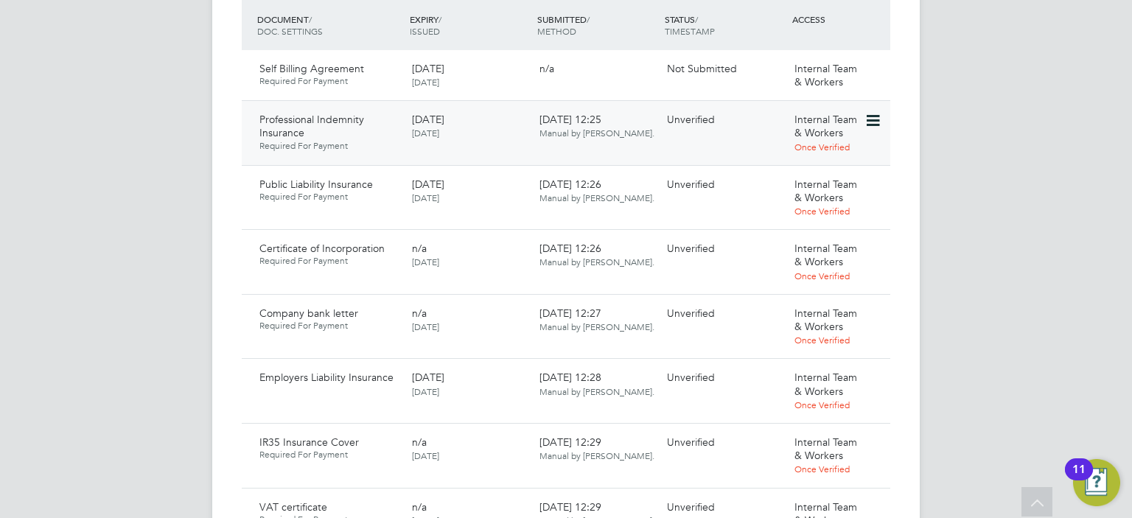
click at [869, 112] on icon at bounding box center [871, 121] width 15 height 18
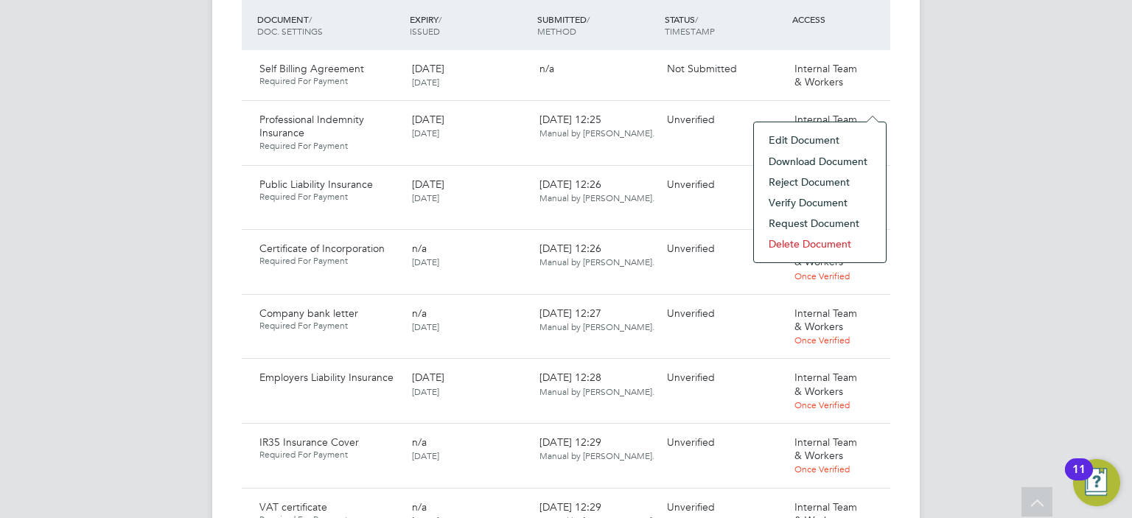
click at [796, 201] on li "Verify Document" at bounding box center [819, 202] width 117 height 21
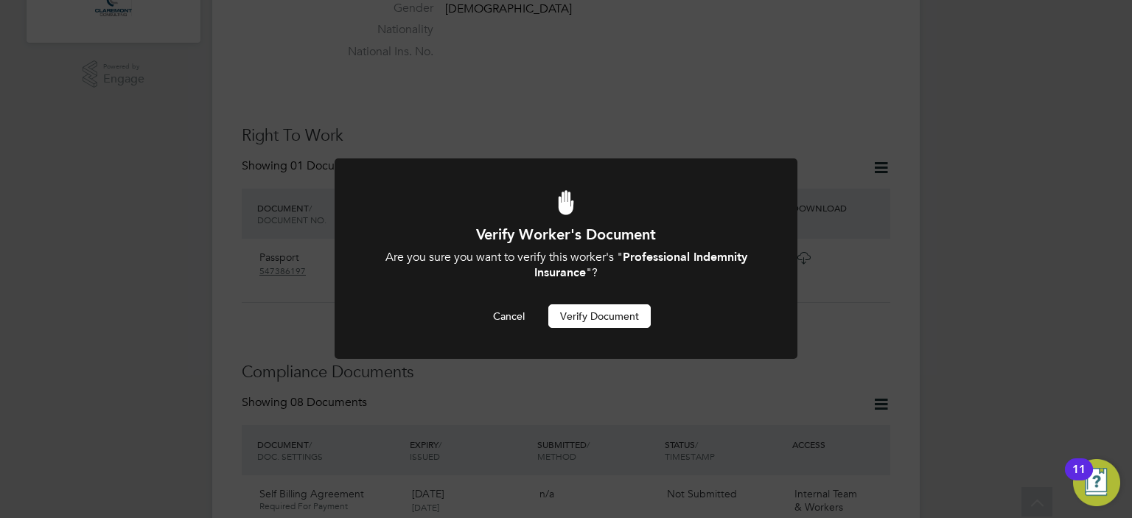
scroll to position [0, 0]
click at [578, 323] on button "Verify Document" at bounding box center [599, 316] width 102 height 24
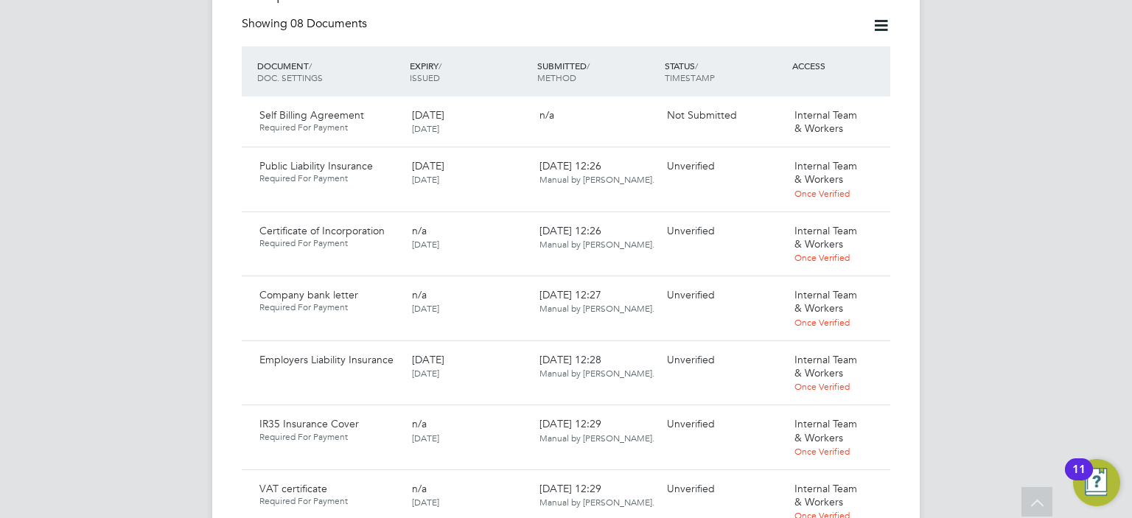
scroll to position [901, 0]
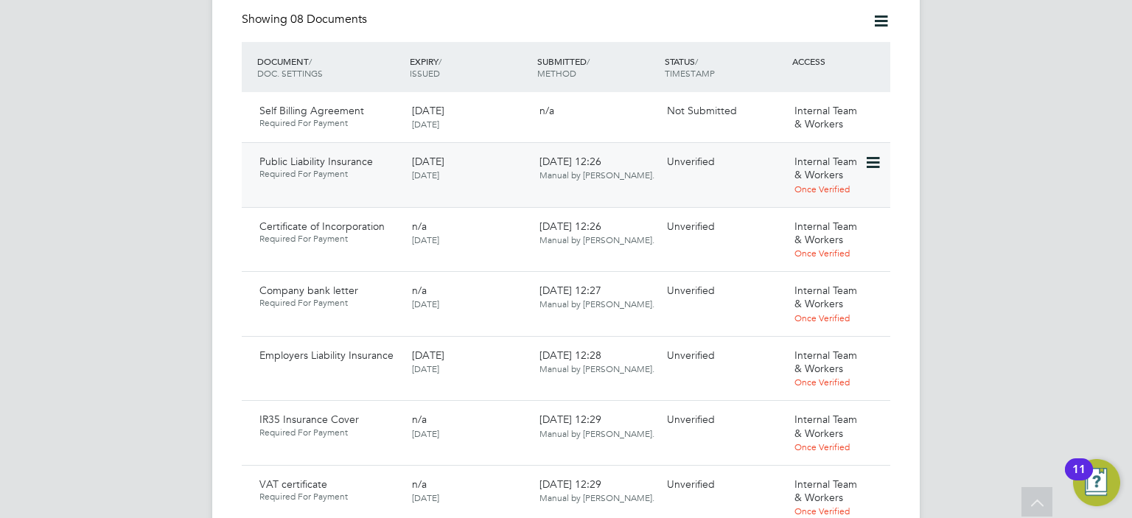
click at [875, 154] on icon at bounding box center [871, 163] width 15 height 18
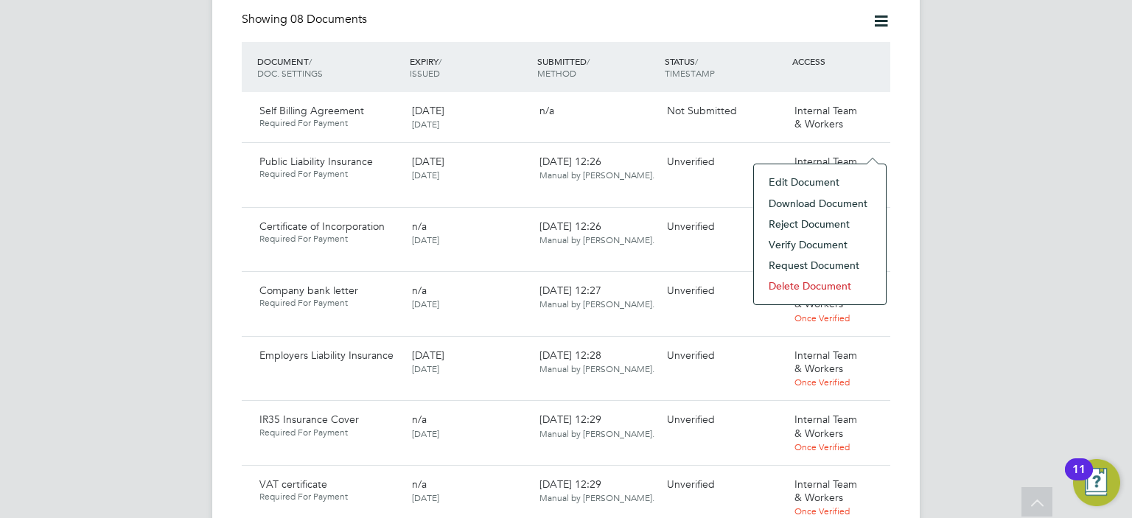
click at [816, 245] on li "Verify Document" at bounding box center [819, 244] width 117 height 21
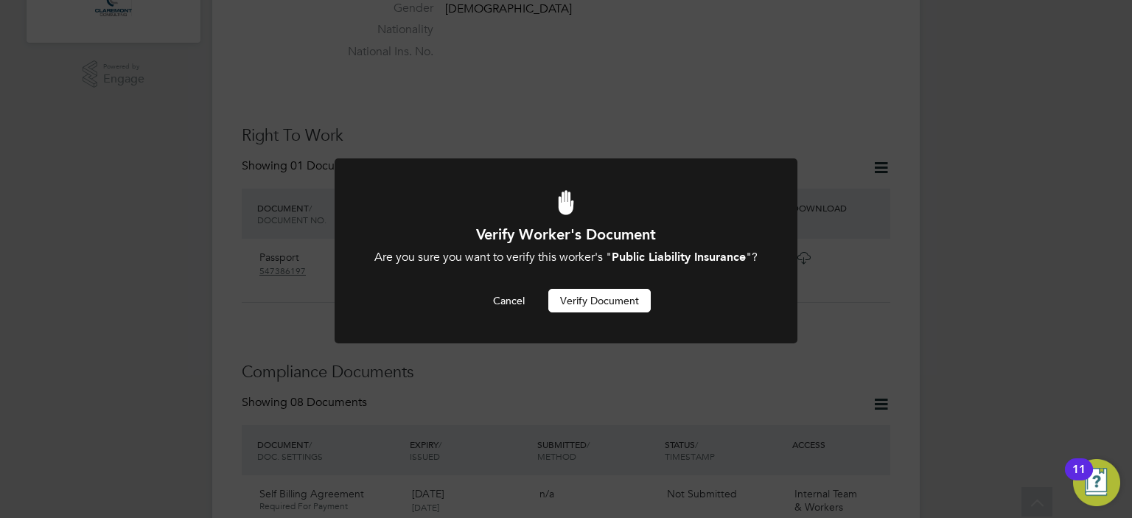
scroll to position [0, 0]
click at [595, 312] on button "Verify Document" at bounding box center [599, 301] width 102 height 24
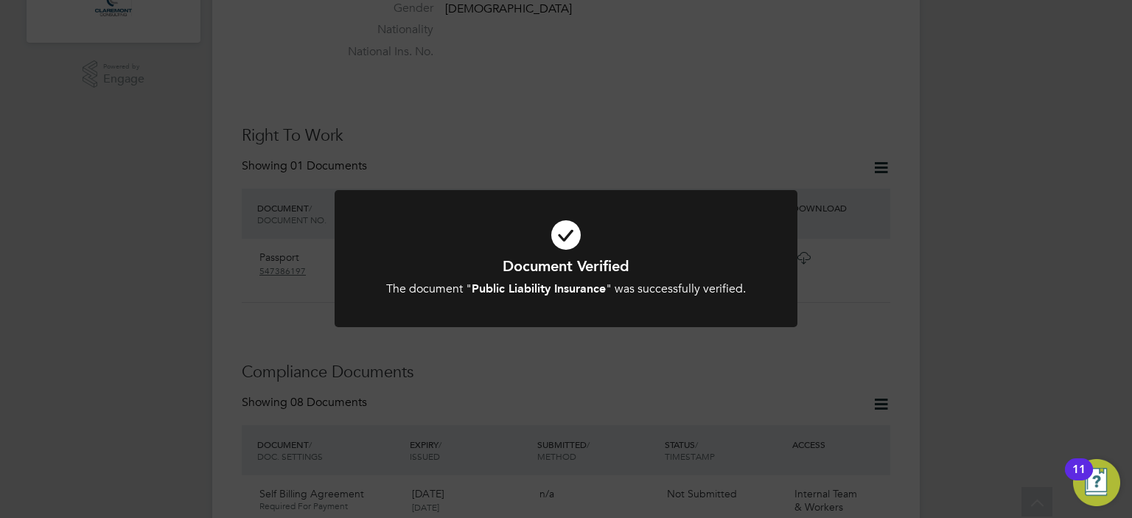
click at [833, 302] on div "Document Verified The document " Public Liability Insurance " was successfully …" at bounding box center [566, 259] width 1132 height 518
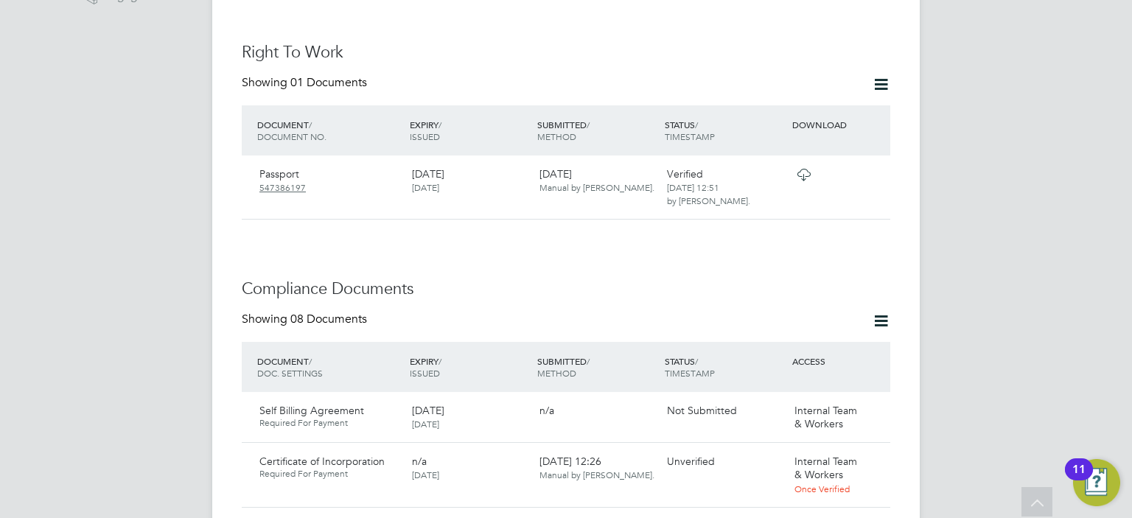
scroll to position [754, 0]
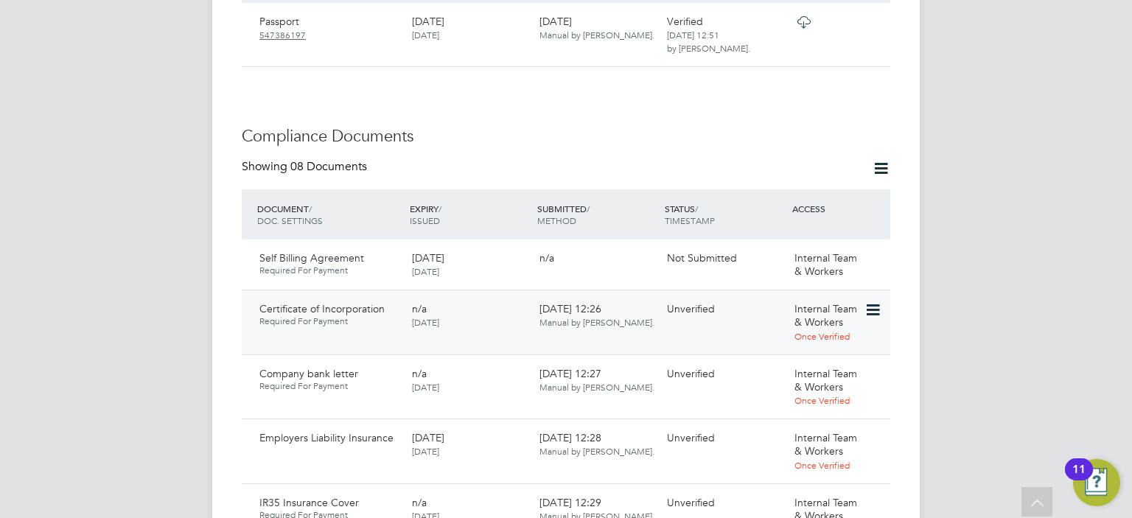
click at [872, 301] on icon at bounding box center [871, 310] width 15 height 18
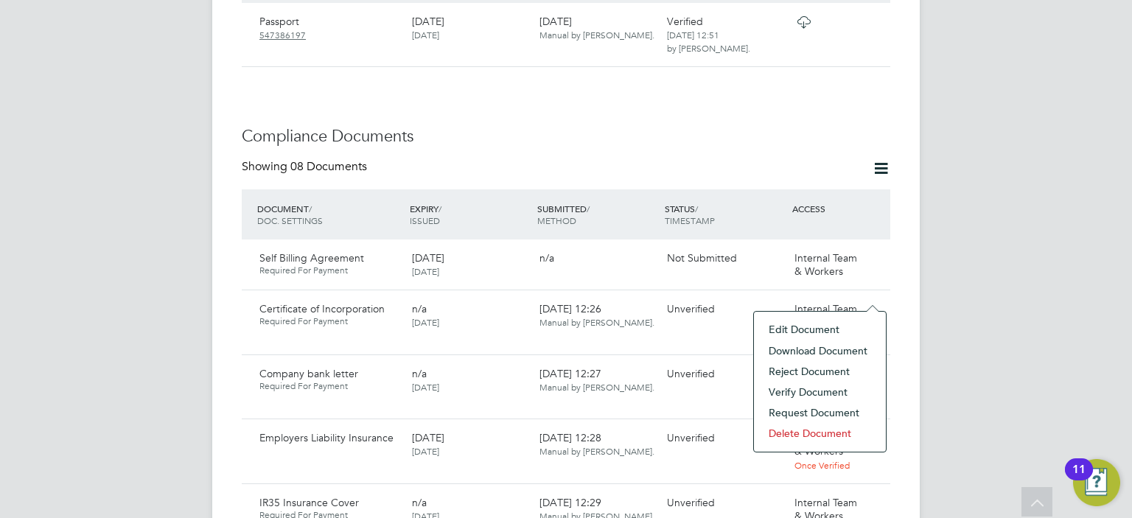
click at [824, 350] on li "Download Document" at bounding box center [819, 350] width 117 height 21
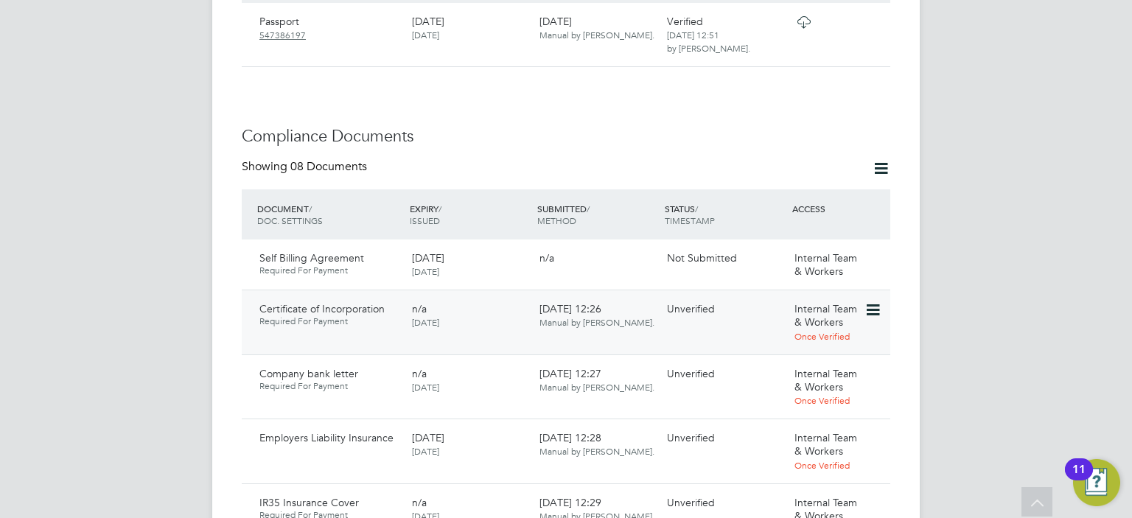
click at [869, 301] on icon at bounding box center [871, 310] width 15 height 18
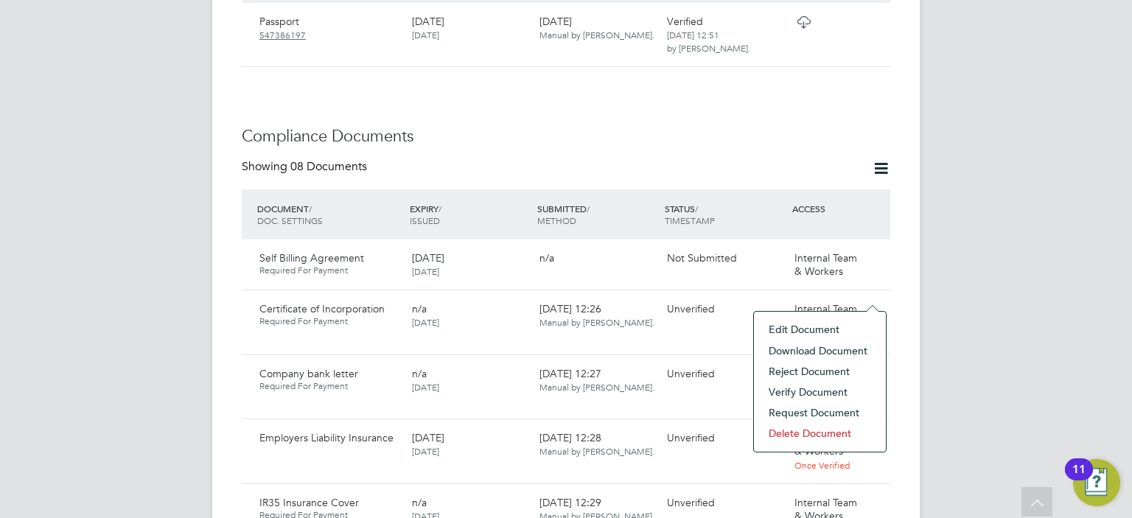
click at [816, 391] on li "Verify Document" at bounding box center [819, 392] width 117 height 21
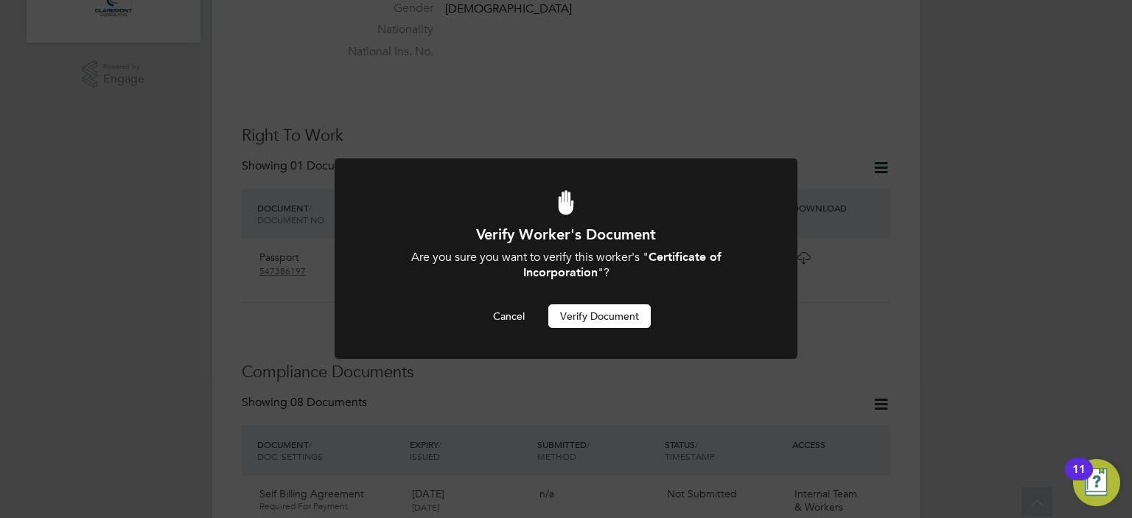
scroll to position [0, 0]
click at [623, 321] on button "Verify Document" at bounding box center [599, 316] width 102 height 24
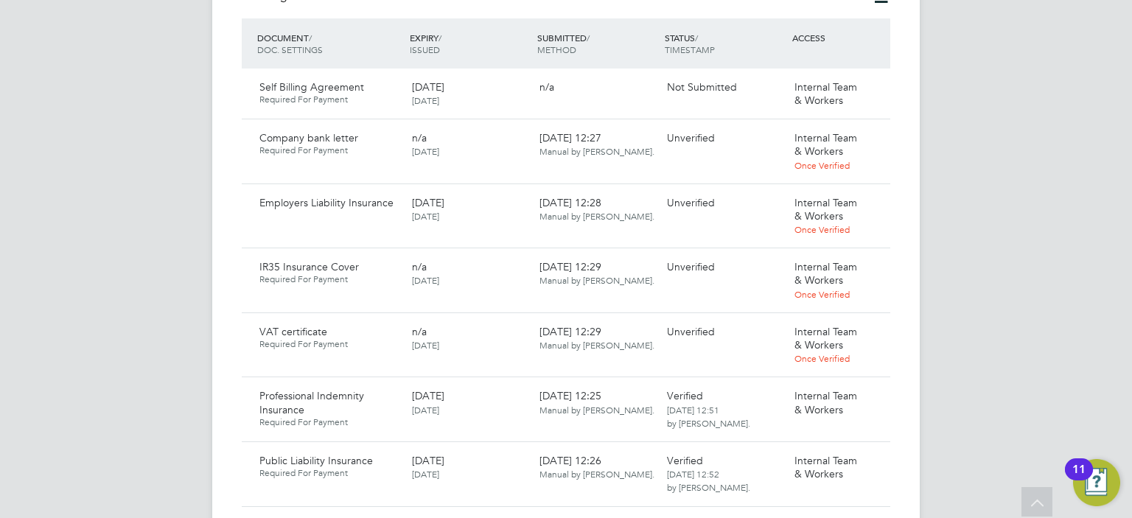
scroll to position [931, 0]
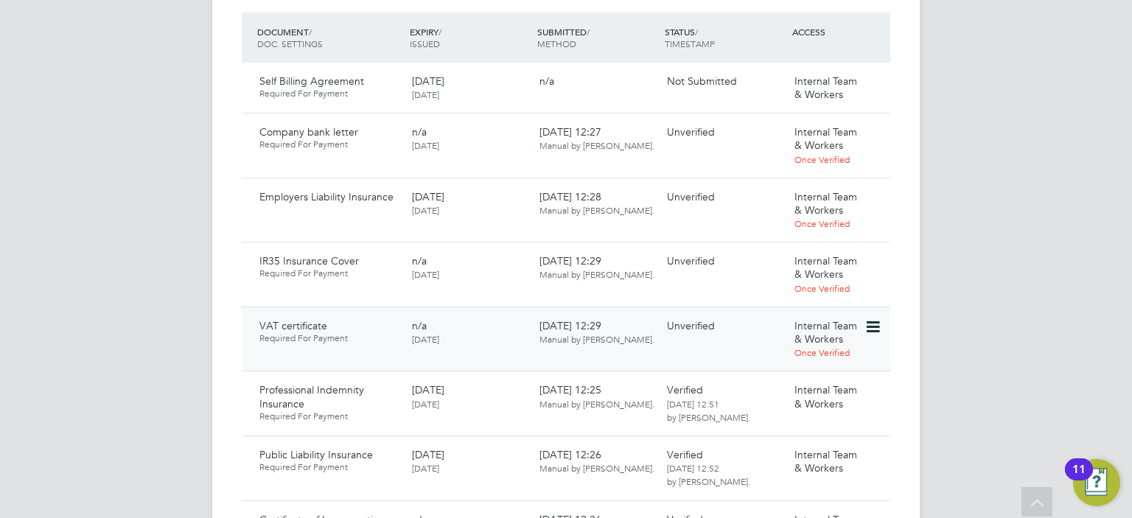
click at [872, 318] on icon at bounding box center [871, 327] width 15 height 18
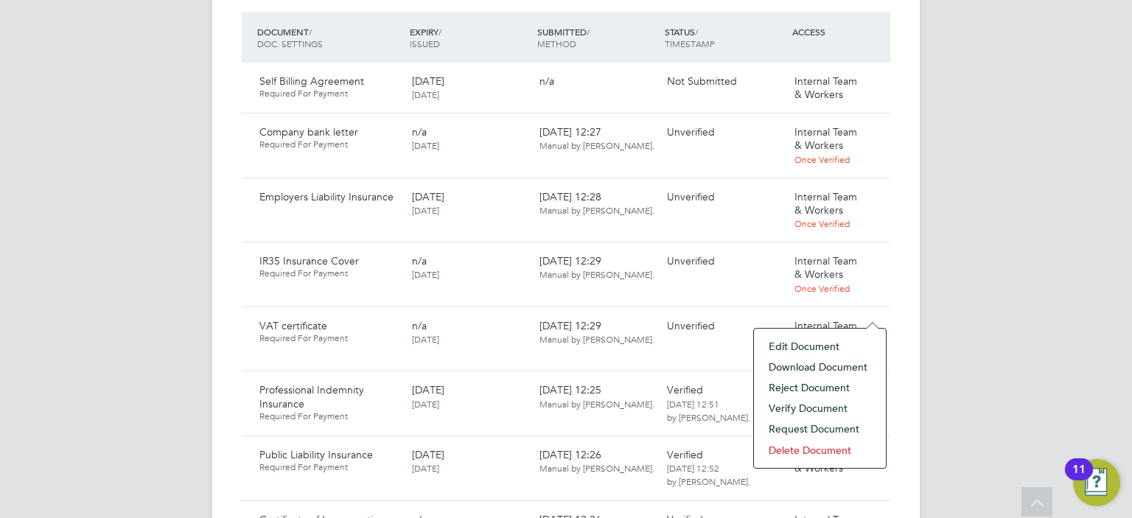
click at [808, 365] on li "Download Document" at bounding box center [819, 367] width 117 height 21
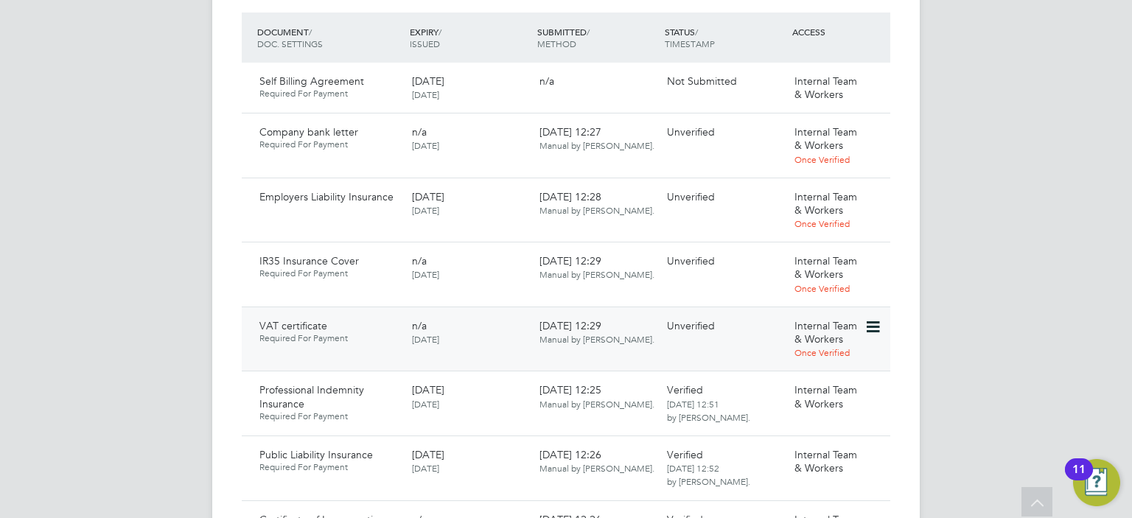
click at [877, 318] on icon at bounding box center [871, 327] width 15 height 18
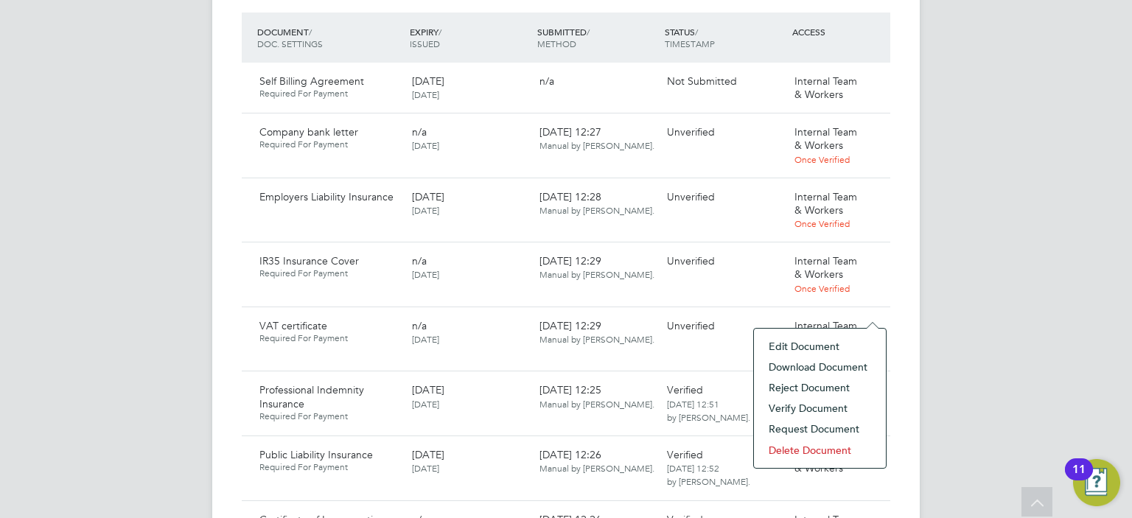
click at [815, 409] on li "Verify Document" at bounding box center [819, 408] width 117 height 21
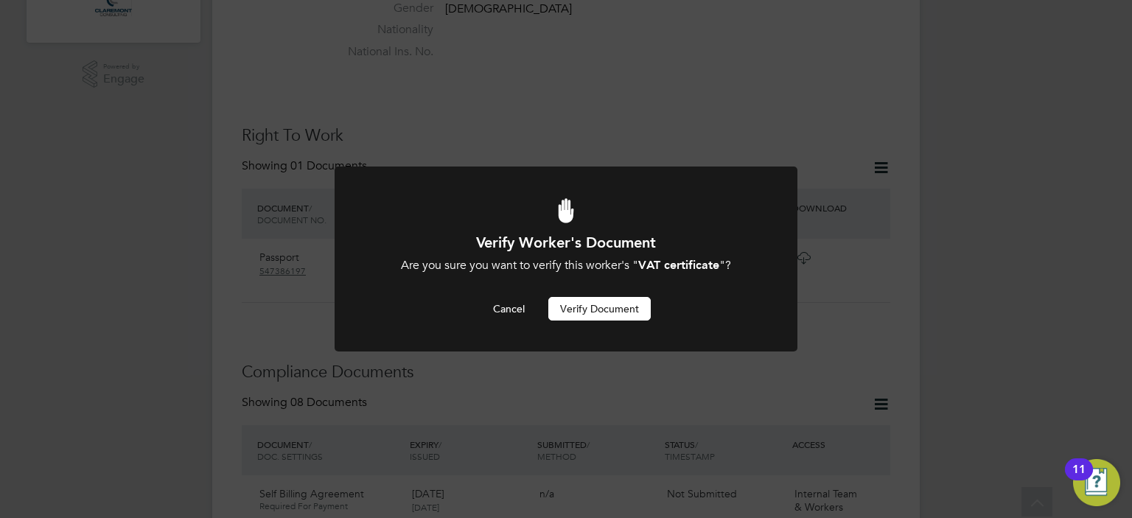
scroll to position [0, 0]
click at [619, 308] on button "Verify Document" at bounding box center [599, 309] width 102 height 24
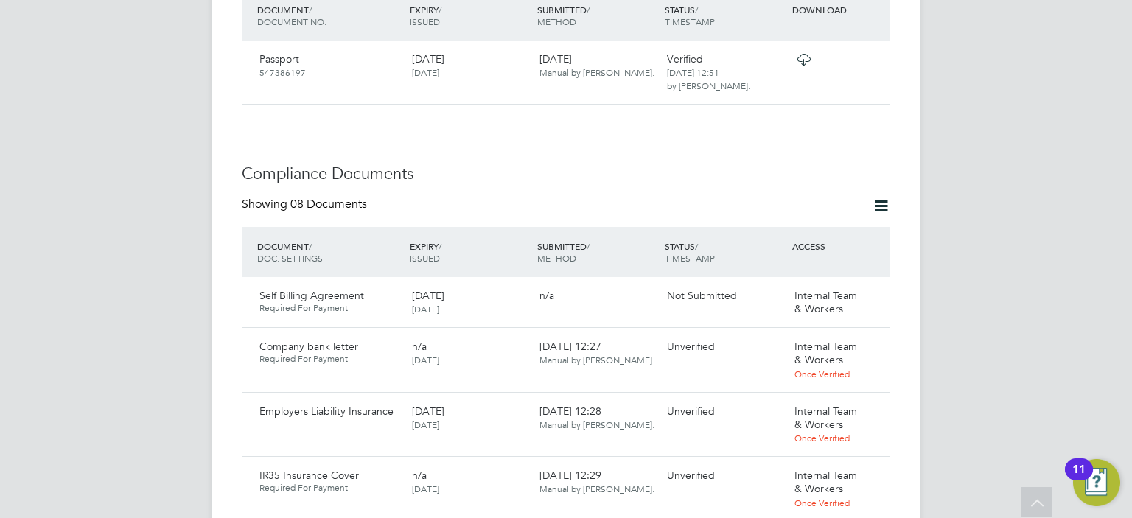
scroll to position [783, 0]
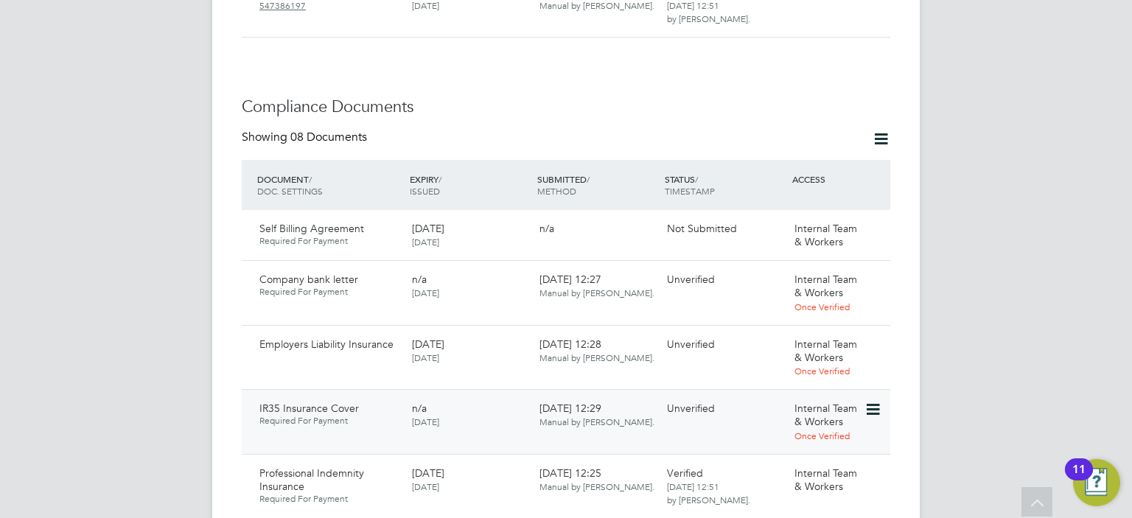
click at [873, 401] on icon at bounding box center [871, 410] width 15 height 18
click at [822, 447] on li "Download Document" at bounding box center [819, 449] width 117 height 21
click at [874, 401] on icon at bounding box center [871, 410] width 15 height 18
click at [780, 492] on li "Verify Document" at bounding box center [819, 491] width 117 height 21
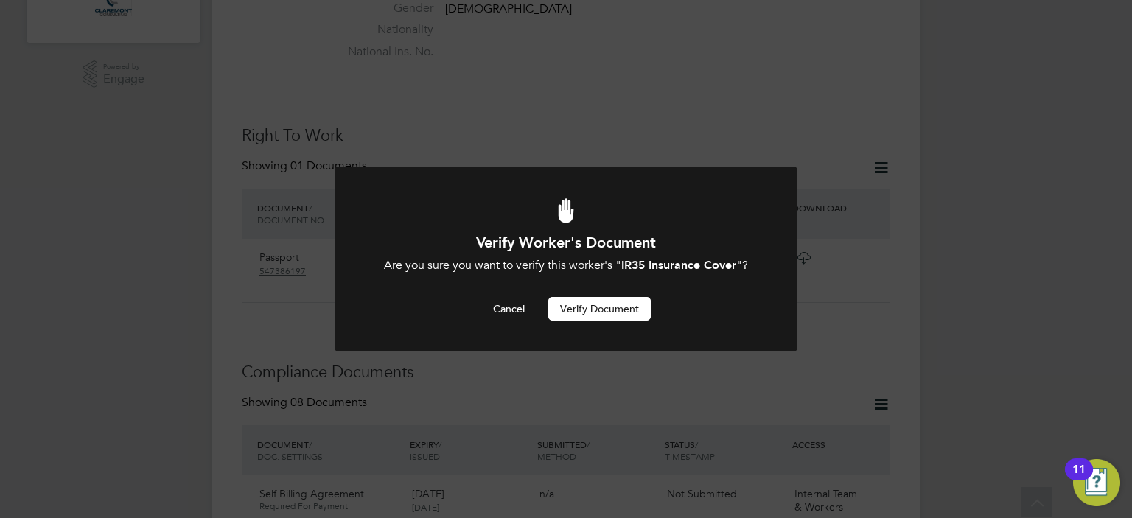
click at [603, 308] on button "Verify Document" at bounding box center [599, 309] width 102 height 24
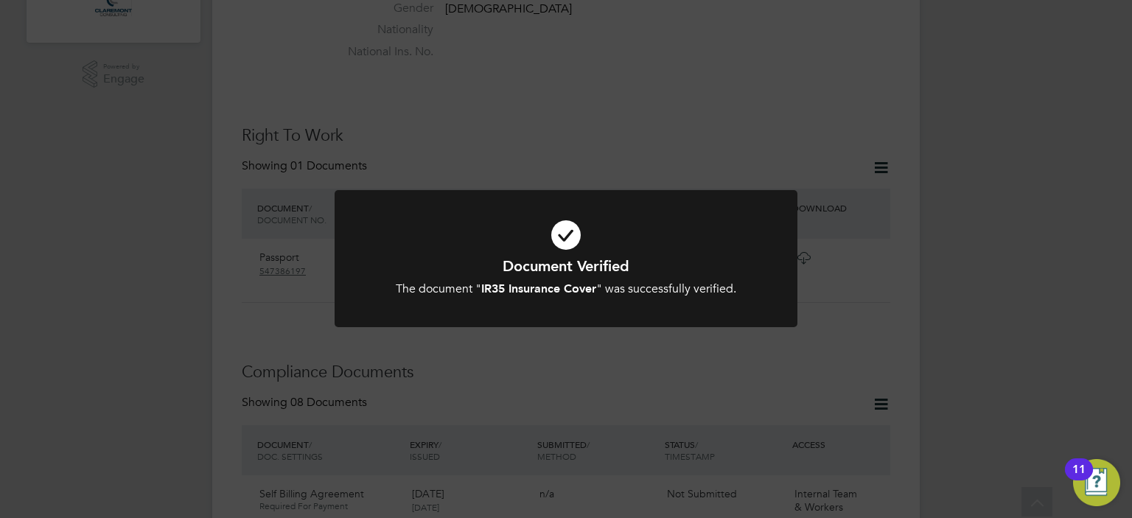
click at [843, 284] on div "Document Verified The document " IR35 Insurance Cover " was successfully verifi…" at bounding box center [566, 259] width 1132 height 518
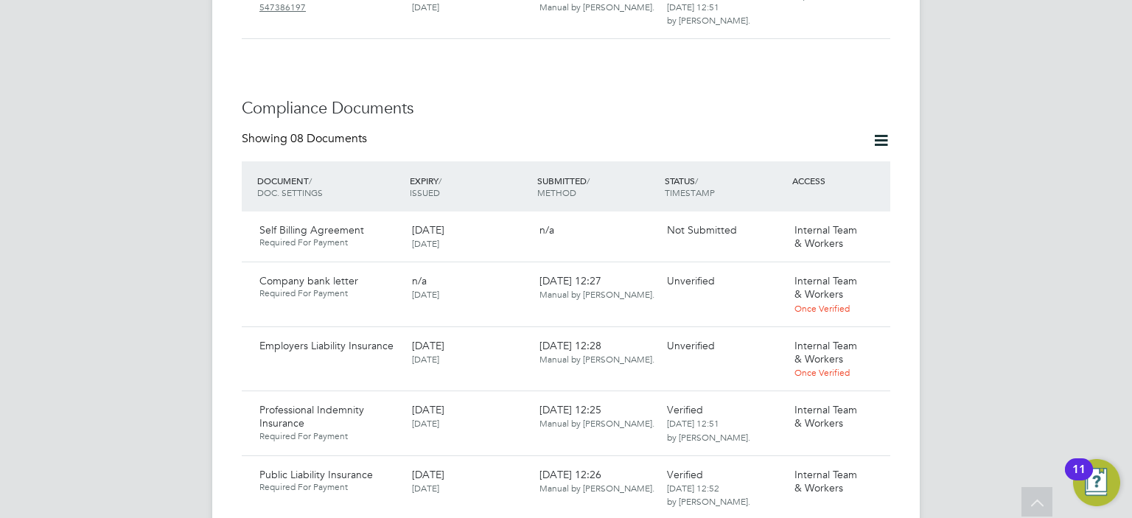
scroll to position [783, 0]
click at [878, 336] on icon at bounding box center [871, 345] width 15 height 18
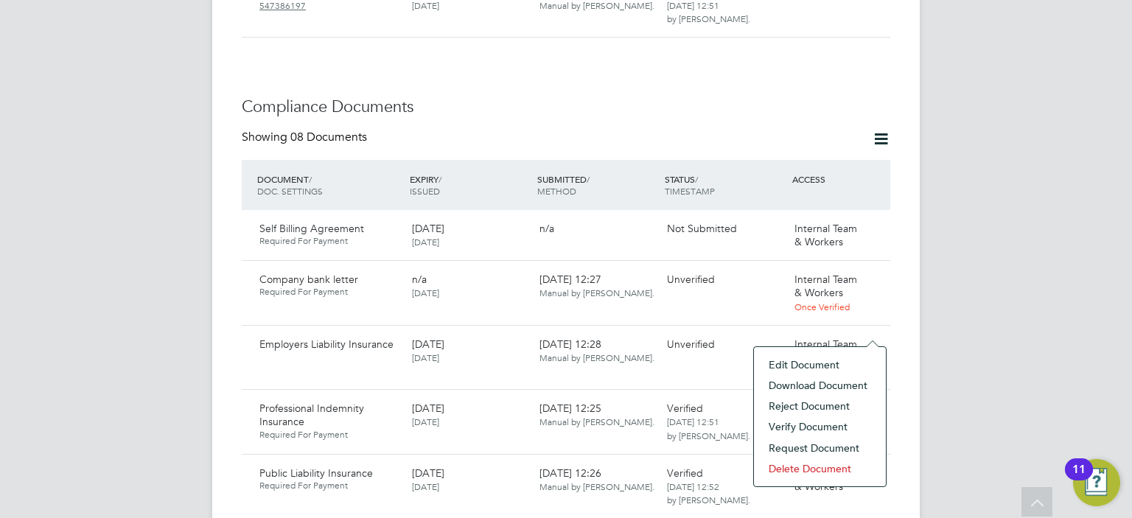
click at [810, 424] on li "Verify Document" at bounding box center [819, 426] width 117 height 21
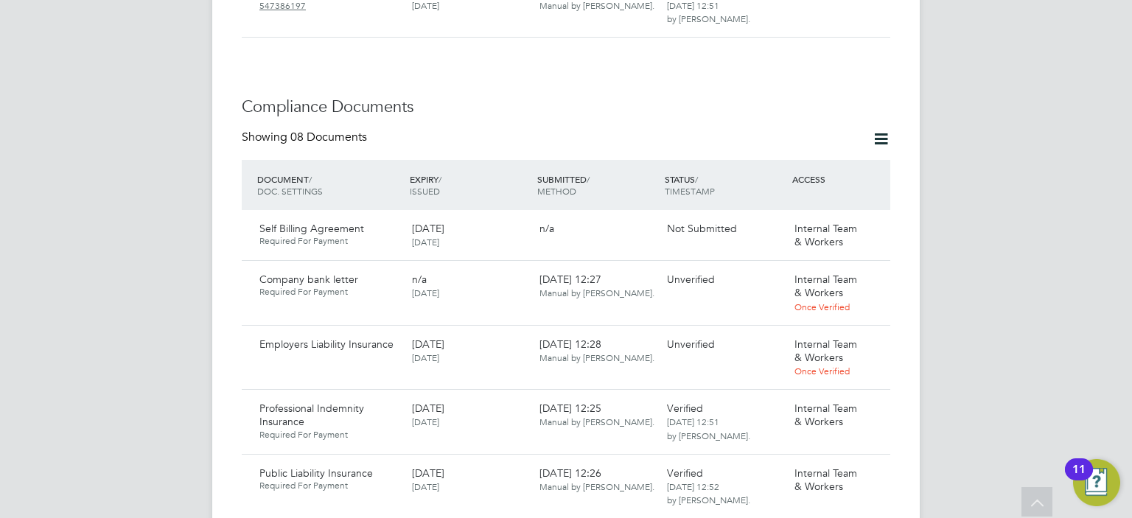
scroll to position [0, 0]
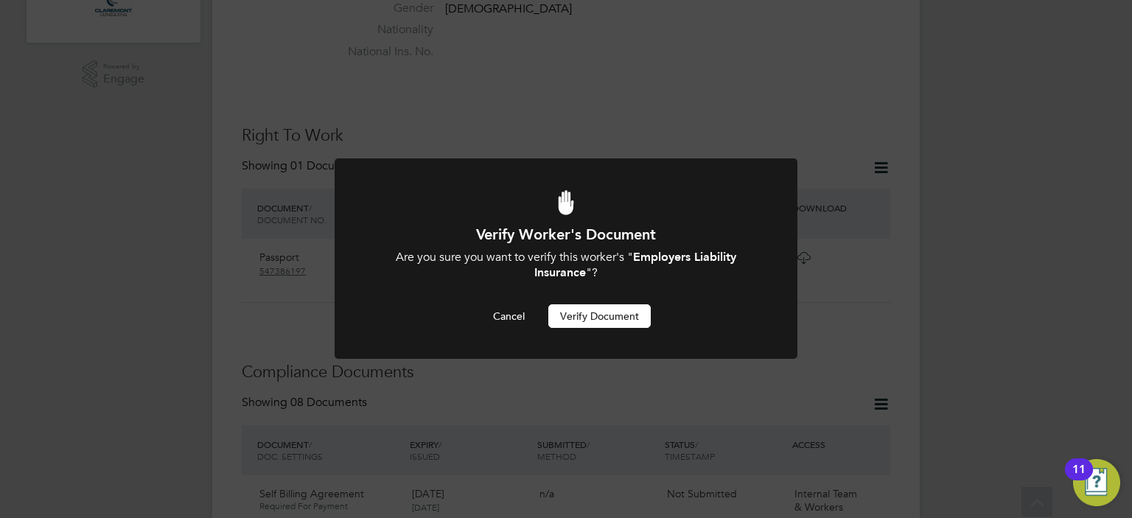
click at [636, 312] on button "Verify Document" at bounding box center [599, 316] width 102 height 24
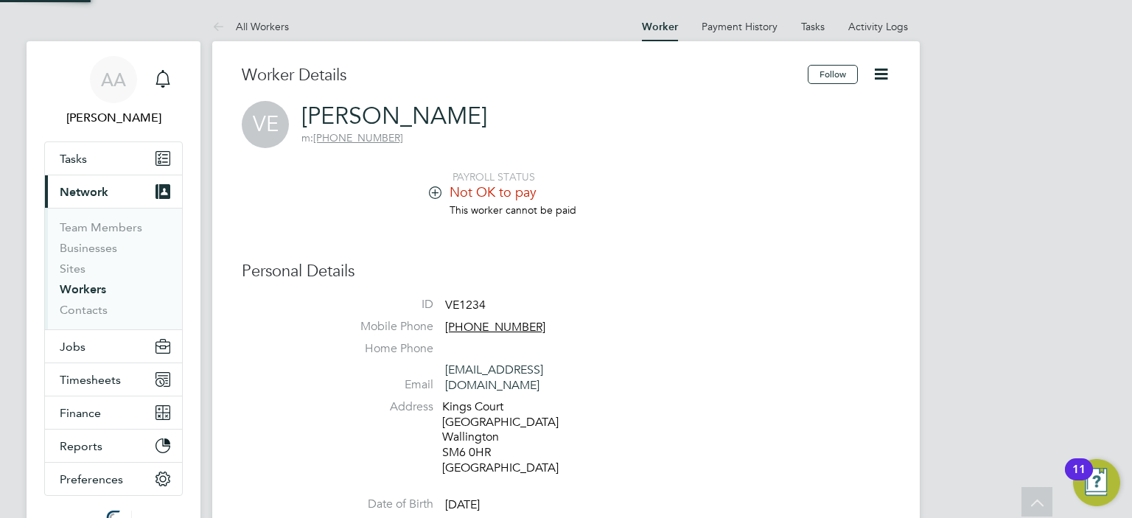
scroll to position [518, 0]
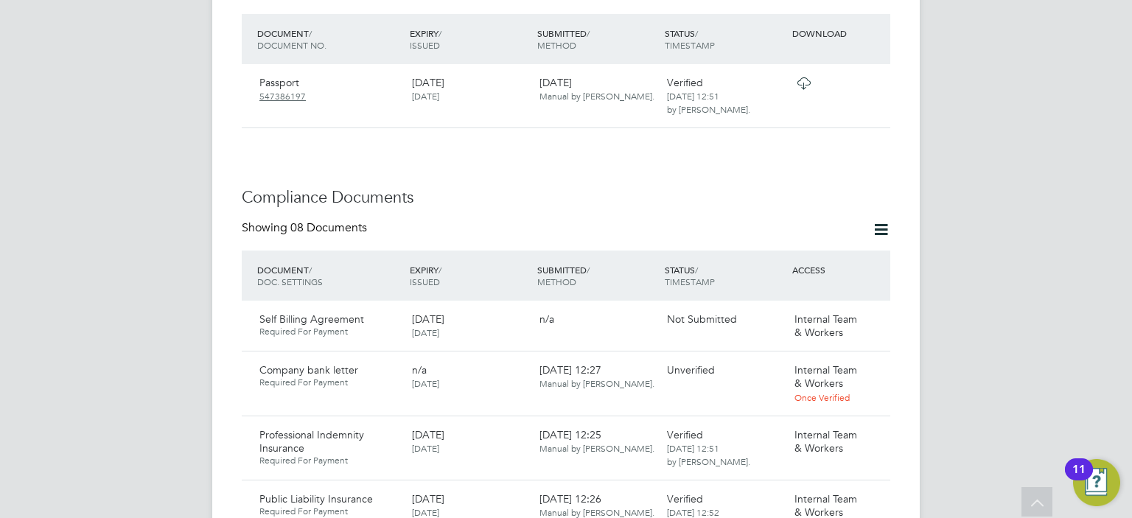
scroll to position [754, 0]
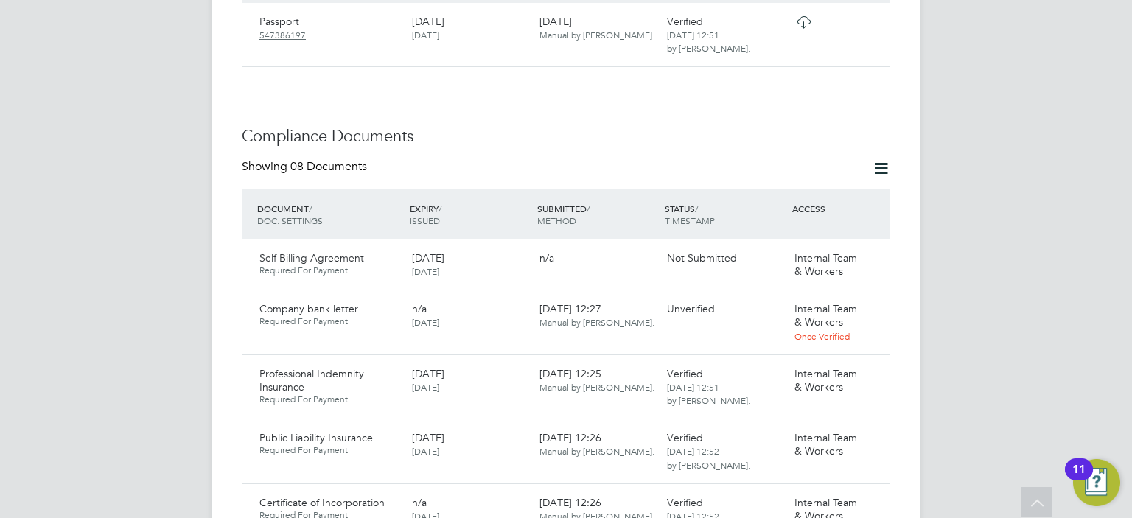
click at [1050, 283] on div "AA Afzal Ahmed Notifications Applications: Tasks Current page: Network Team Mem…" at bounding box center [566, 327] width 1132 height 2163
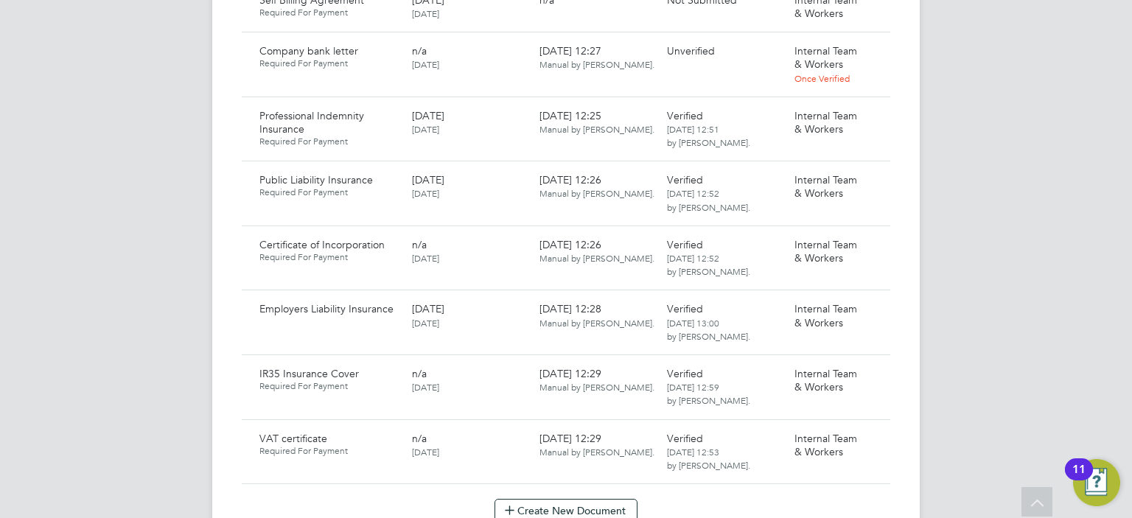
scroll to position [1196, 0]
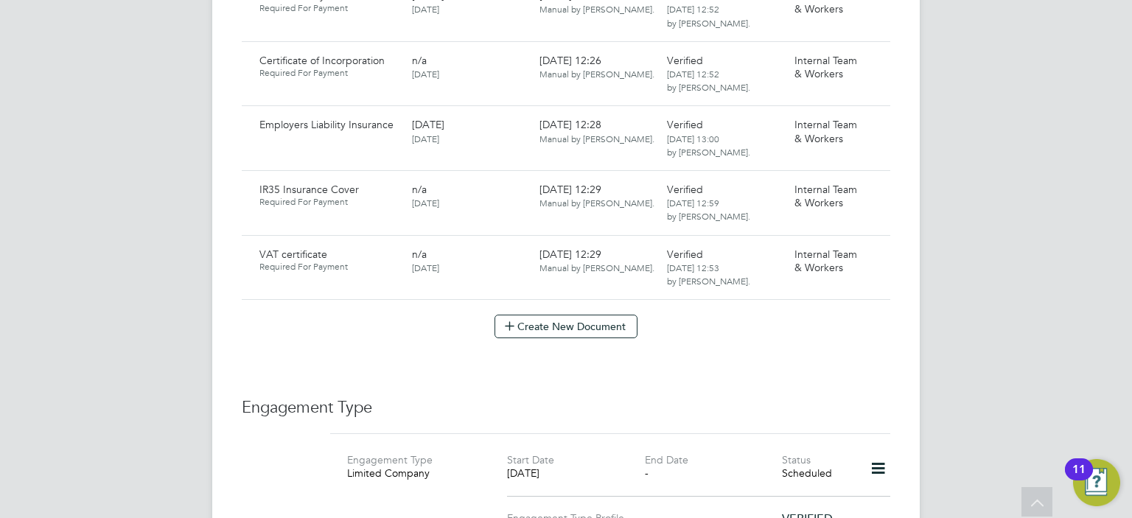
click at [858, 320] on div "Create New Document" at bounding box center [566, 327] width 648 height 24
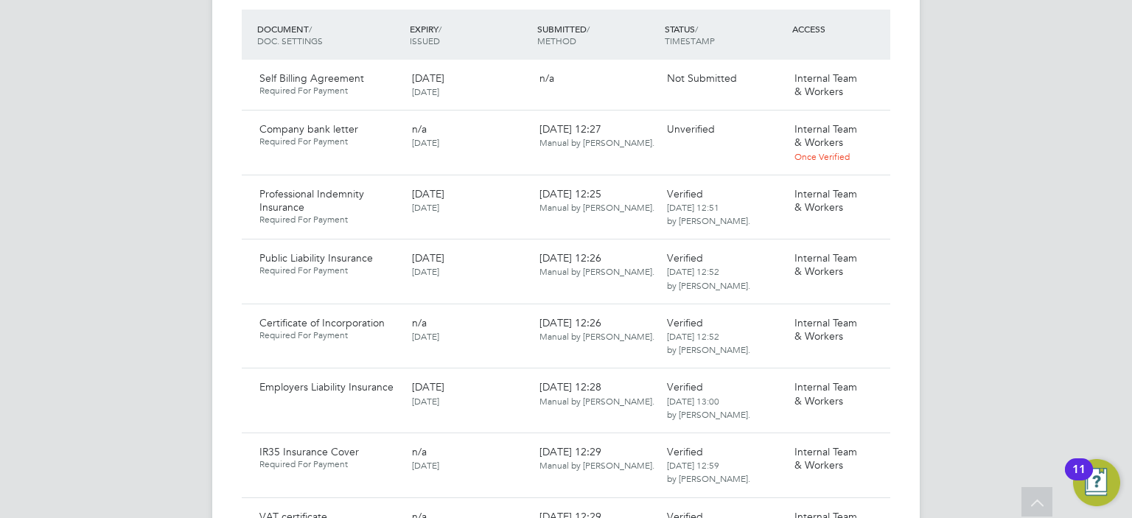
scroll to position [931, 0]
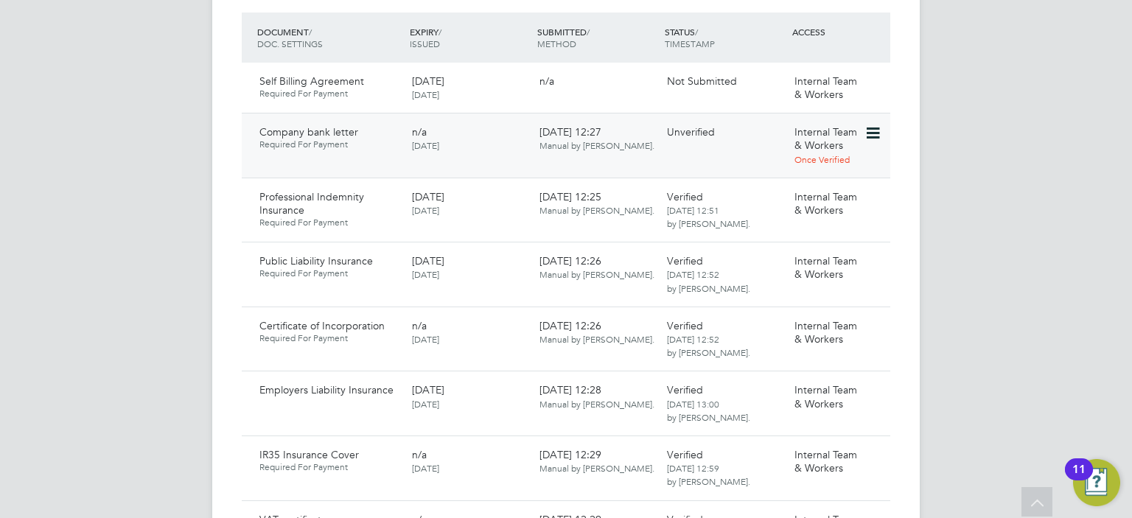
click at [869, 125] on icon at bounding box center [871, 134] width 15 height 18
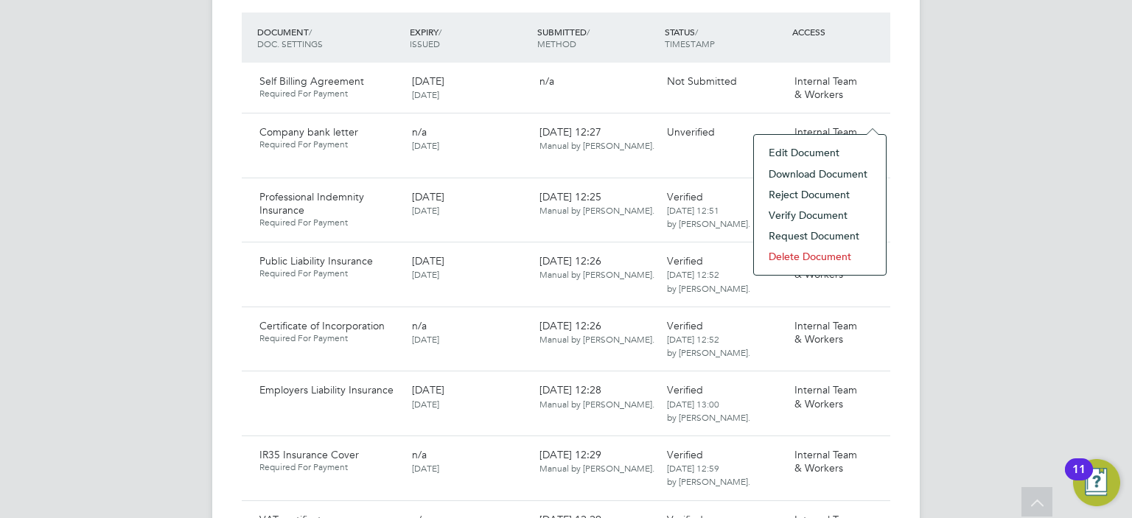
click at [812, 169] on li "Download Document" at bounding box center [819, 174] width 117 height 21
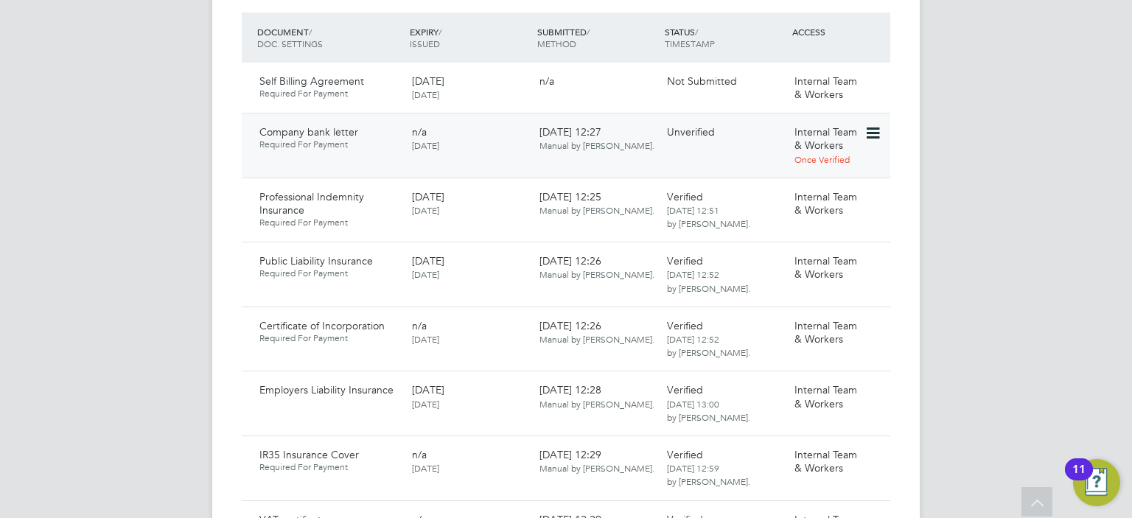
click at [870, 125] on icon at bounding box center [871, 134] width 15 height 18
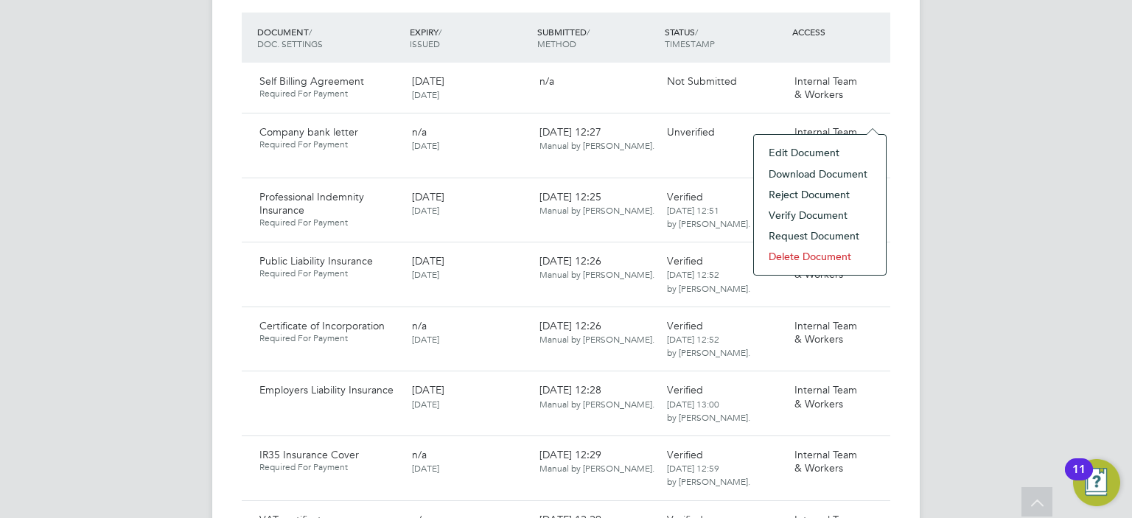
click at [822, 214] on li "Verify Document" at bounding box center [819, 215] width 117 height 21
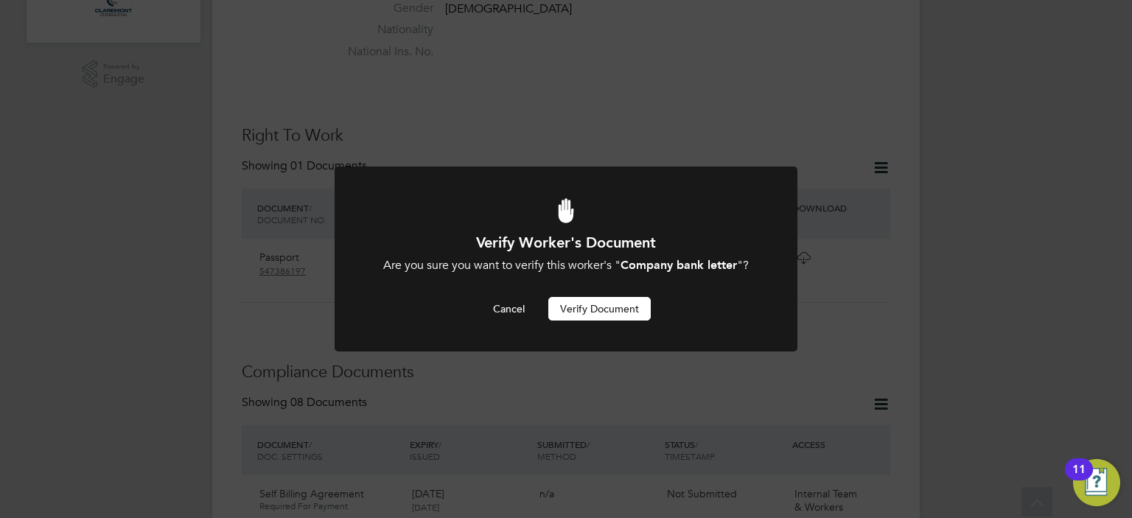
click at [606, 309] on button "Verify Document" at bounding box center [599, 309] width 102 height 24
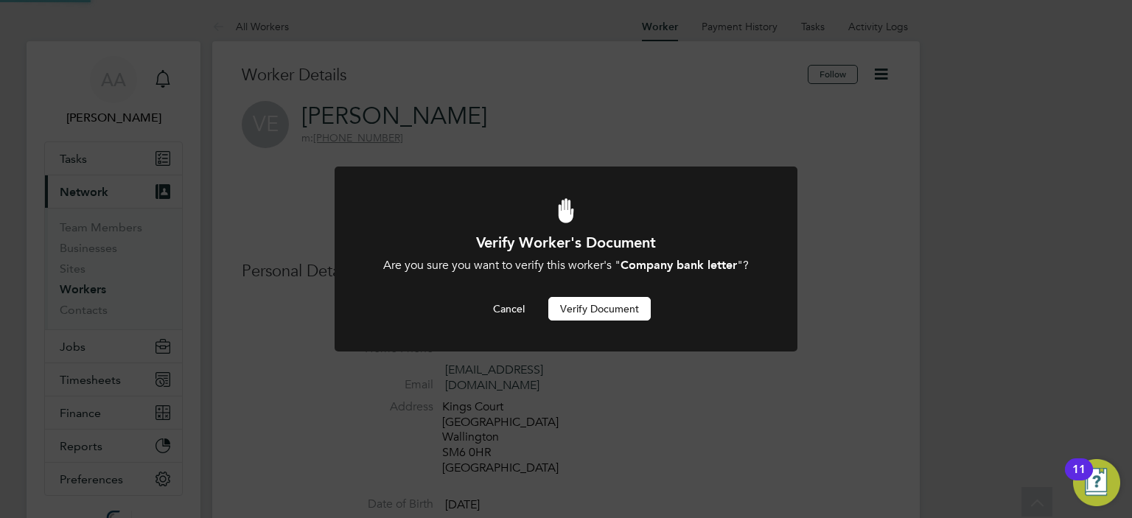
scroll to position [518, 0]
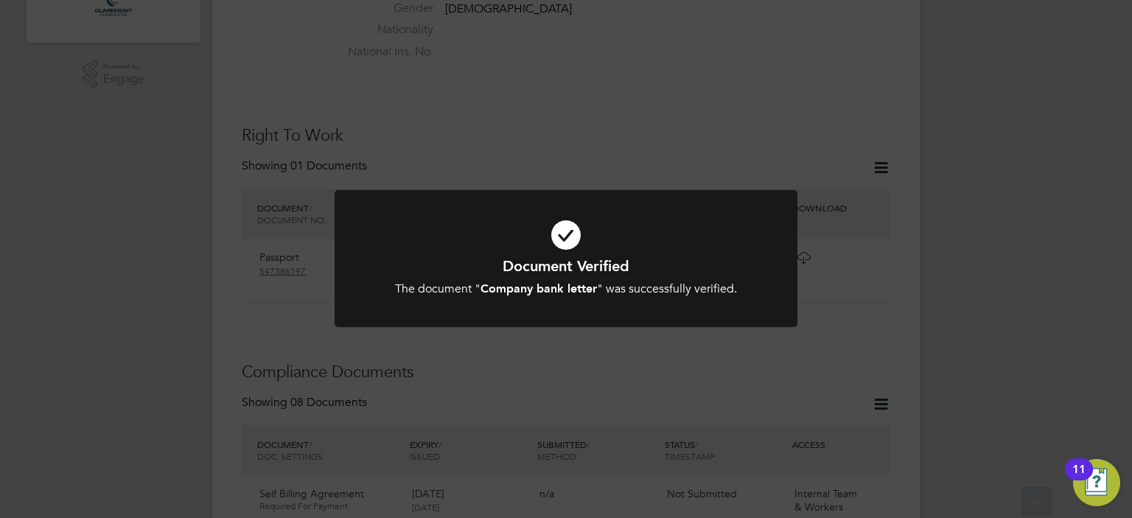
click at [925, 251] on div "Document Verified The document " Company bank letter " was successfully verifie…" at bounding box center [566, 259] width 1132 height 518
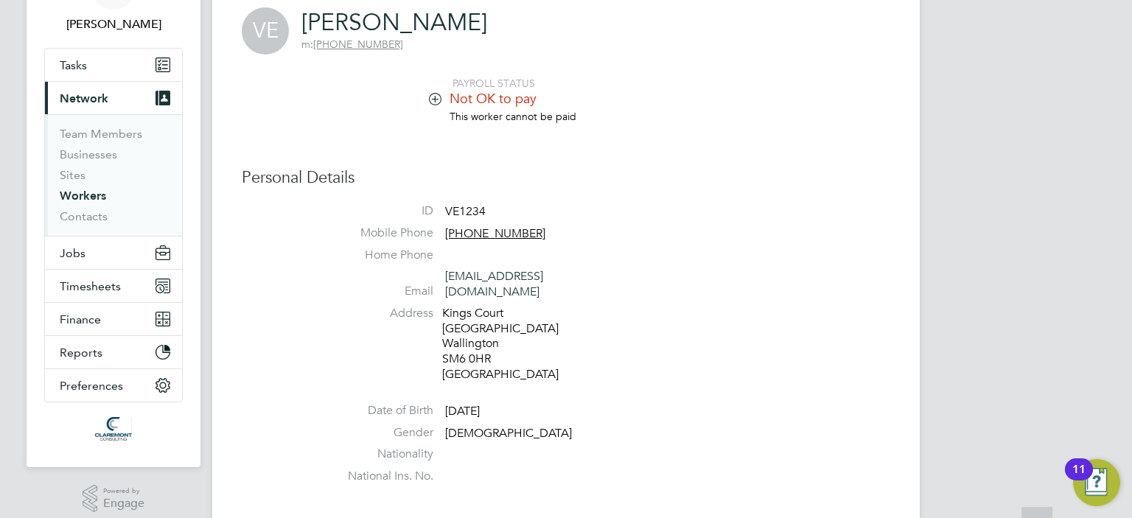
scroll to position [0, 0]
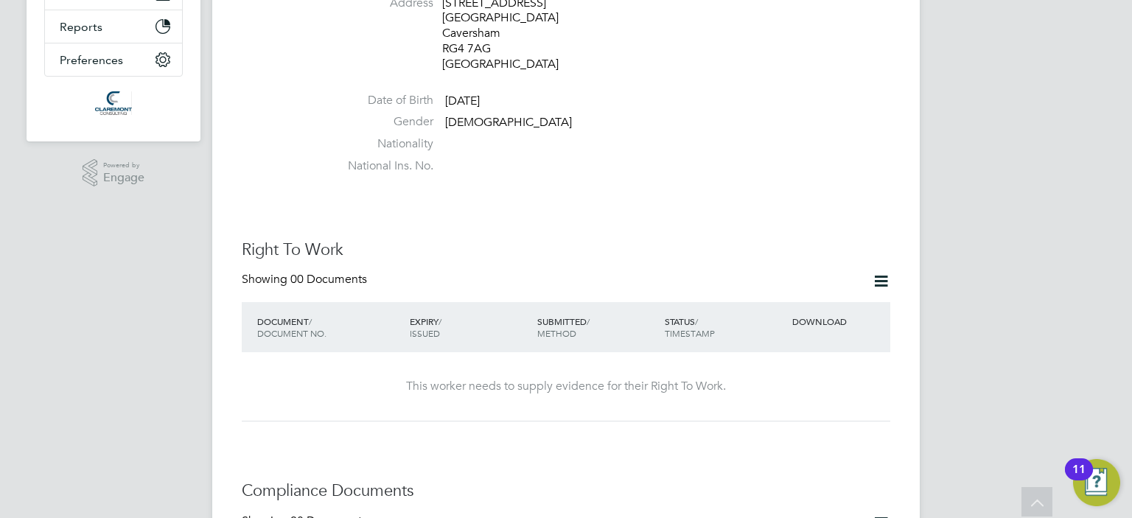
scroll to position [391, 0]
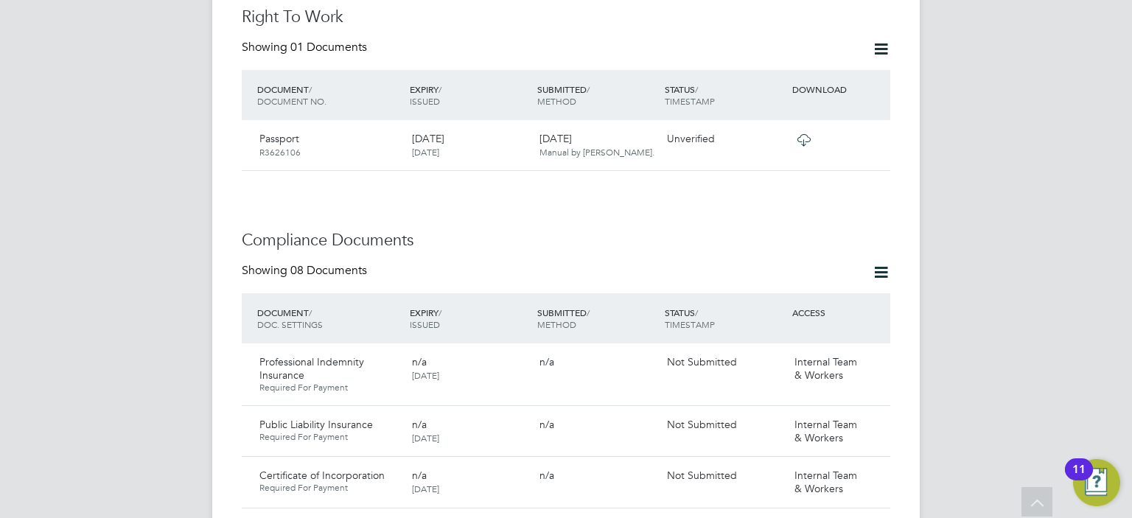
scroll to position [707, 0]
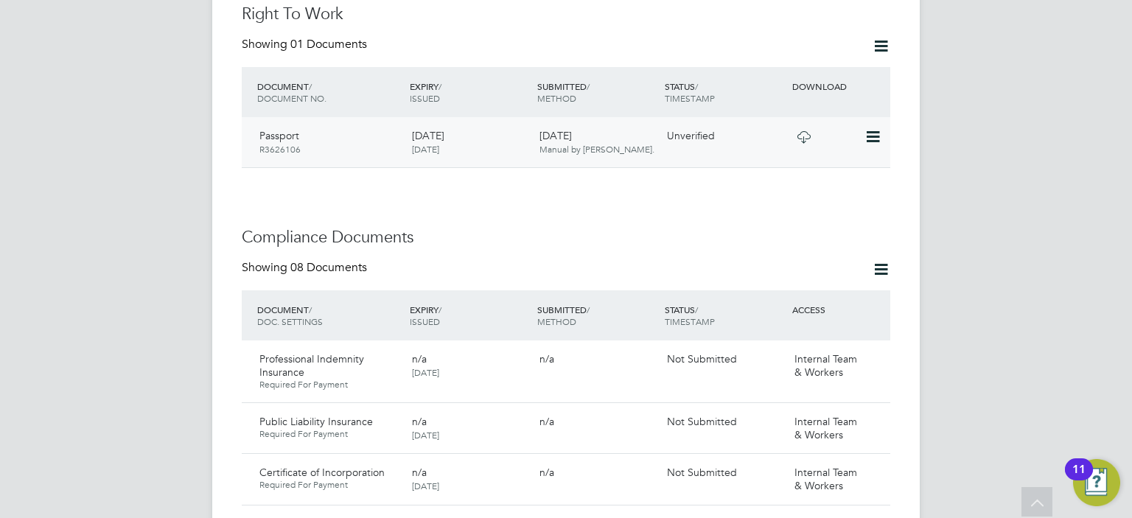
click at [801, 131] on icon at bounding box center [803, 137] width 18 height 12
click at [872, 128] on icon at bounding box center [871, 137] width 15 height 18
click at [805, 141] on li "Verify Document" at bounding box center [825, 141] width 108 height 21
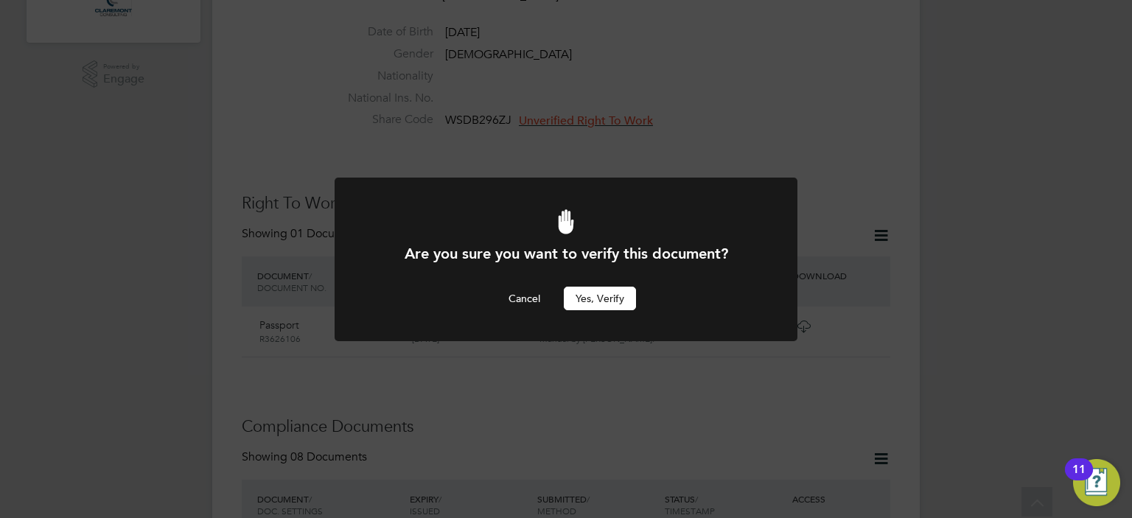
scroll to position [0, 0]
click at [606, 294] on button "Yes, verify" at bounding box center [600, 299] width 72 height 24
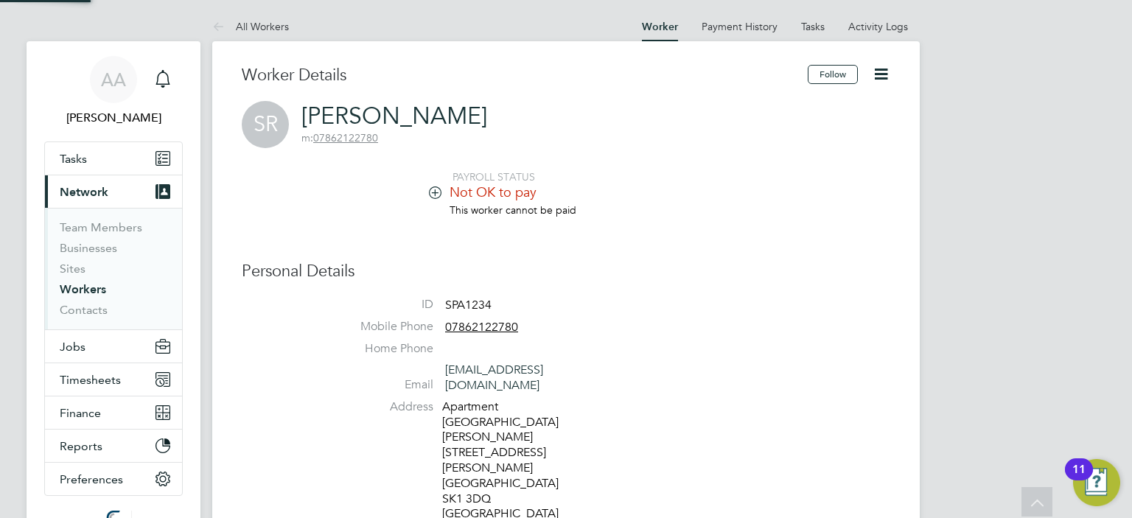
scroll to position [518, 0]
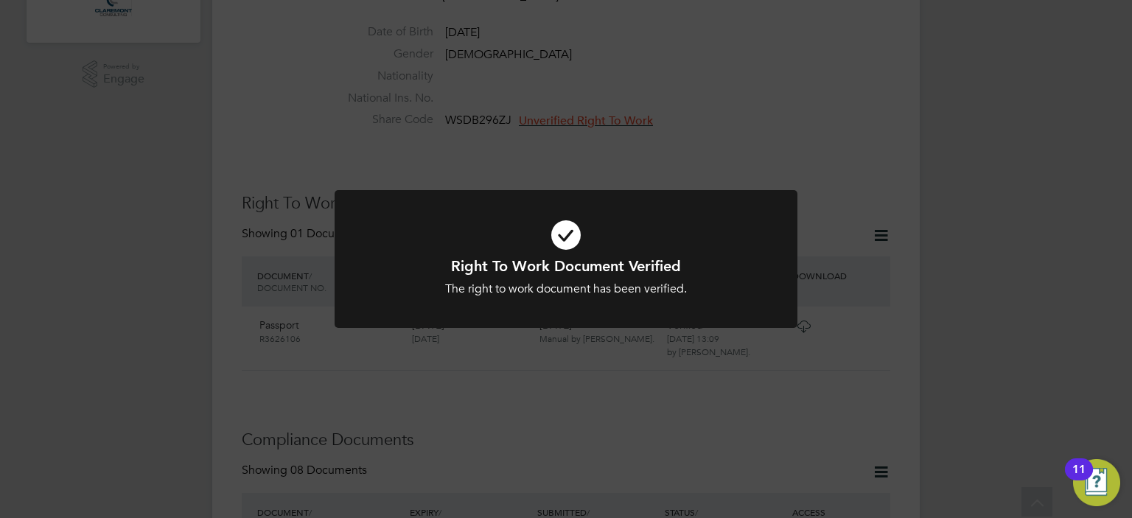
click at [815, 94] on div "Right To Work Document Verified The right to work document has been verified. C…" at bounding box center [566, 259] width 1132 height 518
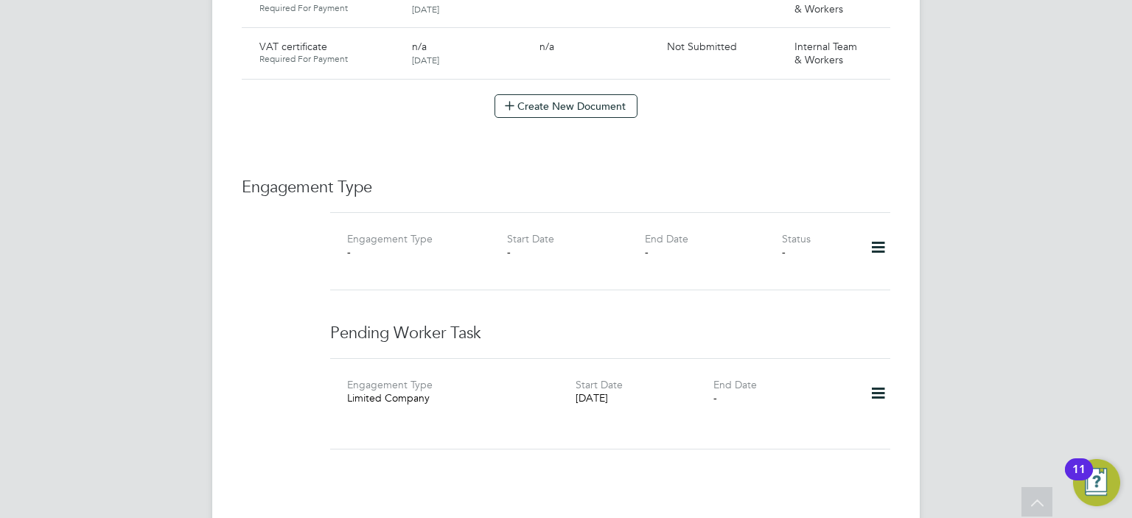
scroll to position [1373, 0]
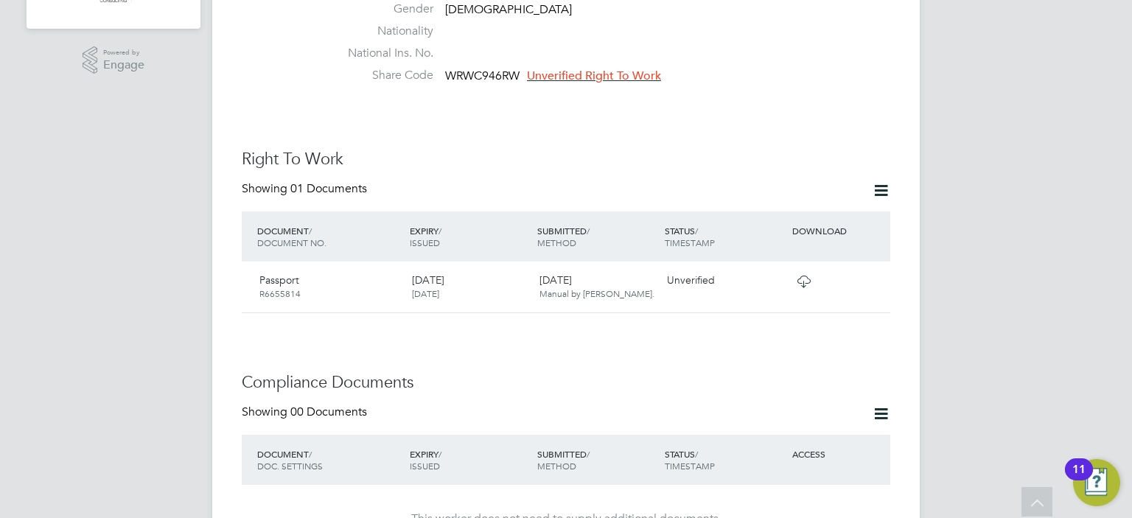
scroll to position [589, 0]
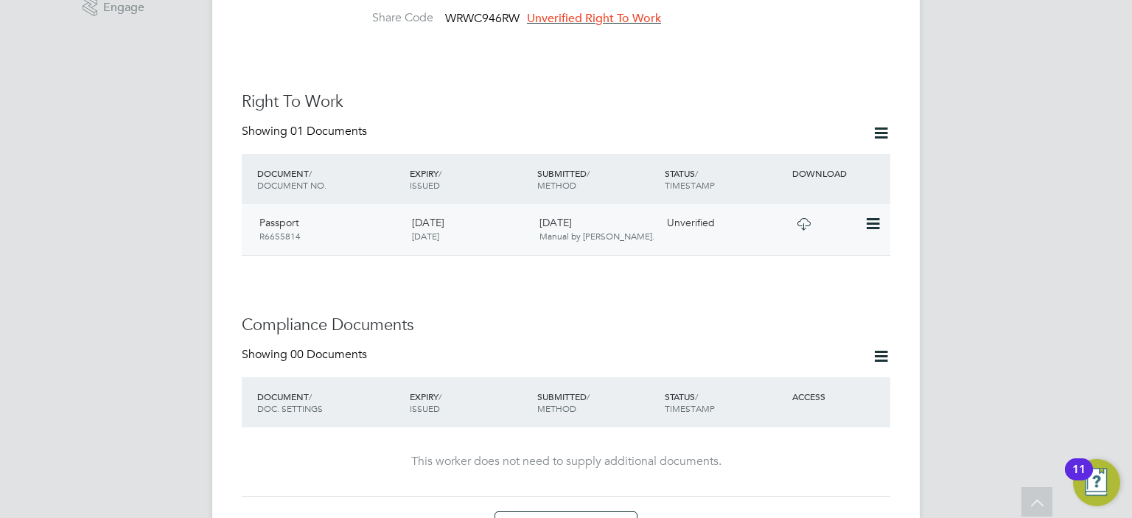
click at [869, 215] on icon at bounding box center [871, 224] width 15 height 18
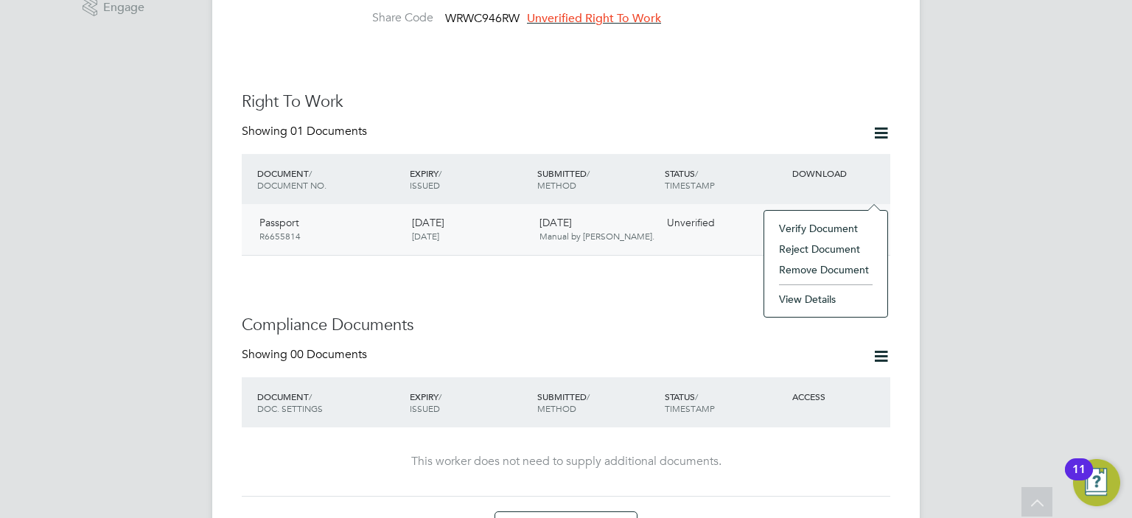
click at [802, 218] on icon at bounding box center [803, 224] width 18 height 12
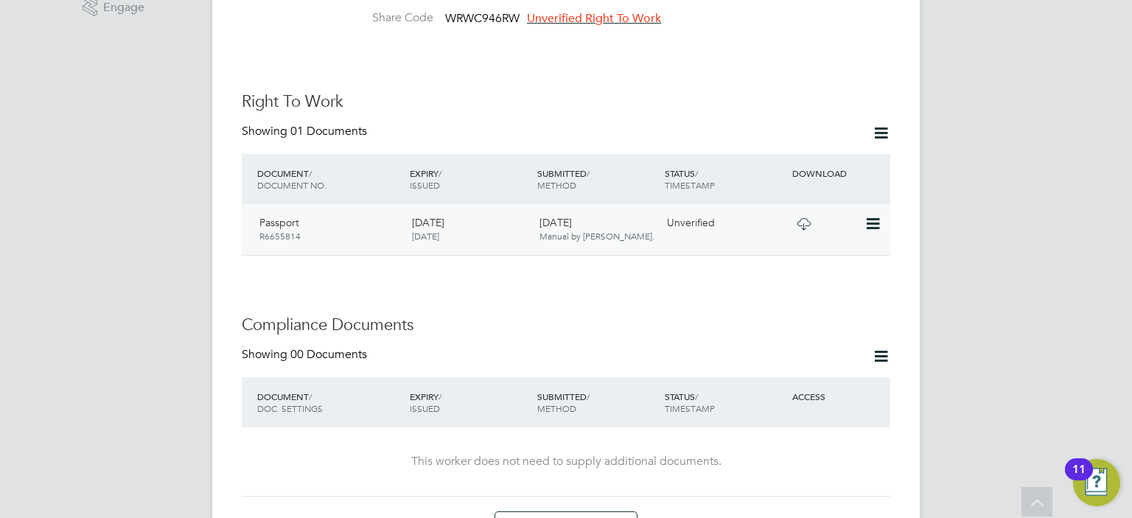
click at [868, 215] on icon at bounding box center [871, 224] width 15 height 18
click at [832, 223] on li "Verify Document" at bounding box center [825, 228] width 108 height 21
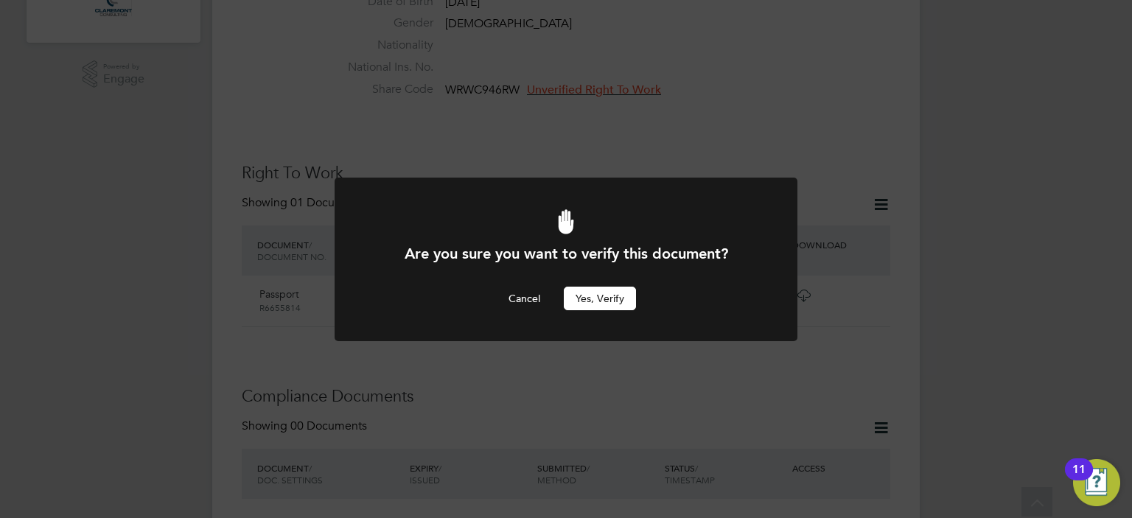
scroll to position [0, 0]
click at [615, 295] on button "Yes, verify" at bounding box center [600, 299] width 72 height 24
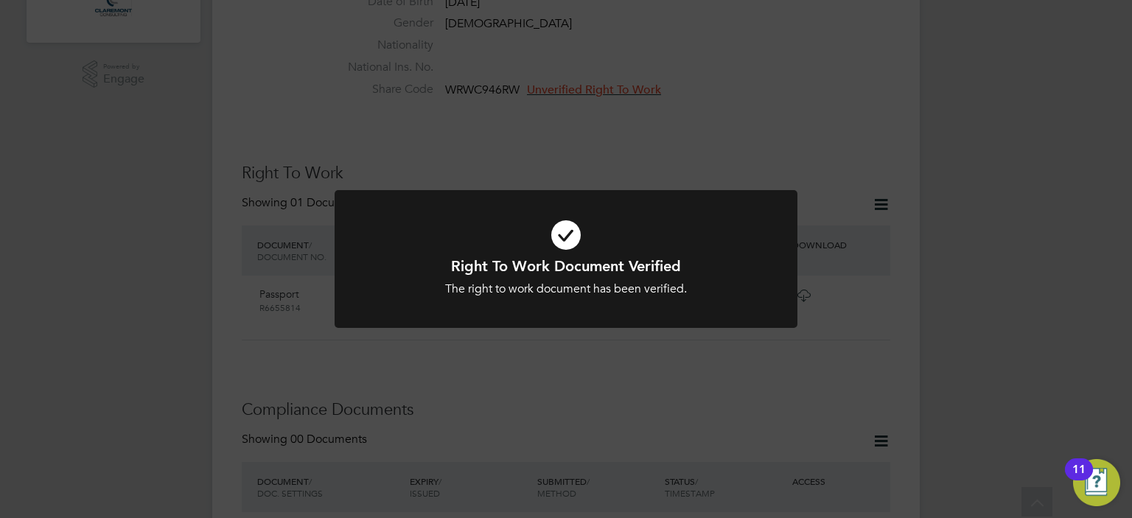
click at [817, 140] on div "Right To Work Document Verified The right to work document has been verified. C…" at bounding box center [566, 259] width 1132 height 518
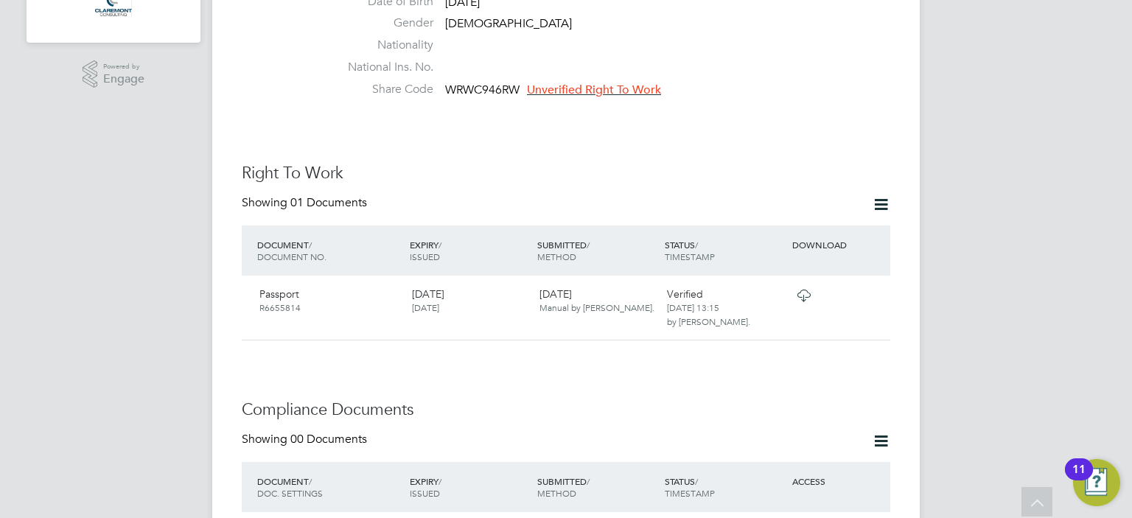
click at [613, 83] on span "Unverified Right To Work" at bounding box center [594, 90] width 134 height 15
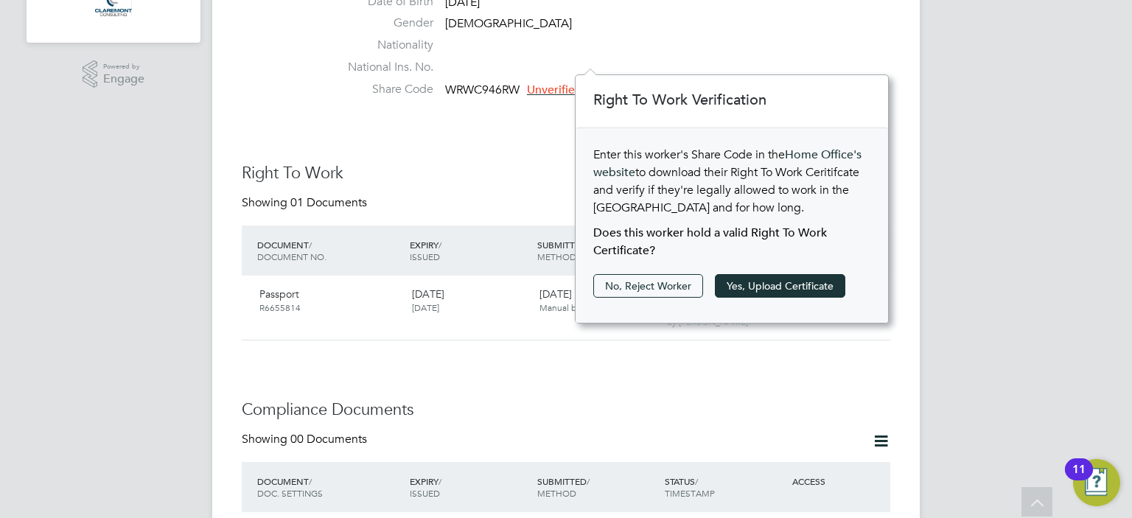
click at [463, 347] on div "Worker Details Follow SB Shitlesh Bakshi m: +44 777 109 0547 PAYROLL STATUS Not…" at bounding box center [566, 360] width 648 height 1627
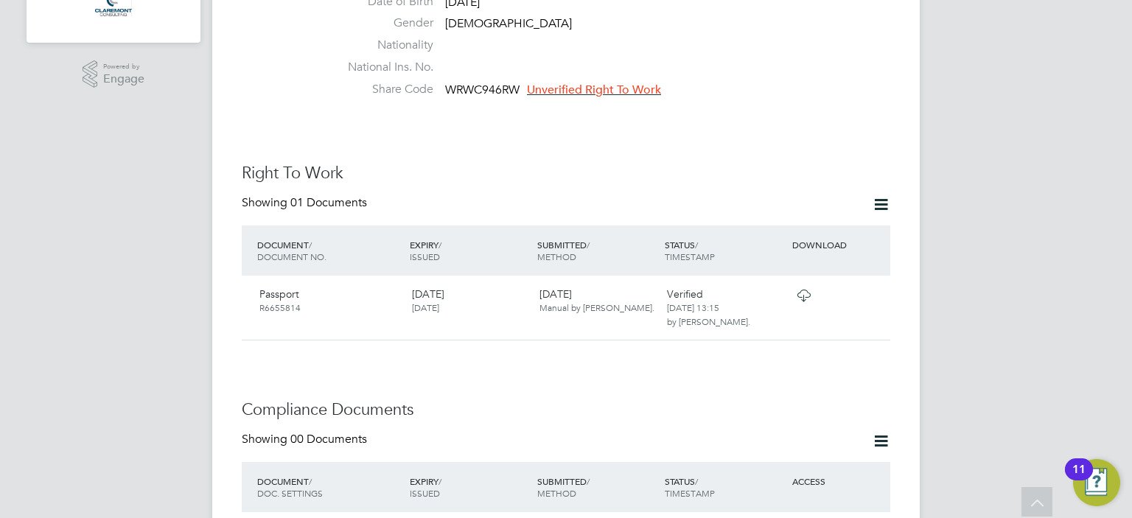
click at [825, 357] on div "Worker Details Follow SB Shitlesh Bakshi m: +44 777 109 0547 PAYROLL STATUS Not…" at bounding box center [566, 360] width 648 height 1627
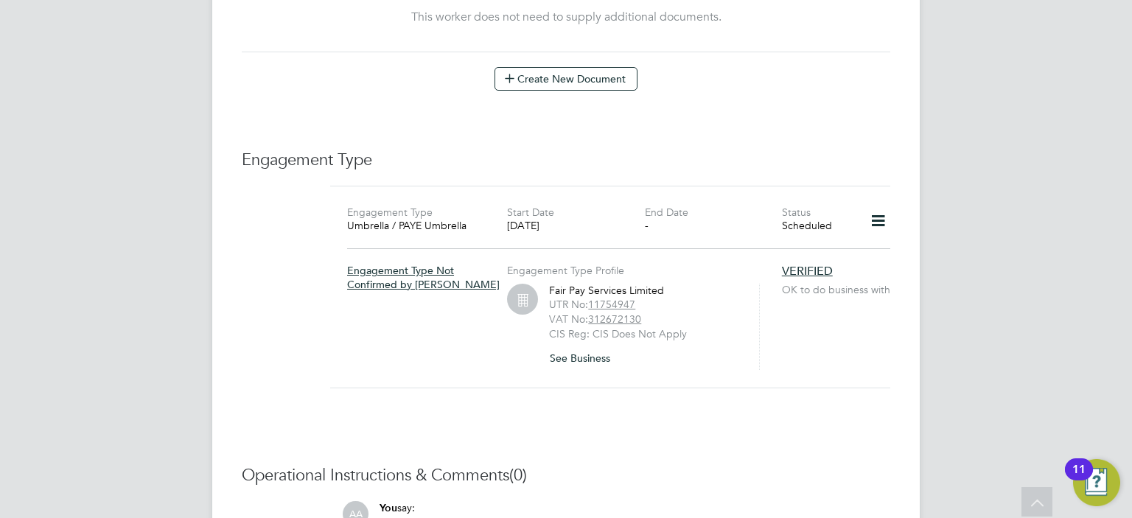
scroll to position [1048, 0]
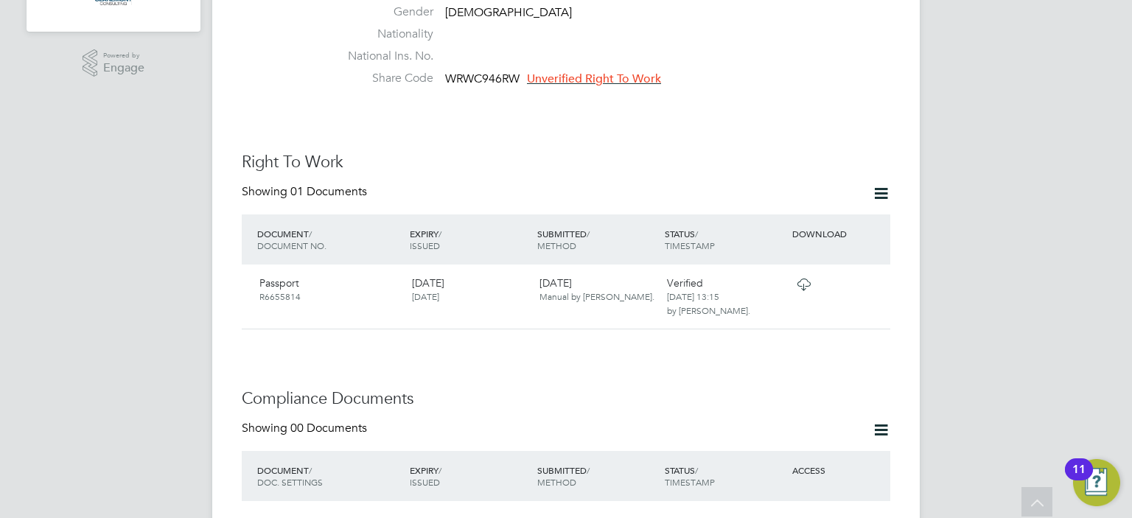
scroll to position [489, 0]
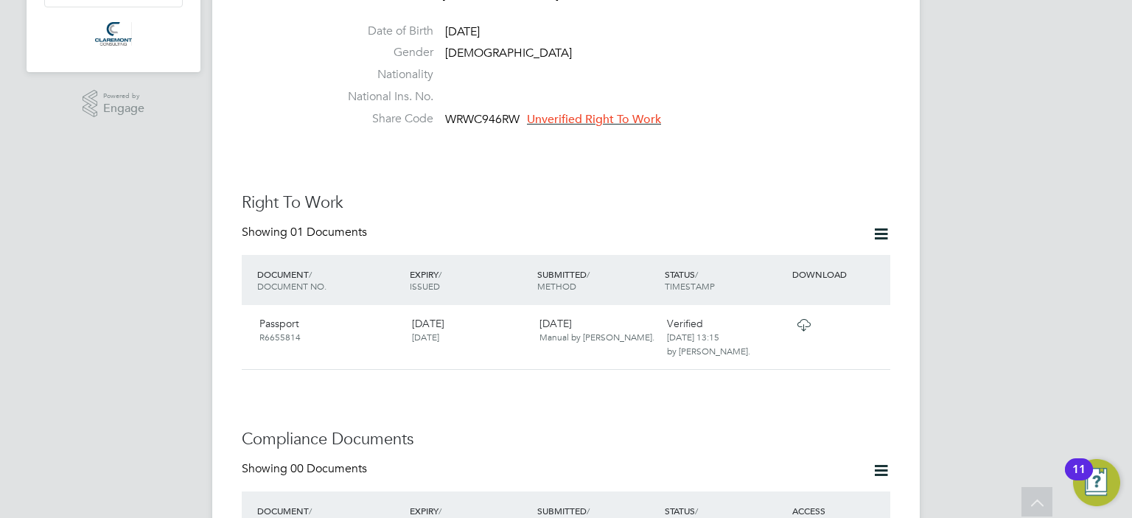
click at [578, 112] on span "Unverified Right To Work" at bounding box center [594, 119] width 134 height 15
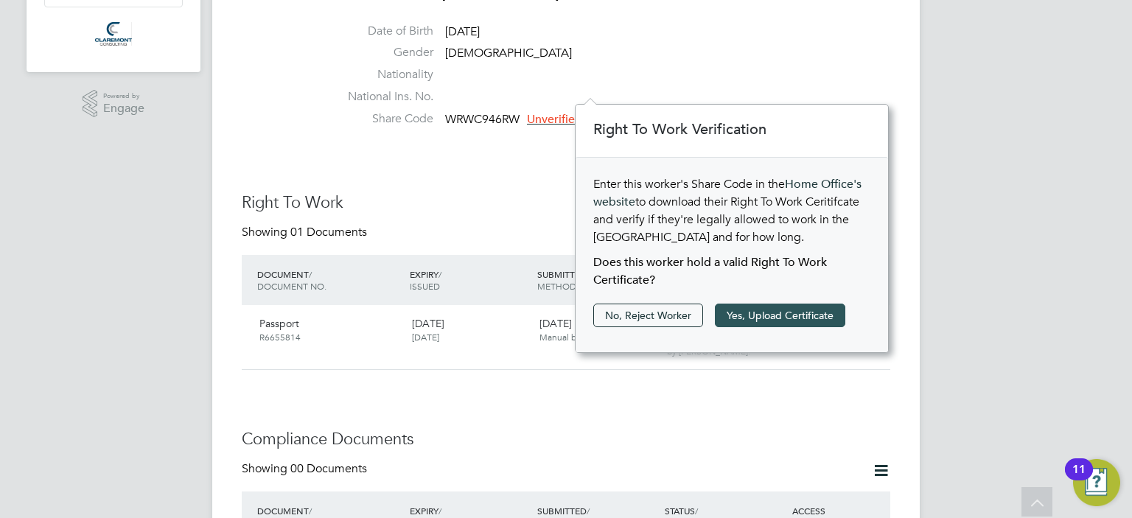
click at [760, 316] on button "Yes, Upload Certificate" at bounding box center [780, 316] width 130 height 24
click at [949, 55] on div "AA Afzal Ahmed Notifications Applications: Tasks Current page: Network Team Mem…" at bounding box center [566, 394] width 1132 height 1767
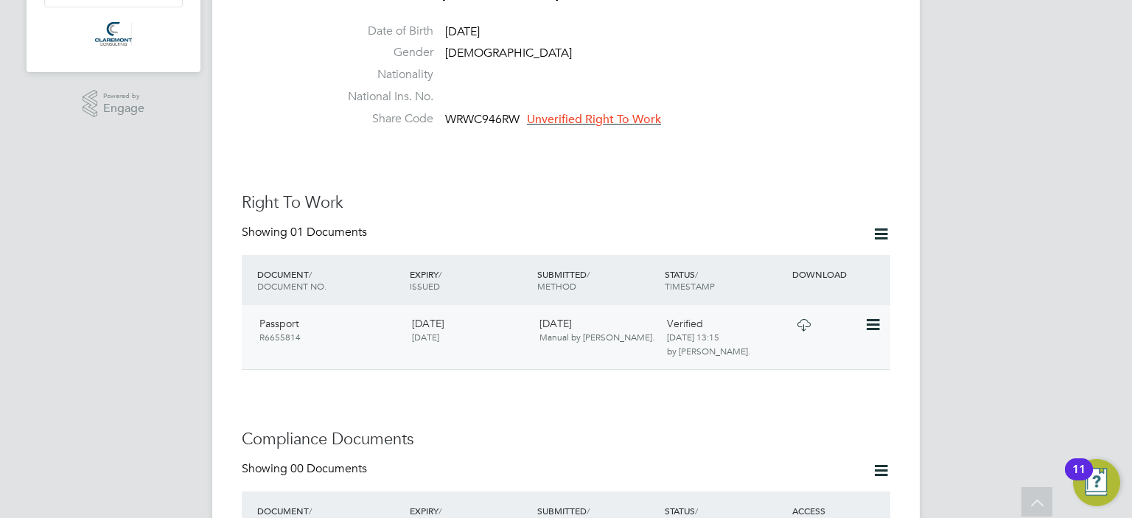
click at [805, 319] on icon at bounding box center [803, 325] width 18 height 12
click at [604, 112] on span "Unverified Right To Work" at bounding box center [594, 119] width 134 height 15
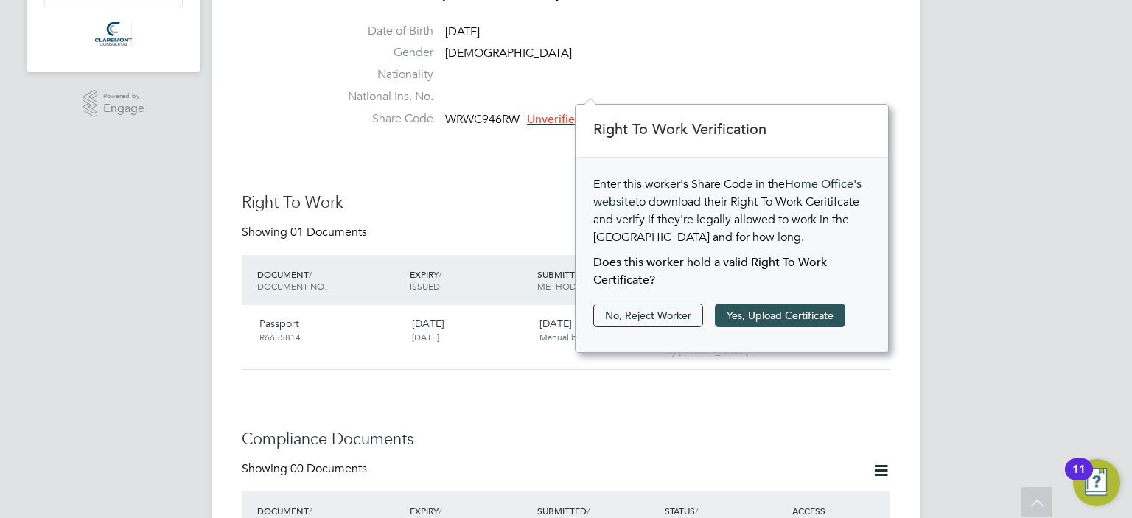
click at [816, 320] on button "Yes, Upload Certificate" at bounding box center [780, 316] width 130 height 24
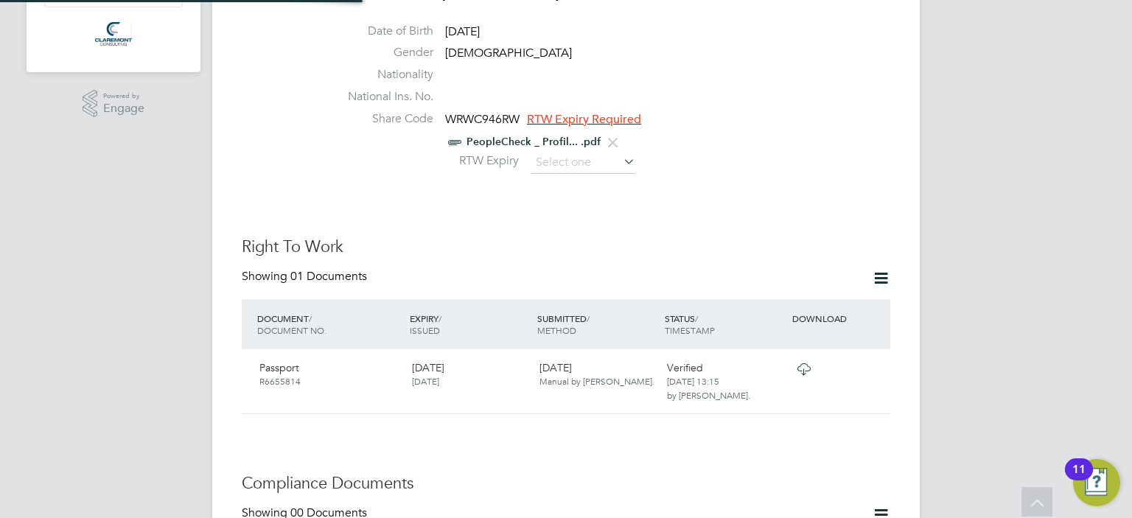
scroll to position [0, 0]
click at [558, 152] on input at bounding box center [583, 163] width 105 height 22
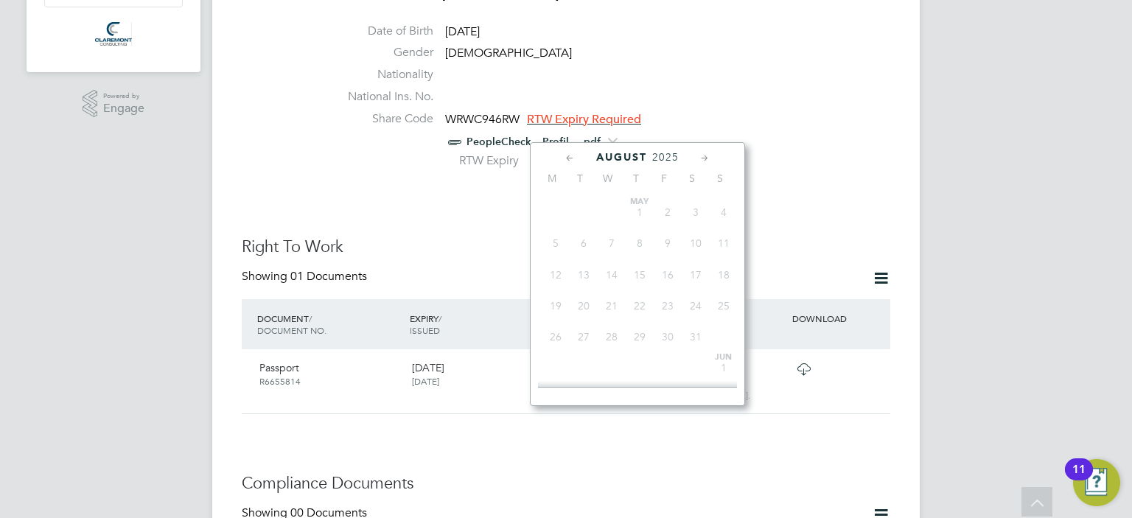
scroll to position [513, 0]
click at [570, 158] on icon at bounding box center [570, 158] width 14 height 16
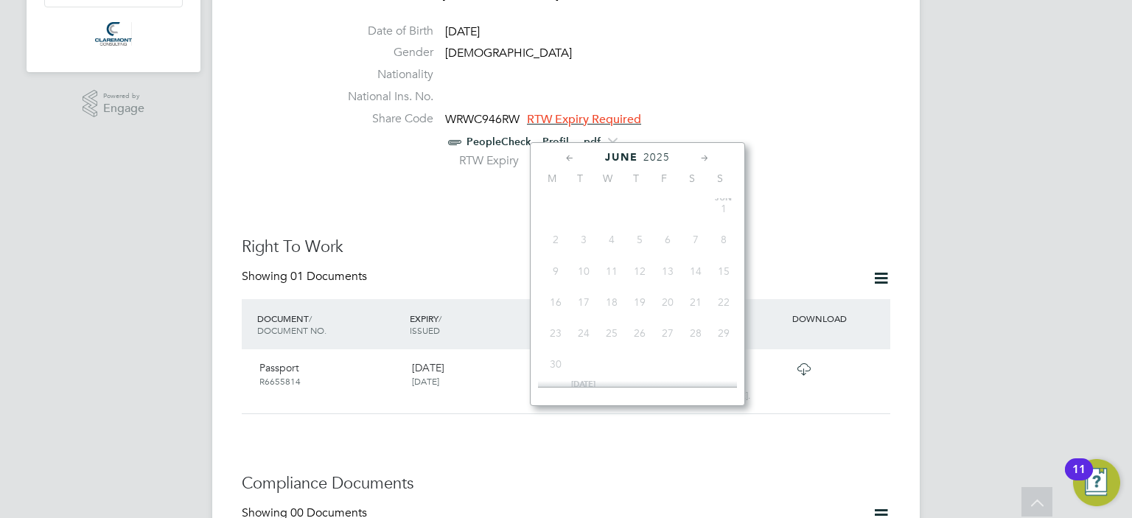
scroll to position [0, 0]
click at [570, 158] on icon at bounding box center [570, 158] width 14 height 16
click at [674, 161] on span "2025" at bounding box center [672, 157] width 27 height 13
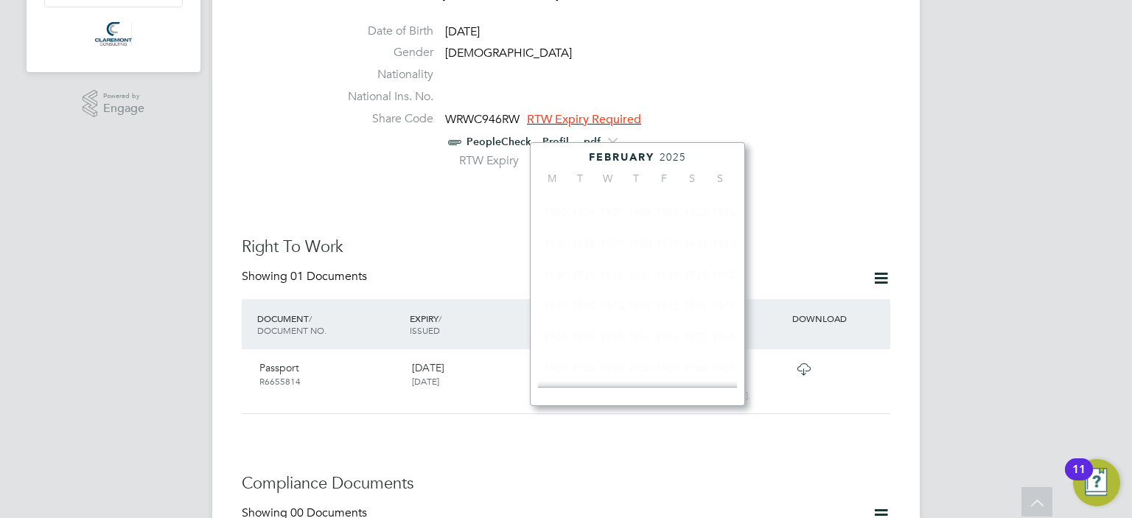
scroll to position [394, 0]
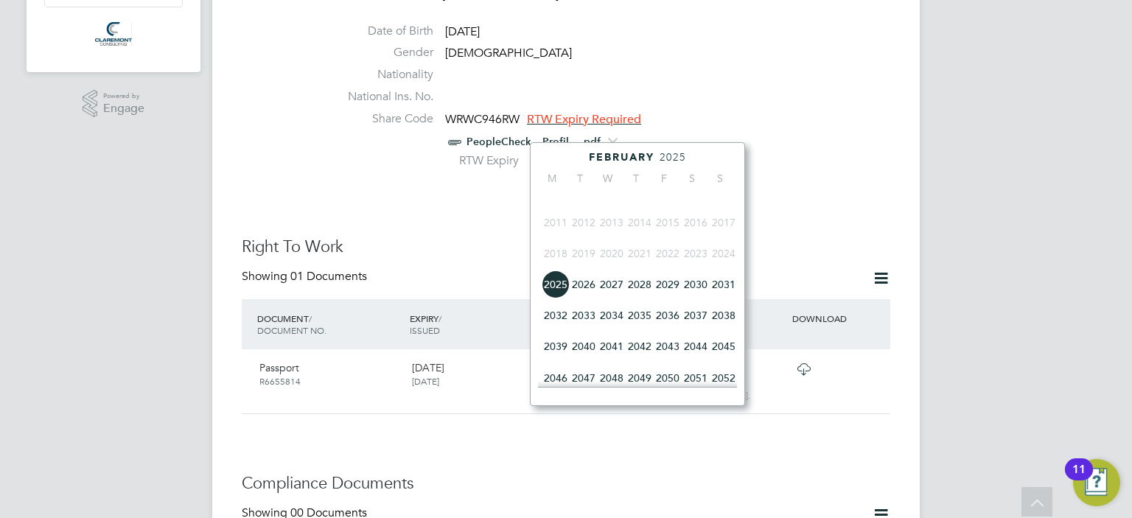
click at [612, 295] on span "2027" at bounding box center [612, 284] width 28 height 28
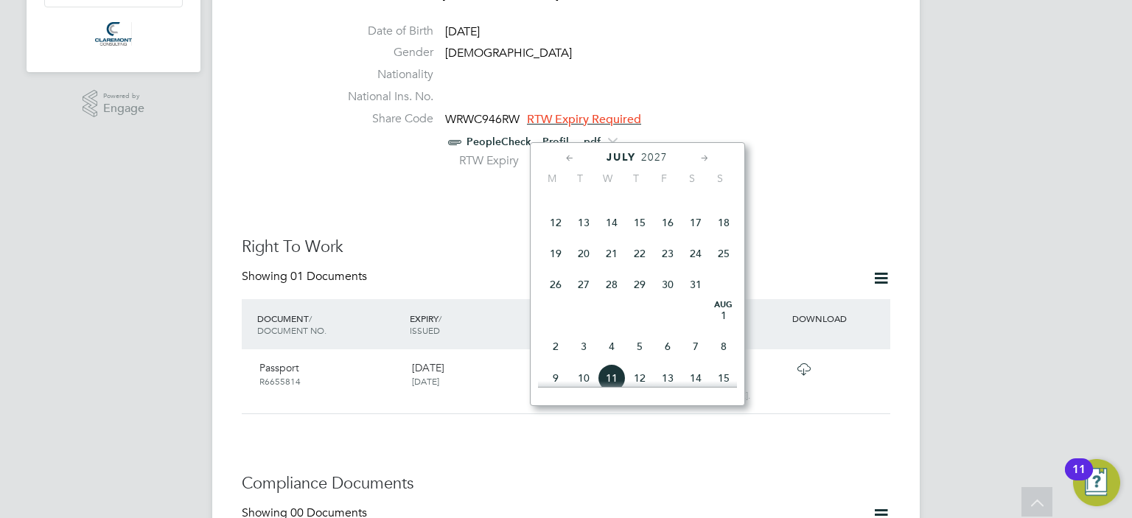
click at [567, 160] on icon at bounding box center [570, 158] width 14 height 16
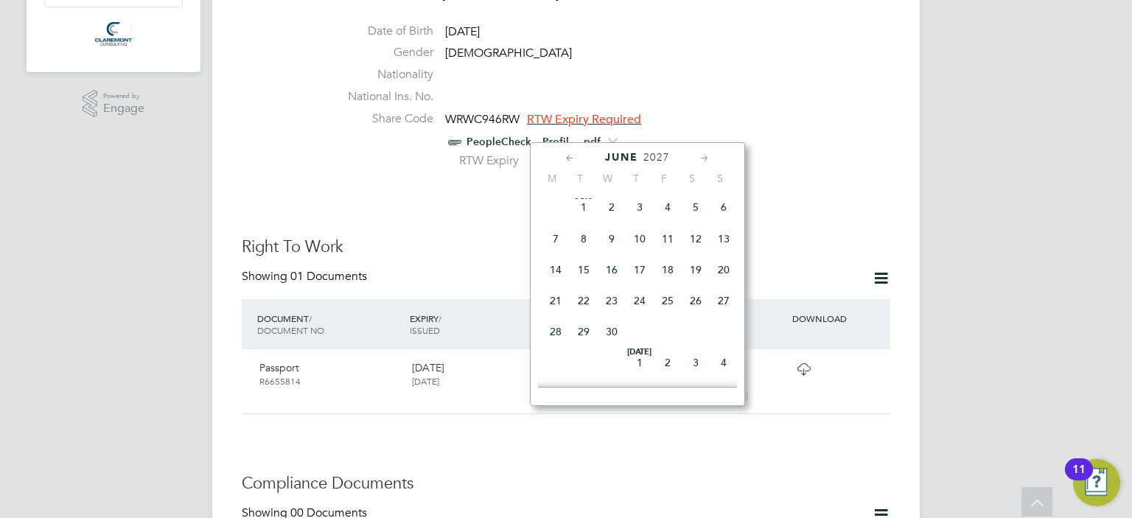
click at [567, 160] on icon at bounding box center [570, 158] width 14 height 16
click at [638, 304] on span "25" at bounding box center [640, 306] width 28 height 28
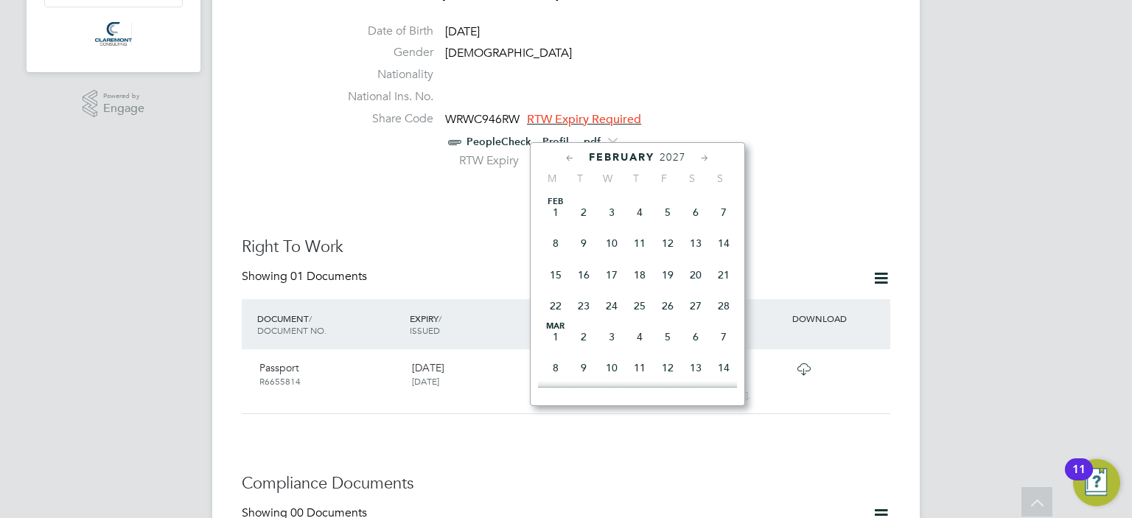
type input "25 Feb 2027"
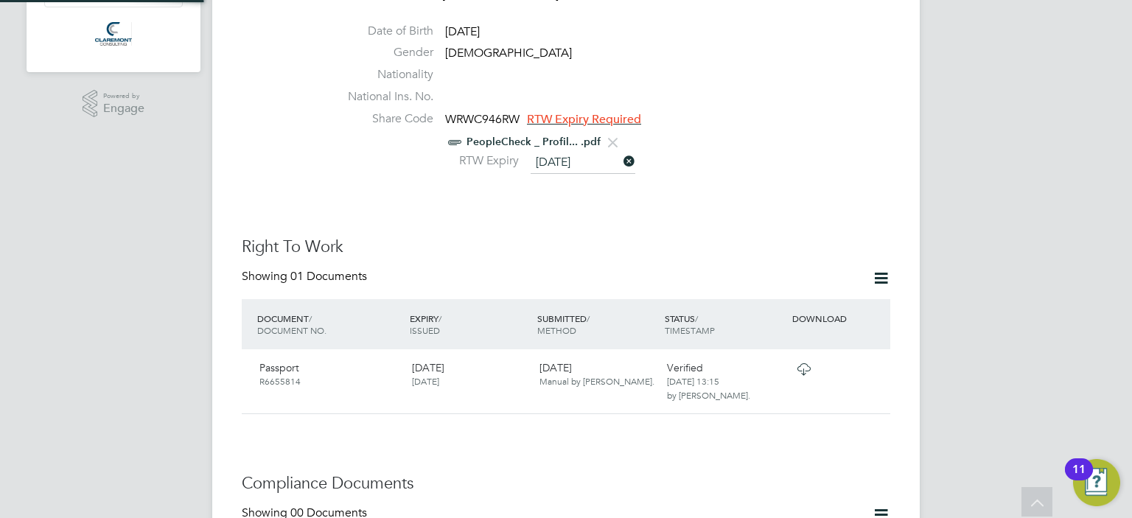
scroll to position [15, 121]
click at [638, 305] on div "SUBMITTED / METHOD" at bounding box center [596, 324] width 127 height 38
click at [1033, 293] on div "AA Afzal Ahmed Notifications Applications: Tasks Current page: Network Team Mem…" at bounding box center [566, 416] width 1132 height 1811
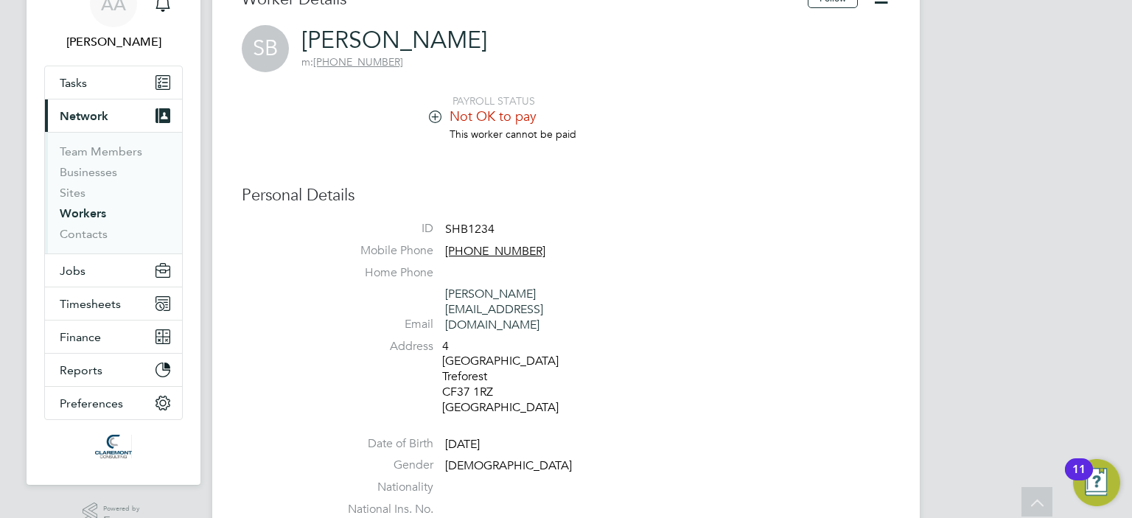
scroll to position [105, 0]
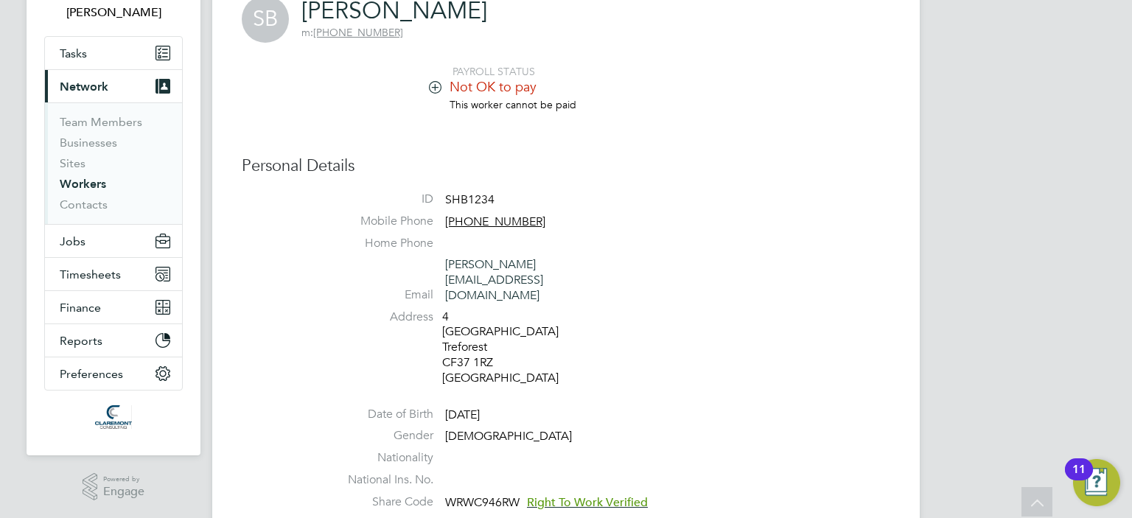
click at [433, 88] on icon at bounding box center [435, 86] width 11 height 11
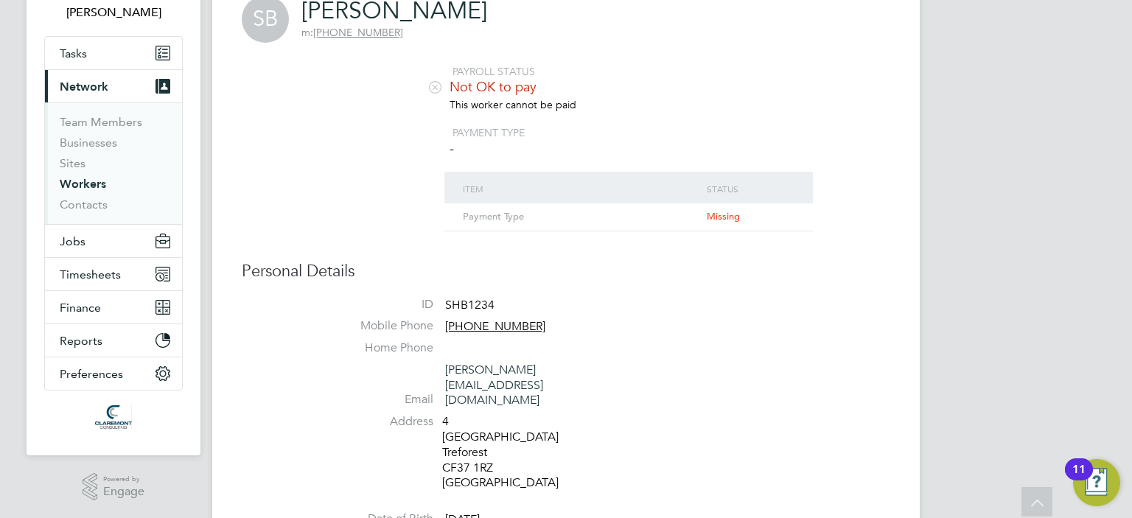
click at [751, 129] on li "PAYMENT TYPE" at bounding box center [610, 132] width 560 height 13
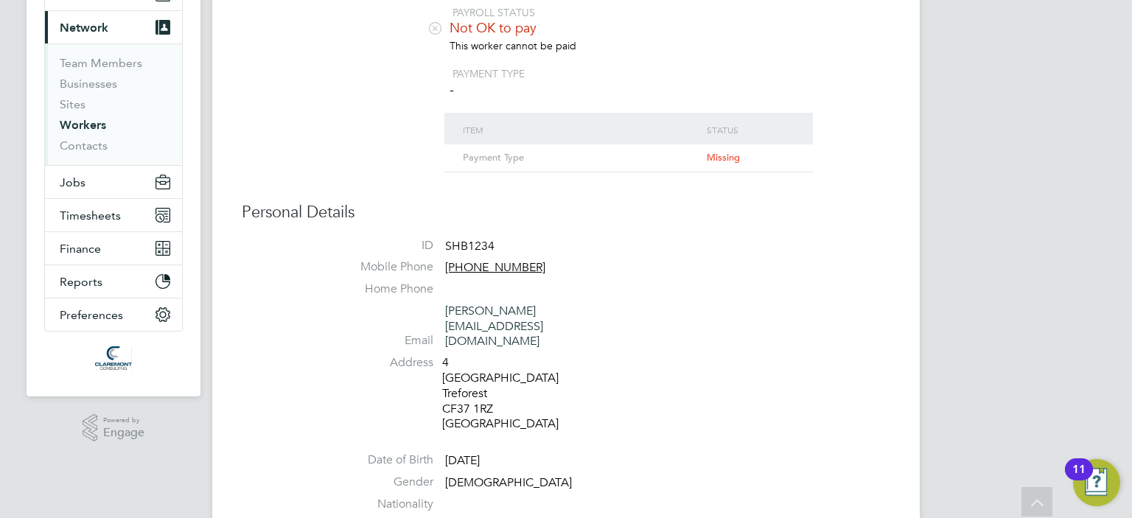
scroll to position [0, 0]
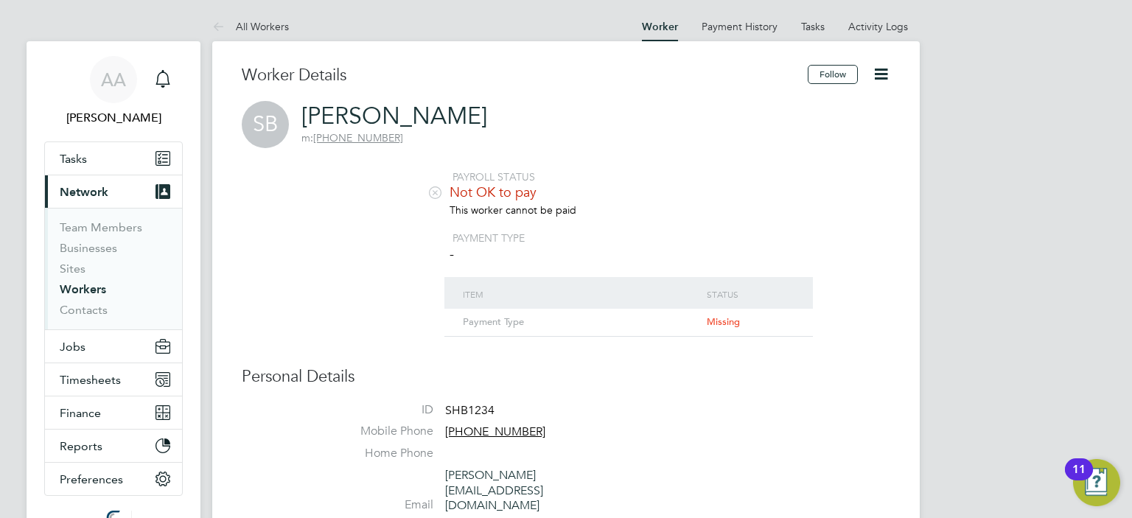
drag, startPoint x: 475, startPoint y: 119, endPoint x: 396, endPoint y: 128, distance: 79.3
click at [348, 111] on div "SB Shitlesh Bakshi m: +44 777 109 0547" at bounding box center [566, 124] width 648 height 47
click at [400, 133] on span "m: +44 777 109 0547" at bounding box center [394, 137] width 186 height 13
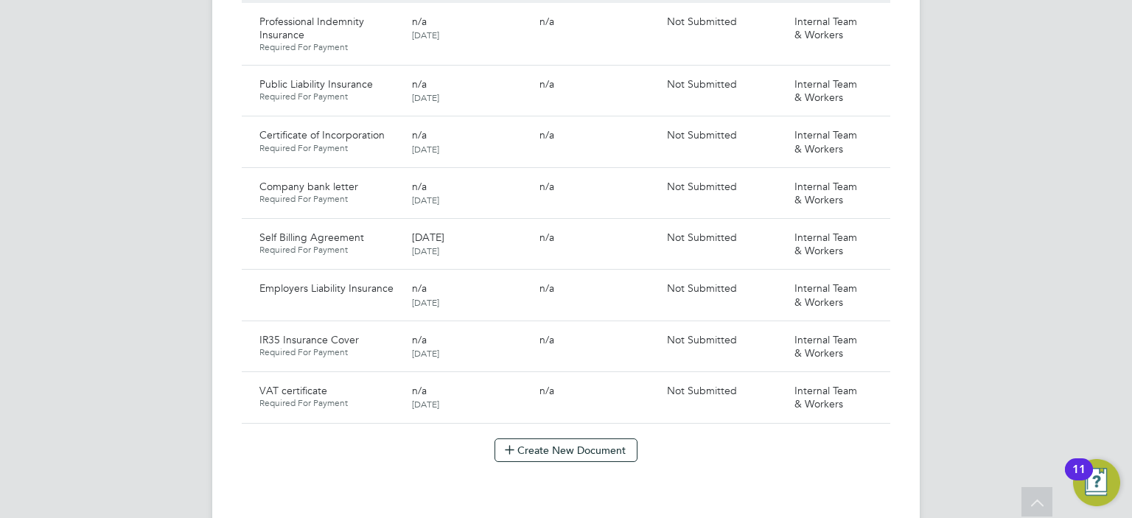
scroll to position [1061, 0]
